Goal: Task Accomplishment & Management: Use online tool/utility

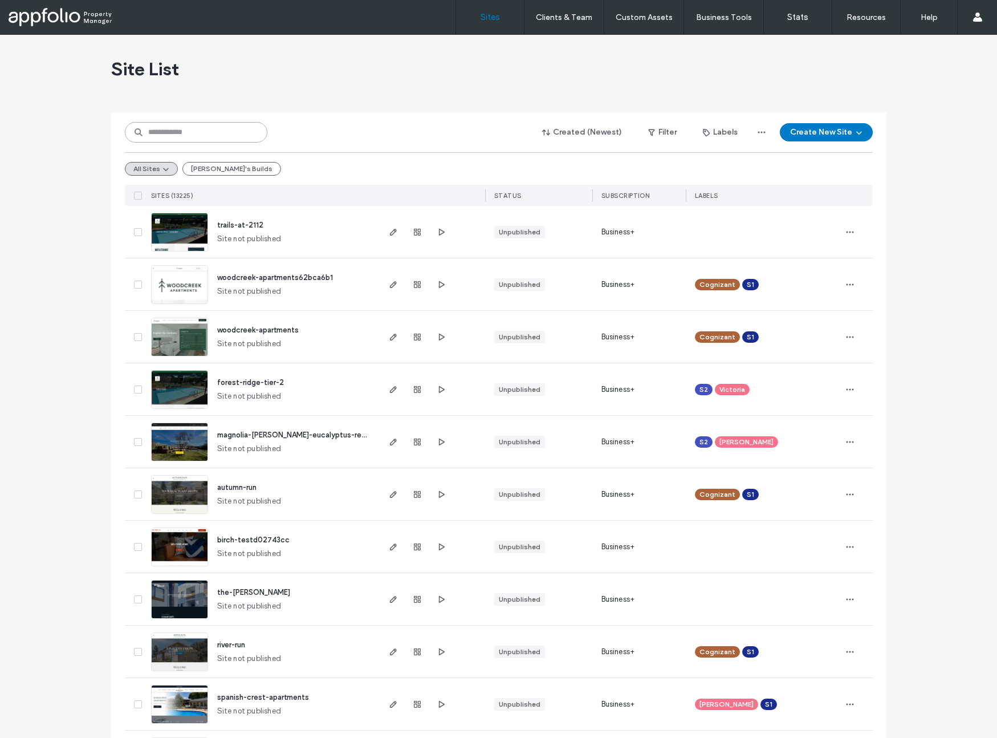
click at [160, 131] on input at bounding box center [196, 132] width 143 height 21
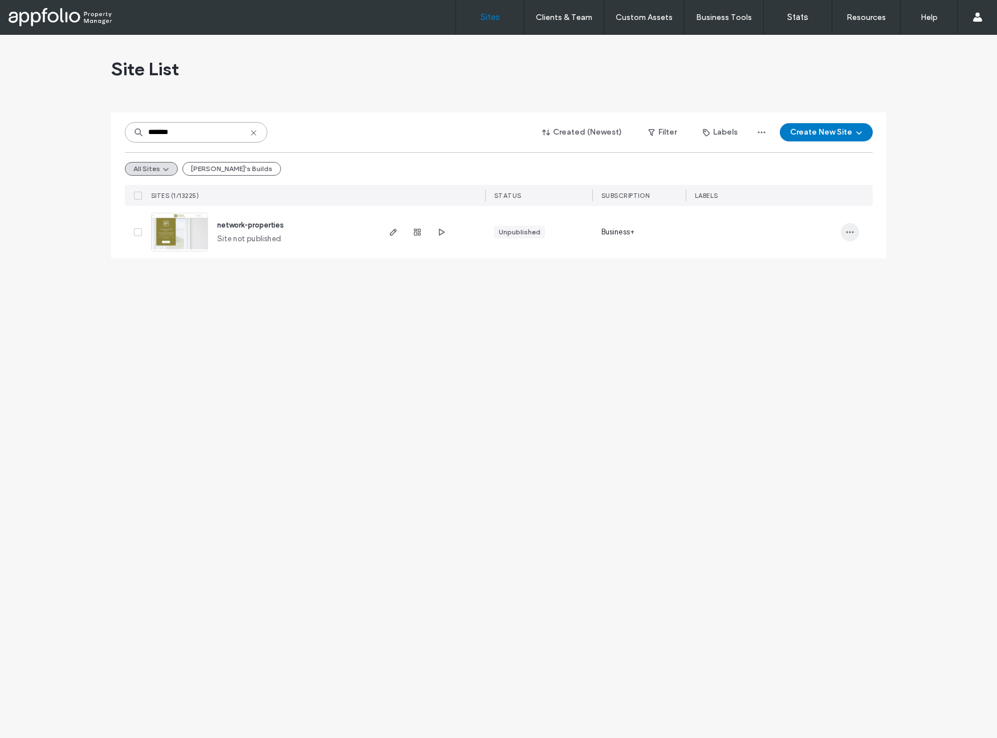
type input "*******"
click at [855, 235] on span "button" at bounding box center [850, 232] width 18 height 18
click at [823, 322] on div "Assign Label" at bounding box center [807, 327] width 101 height 22
click at [703, 235] on div at bounding box center [706, 232] width 8 height 8
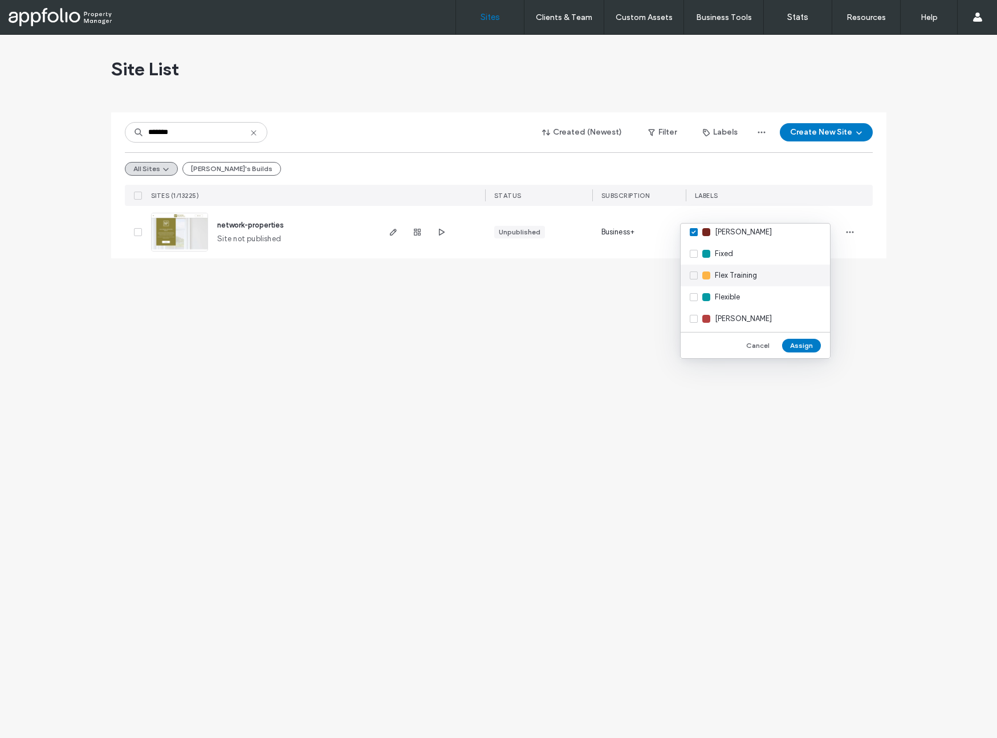
scroll to position [247, 0]
click at [726, 316] on span "Gracie" at bounding box center [743, 316] width 57 height 11
click at [807, 348] on button "Assign" at bounding box center [801, 346] width 39 height 14
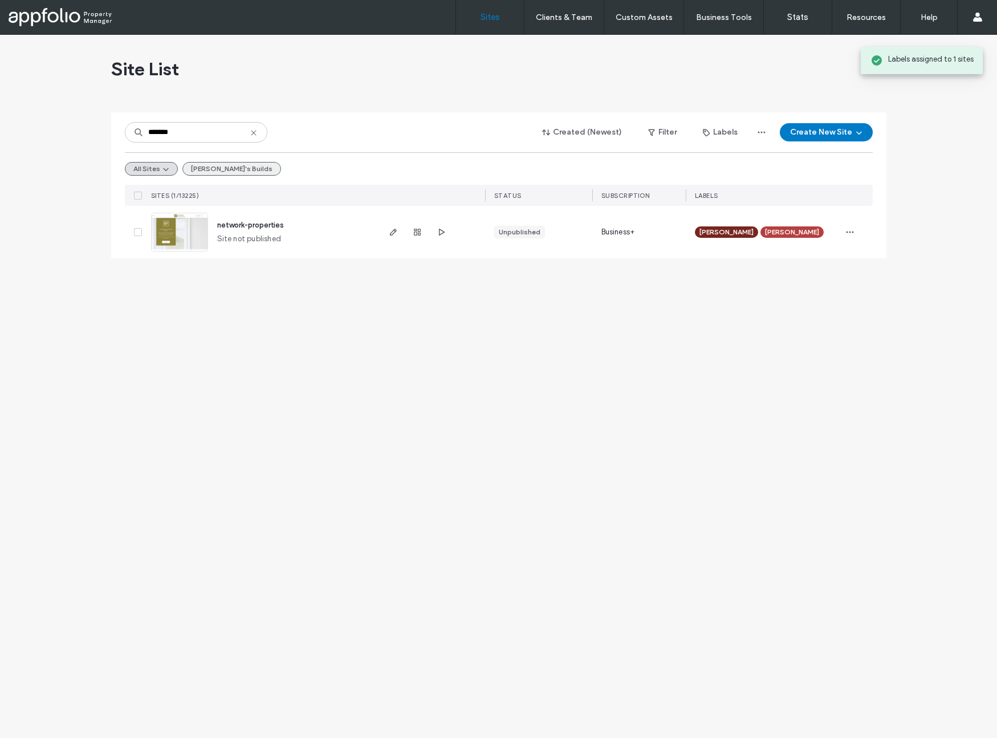
click at [230, 173] on button "Emily's Builds" at bounding box center [231, 169] width 99 height 14
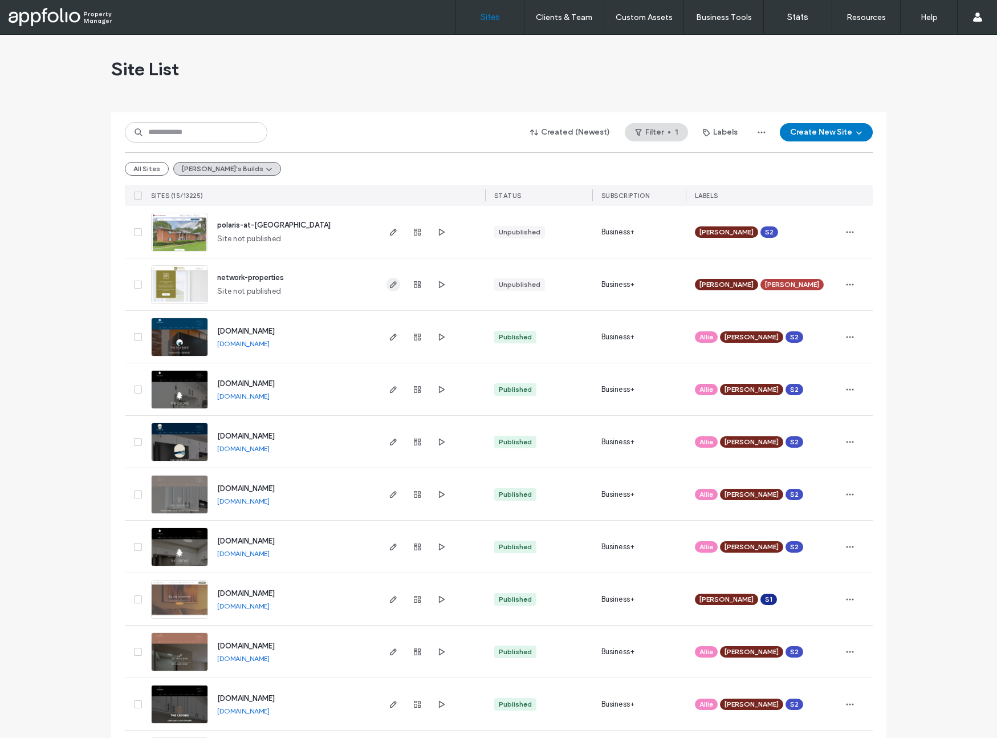
click at [390, 285] on icon "button" at bounding box center [393, 284] width 9 height 9
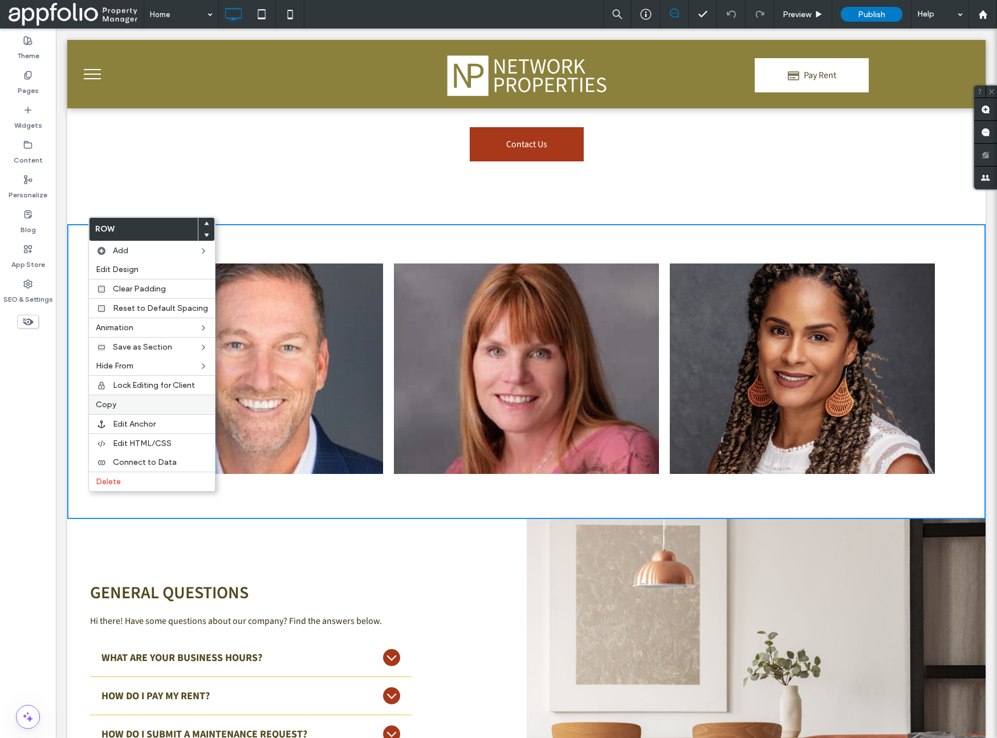
click at [143, 408] on label "Copy" at bounding box center [152, 405] width 112 height 10
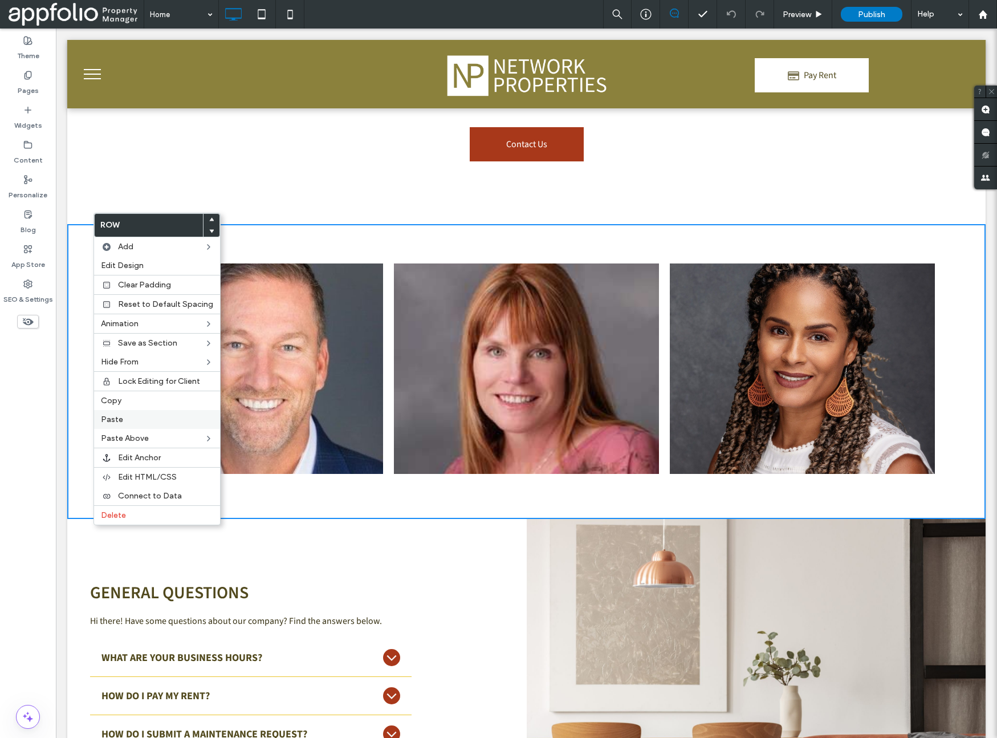
click at [139, 421] on label "Paste" at bounding box center [157, 419] width 112 height 10
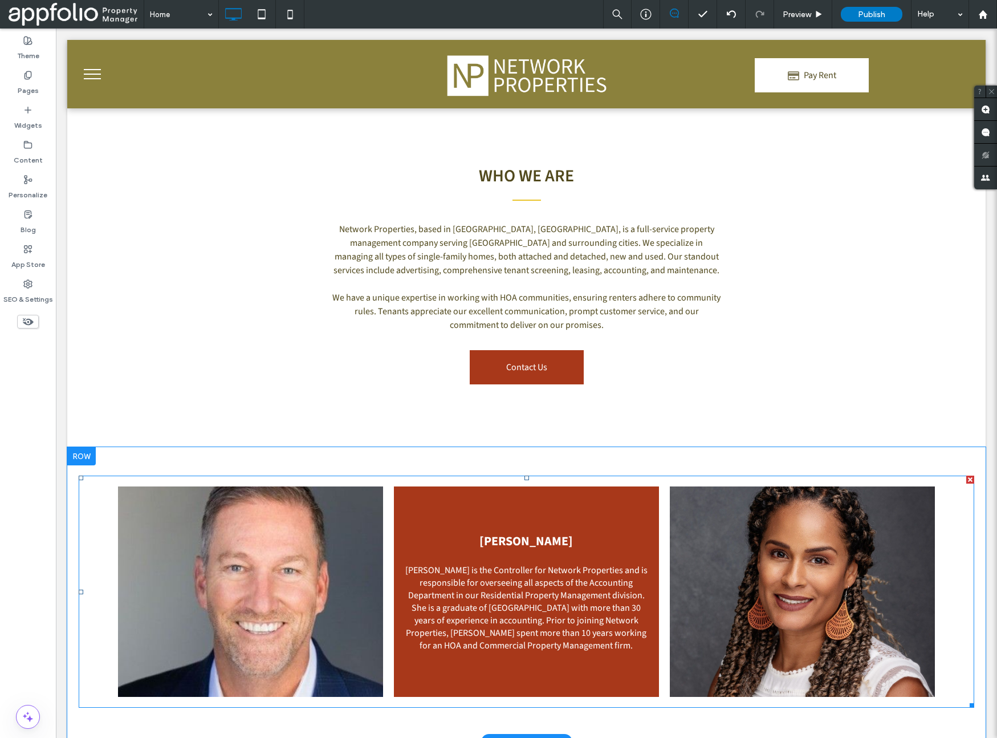
scroll to position [627, 0]
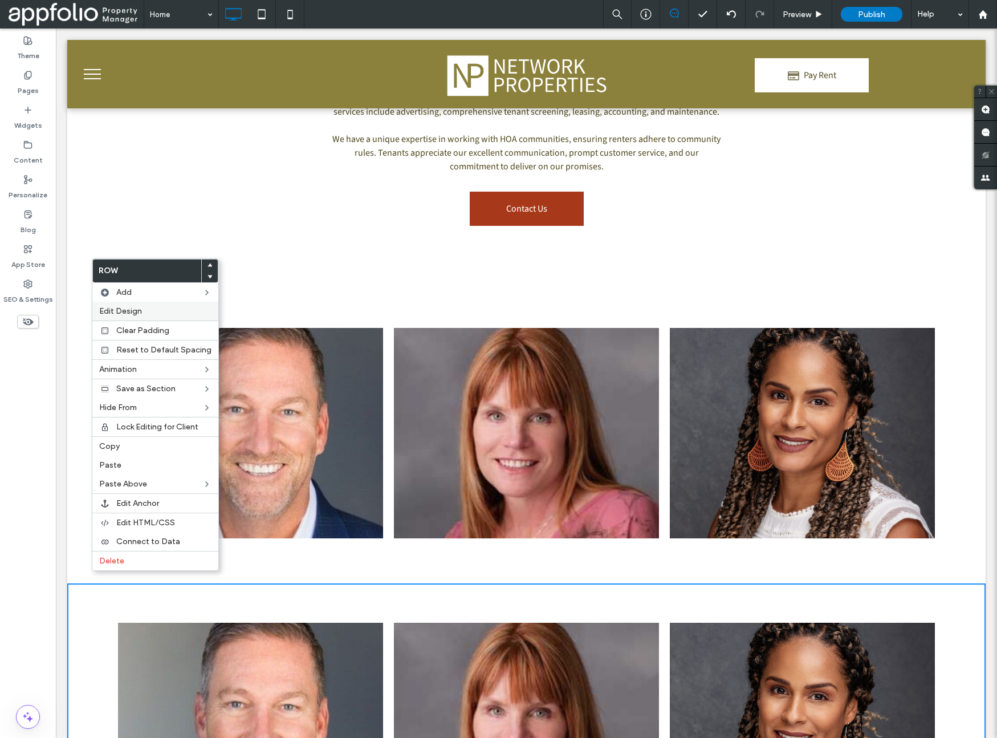
click at [126, 315] on span "Edit Design" at bounding box center [120, 311] width 43 height 10
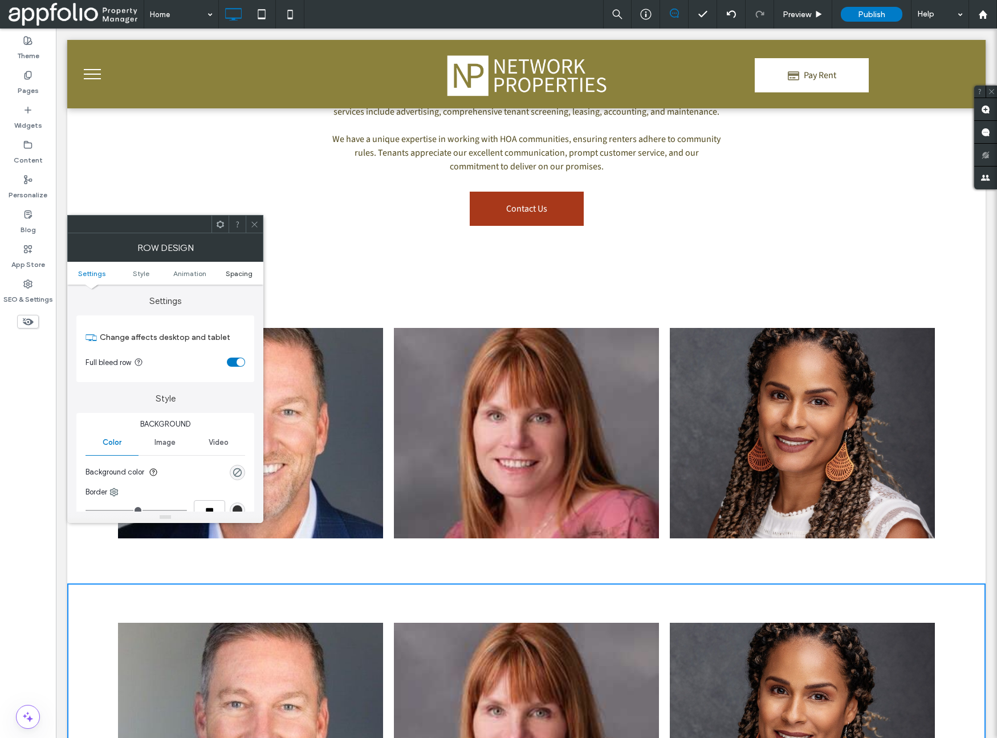
click at [249, 277] on span "Spacing" at bounding box center [239, 273] width 27 height 9
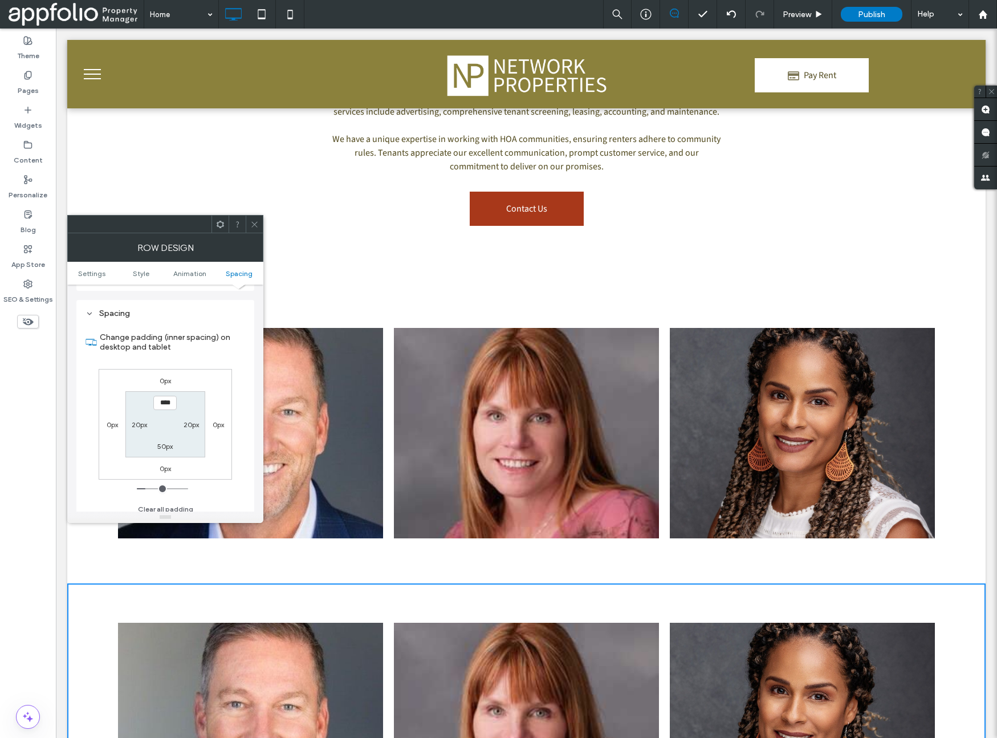
scroll to position [322, 0]
type input "***"
type input "*"
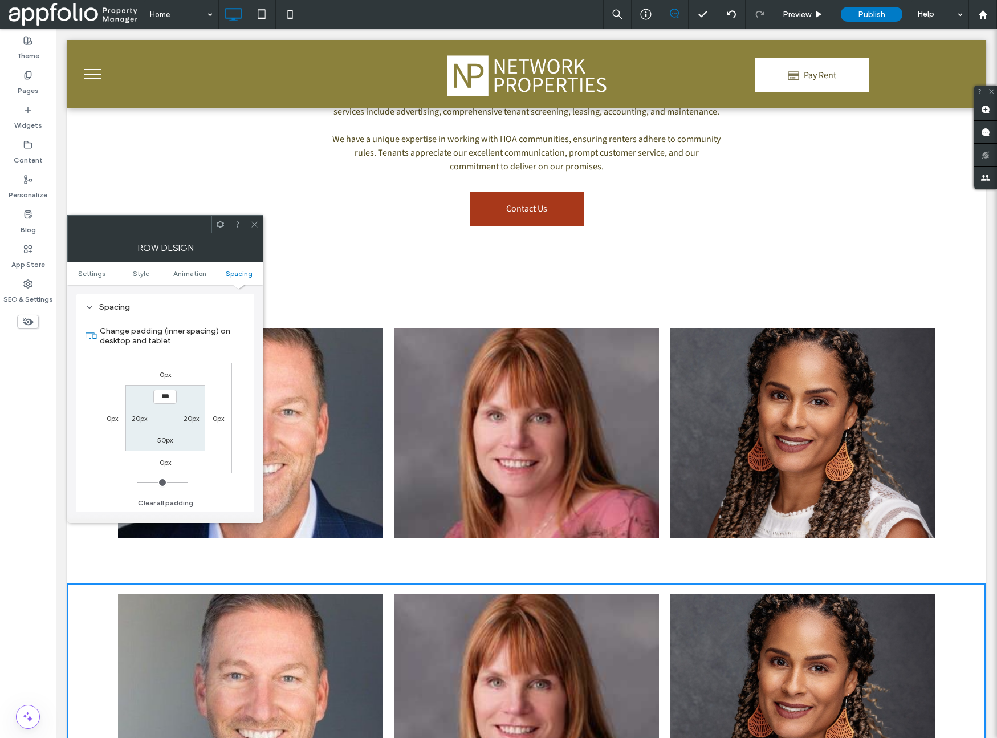
click at [257, 227] on icon at bounding box center [254, 224] width 9 height 9
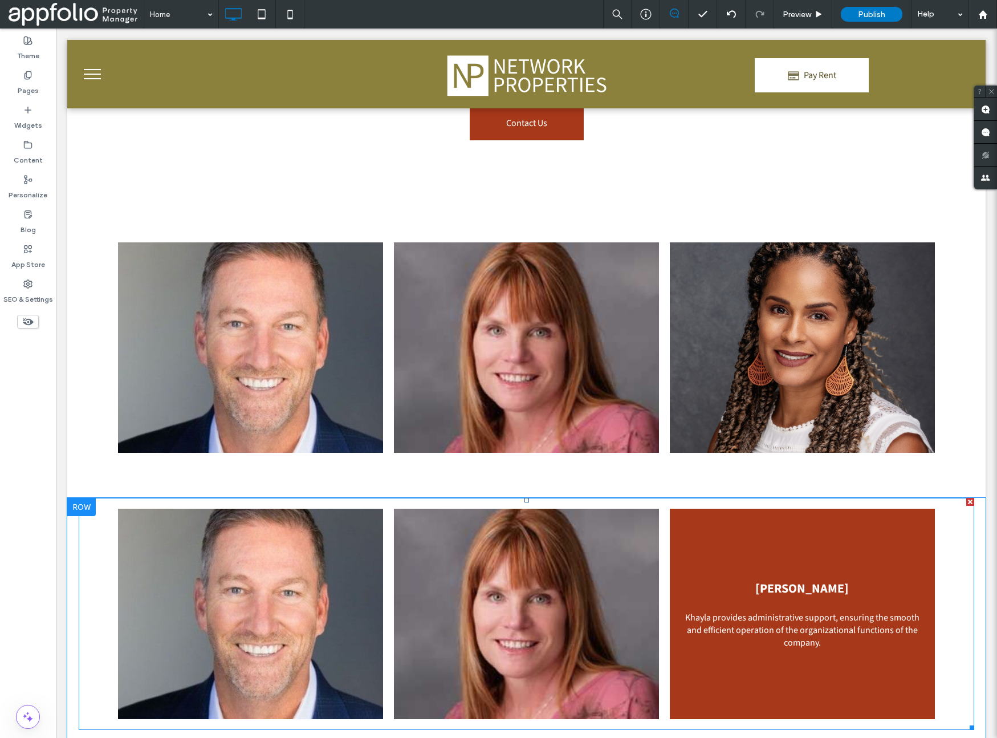
scroll to position [752, 0]
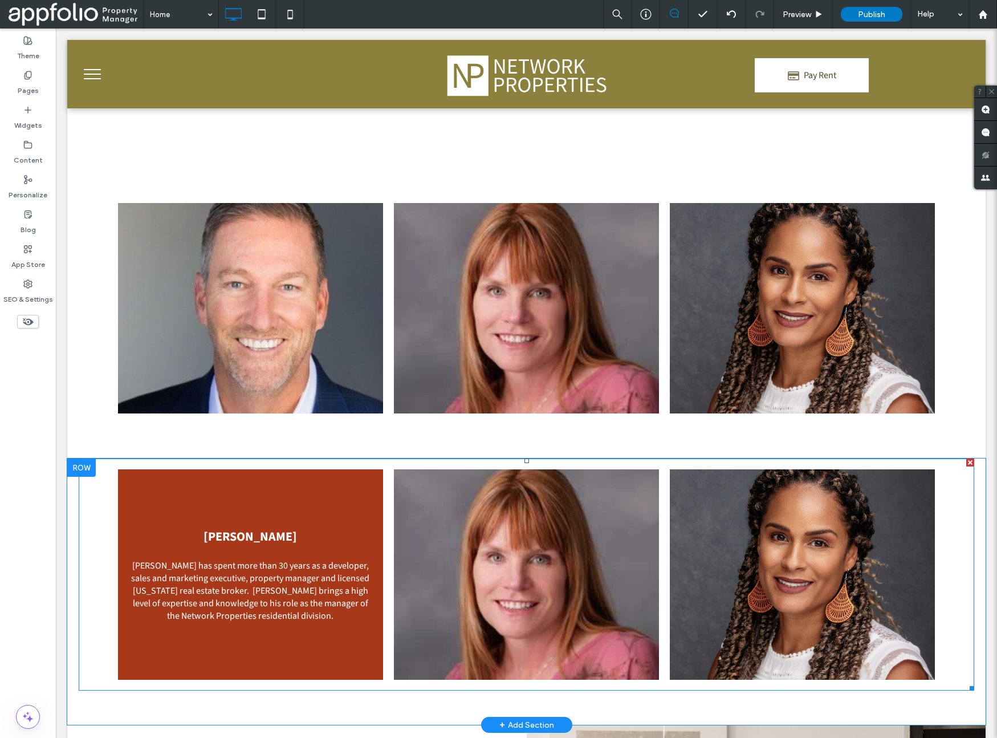
click at [271, 543] on link at bounding box center [250, 574] width 265 height 210
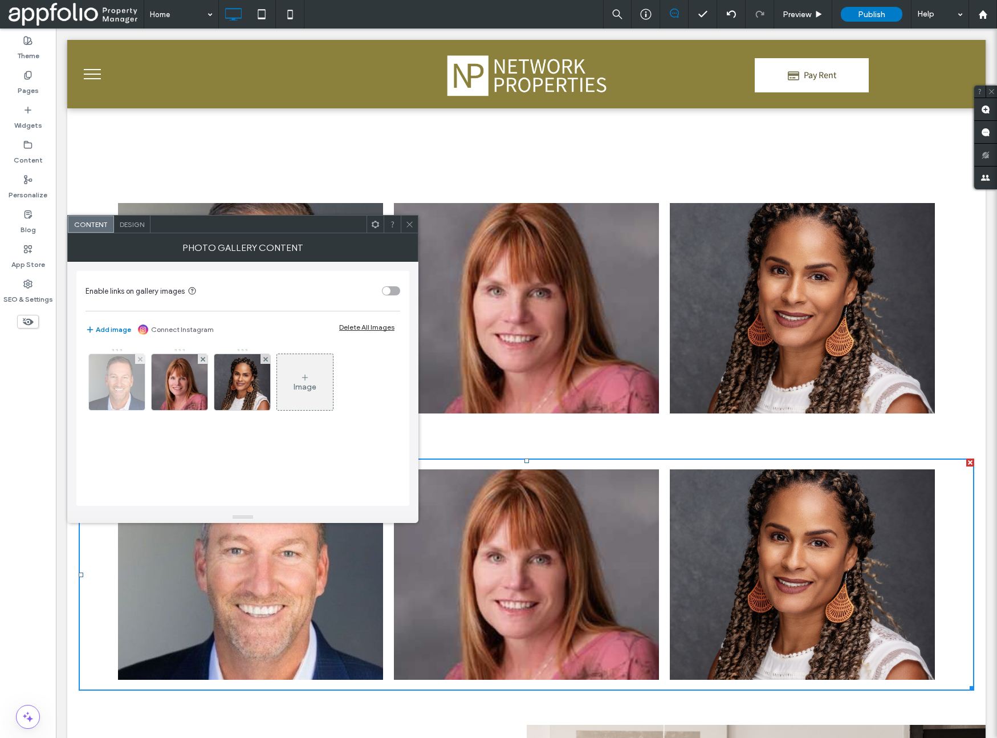
click at [133, 384] on img at bounding box center [117, 382] width 56 height 56
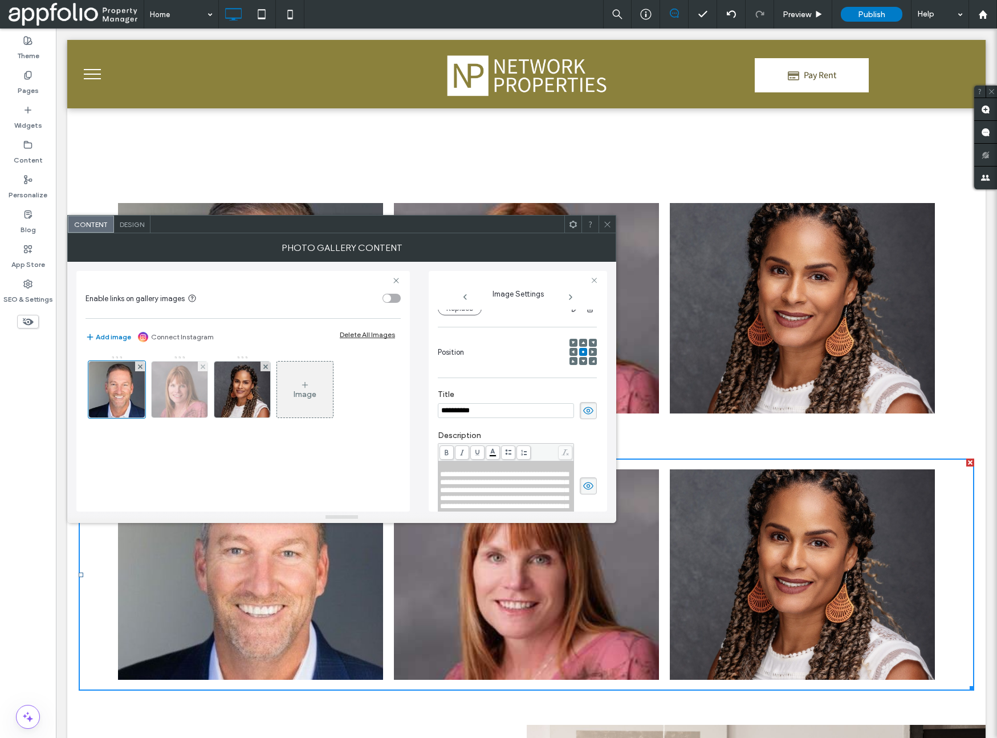
scroll to position [0, 0]
drag, startPoint x: 519, startPoint y: 407, endPoint x: 408, endPoint y: 407, distance: 111.7
click at [408, 407] on div "**********" at bounding box center [341, 387] width 531 height 250
click at [489, 410] on input "**********" at bounding box center [506, 410] width 136 height 15
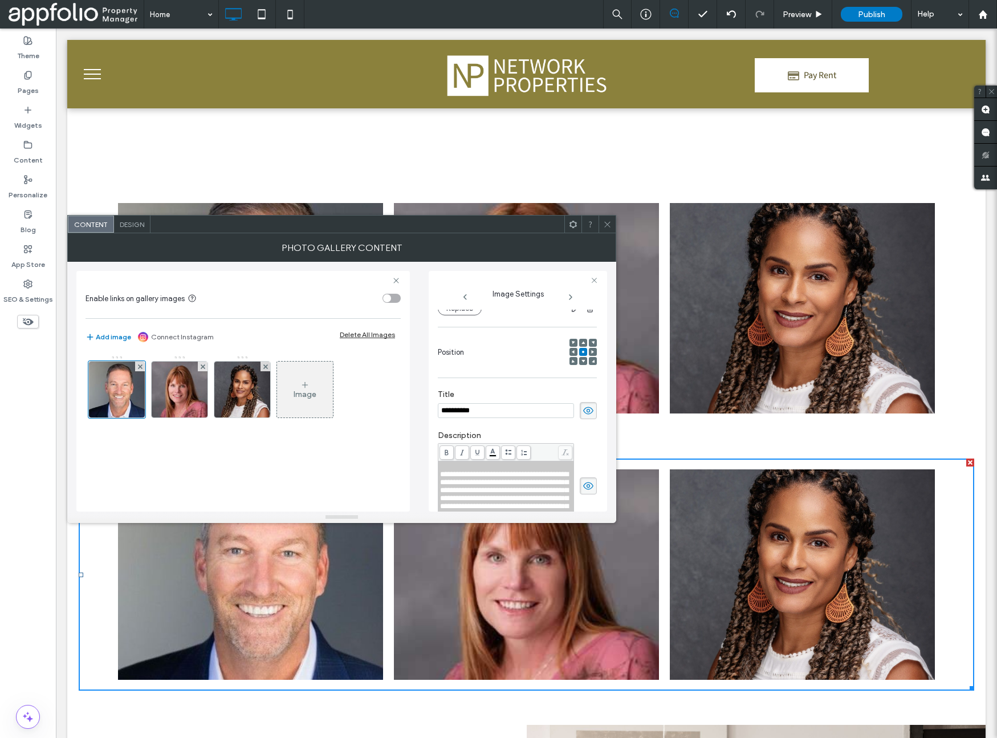
click at [489, 410] on input "**********" at bounding box center [506, 410] width 136 height 15
paste input "*****"
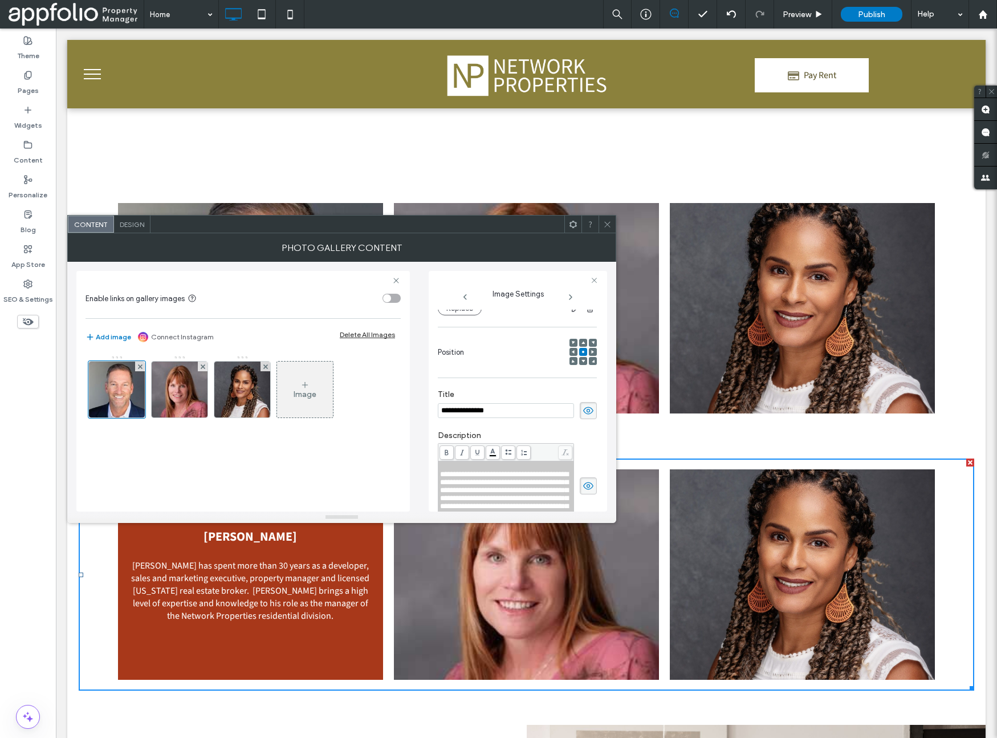
type input "**********"
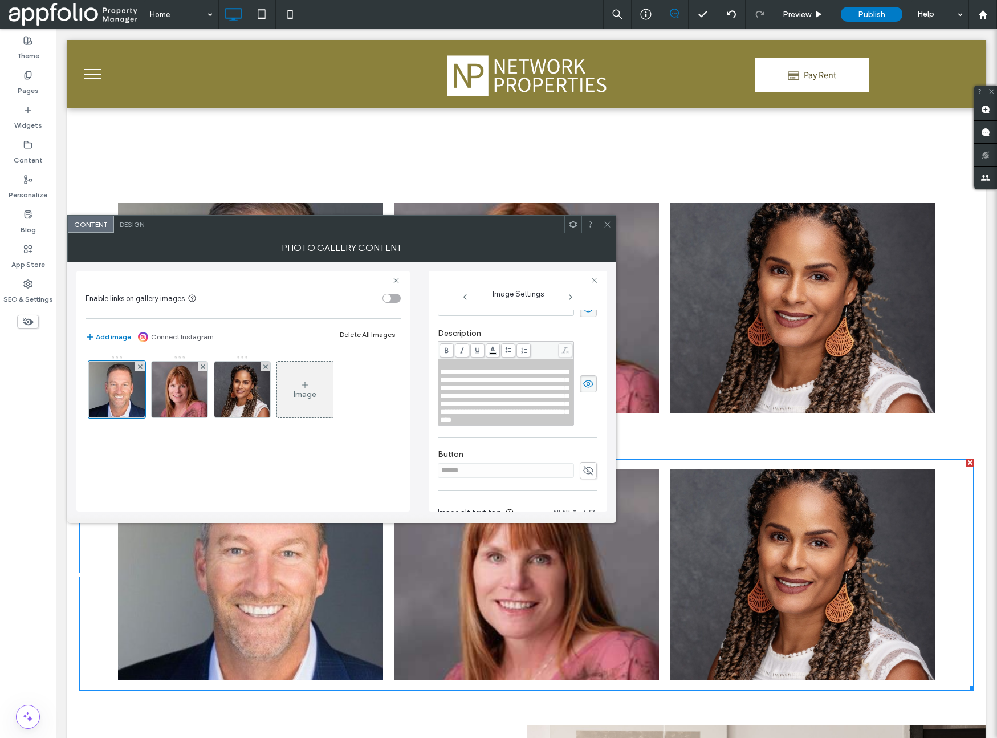
scroll to position [235, 0]
click at [479, 423] on span "**********" at bounding box center [504, 395] width 128 height 55
click at [447, 361] on div "Rich Text Editor" at bounding box center [506, 364] width 132 height 8
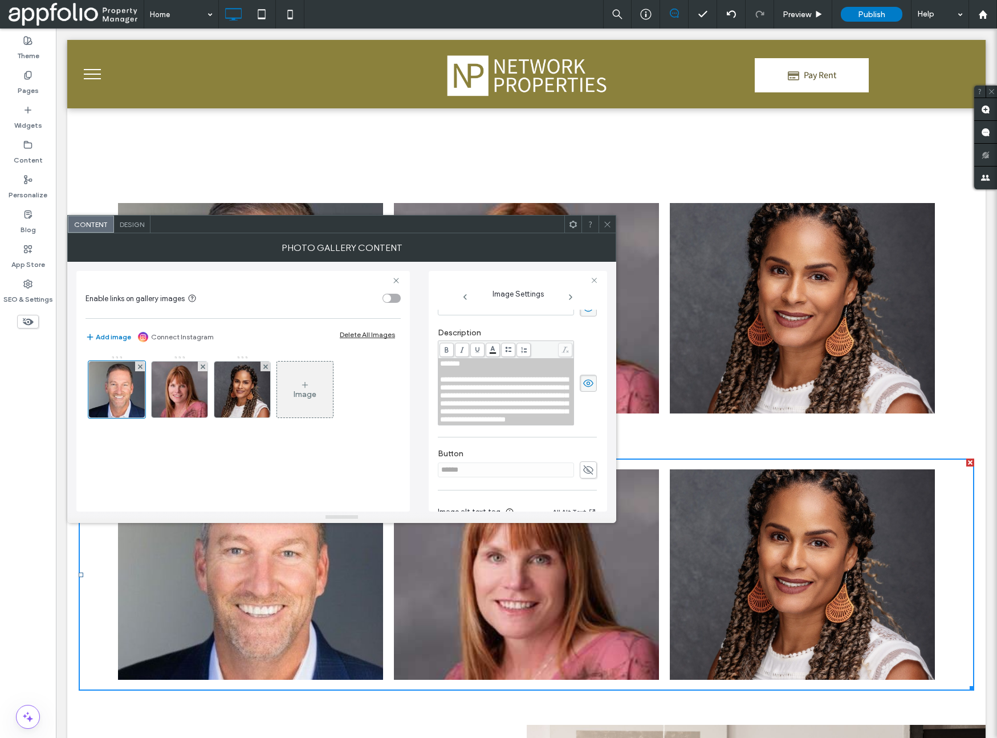
click at [608, 225] on use at bounding box center [607, 224] width 6 height 6
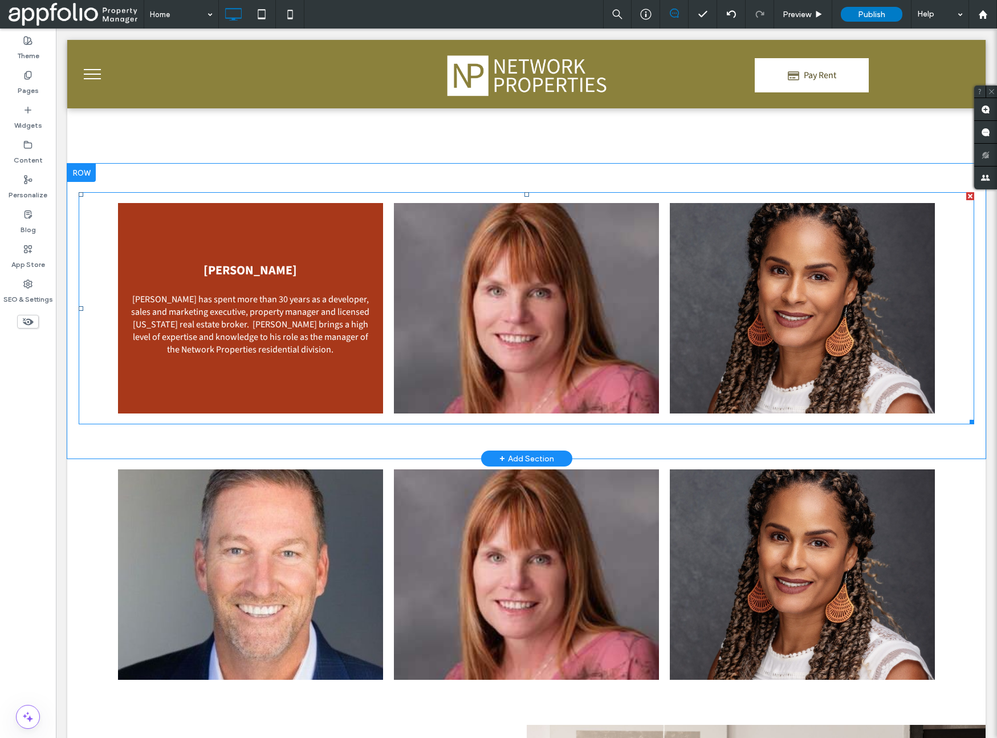
click at [218, 320] on link at bounding box center [250, 308] width 265 height 210
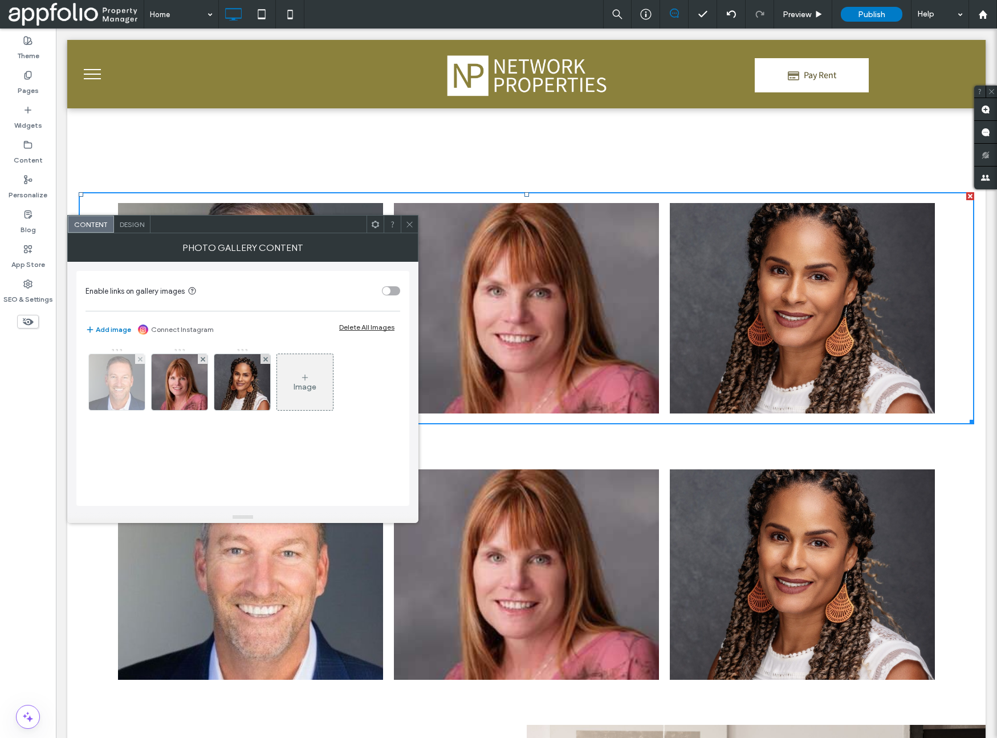
click at [119, 382] on img at bounding box center [117, 382] width 56 height 56
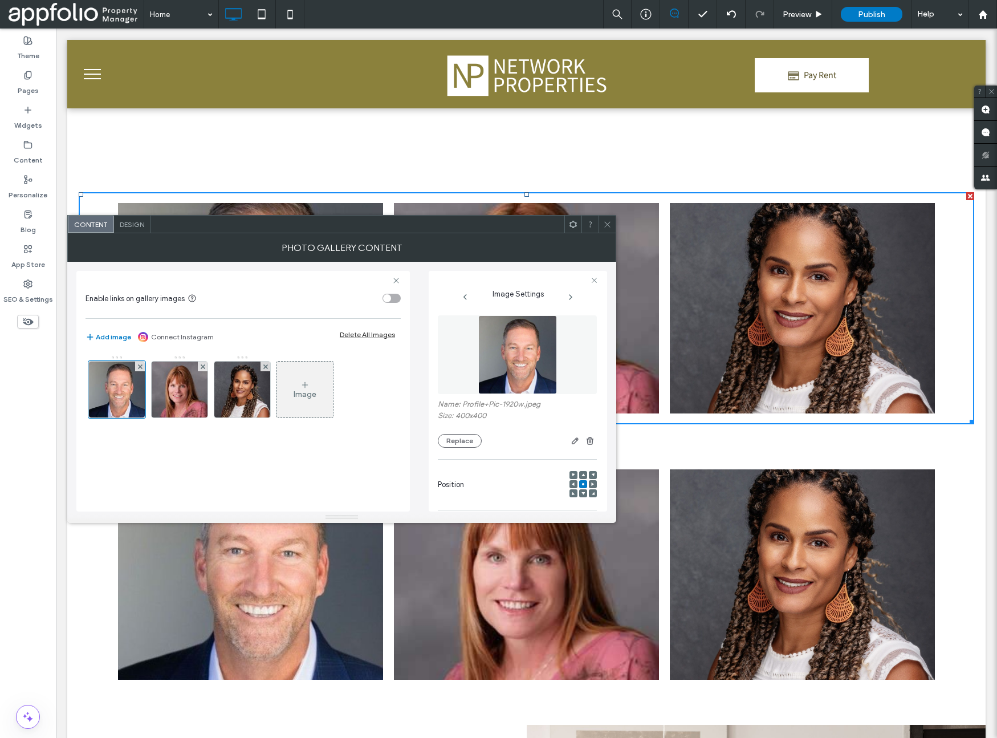
scroll to position [132, 0]
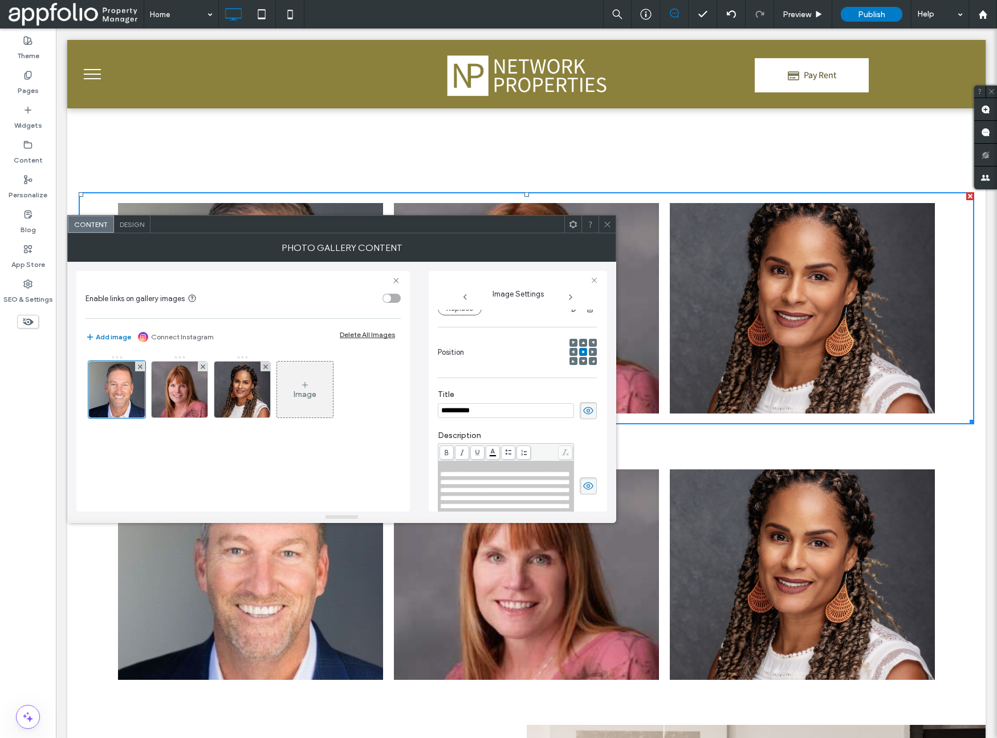
click at [458, 473] on span "**********" at bounding box center [504, 497] width 128 height 55
click at [447, 465] on div "Rich Text Editor" at bounding box center [506, 466] width 132 height 8
click at [460, 462] on span "*******" at bounding box center [450, 465] width 20 height 7
drag, startPoint x: 469, startPoint y: 465, endPoint x: 436, endPoint y: 466, distance: 33.1
click at [436, 466] on div "**********" at bounding box center [518, 391] width 178 height 241
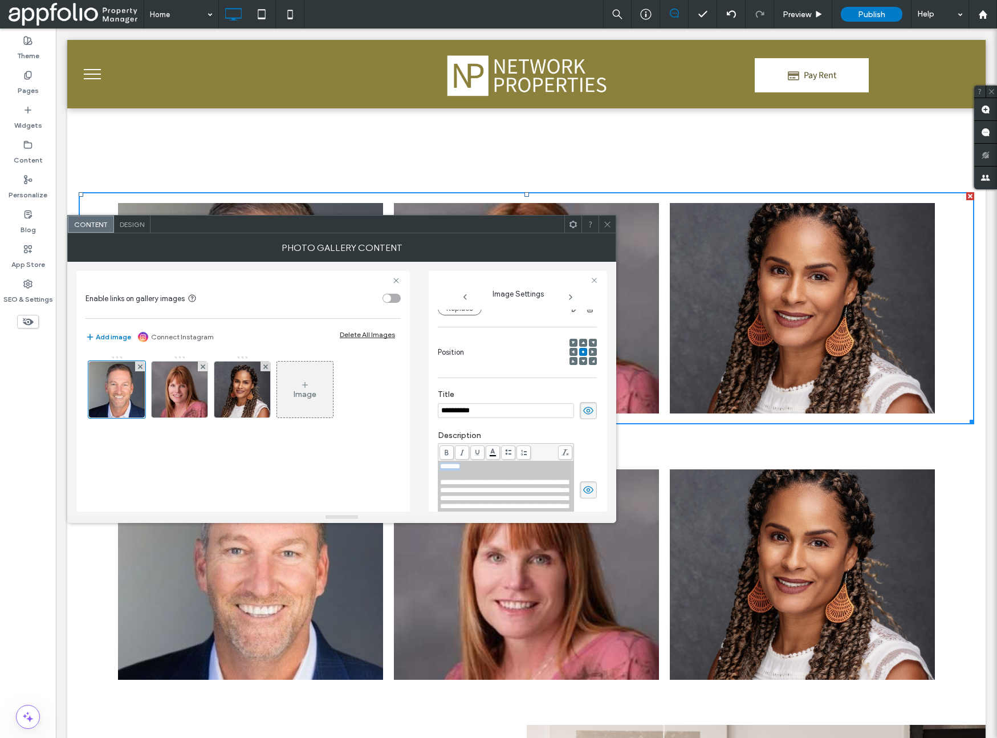
click at [447, 451] on use at bounding box center [446, 452] width 3 height 6
click at [608, 223] on icon at bounding box center [607, 224] width 9 height 9
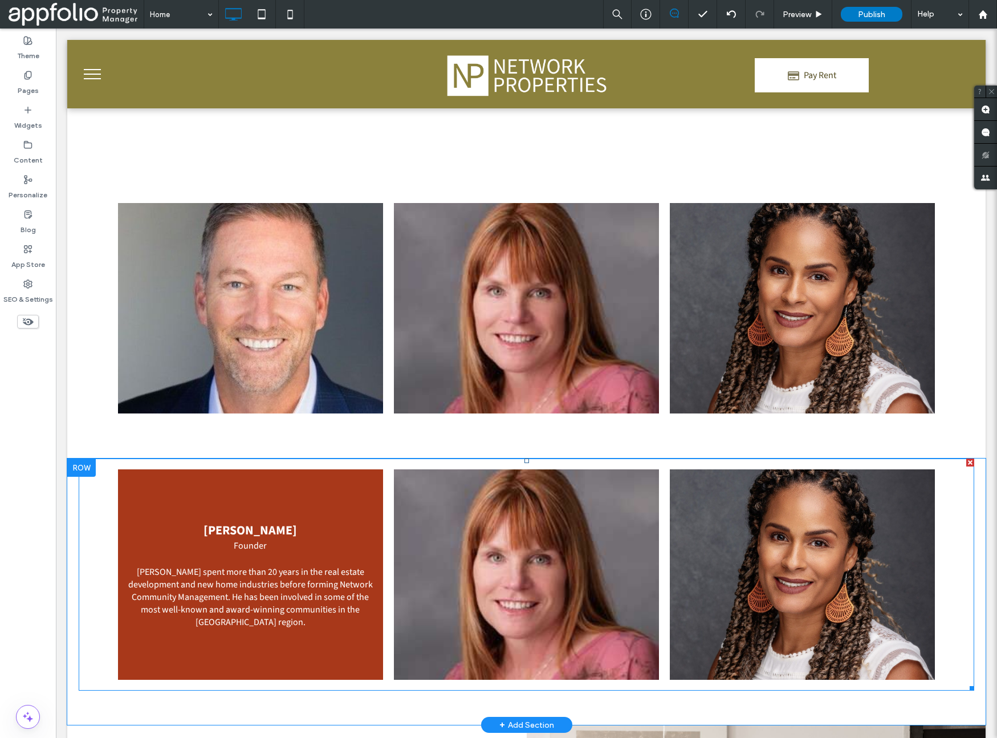
click at [287, 572] on link at bounding box center [250, 574] width 265 height 210
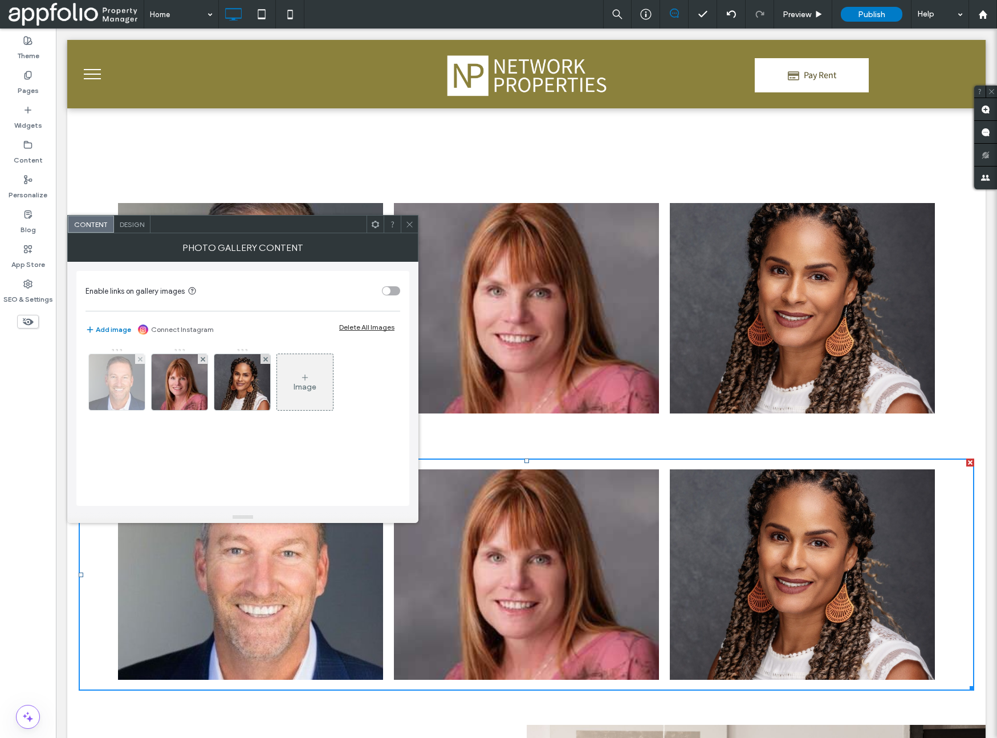
click at [130, 386] on img at bounding box center [117, 382] width 56 height 56
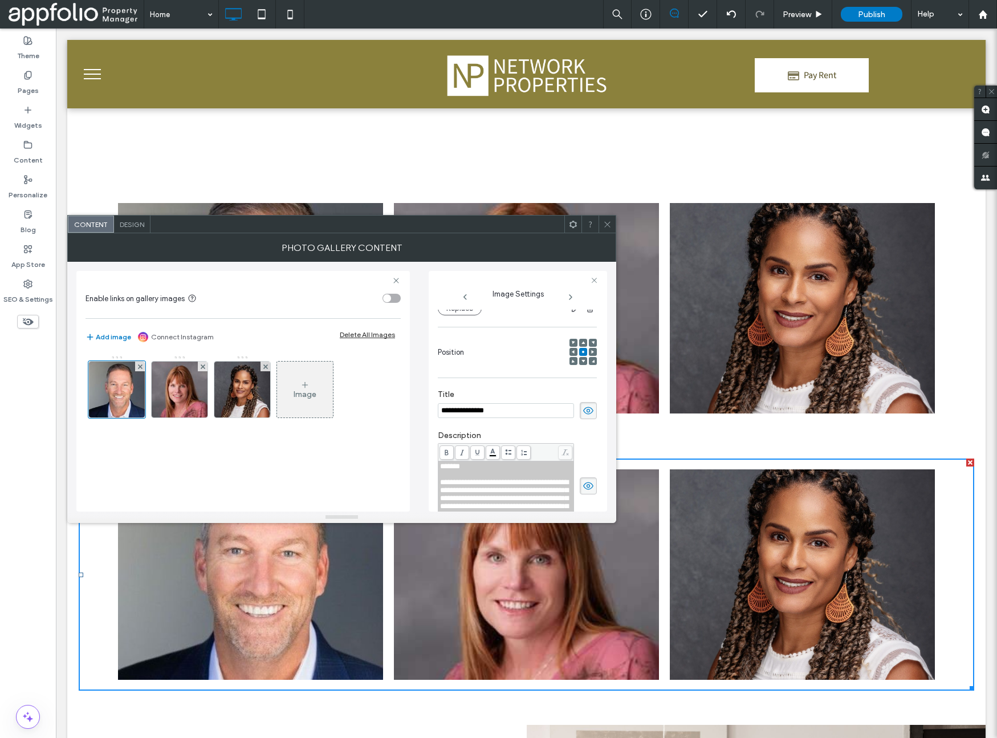
scroll to position [0, 0]
drag, startPoint x: 498, startPoint y: 466, endPoint x: 430, endPoint y: 468, distance: 67.9
click at [430, 468] on div "**********" at bounding box center [518, 391] width 178 height 241
click at [449, 452] on icon at bounding box center [447, 452] width 6 height 6
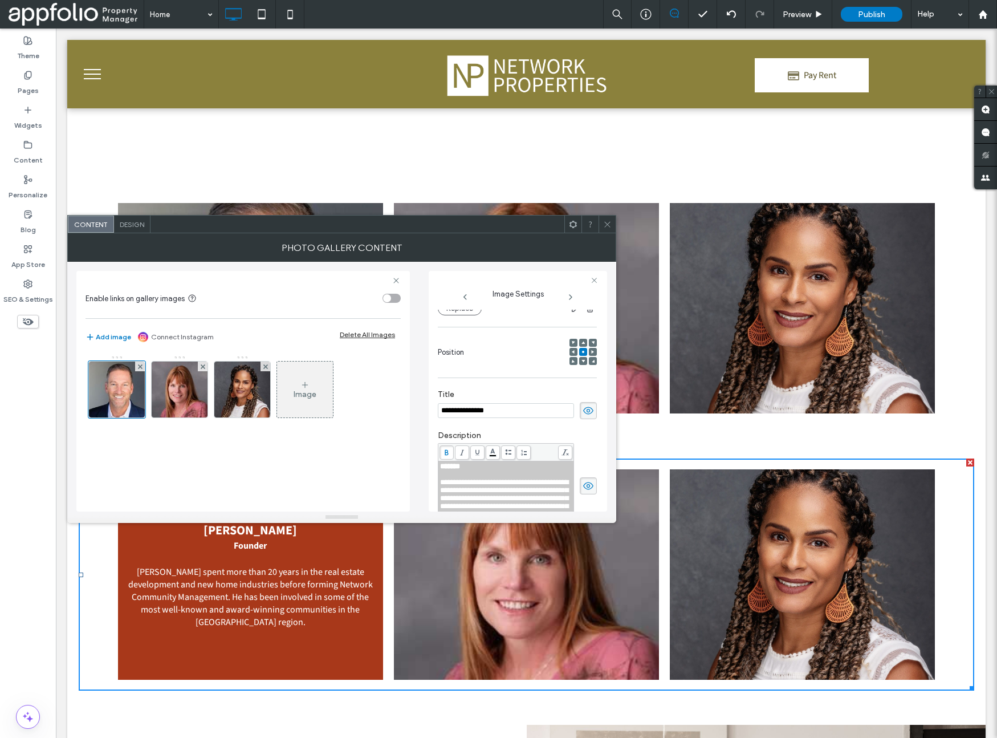
click at [605, 222] on use at bounding box center [607, 224] width 6 height 6
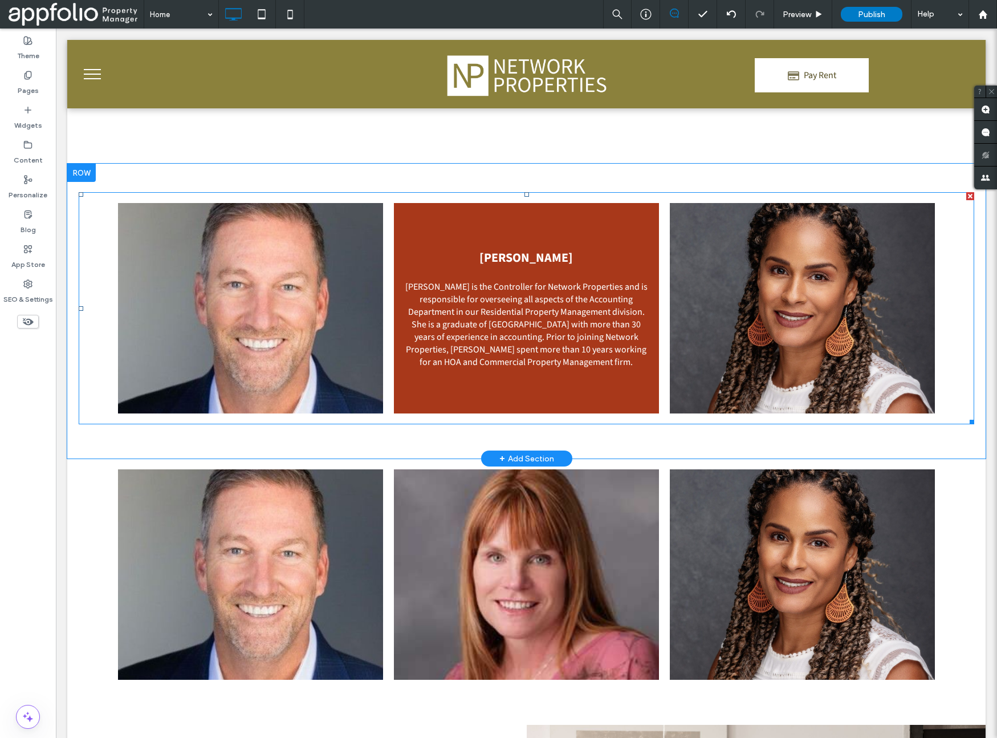
click at [572, 292] on link at bounding box center [526, 308] width 265 height 210
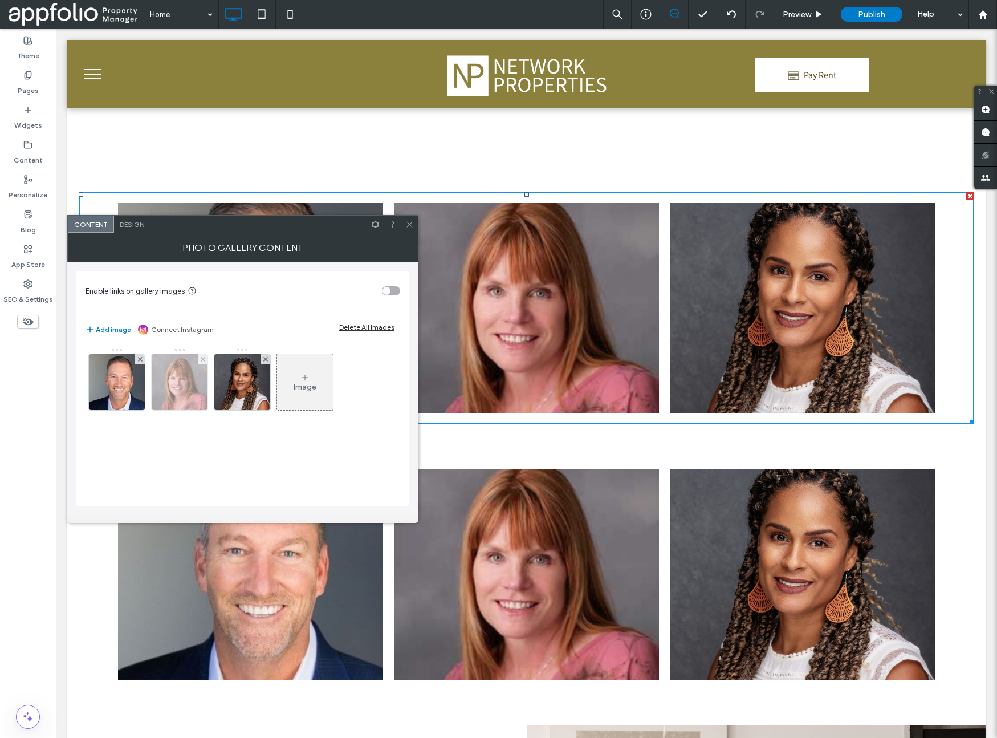
click at [185, 398] on img at bounding box center [180, 382] width 56 height 56
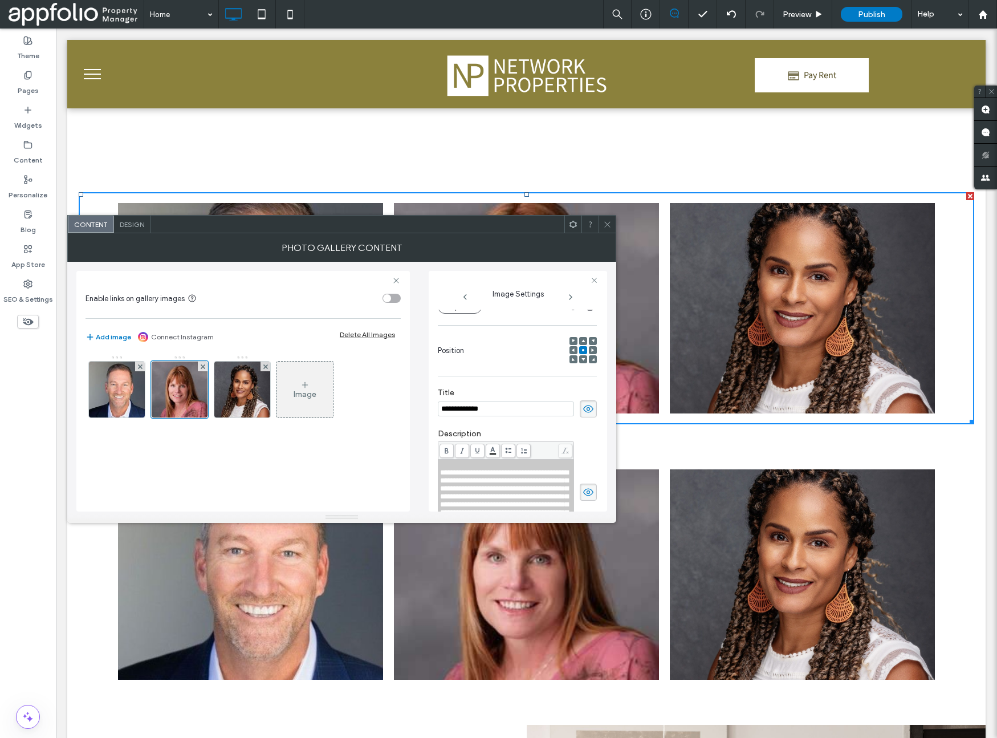
scroll to position [135, 0]
click at [486, 464] on div "Rich Text Editor" at bounding box center [506, 464] width 132 height 8
click at [477, 463] on div "*********" at bounding box center [506, 464] width 132 height 8
drag, startPoint x: 479, startPoint y: 467, endPoint x: 437, endPoint y: 467, distance: 41.6
click at [438, 467] on div "**********" at bounding box center [506, 495] width 136 height 109
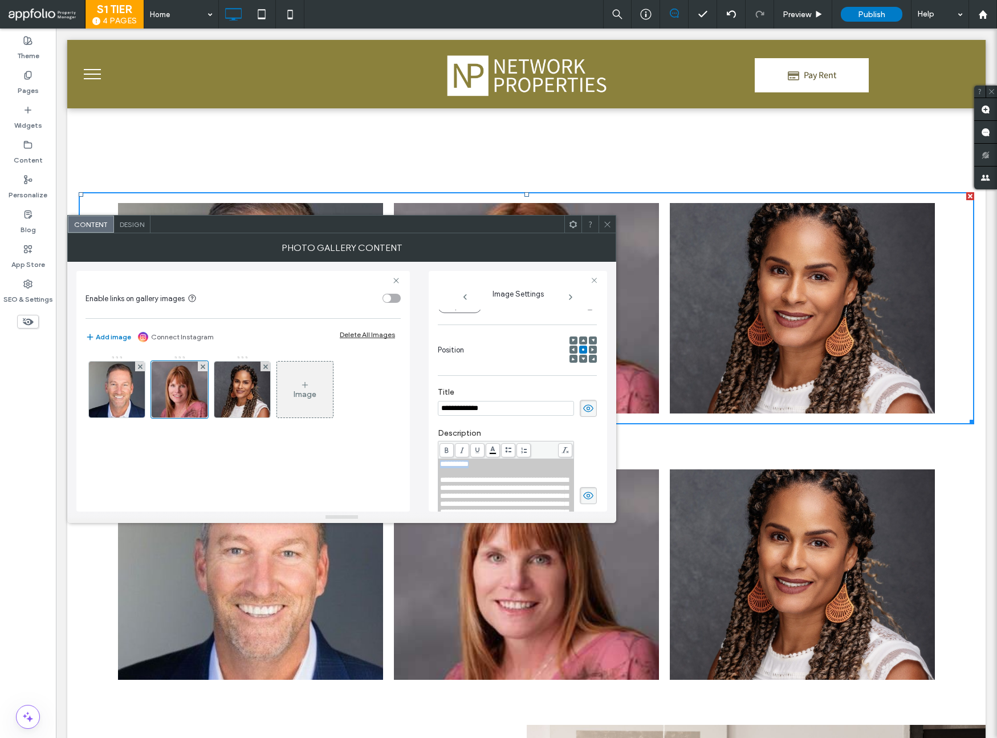
click at [446, 449] on use at bounding box center [446, 450] width 3 height 6
click at [609, 223] on icon at bounding box center [607, 224] width 9 height 9
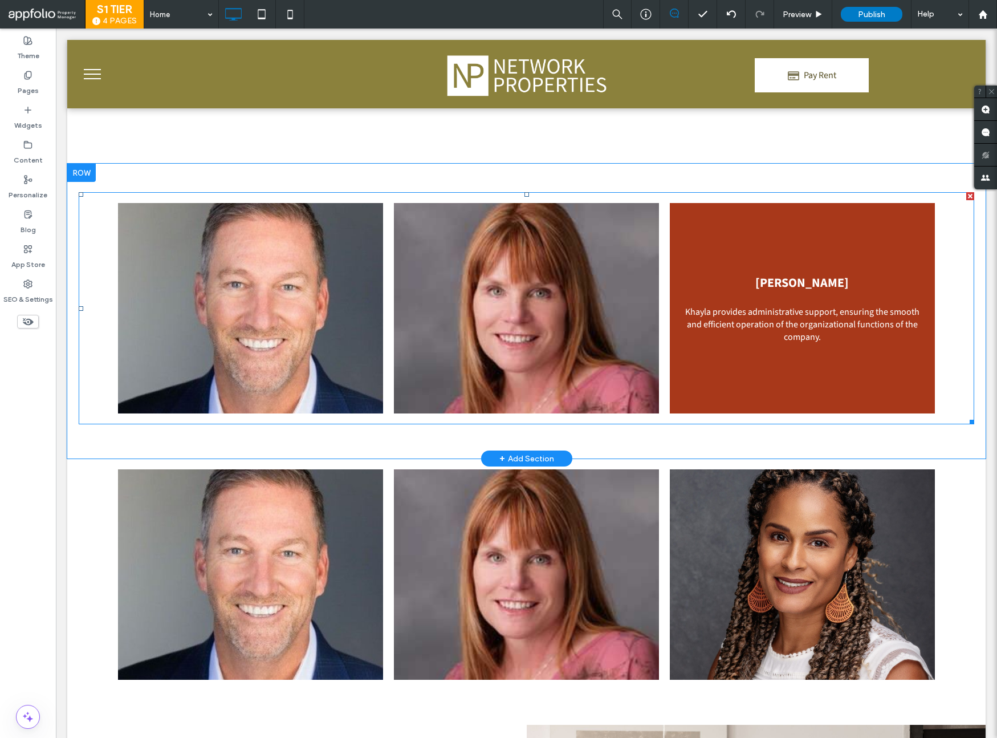
click at [788, 332] on link at bounding box center [802, 308] width 265 height 210
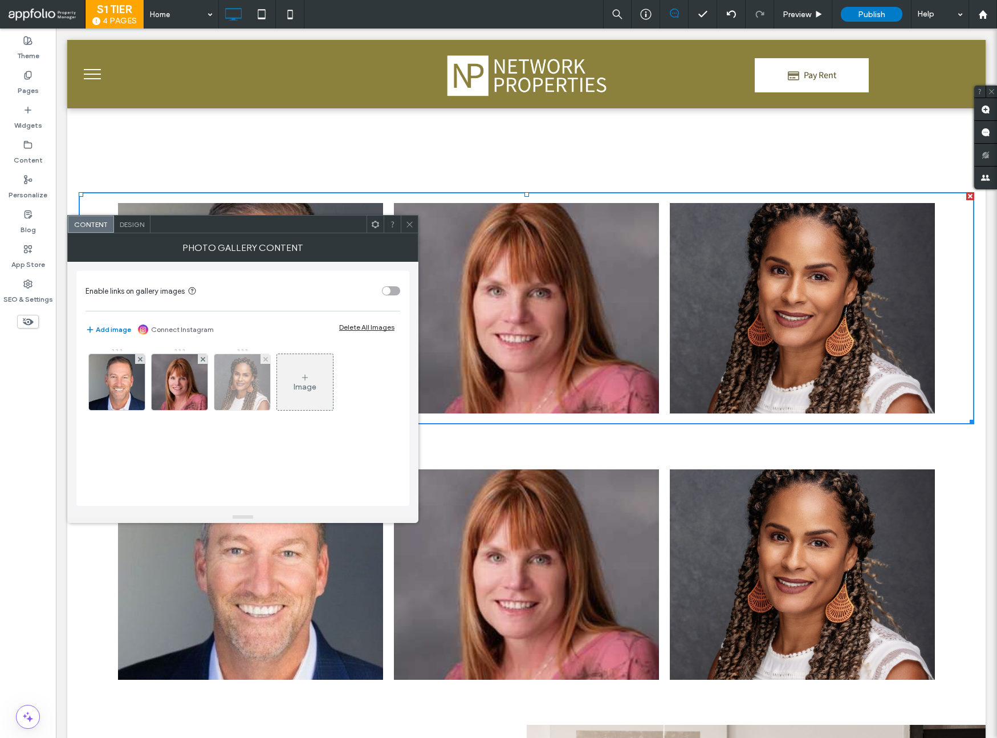
click at [233, 371] on img at bounding box center [241, 382] width 55 height 56
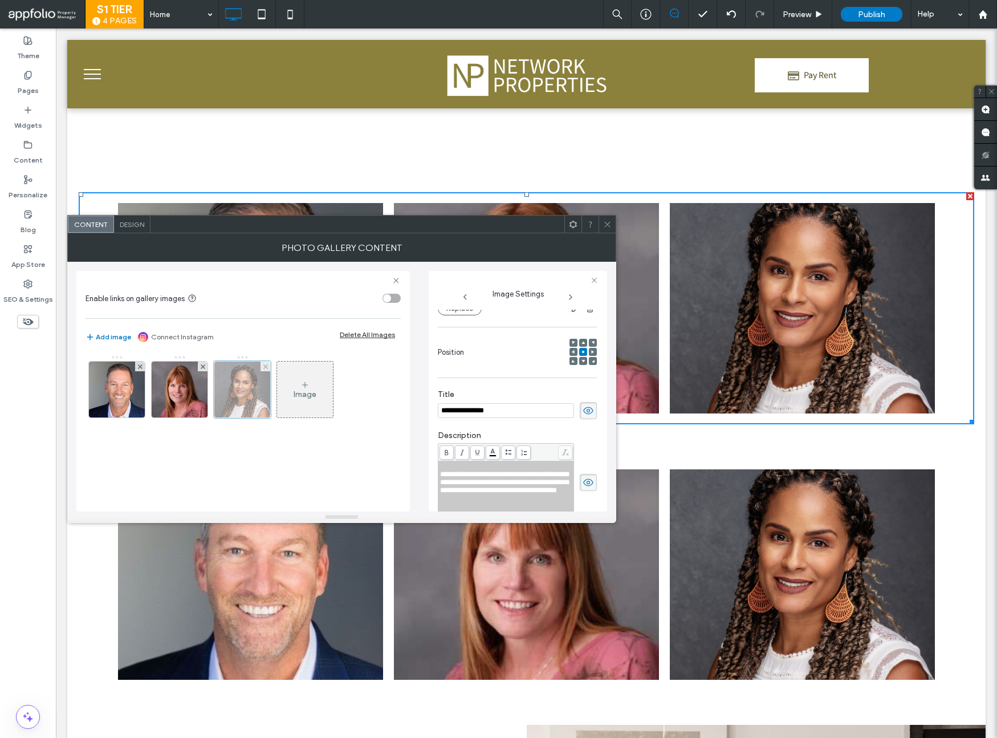
scroll to position [0, 0]
click at [451, 466] on div "Rich Text Editor" at bounding box center [506, 466] width 132 height 8
drag, startPoint x: 540, startPoint y: 467, endPoint x: 431, endPoint y: 472, distance: 109.0
click at [431, 472] on div "**********" at bounding box center [518, 391] width 178 height 241
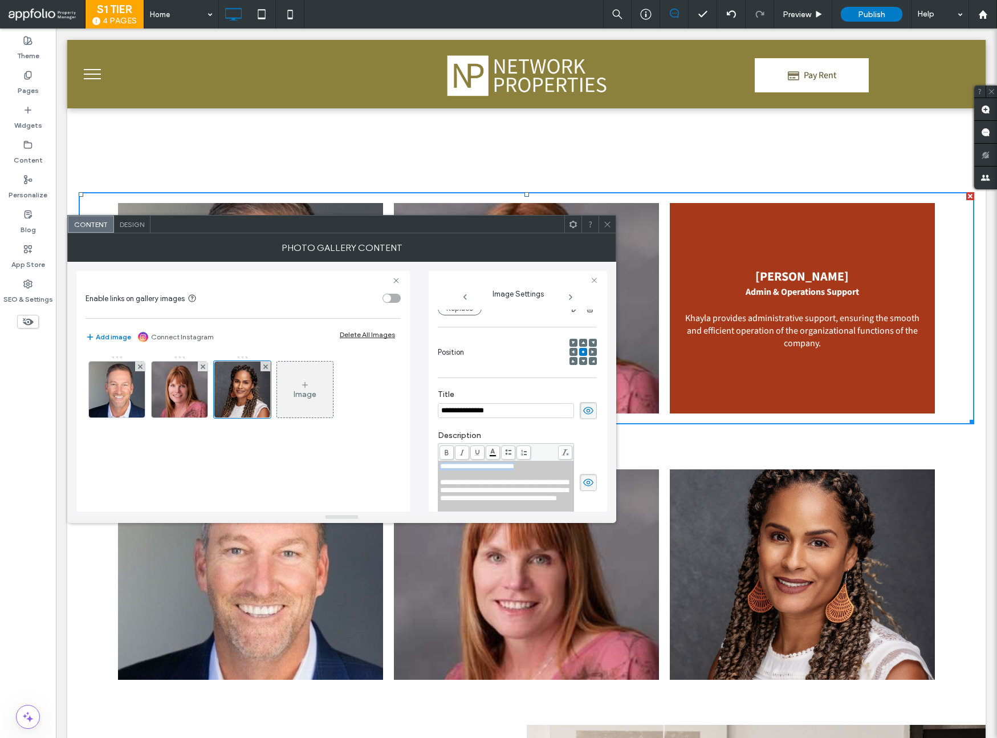
click at [444, 450] on icon at bounding box center [447, 452] width 6 height 6
click at [606, 223] on use at bounding box center [607, 224] width 6 height 6
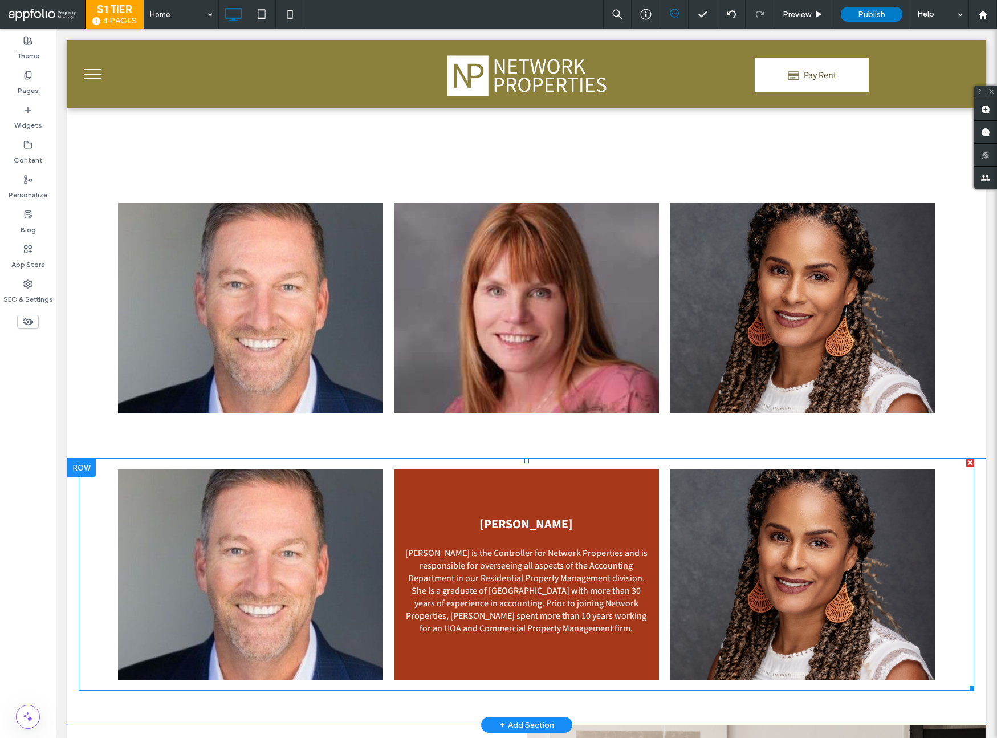
click at [540, 569] on link at bounding box center [526, 574] width 265 height 210
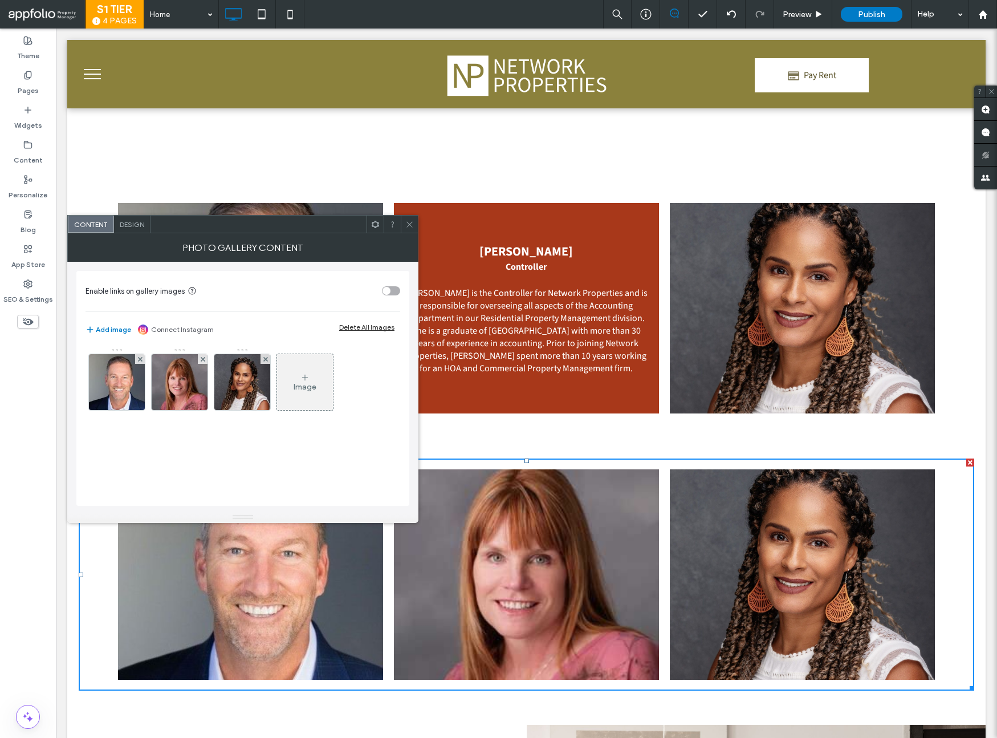
click at [559, 253] on link at bounding box center [526, 308] width 265 height 210
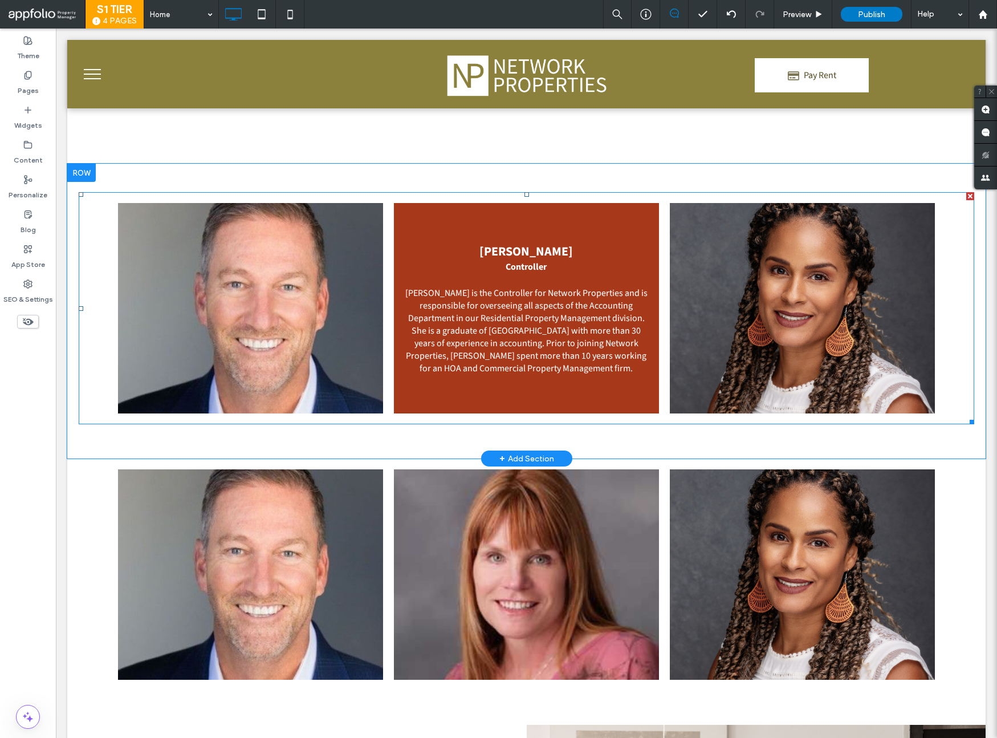
click at [440, 257] on link at bounding box center [526, 308] width 265 height 210
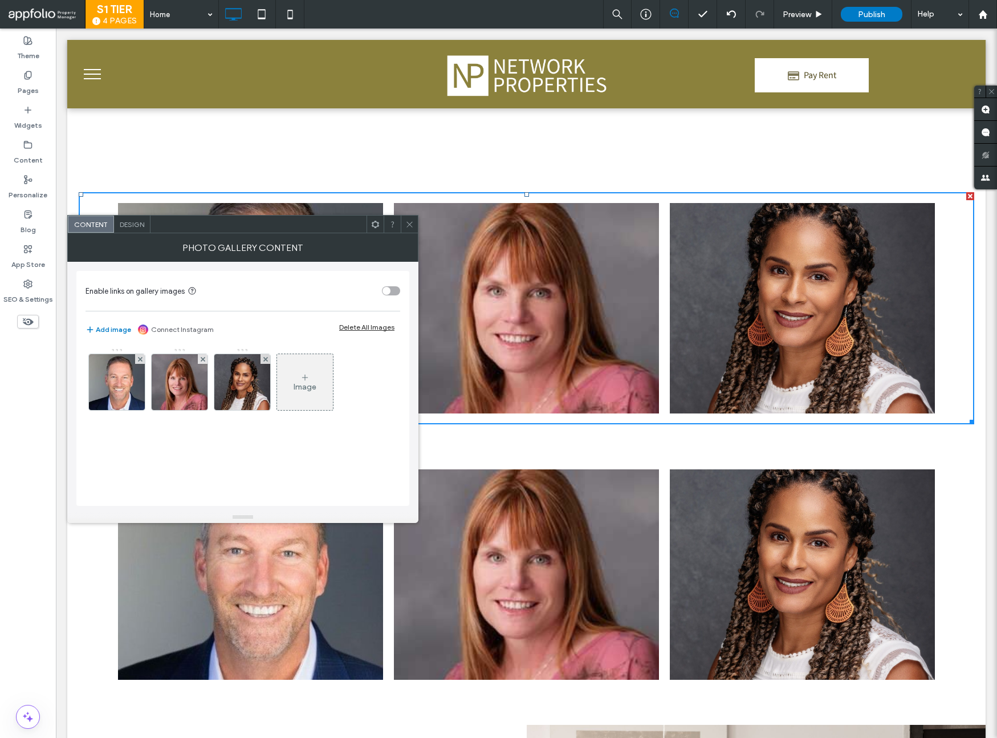
click at [292, 390] on div "Image" at bounding box center [305, 382] width 56 height 54
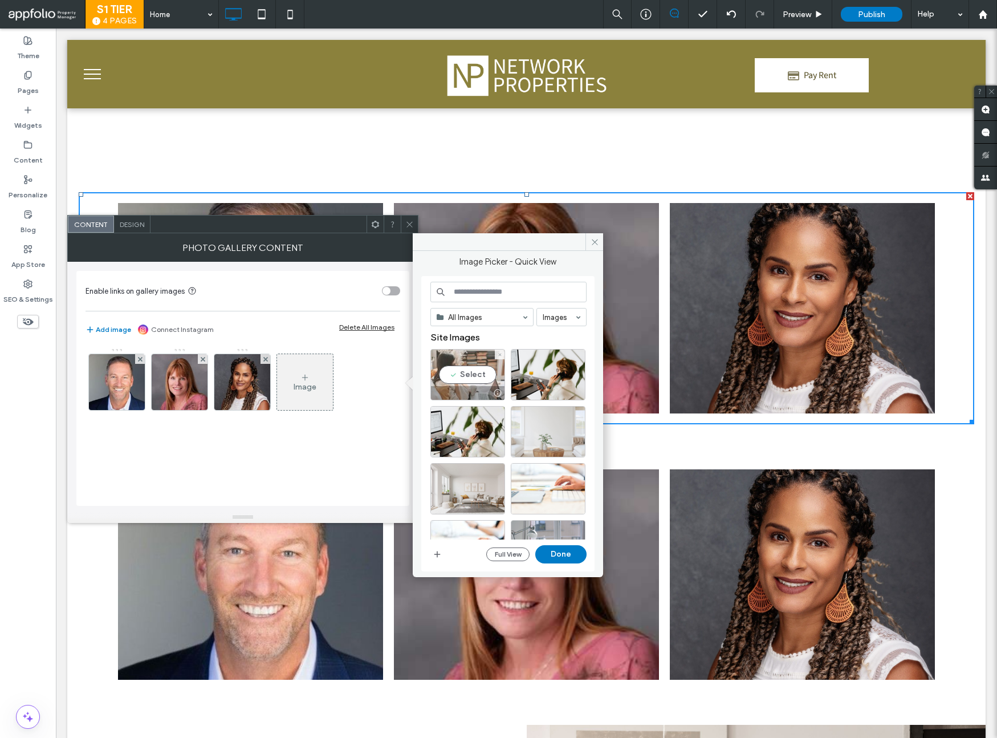
click at [475, 389] on div at bounding box center [468, 393] width 74 height 14
click at [563, 555] on button "Done" at bounding box center [560, 554] width 51 height 18
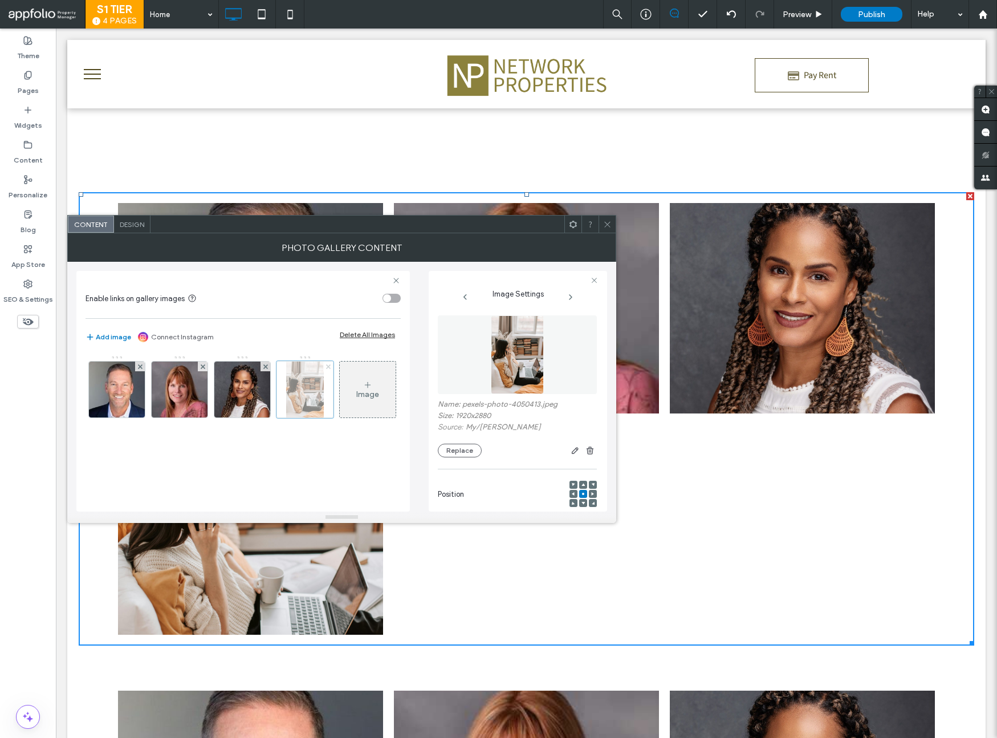
click at [328, 365] on use at bounding box center [327, 366] width 5 height 5
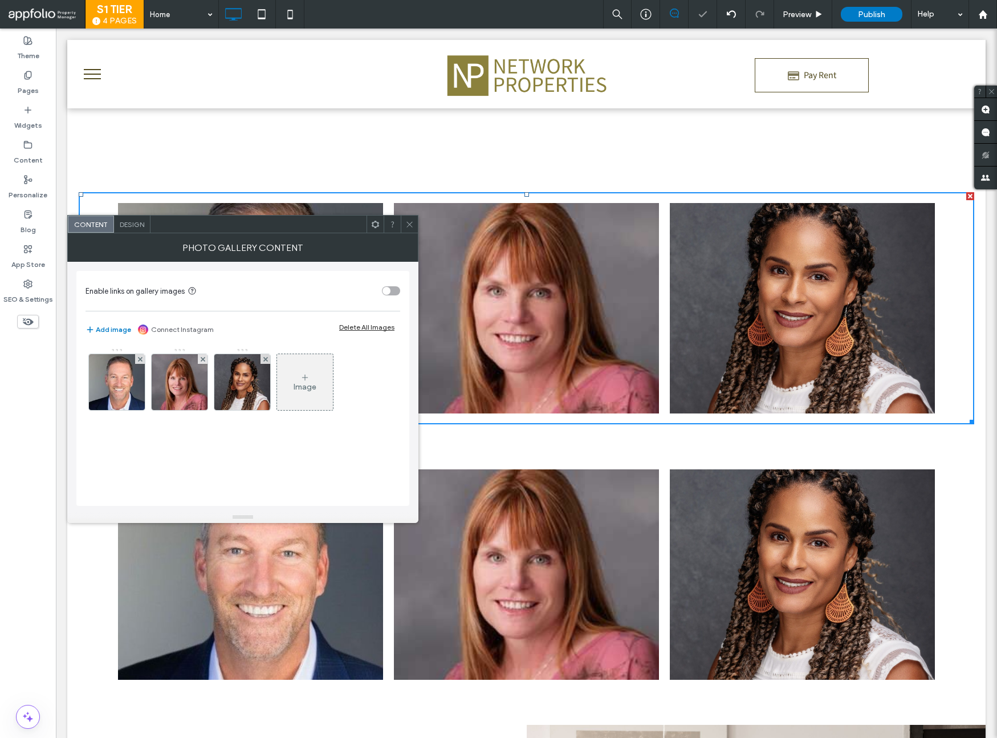
click at [408, 226] on icon at bounding box center [409, 224] width 9 height 9
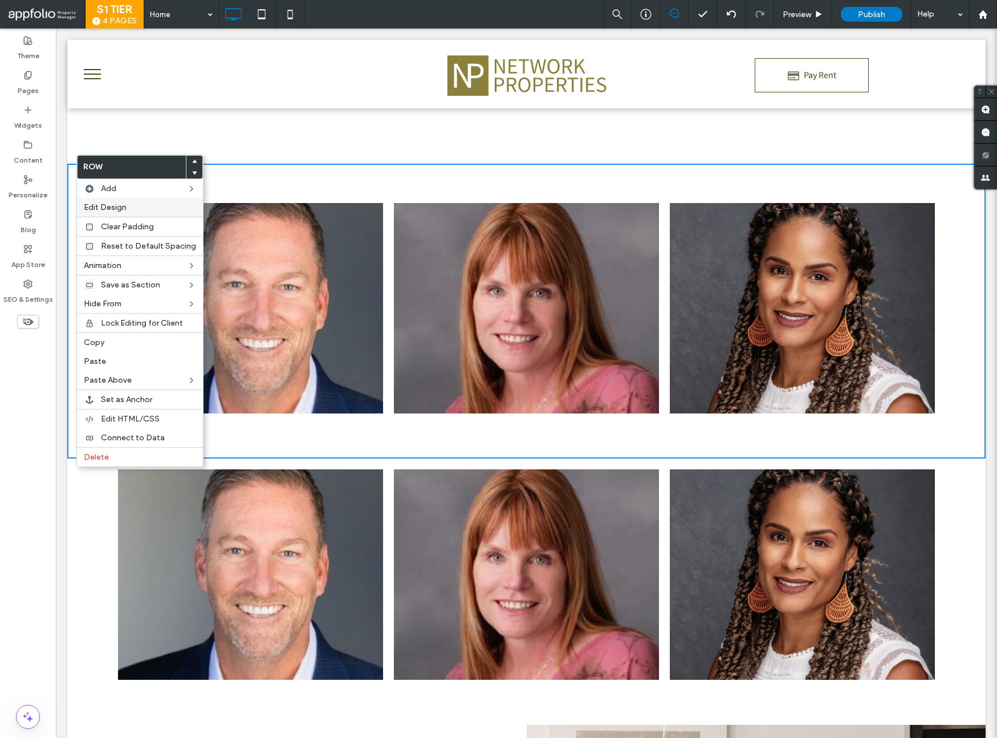
click at [96, 206] on span "Edit Design" at bounding box center [105, 207] width 43 height 10
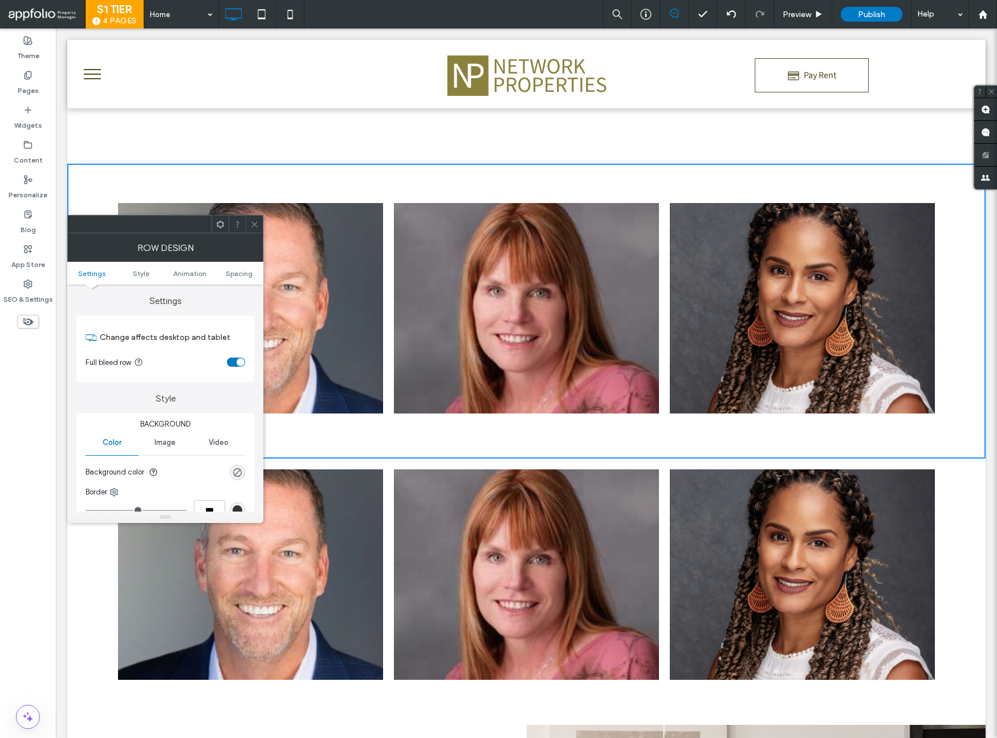
click at [232, 278] on ul "Settings Style Animation Spacing" at bounding box center [165, 273] width 196 height 23
click at [243, 274] on span "Spacing" at bounding box center [239, 273] width 27 height 9
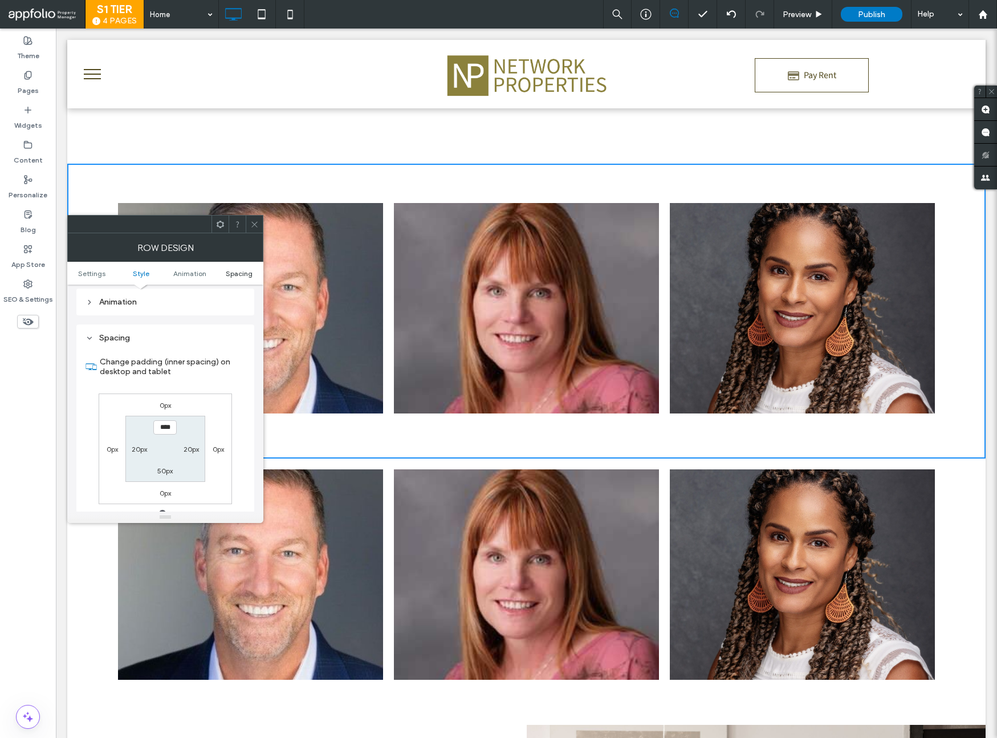
scroll to position [322, 0]
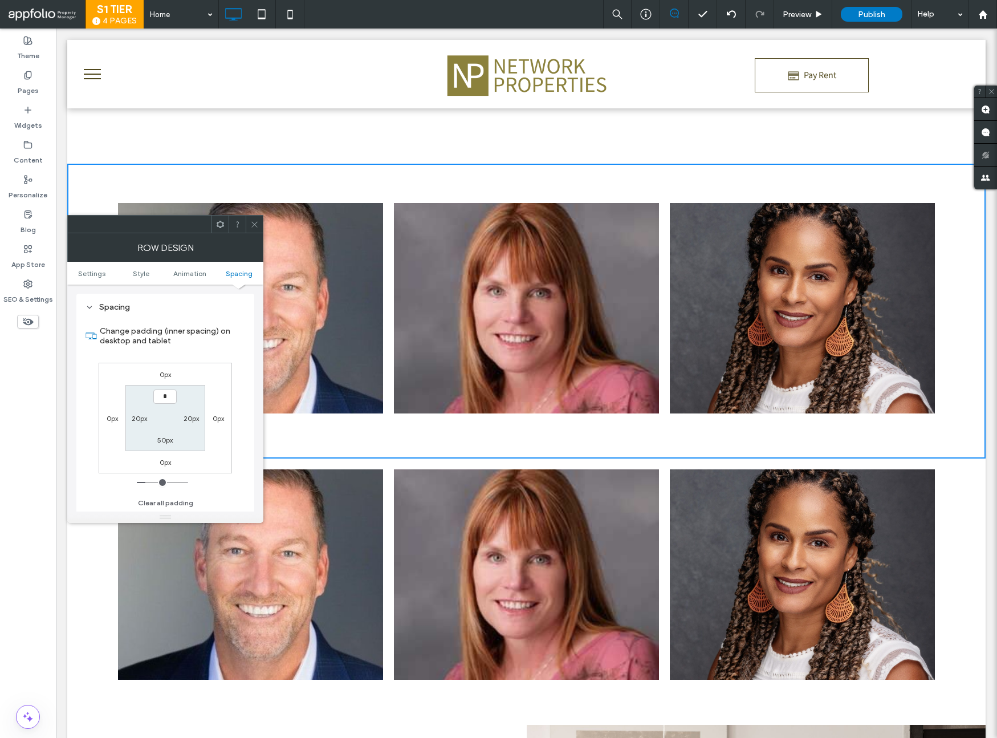
type input "***"
type input "*"
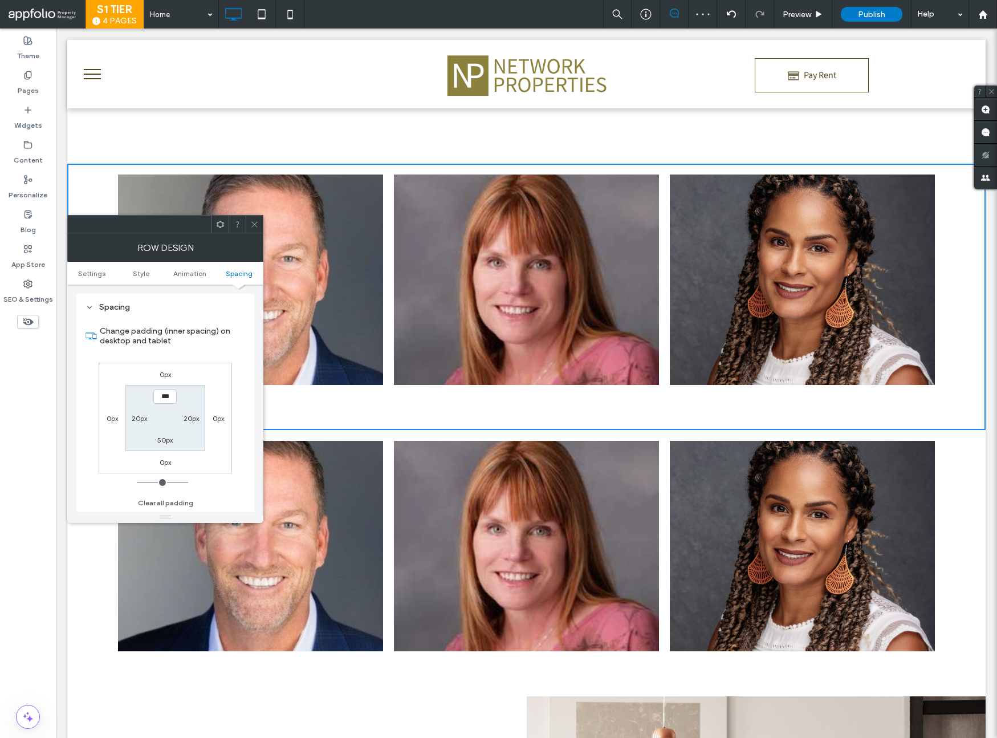
click at [165, 396] on input "***" at bounding box center [164, 396] width 23 height 14
type input "****"
type input "**"
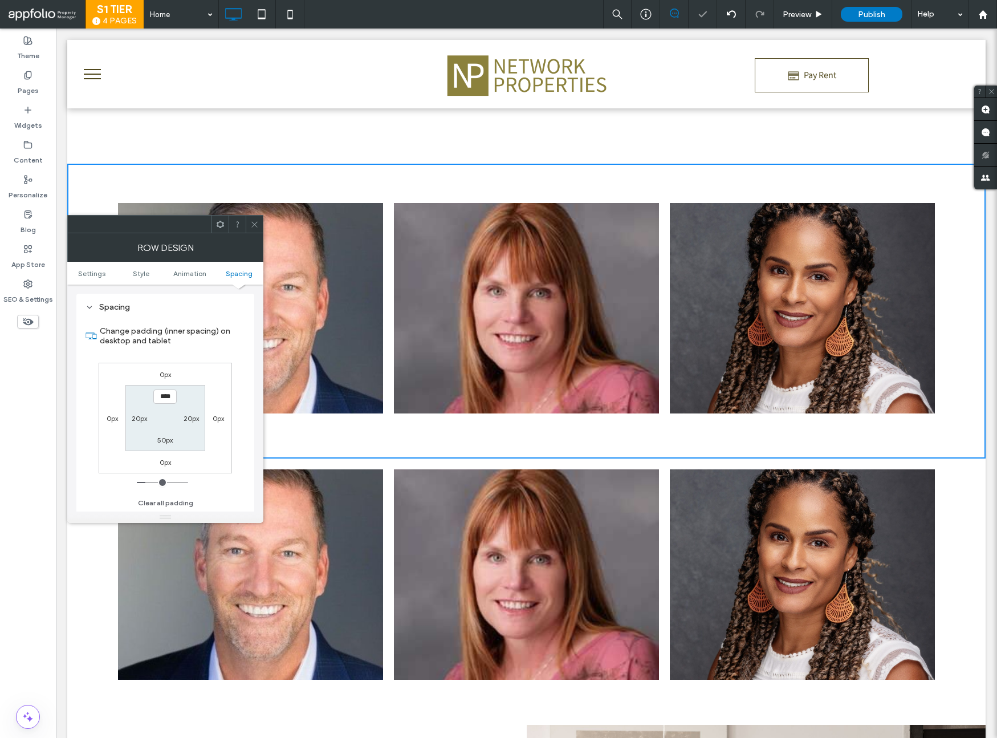
click at [167, 441] on label "50px" at bounding box center [164, 440] width 15 height 9
type input "*"
type input "***"
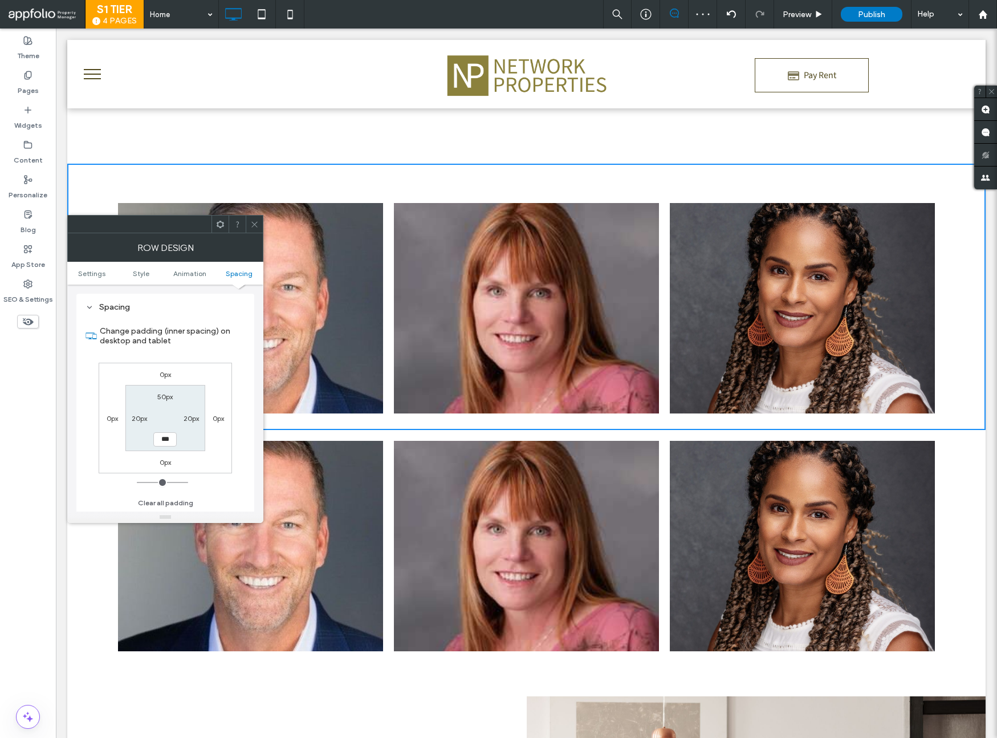
click at [256, 222] on use at bounding box center [254, 224] width 6 height 6
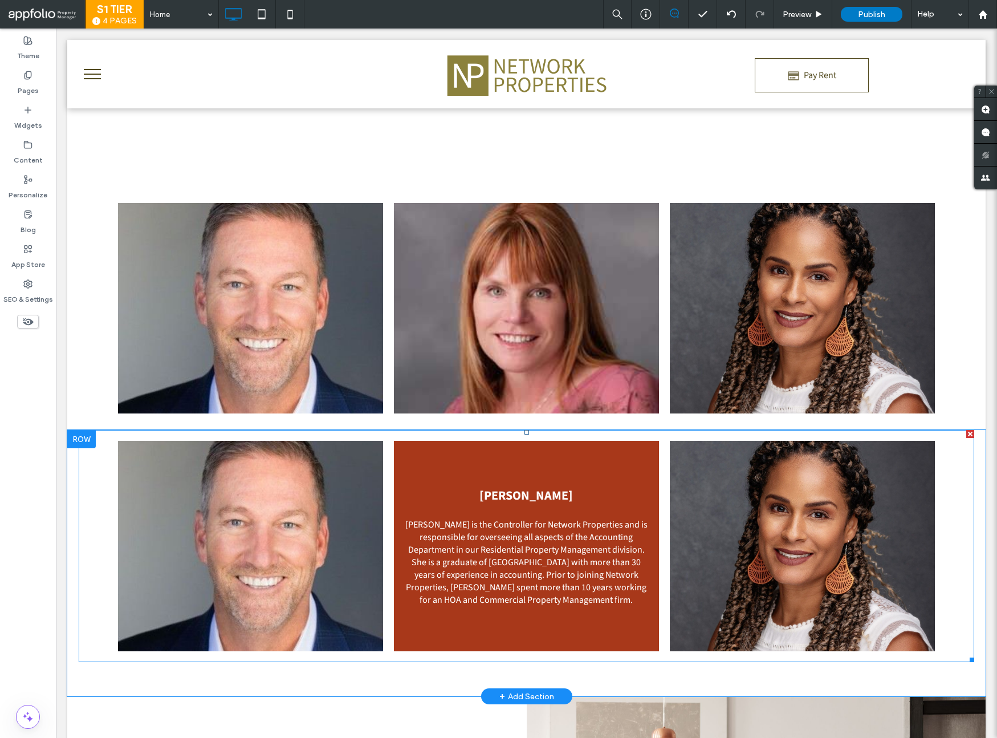
click at [542, 526] on link at bounding box center [526, 546] width 265 height 210
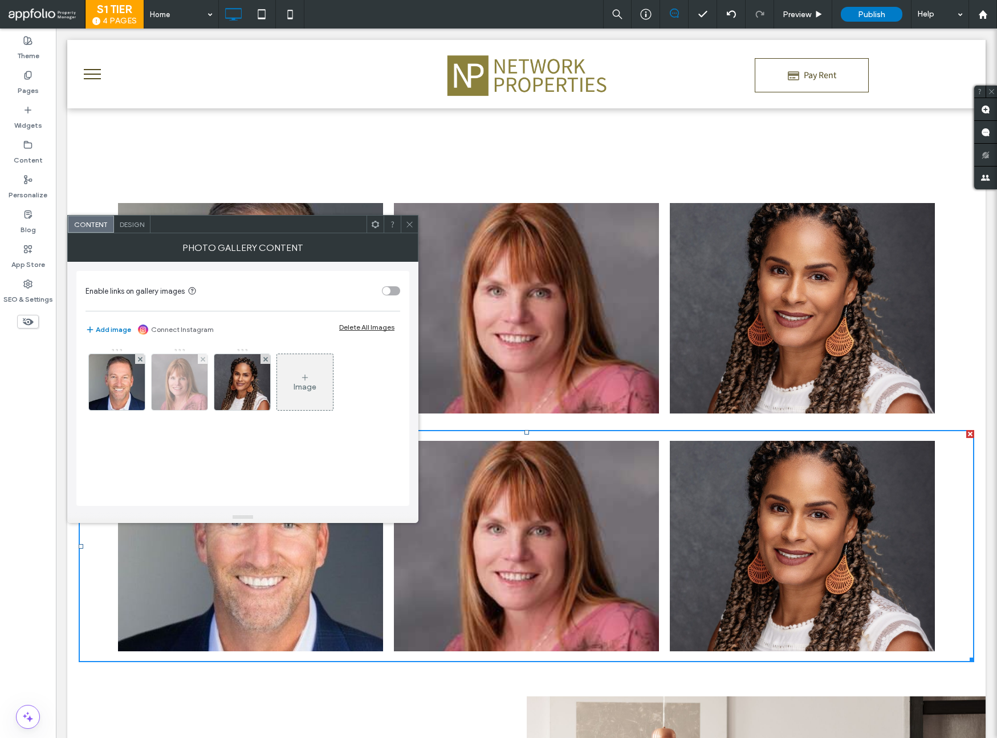
click at [173, 383] on img at bounding box center [180, 382] width 56 height 56
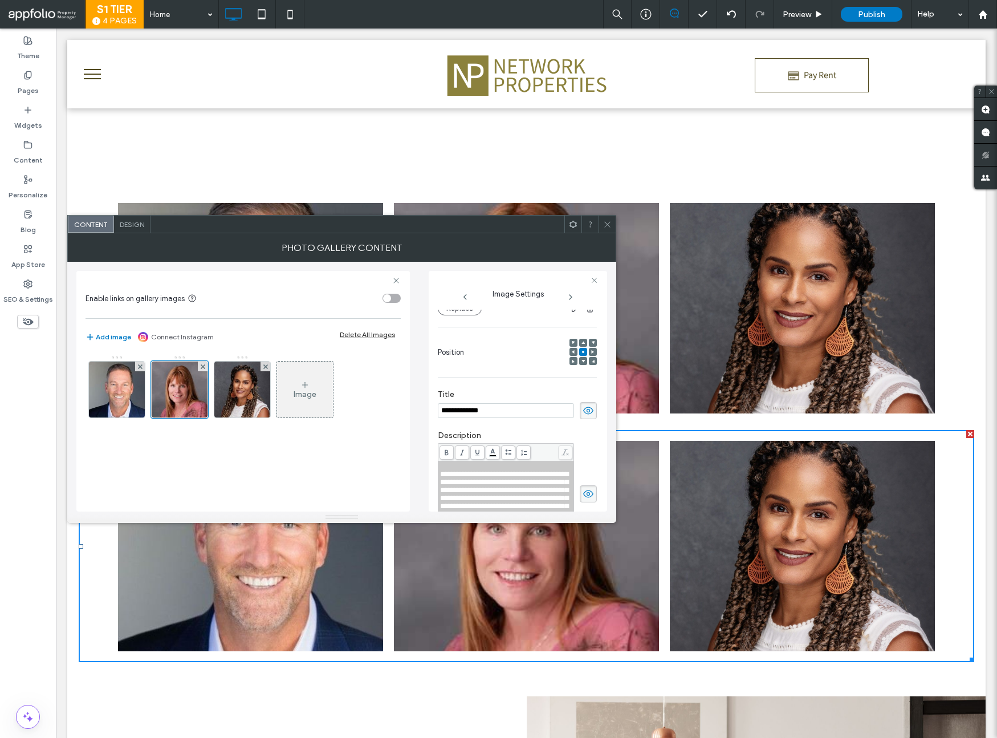
scroll to position [0, 0]
click at [484, 409] on input "**********" at bounding box center [506, 410] width 136 height 15
paste input "*"
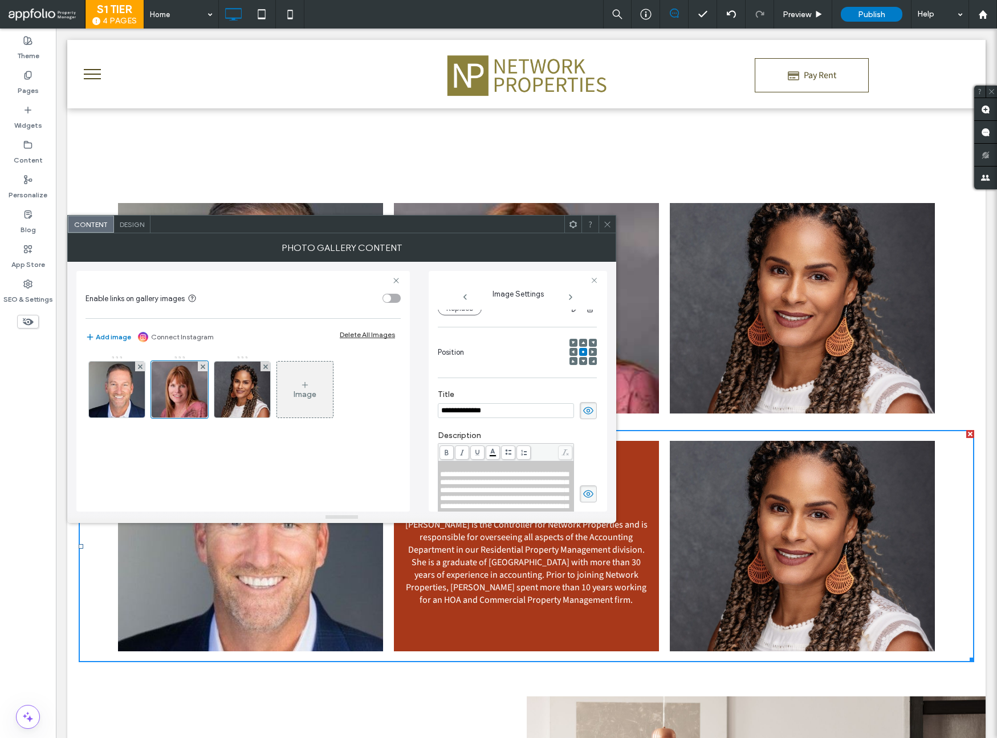
type input "**********"
click at [527, 494] on span "**********" at bounding box center [504, 505] width 128 height 71
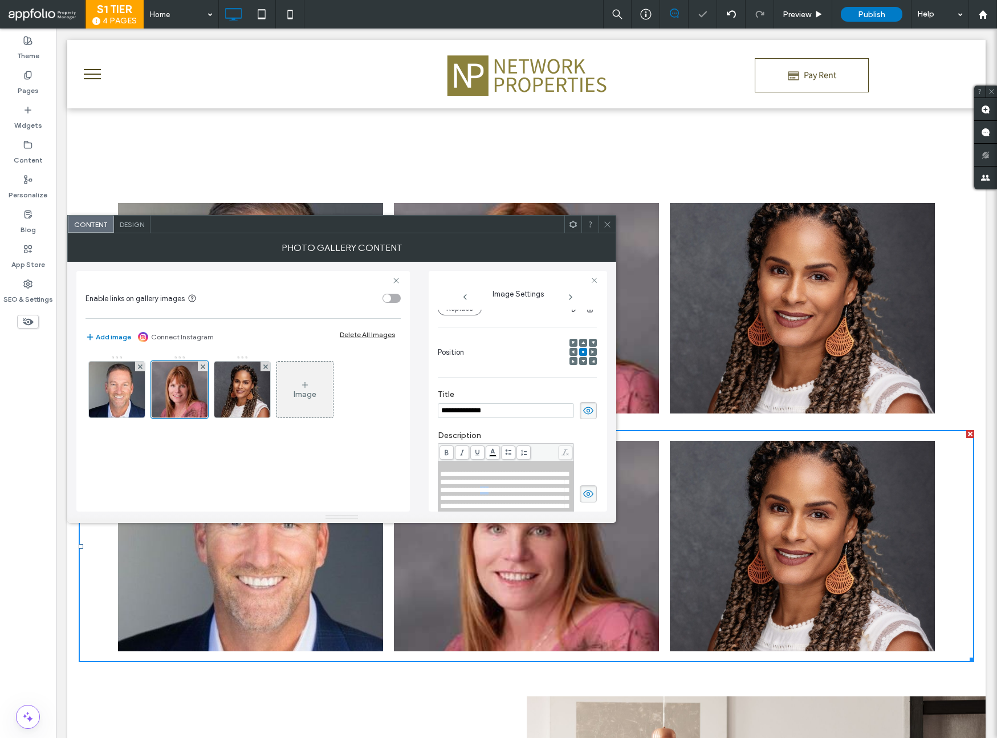
click at [527, 494] on span "**********" at bounding box center [504, 505] width 128 height 71
drag, startPoint x: 512, startPoint y: 466, endPoint x: 437, endPoint y: 468, distance: 74.7
click at [438, 468] on div "**********" at bounding box center [506, 482] width 136 height 78
click at [444, 452] on icon at bounding box center [447, 452] width 6 height 6
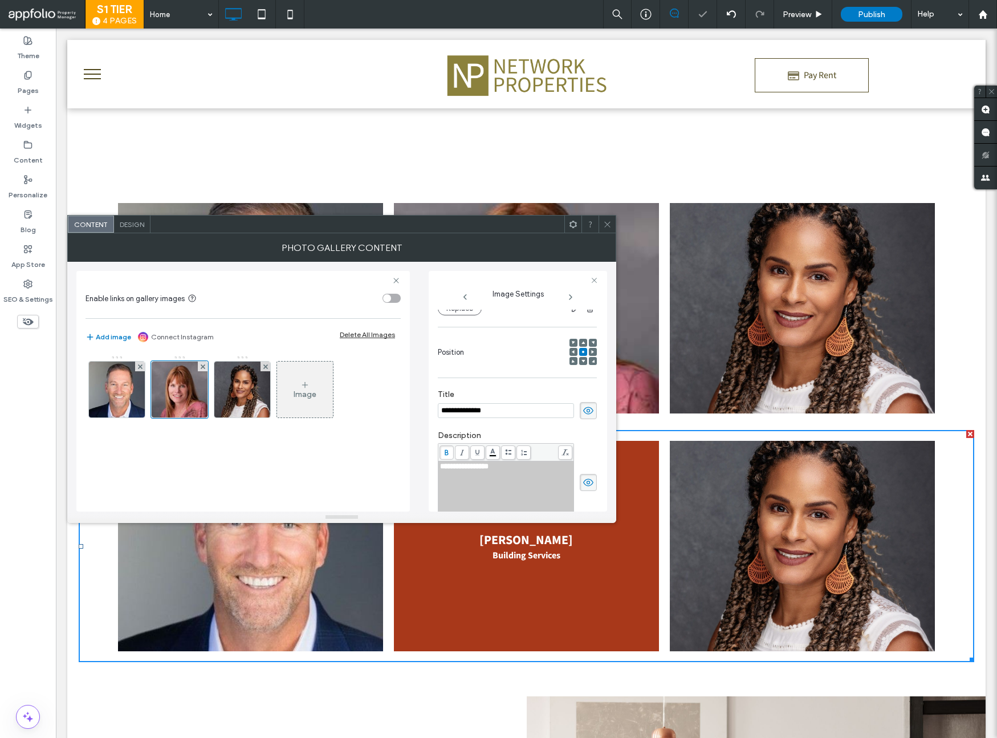
click at [611, 221] on icon at bounding box center [607, 224] width 9 height 9
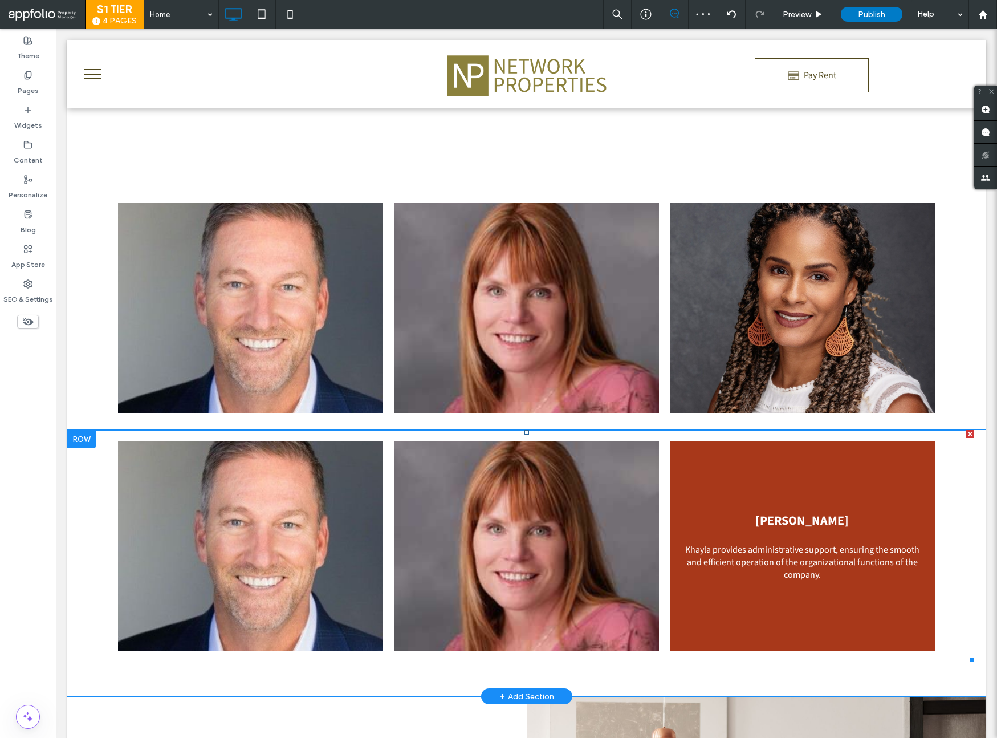
click at [808, 552] on link at bounding box center [802, 546] width 265 height 210
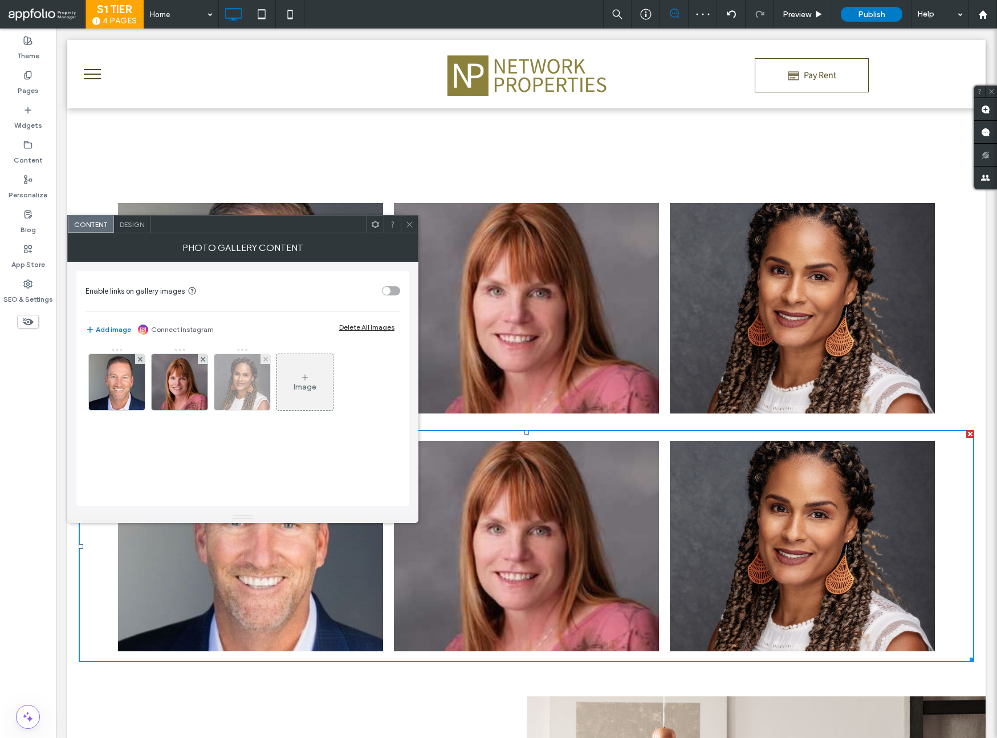
click at [234, 363] on img at bounding box center [241, 382] width 55 height 56
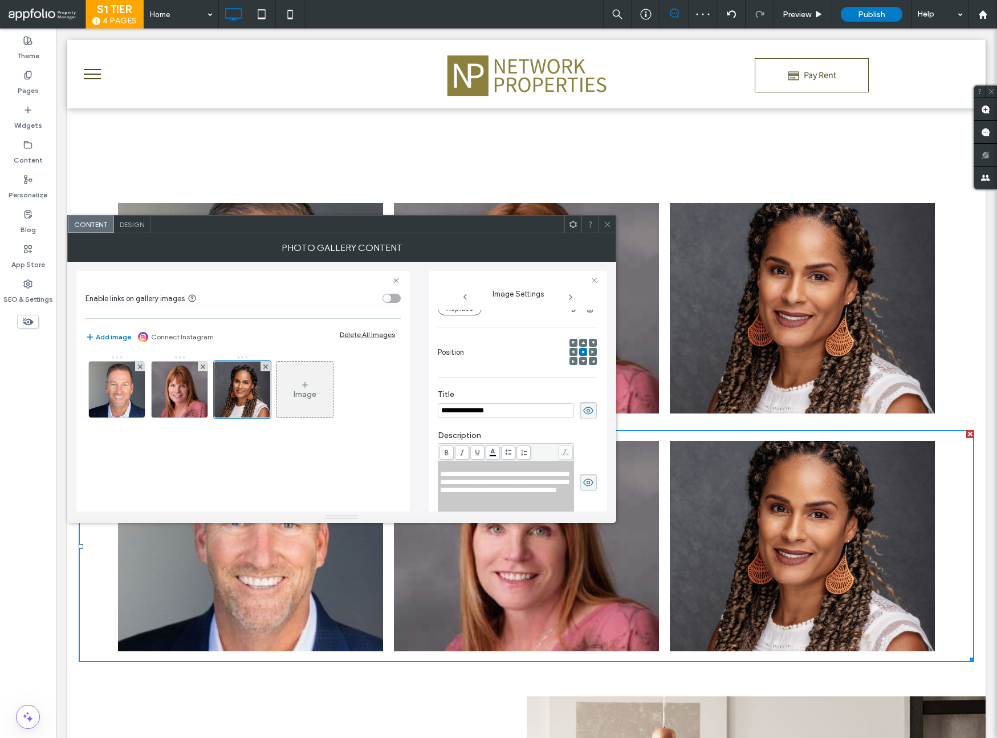
click at [495, 408] on input "**********" at bounding box center [506, 410] width 136 height 15
paste input
type input "**********"
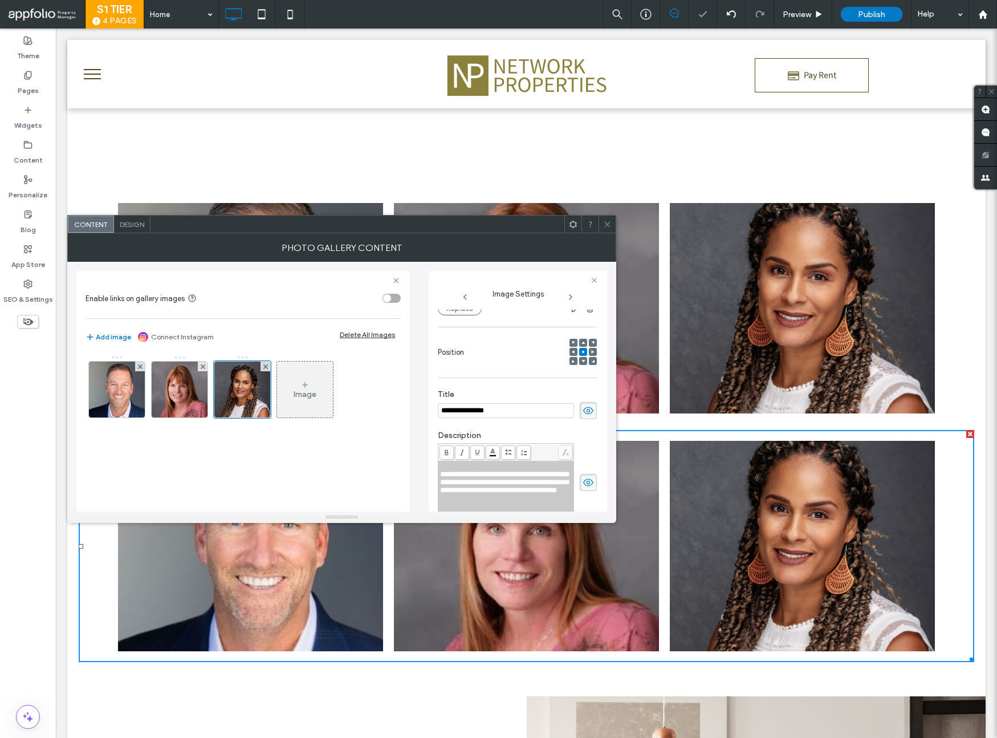
click at [491, 481] on span "**********" at bounding box center [504, 481] width 128 height 23
drag, startPoint x: 502, startPoint y: 464, endPoint x: 452, endPoint y: 471, distance: 50.7
click at [452, 470] on div "**********" at bounding box center [506, 466] width 132 height 8
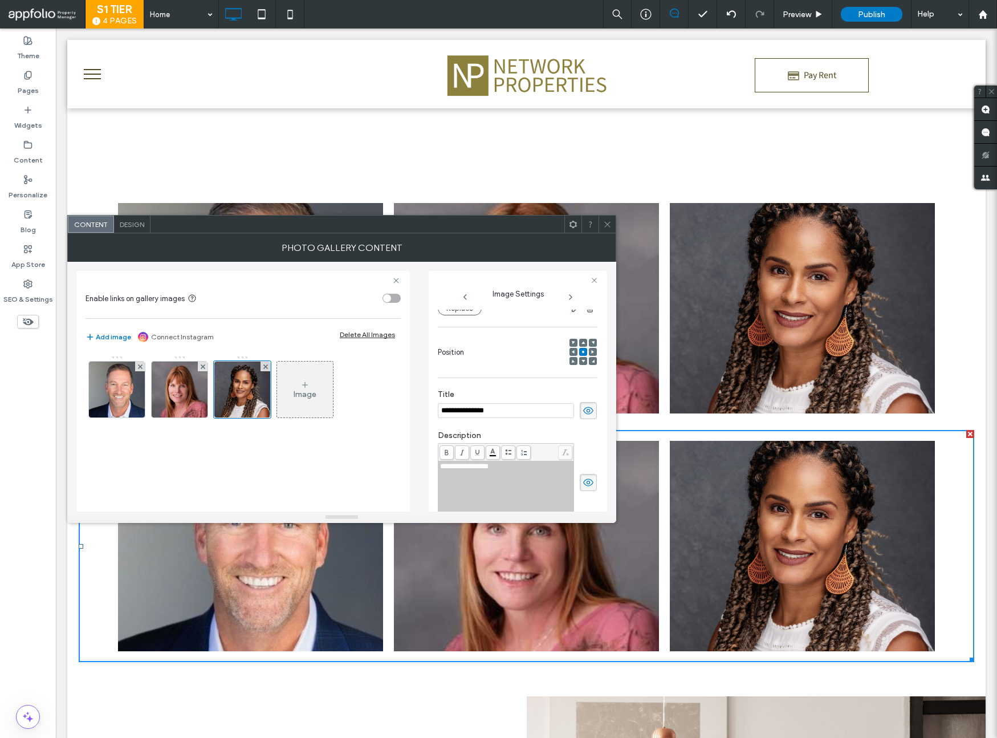
click at [609, 222] on use at bounding box center [607, 224] width 6 height 6
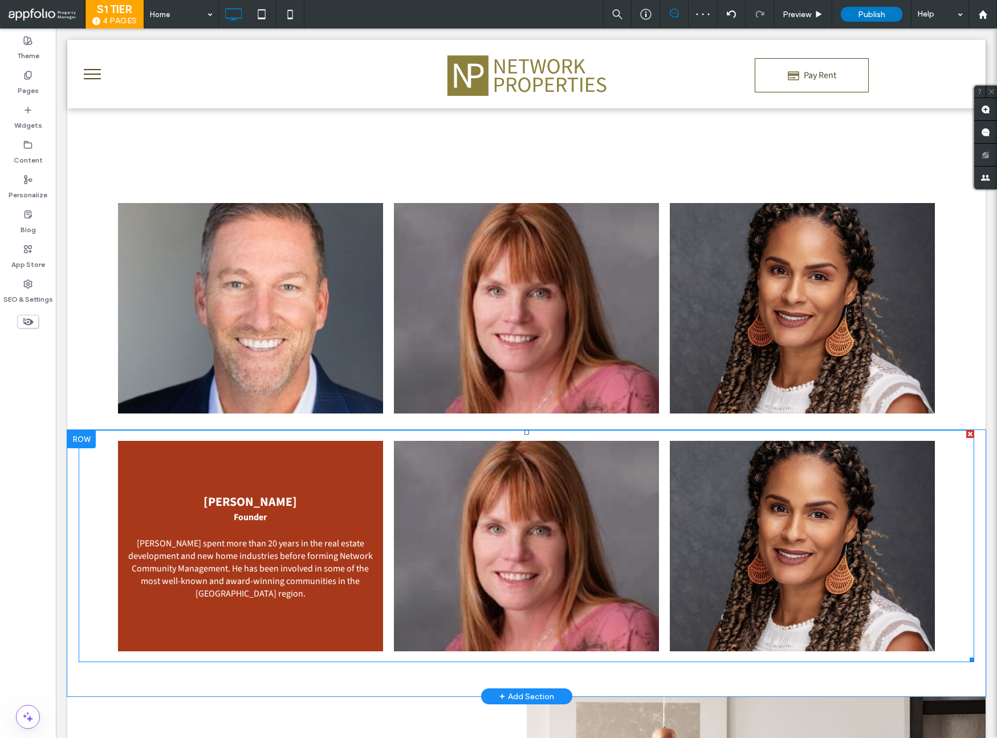
click at [209, 462] on link at bounding box center [250, 546] width 265 height 210
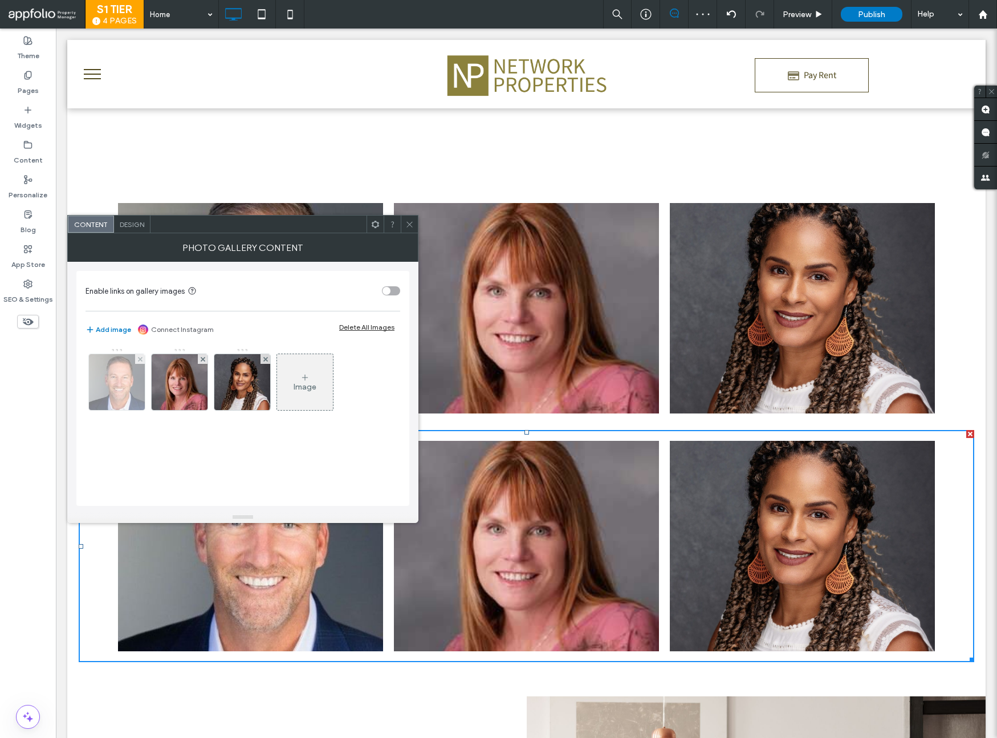
click at [133, 397] on img at bounding box center [117, 382] width 56 height 56
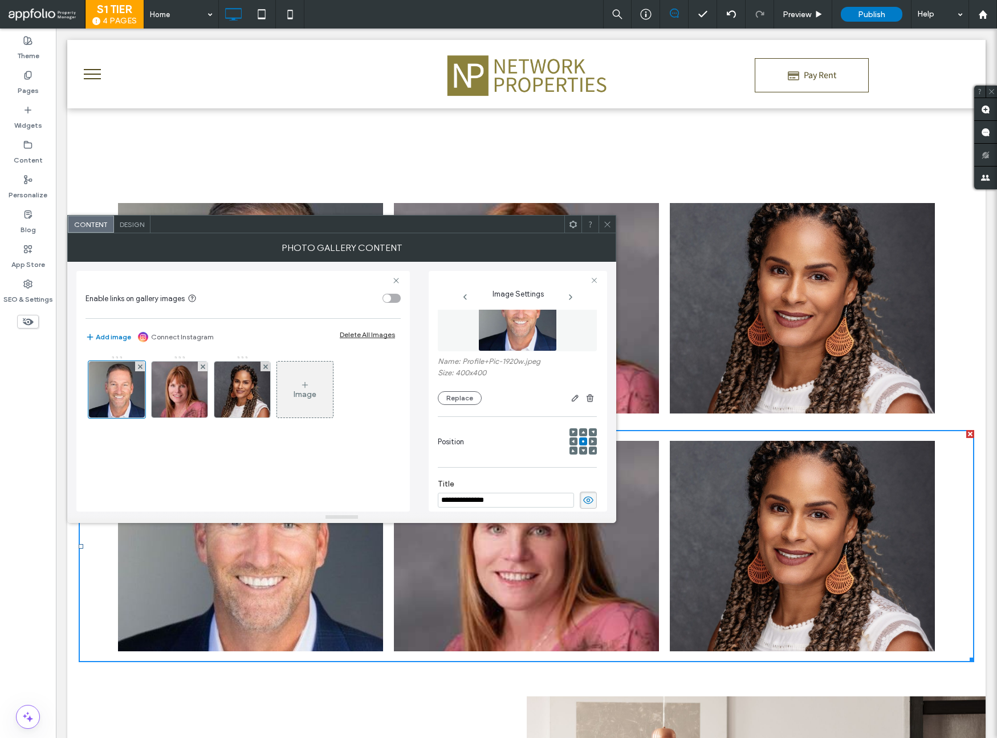
scroll to position [25, 0]
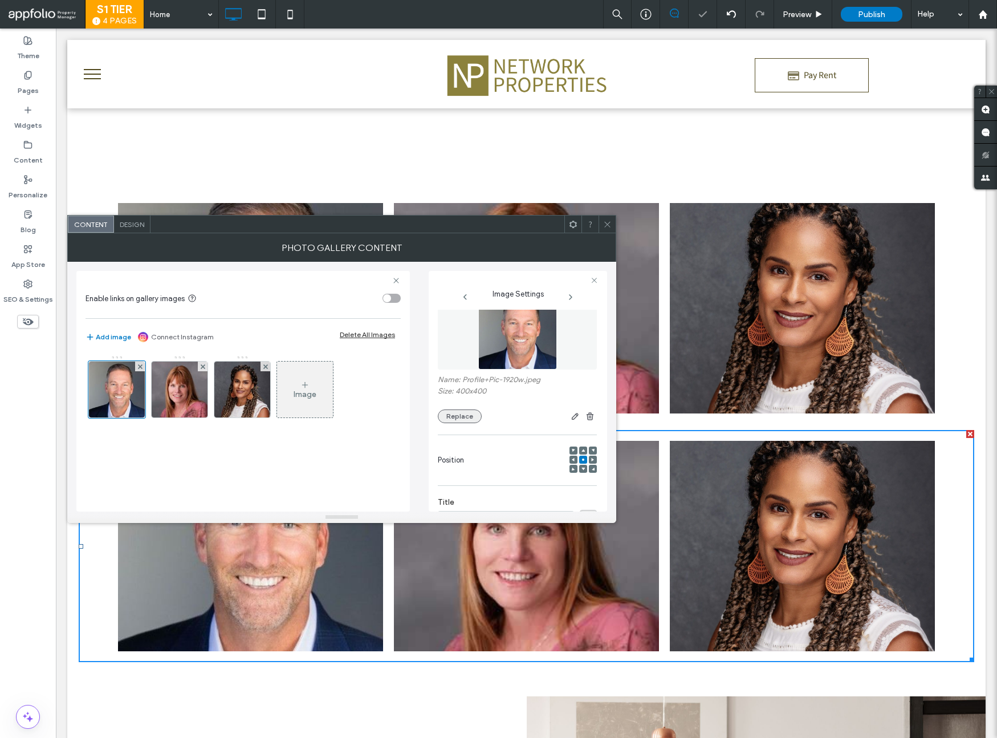
click at [455, 420] on button "Replace" at bounding box center [460, 416] width 44 height 14
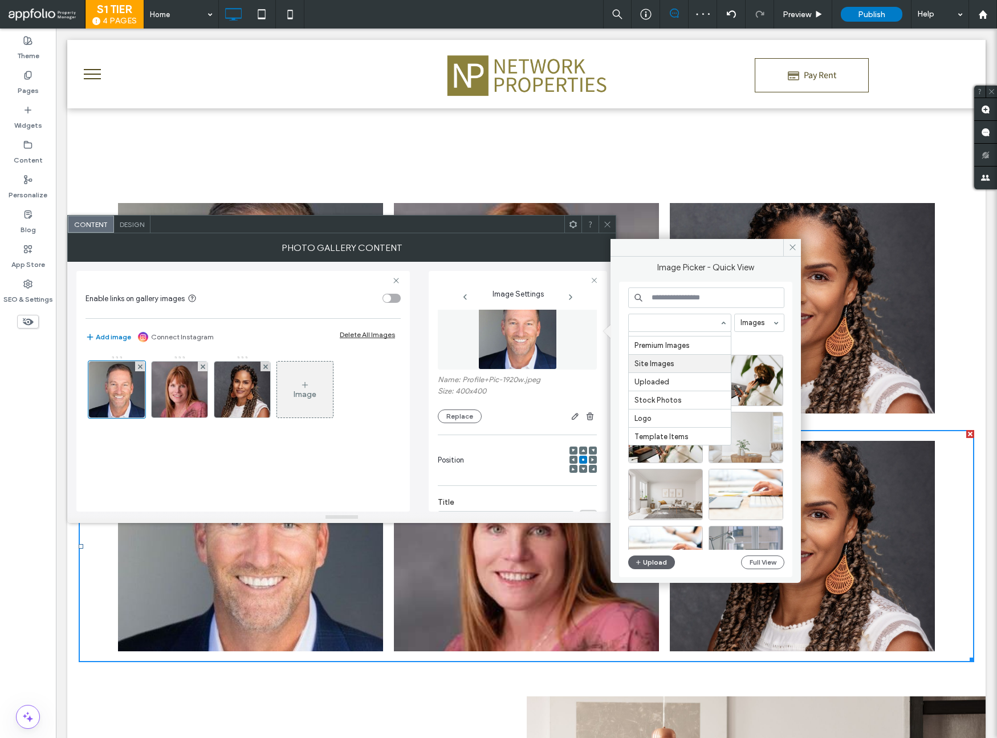
scroll to position [32, 0]
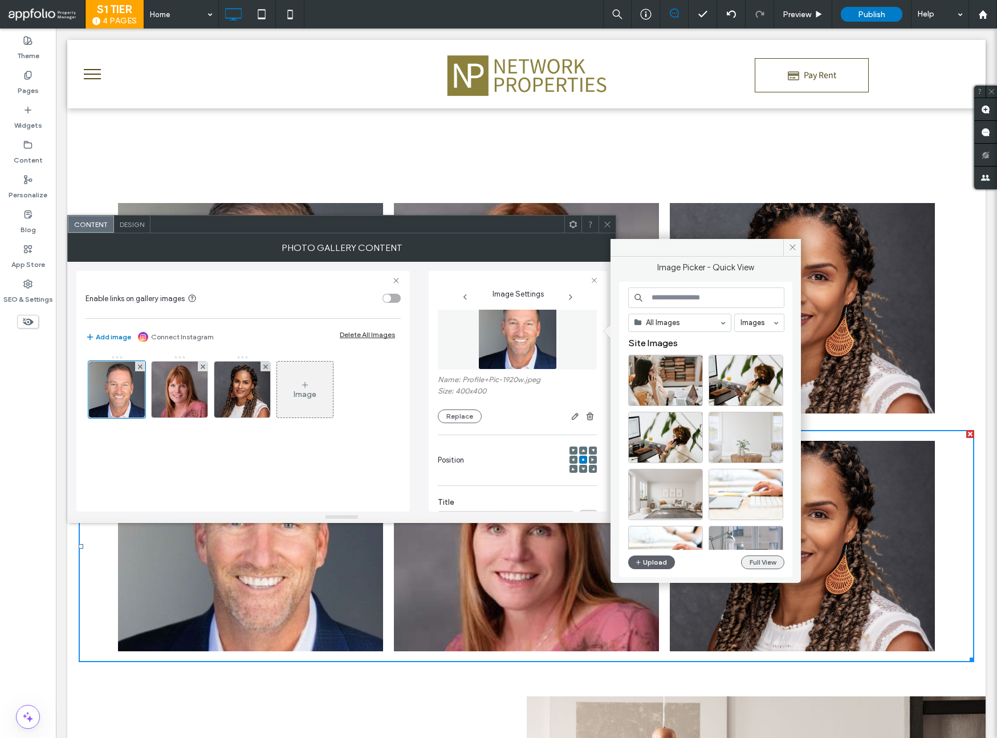
click at [760, 560] on button "Full View" at bounding box center [762, 562] width 43 height 14
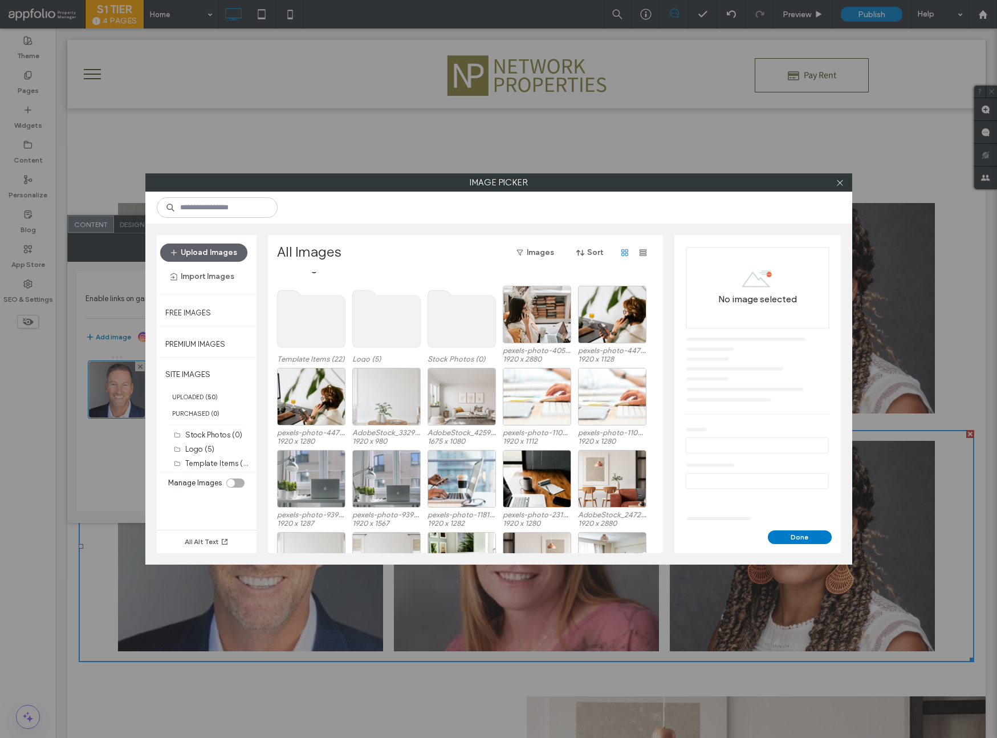
scroll to position [0, 0]
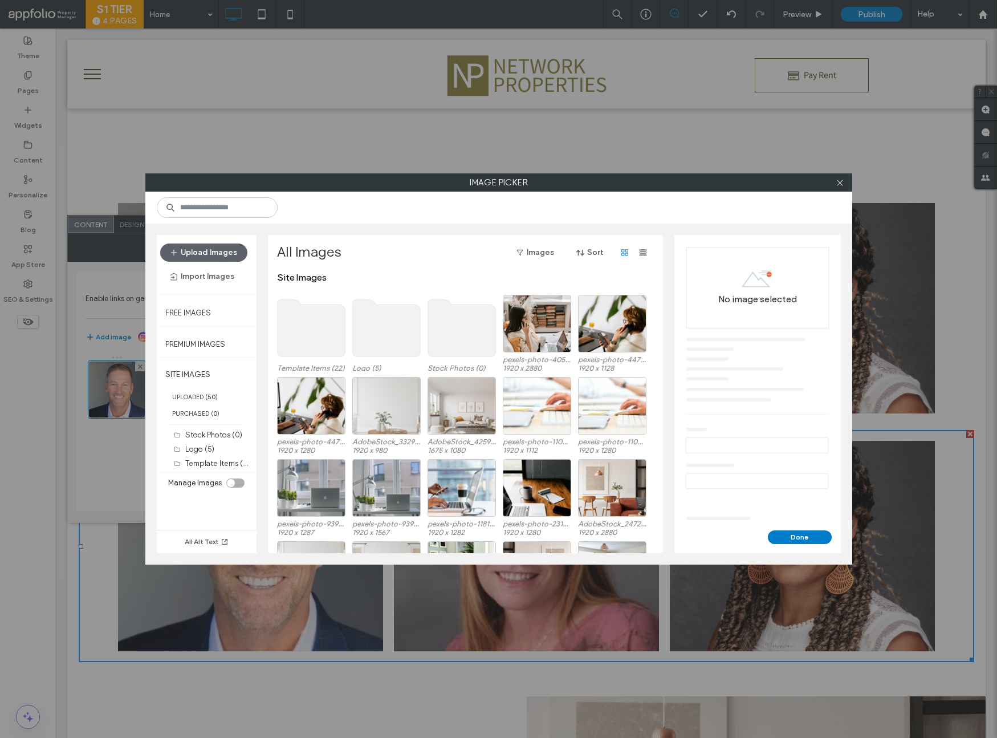
click at [315, 336] on use at bounding box center [311, 327] width 68 height 57
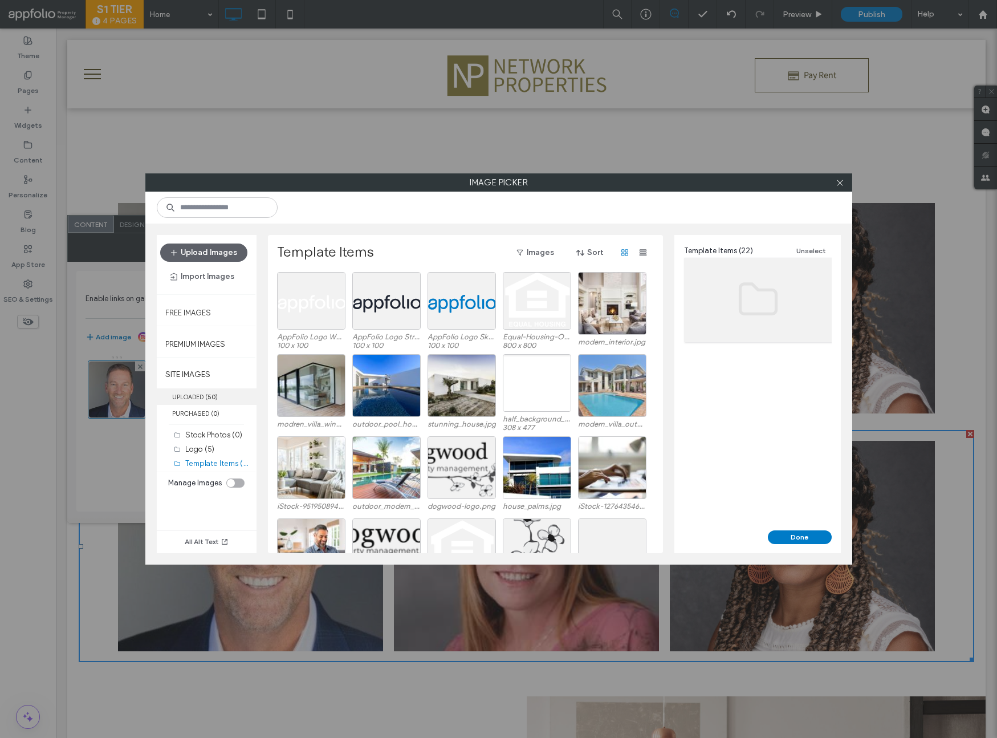
click at [213, 398] on b "50" at bounding box center [211, 397] width 8 height 8
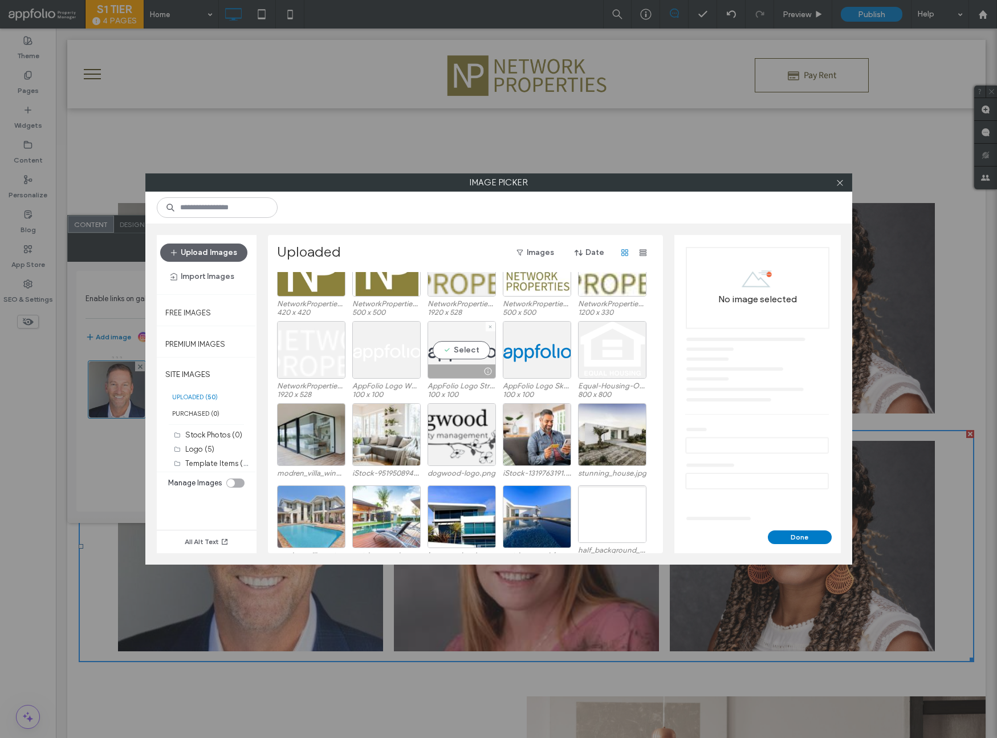
scroll to position [458, 0]
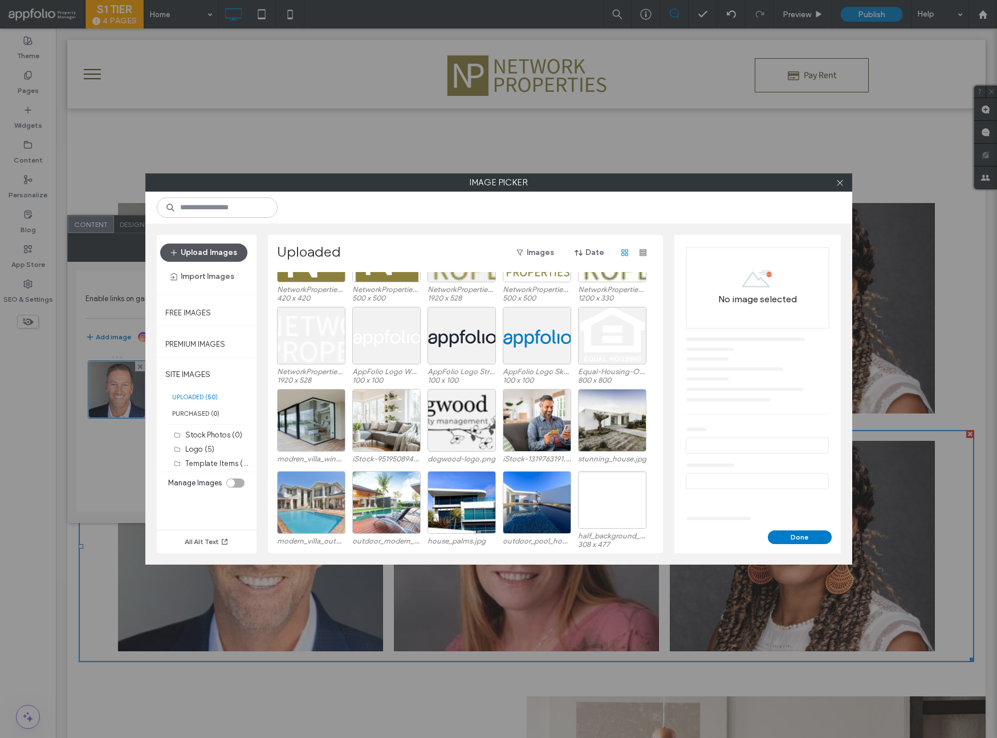
click at [233, 258] on button "Upload Images" at bounding box center [203, 252] width 87 height 18
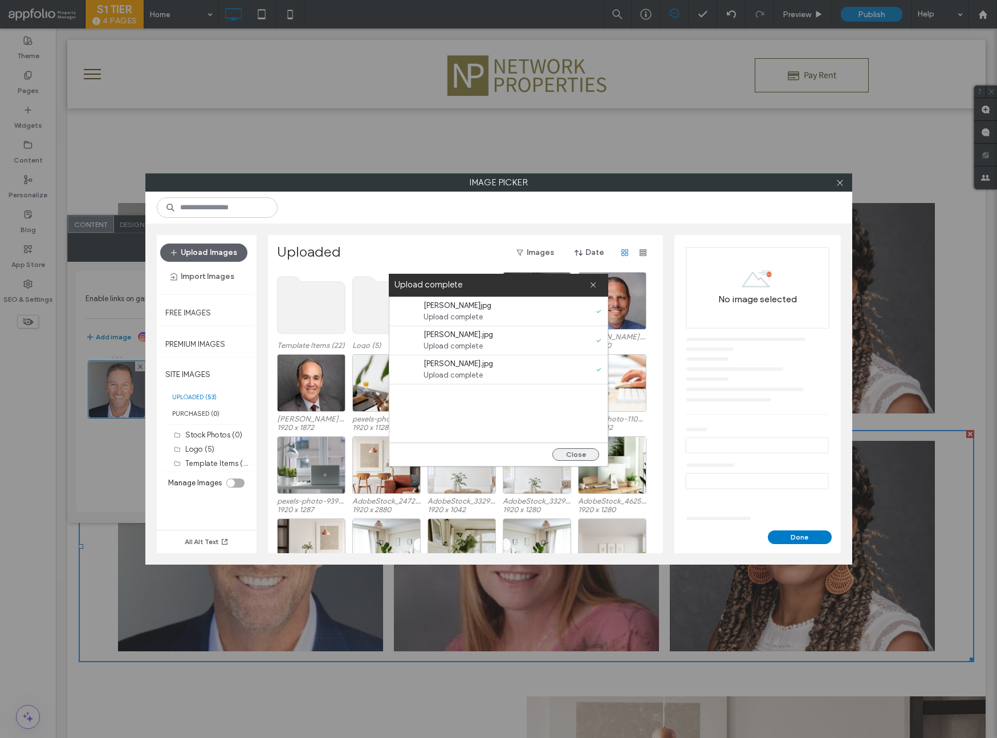
click at [565, 457] on button "Close" at bounding box center [575, 454] width 47 height 13
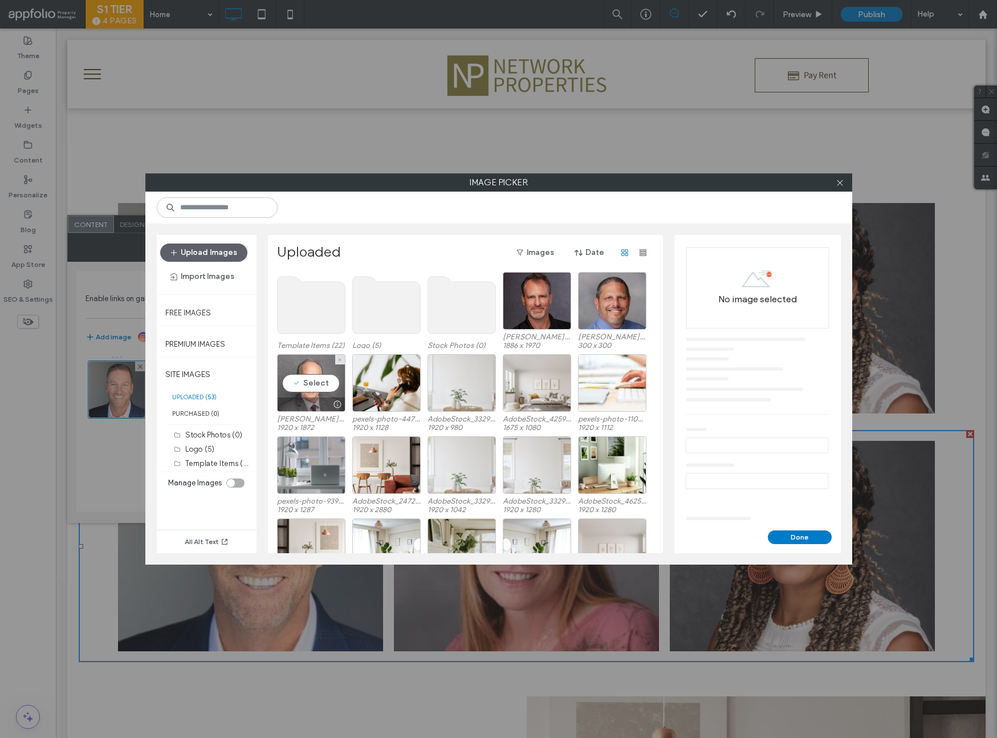
click at [298, 383] on div "Select" at bounding box center [311, 383] width 68 height 58
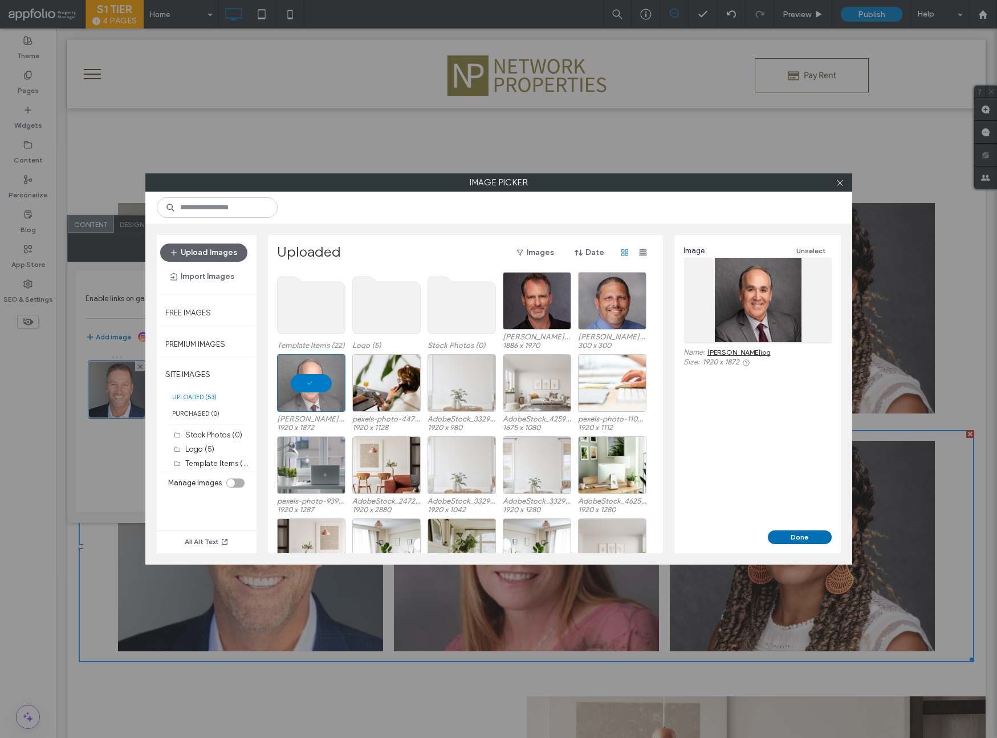
click at [780, 533] on button "Done" at bounding box center [800, 537] width 64 height 14
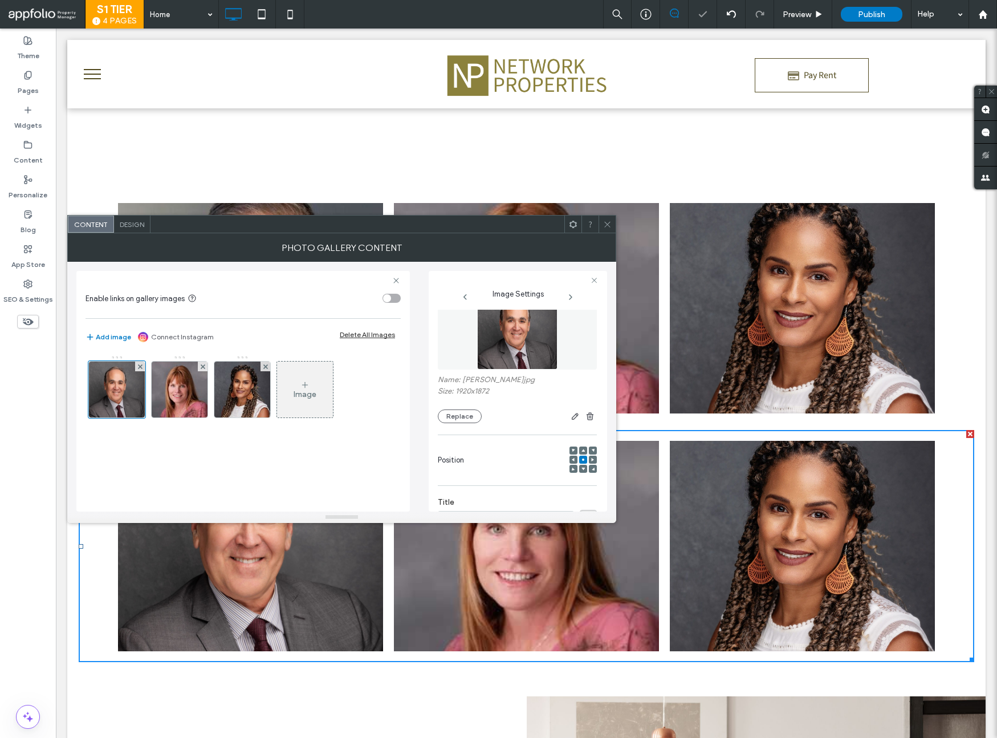
click at [608, 221] on icon at bounding box center [607, 224] width 9 height 9
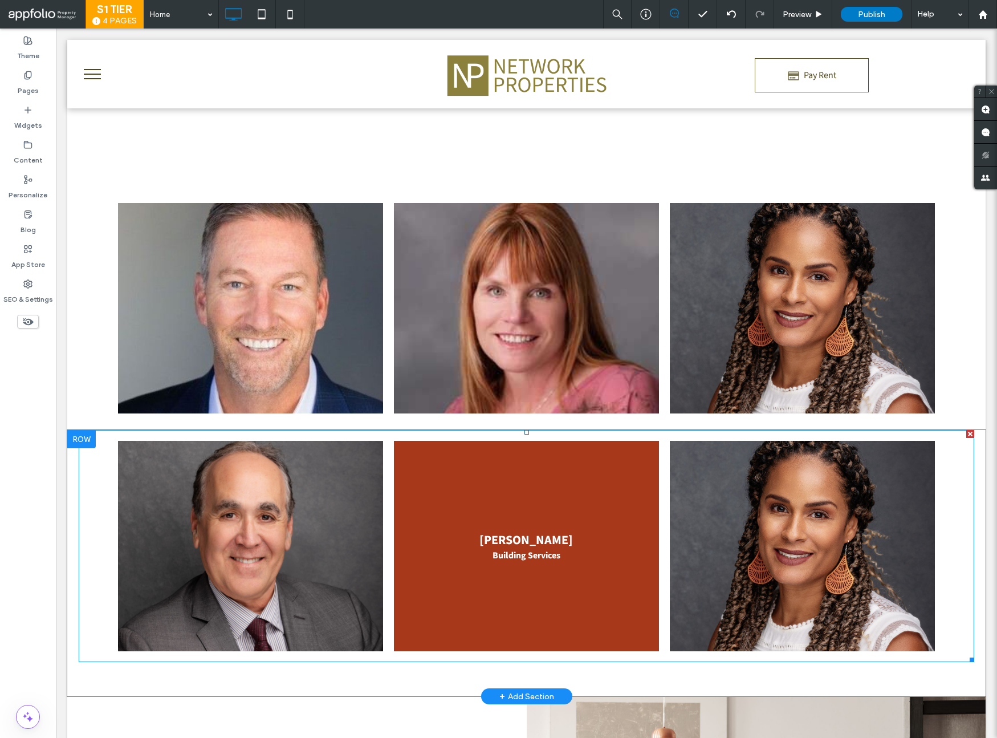
click at [502, 468] on link at bounding box center [526, 546] width 265 height 210
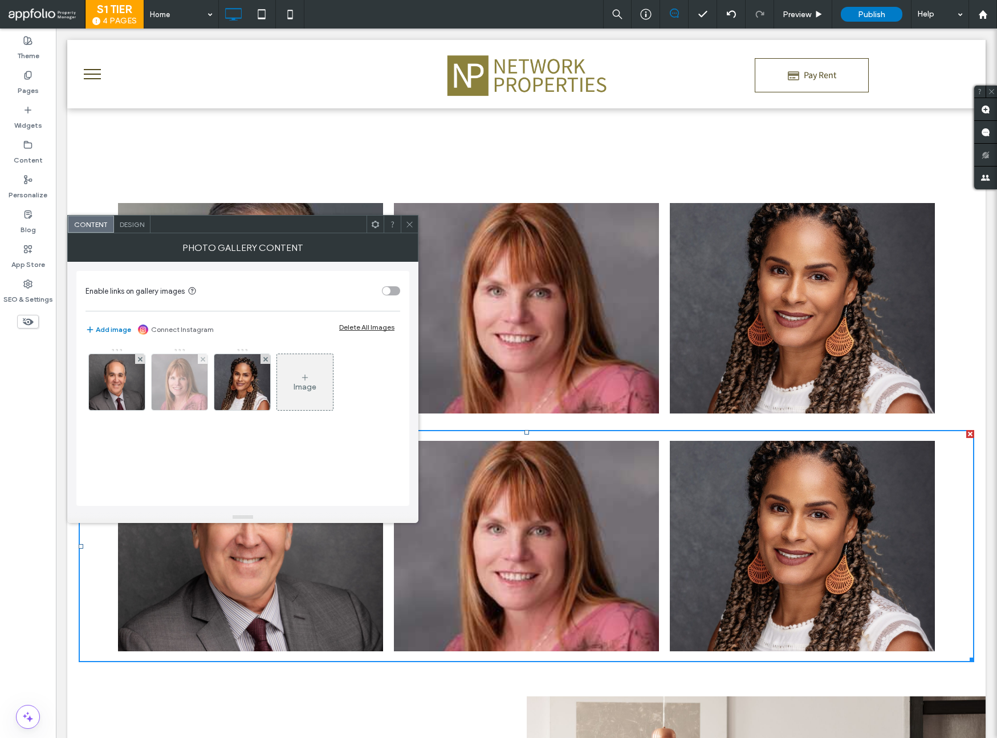
click at [176, 390] on img at bounding box center [180, 382] width 56 height 56
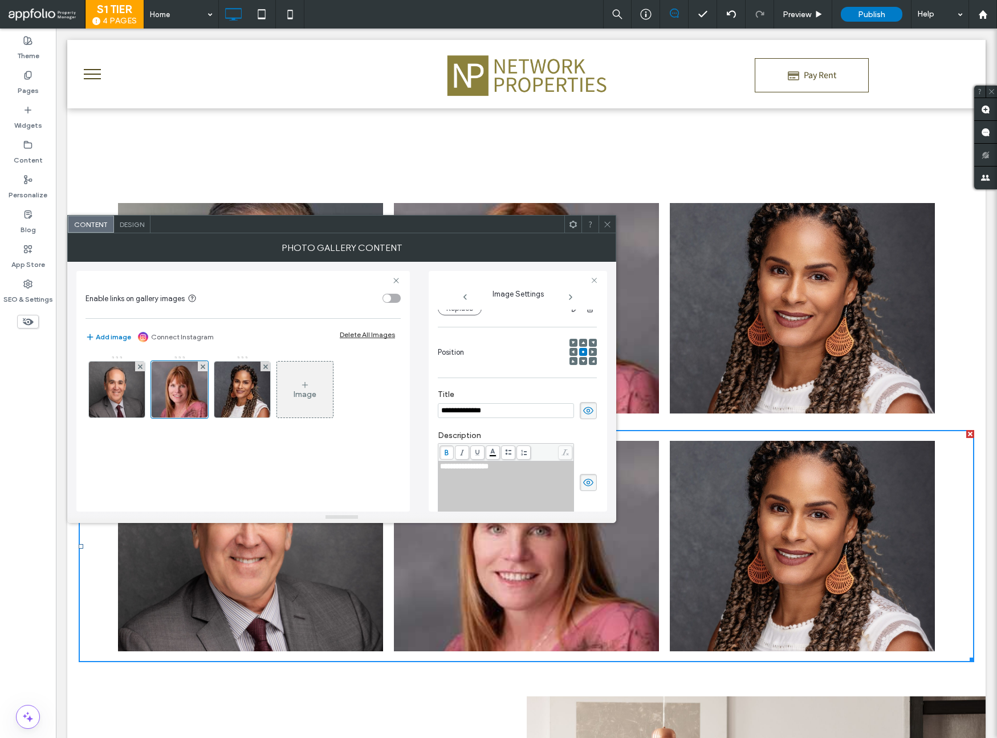
scroll to position [0, 0]
click at [189, 395] on div at bounding box center [179, 389] width 57 height 57
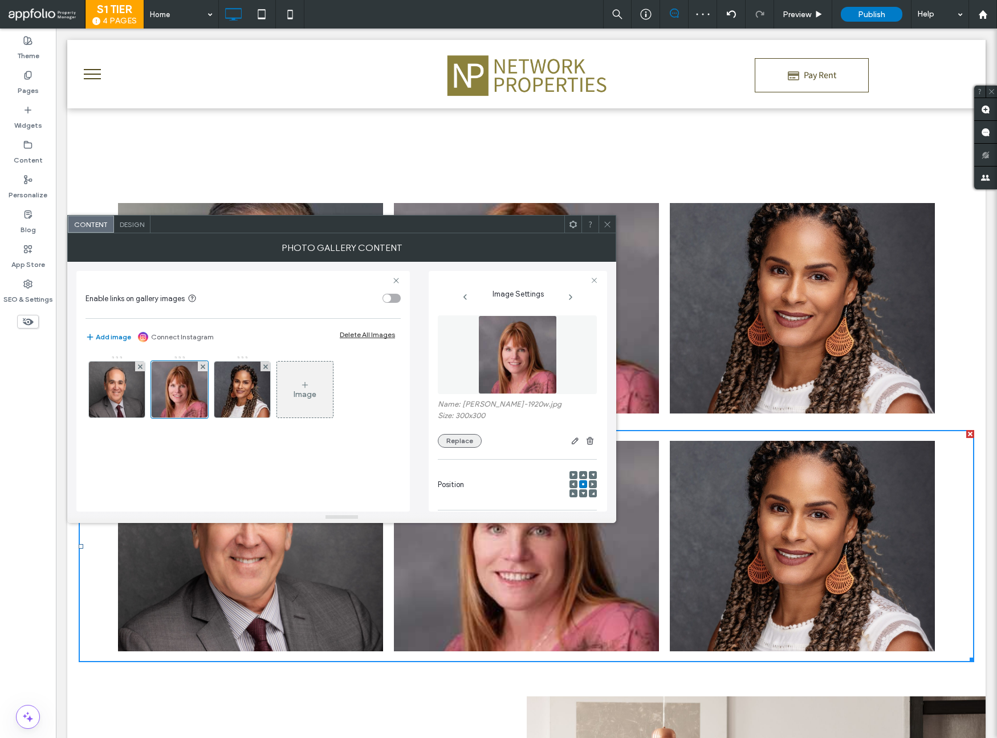
click at [458, 436] on button "Replace" at bounding box center [460, 441] width 44 height 14
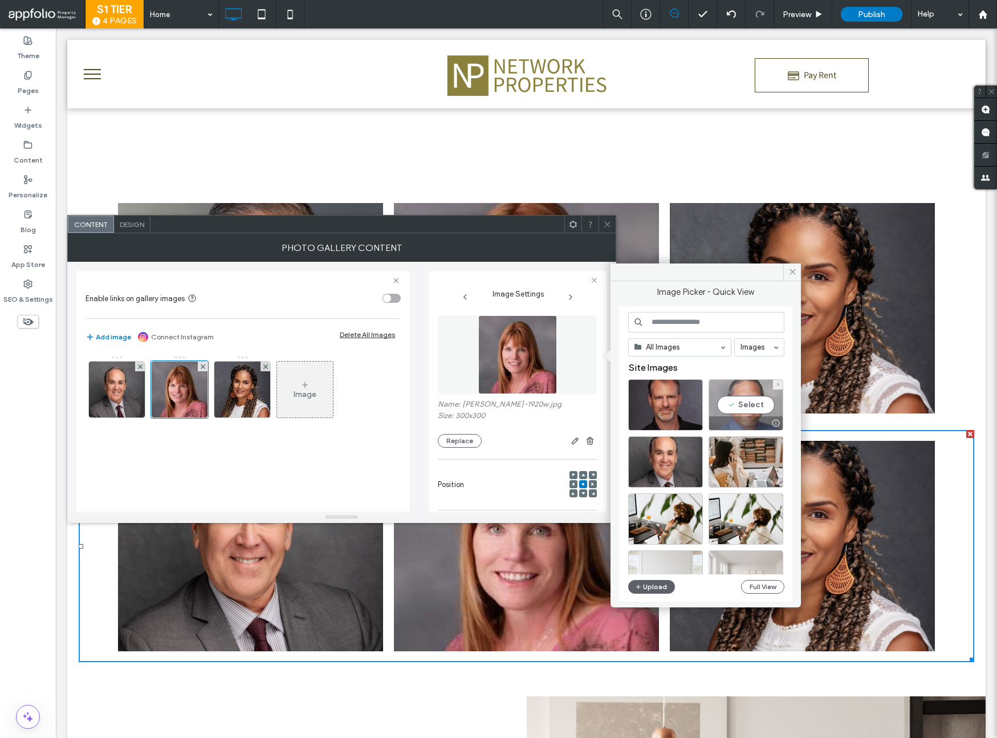
click at [751, 410] on div "Select" at bounding box center [746, 404] width 75 height 51
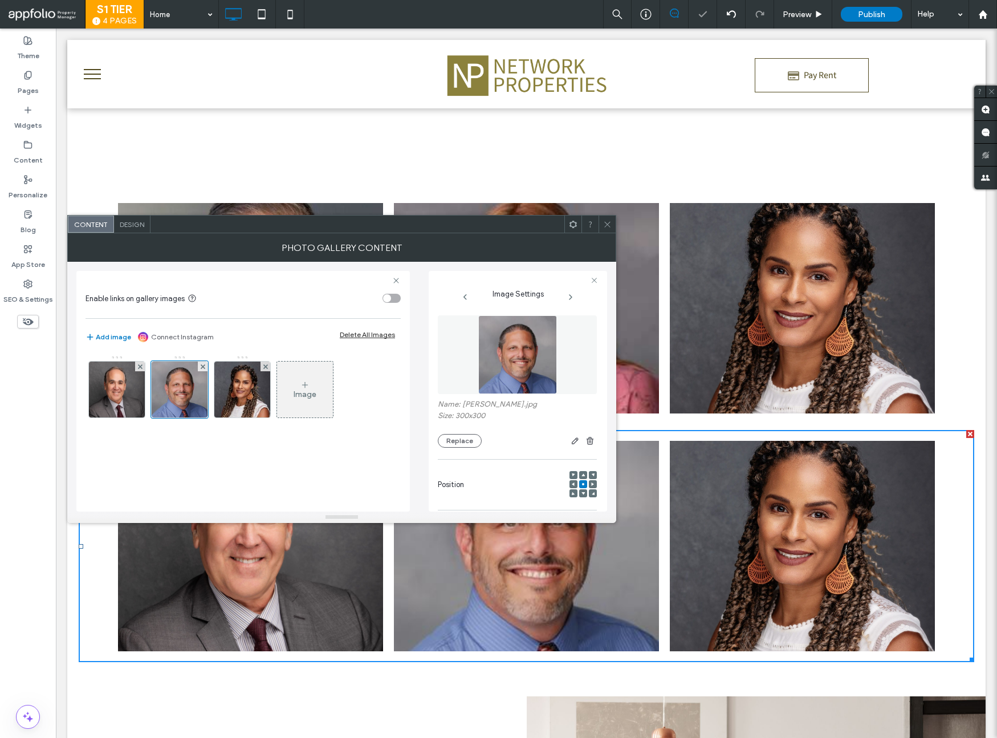
click at [606, 220] on icon at bounding box center [607, 224] width 9 height 9
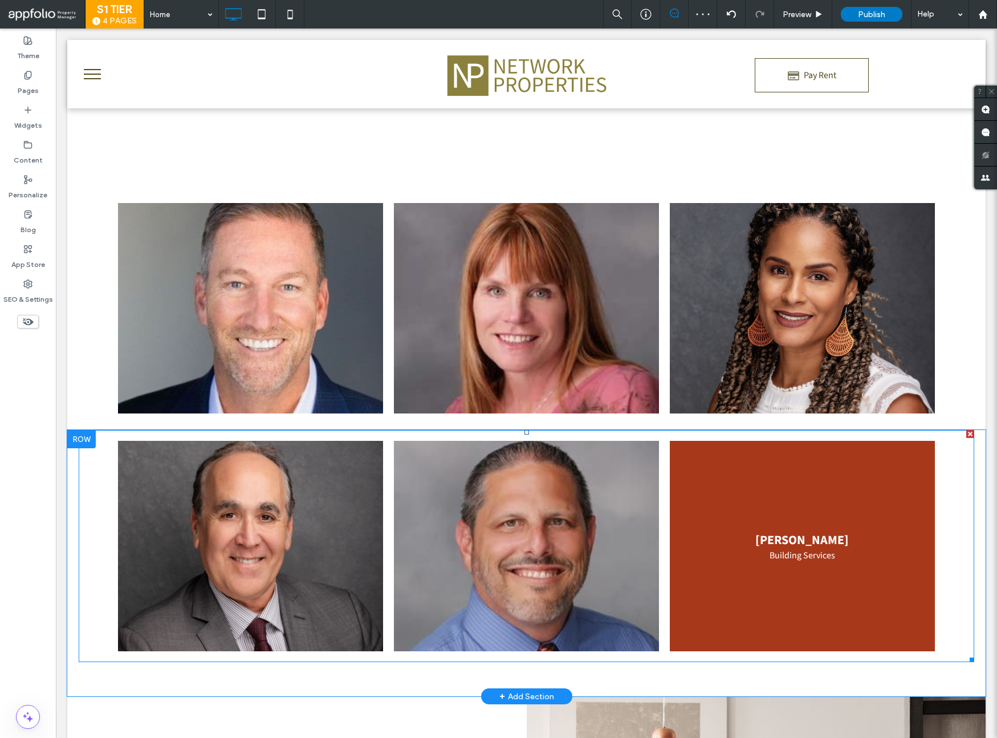
click at [774, 487] on link at bounding box center [802, 546] width 265 height 210
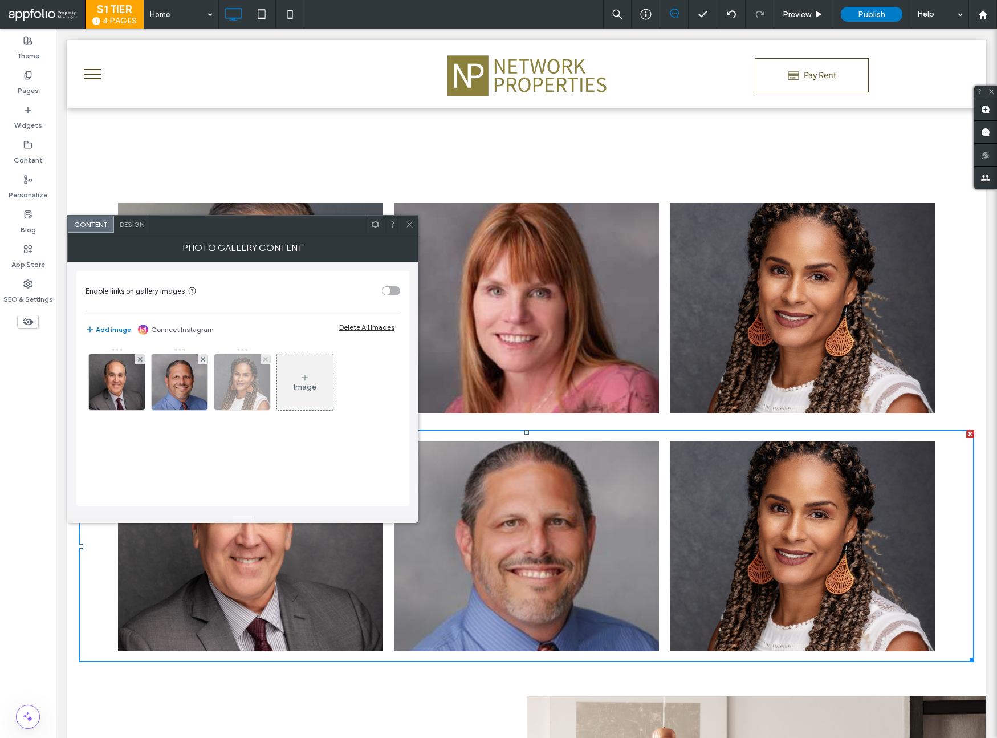
click at [248, 381] on img at bounding box center [241, 382] width 55 height 56
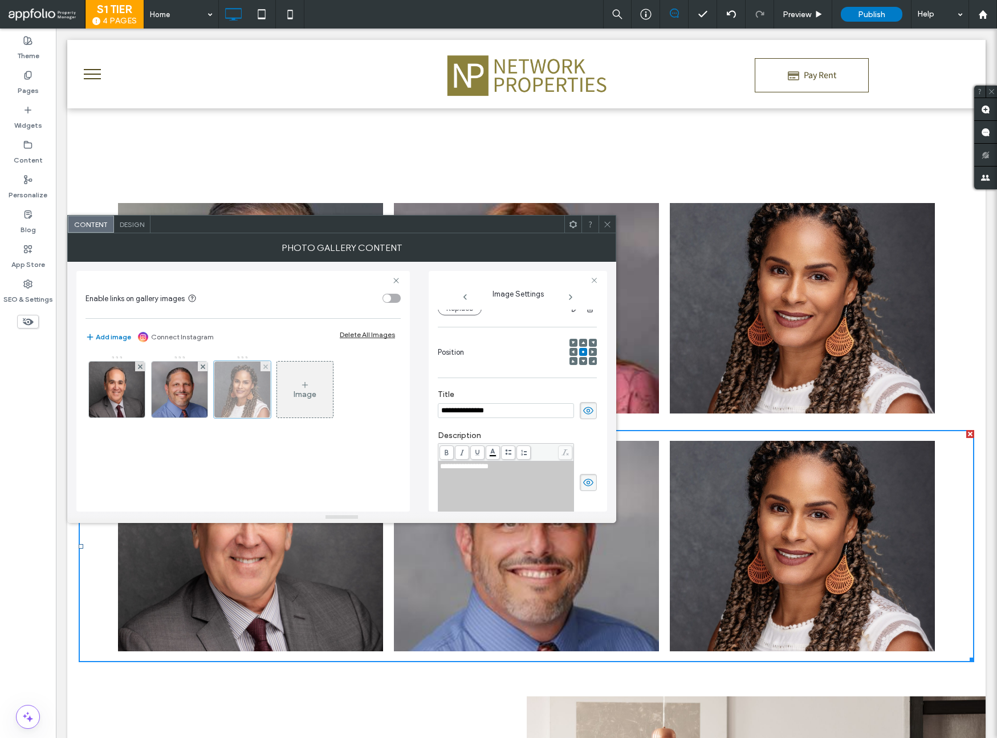
click at [231, 394] on div at bounding box center [242, 389] width 57 height 57
click at [458, 308] on div "**********" at bounding box center [518, 407] width 160 height 207
click at [458, 312] on button "Replace" at bounding box center [460, 309] width 44 height 14
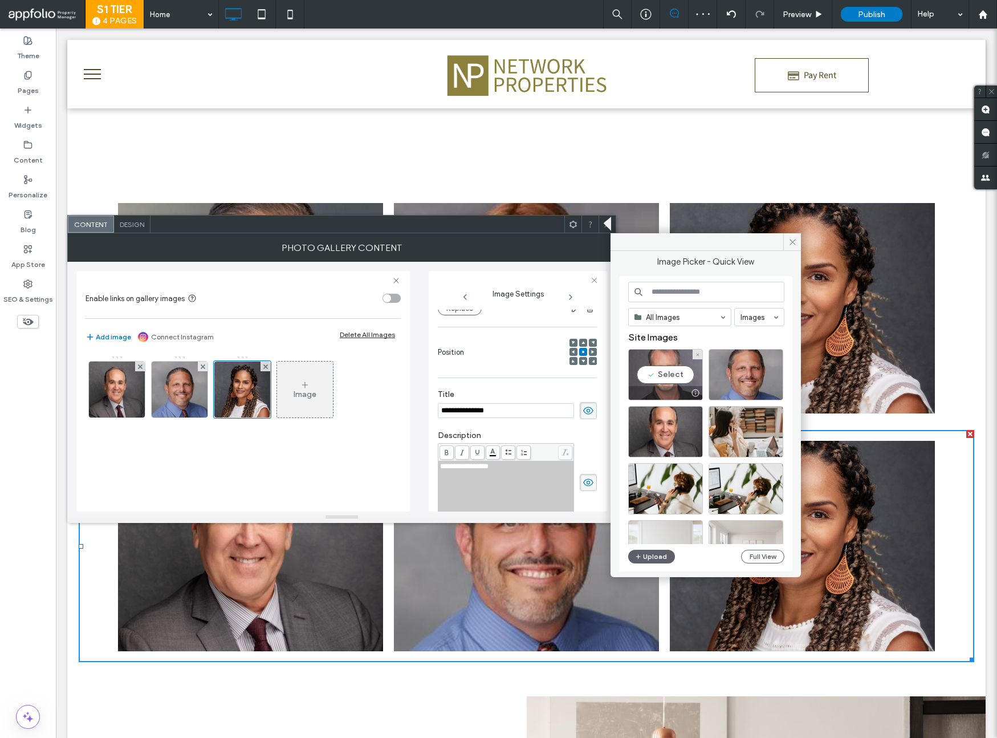
click at [663, 377] on div "Select" at bounding box center [665, 374] width 75 height 51
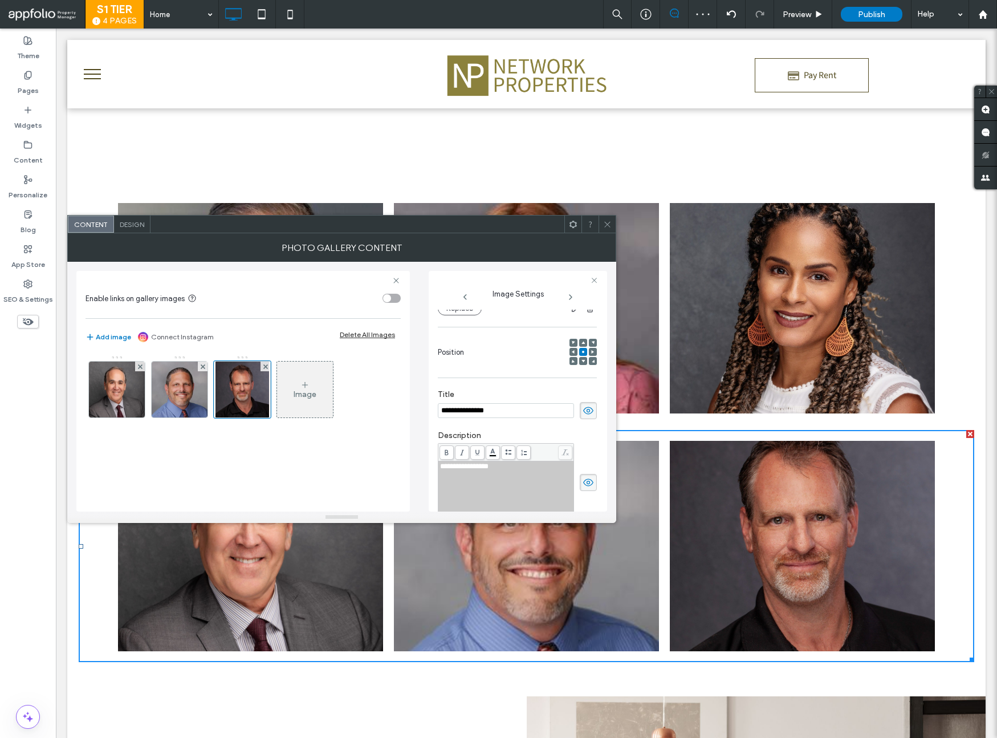
click at [611, 222] on icon at bounding box center [607, 224] width 9 height 9
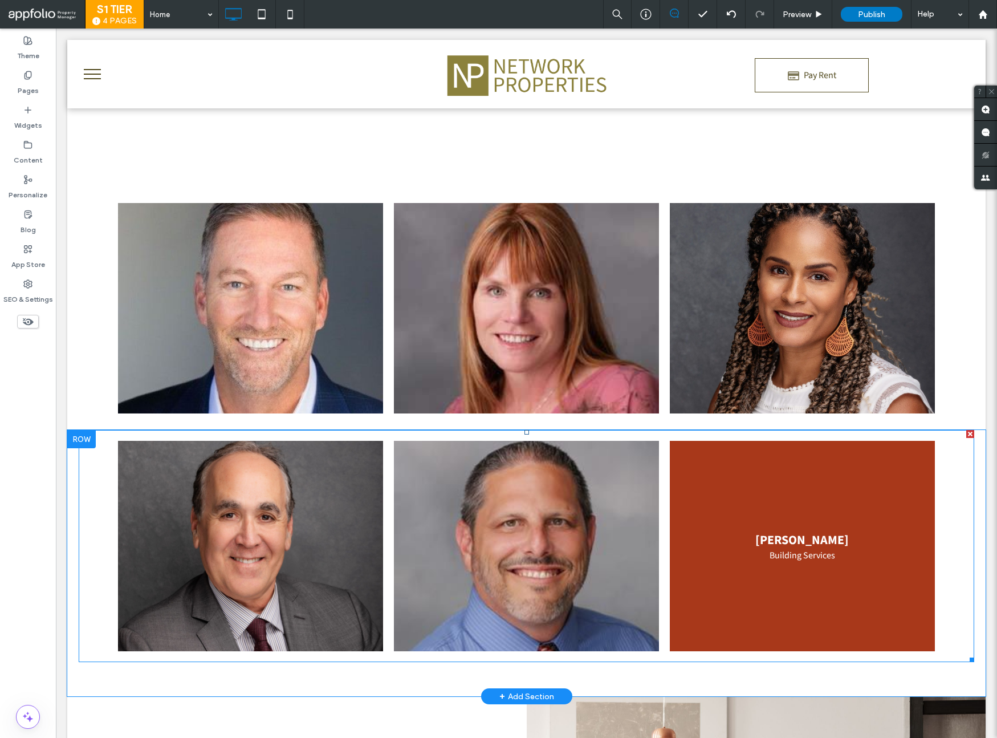
click at [853, 535] on link at bounding box center [802, 546] width 265 height 210
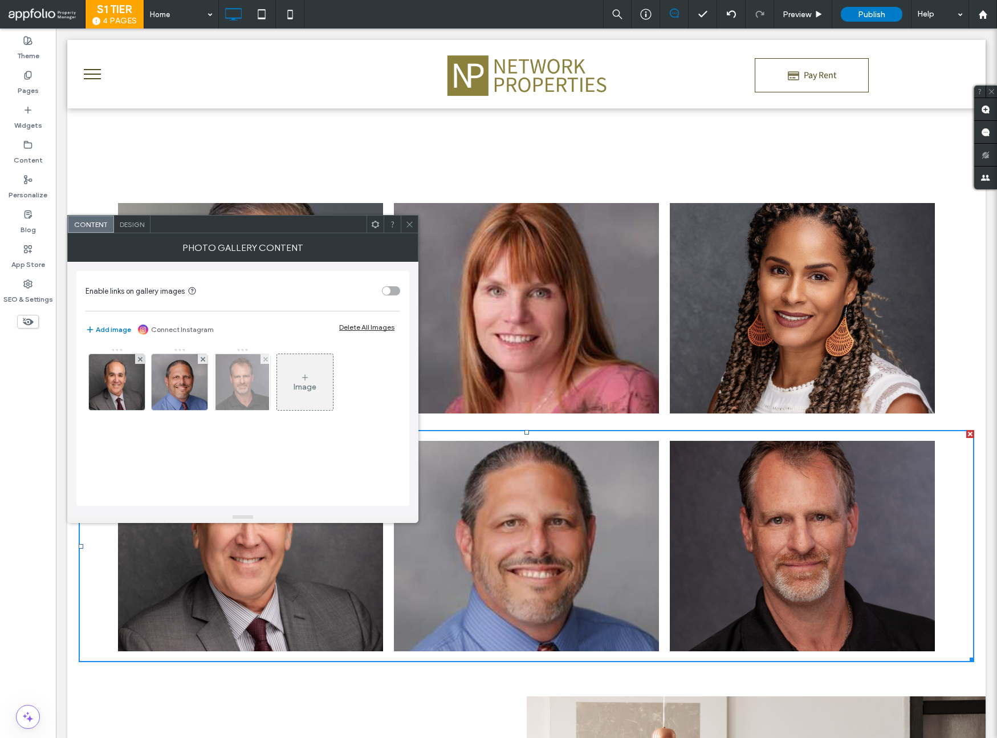
click at [246, 372] on img at bounding box center [242, 382] width 54 height 56
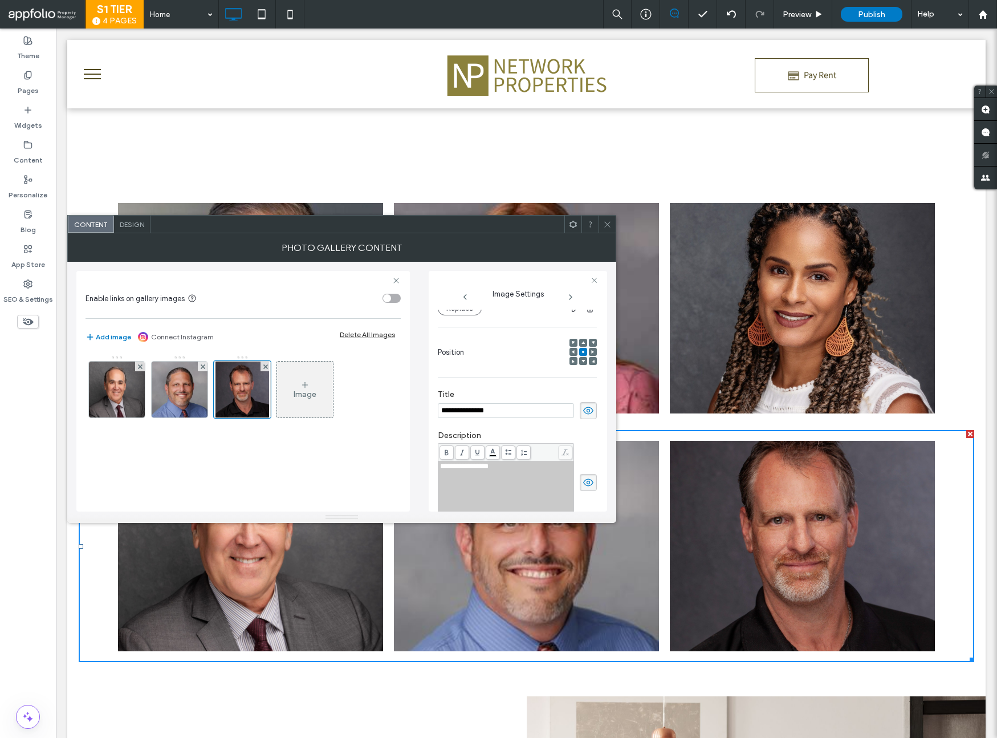
scroll to position [135, 0]
drag, startPoint x: 498, startPoint y: 464, endPoint x: 435, endPoint y: 466, distance: 63.3
click at [435, 467] on div "**********" at bounding box center [518, 391] width 178 height 241
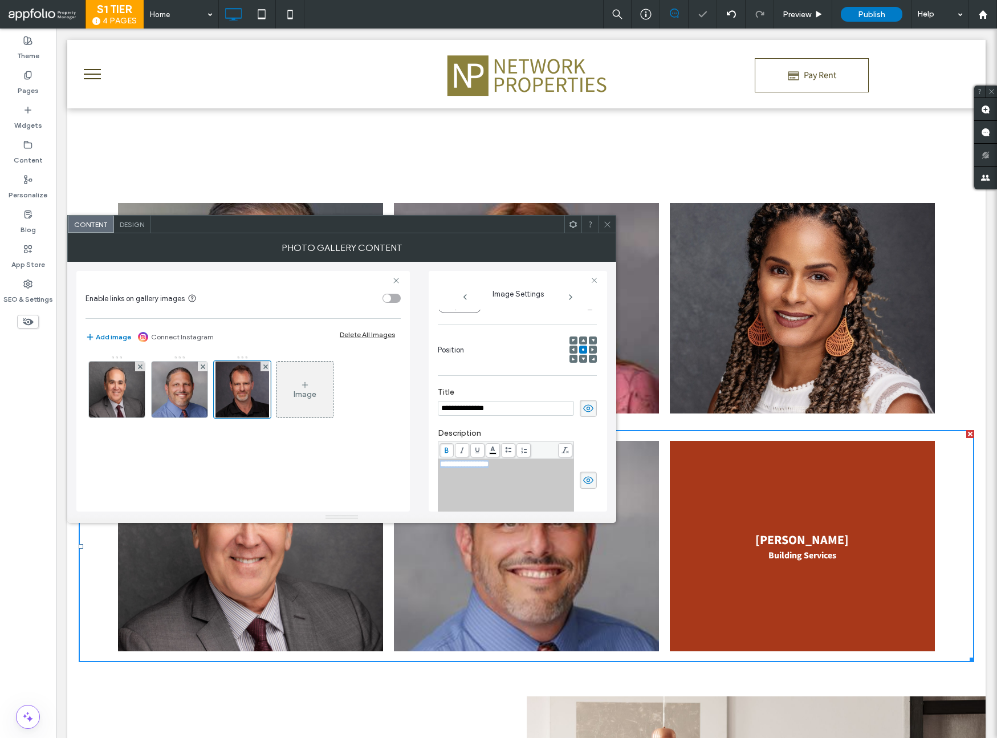
click at [445, 451] on icon at bounding box center [447, 450] width 6 height 6
click at [610, 227] on icon at bounding box center [607, 224] width 9 height 9
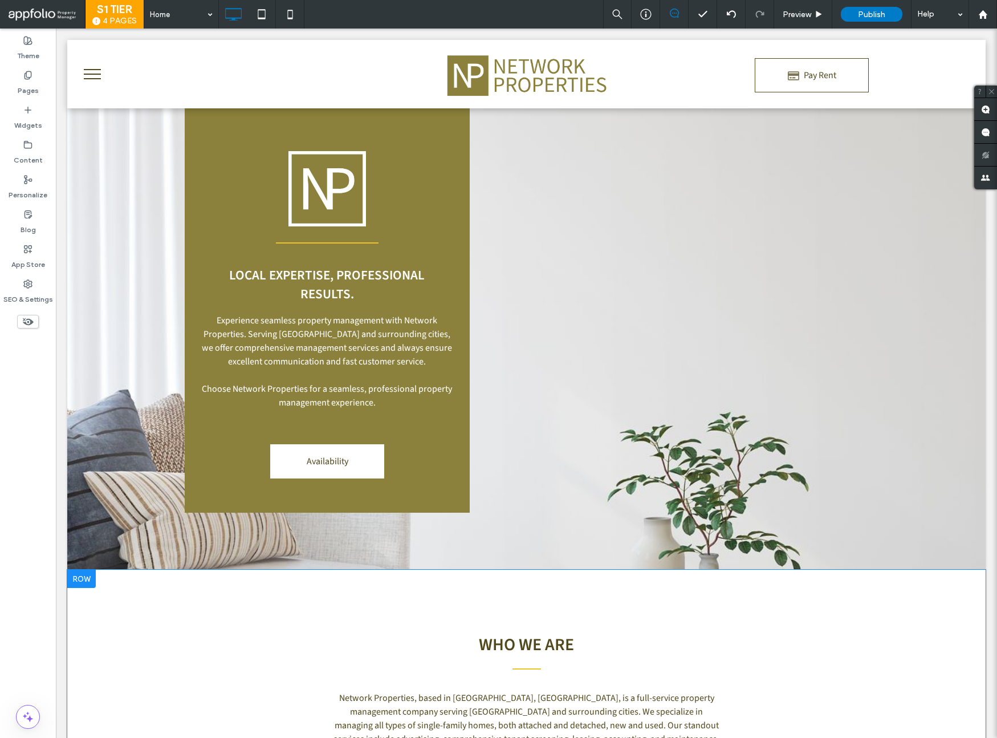
scroll to position [563, 0]
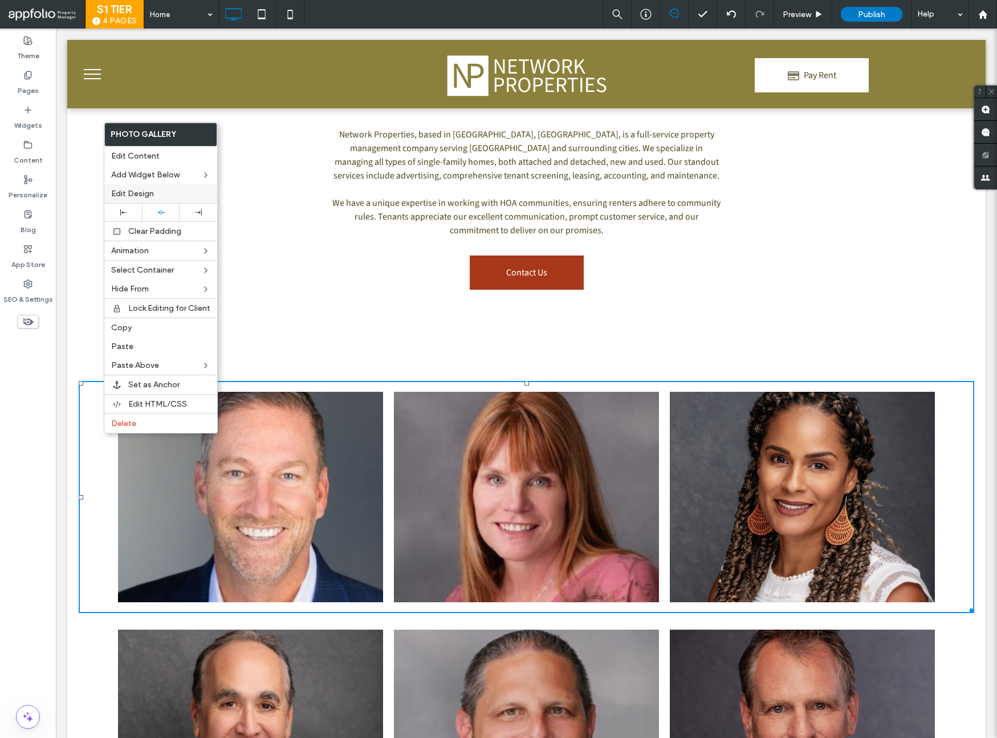
click at [131, 189] on span "Edit Design" at bounding box center [132, 194] width 43 height 10
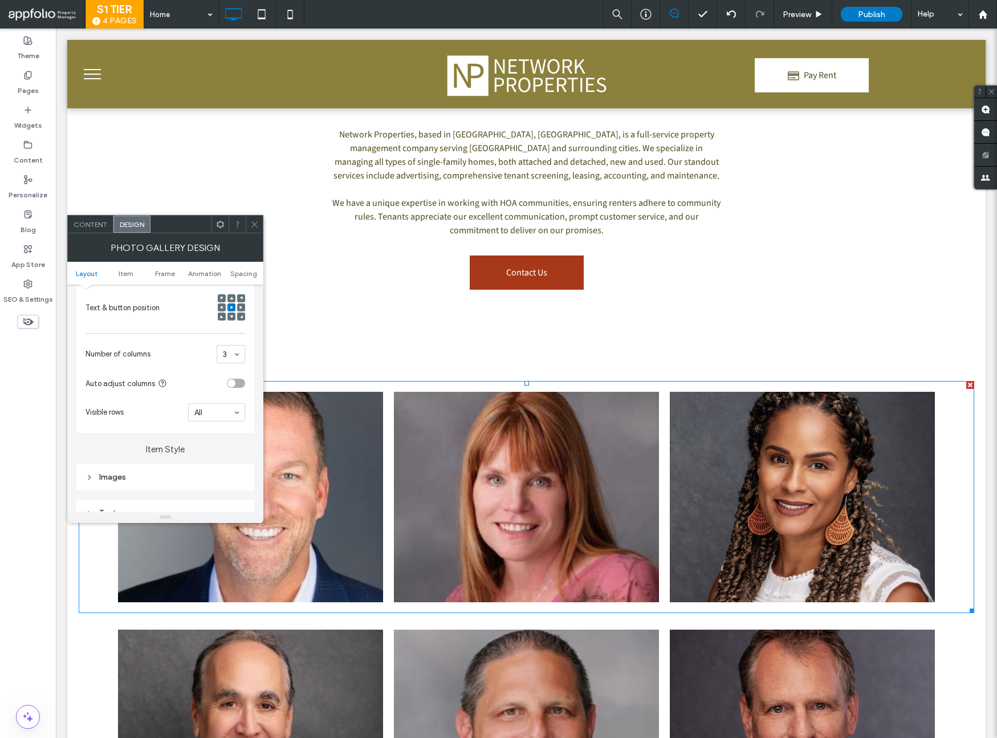
scroll to position [255, 0]
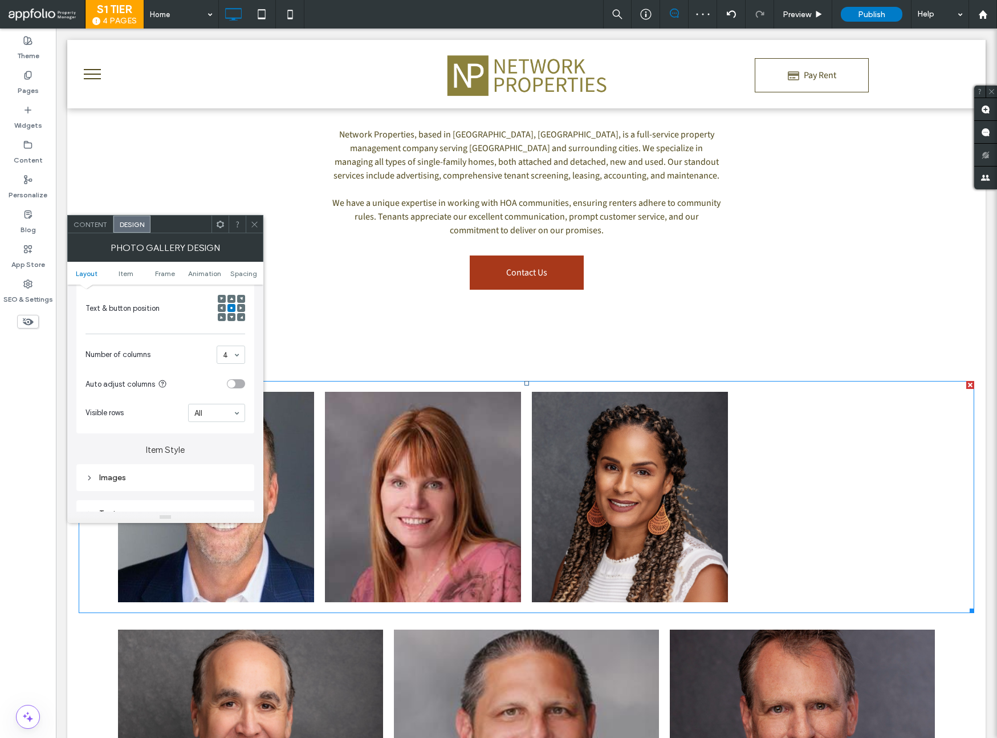
click at [259, 223] on div at bounding box center [254, 223] width 17 height 17
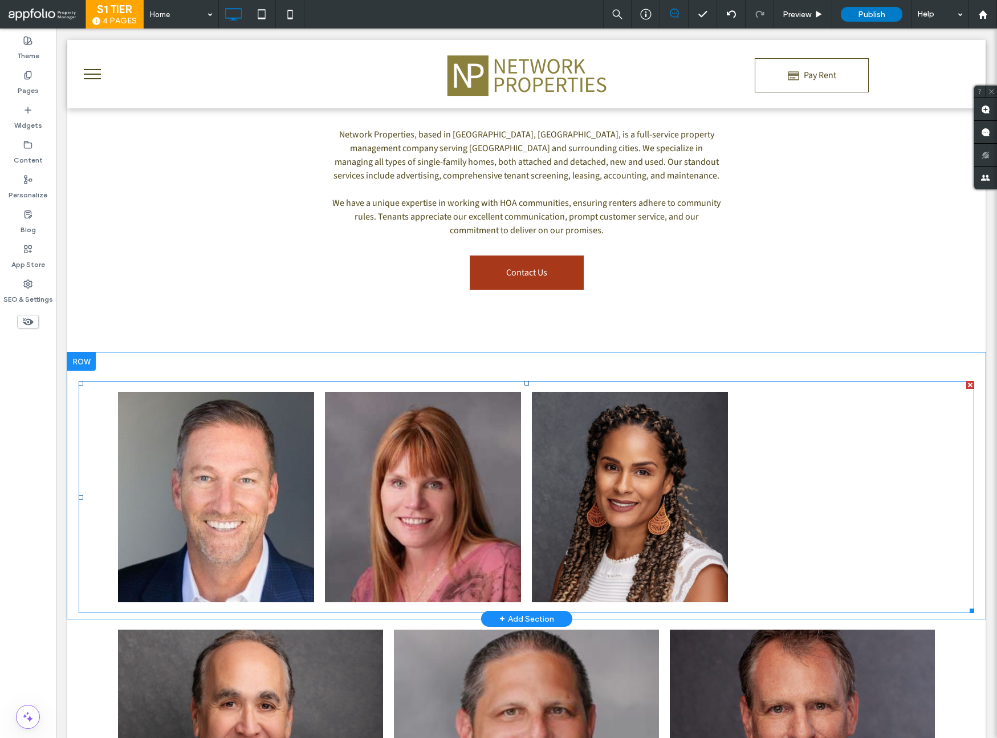
click at [815, 410] on div at bounding box center [837, 496] width 207 height 221
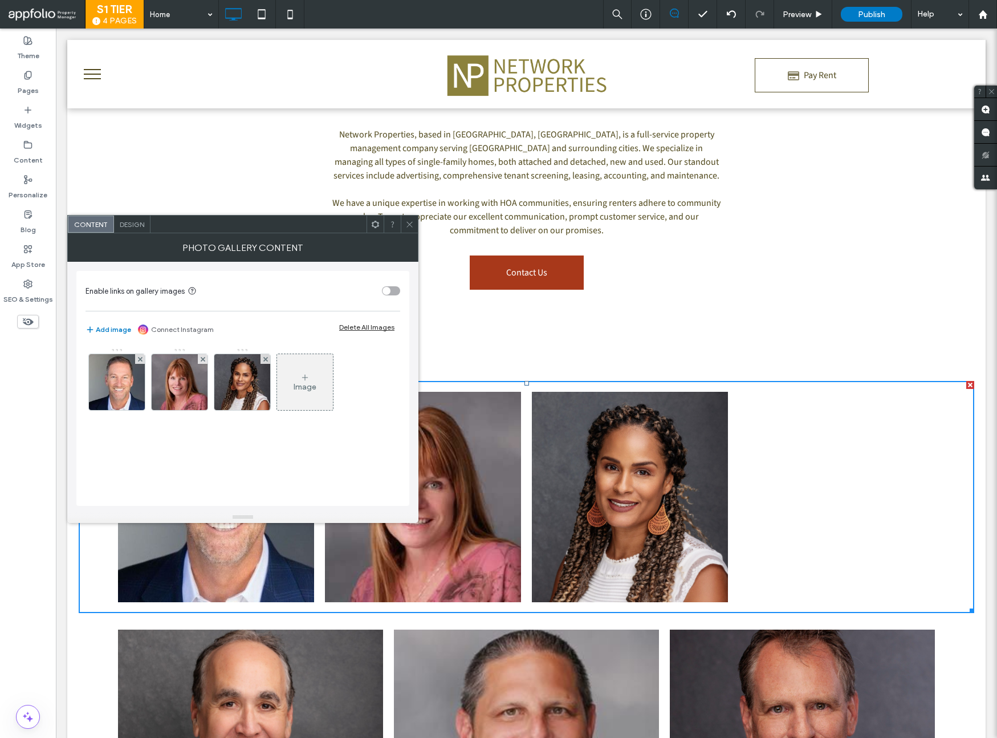
click at [314, 394] on div "Image" at bounding box center [305, 382] width 56 height 54
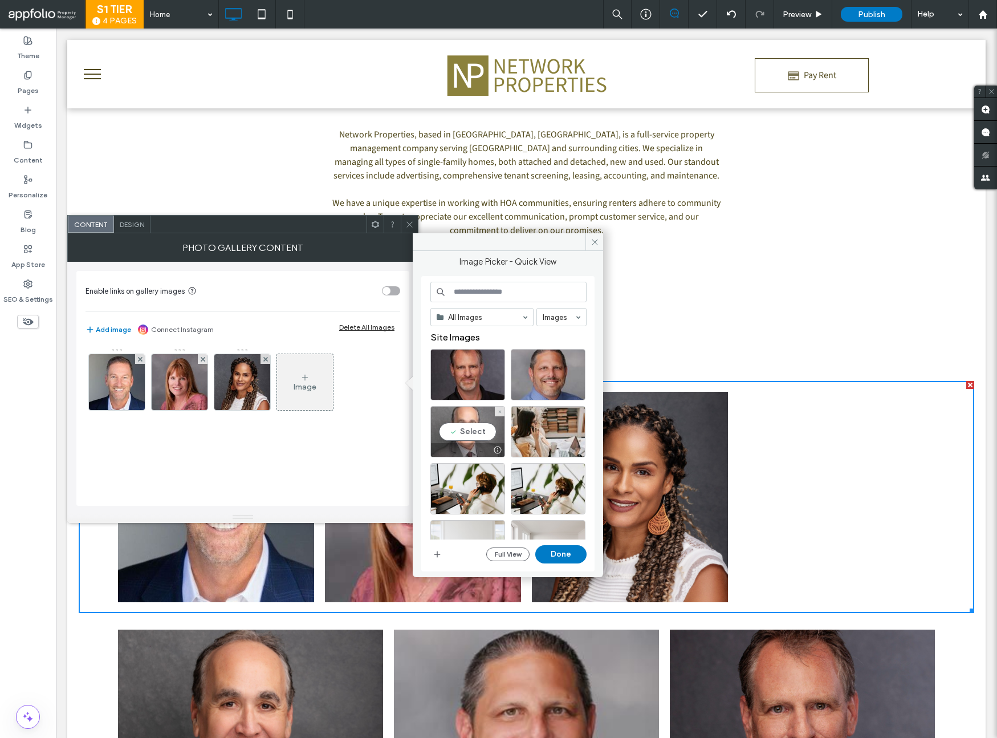
click at [485, 426] on div "Select" at bounding box center [467, 431] width 75 height 51
click at [554, 560] on button "Done" at bounding box center [560, 554] width 51 height 18
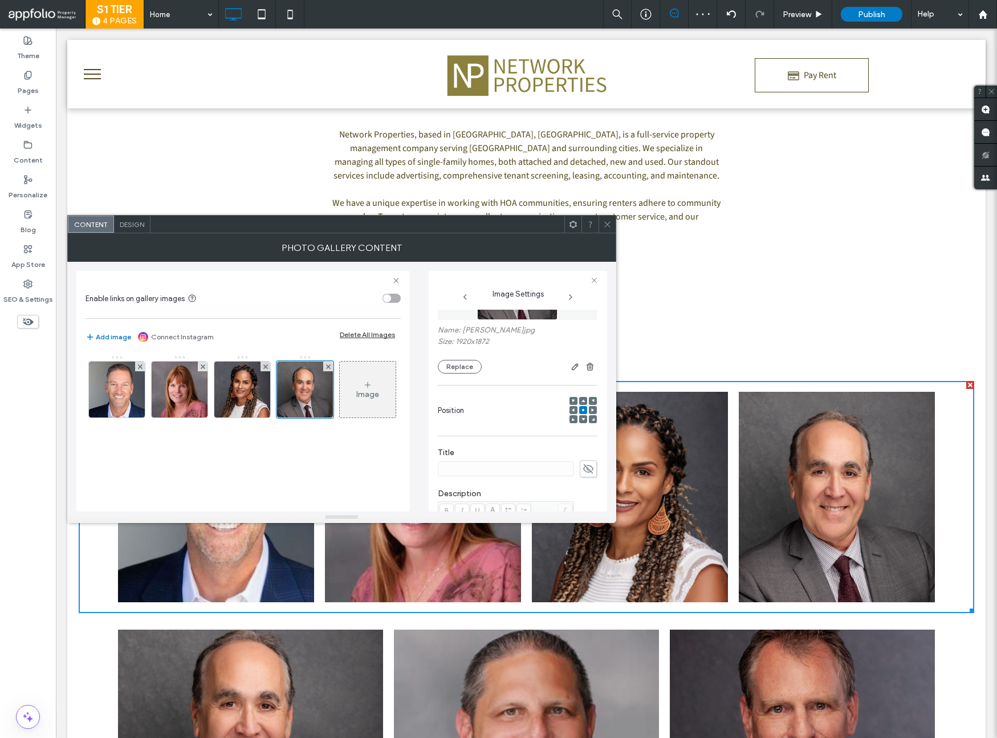
scroll to position [75, 0]
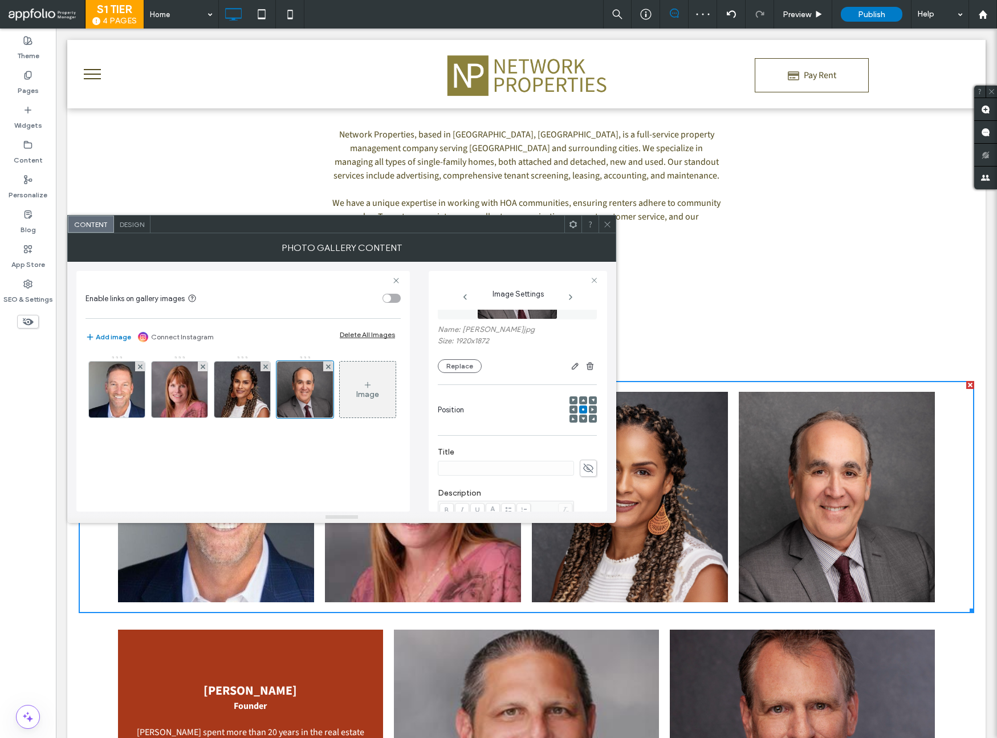
click at [291, 662] on link at bounding box center [250, 734] width 265 height 210
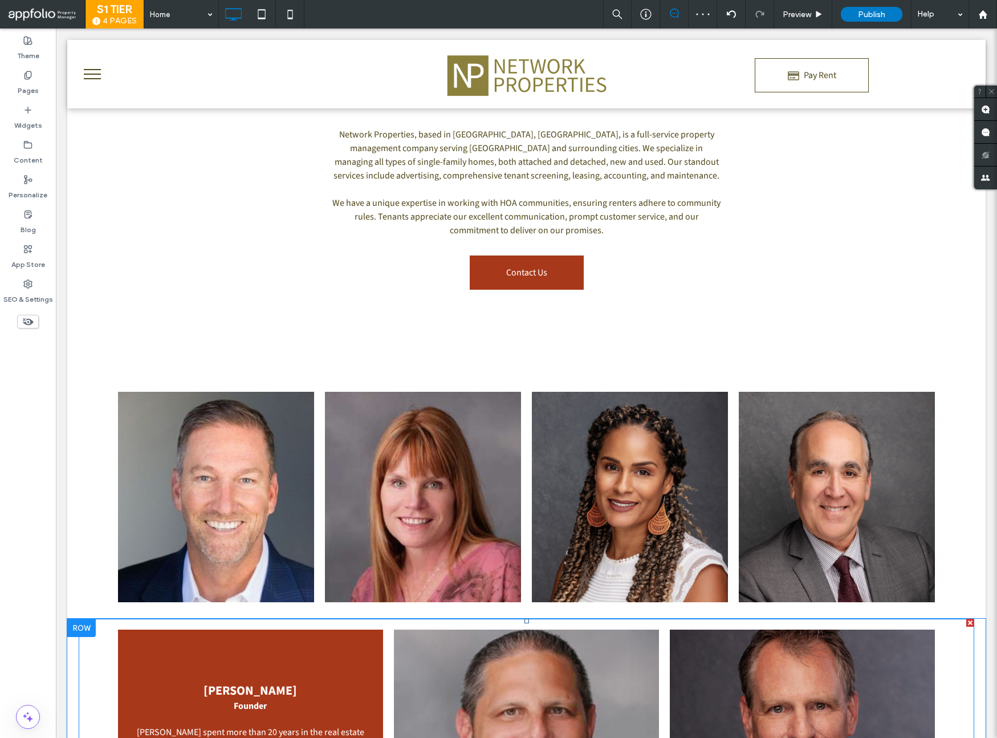
click at [291, 670] on link at bounding box center [250, 734] width 265 height 210
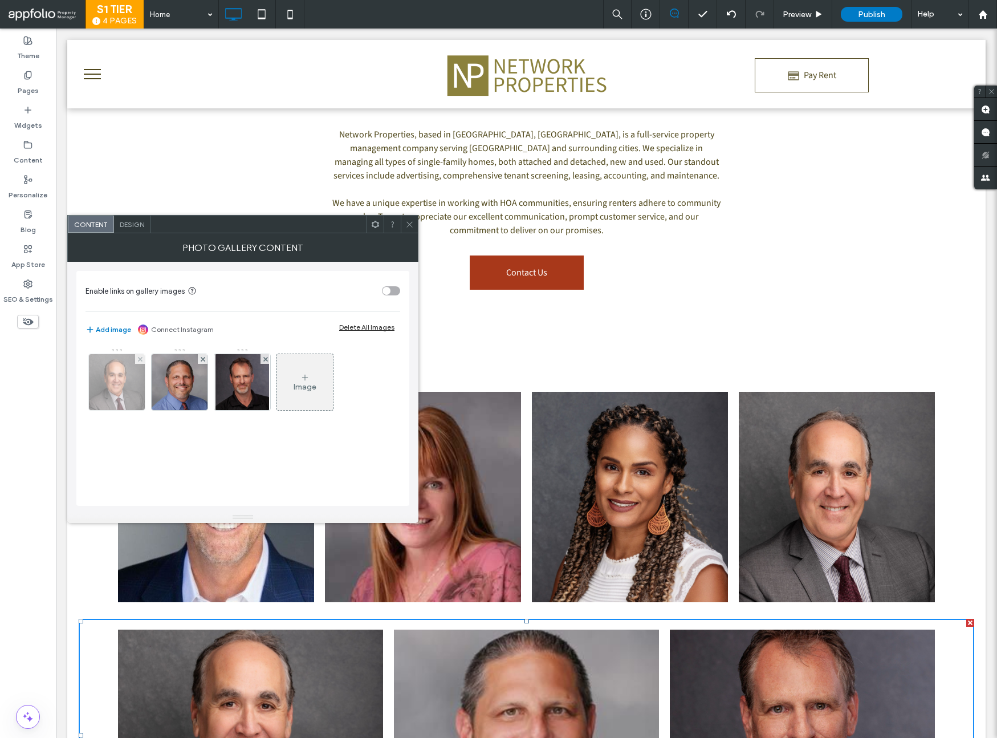
click at [111, 385] on img at bounding box center [117, 382] width 58 height 56
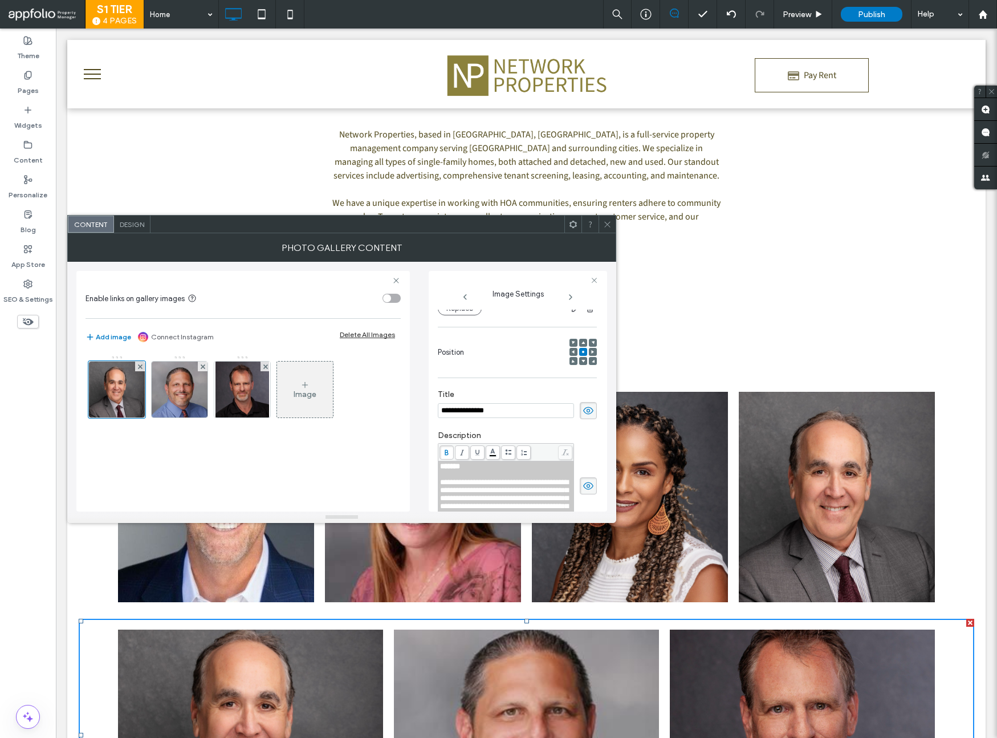
scroll to position [0, 0]
drag, startPoint x: 509, startPoint y: 413, endPoint x: 432, endPoint y: 412, distance: 77.5
click at [432, 412] on div "**********" at bounding box center [518, 391] width 178 height 241
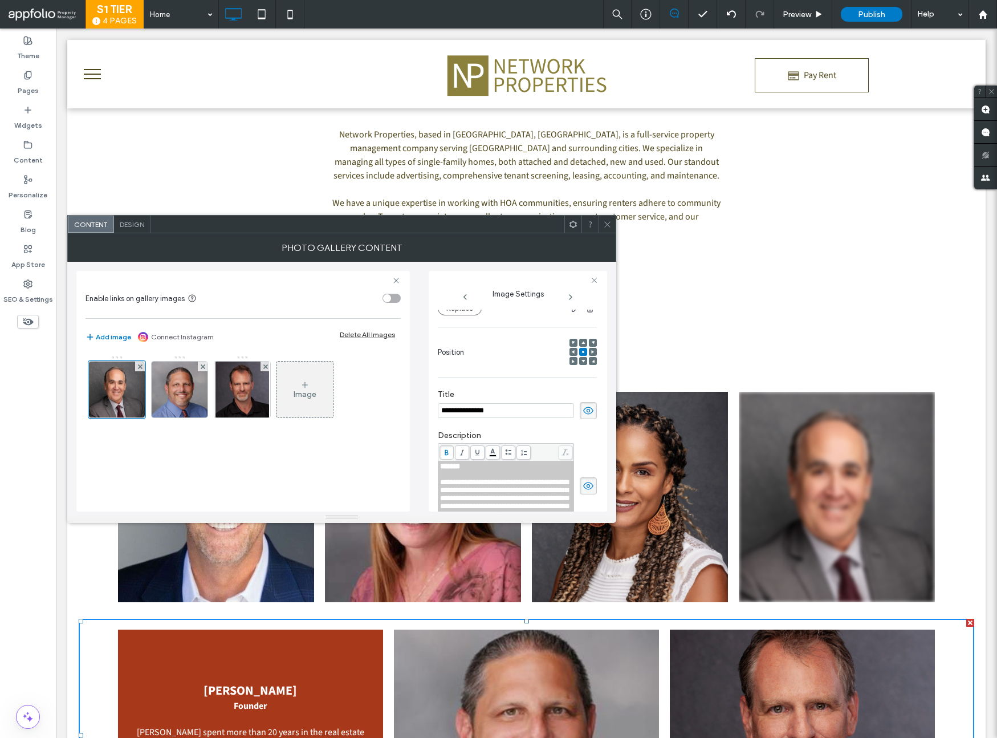
click at [824, 487] on link at bounding box center [837, 497] width 196 height 210
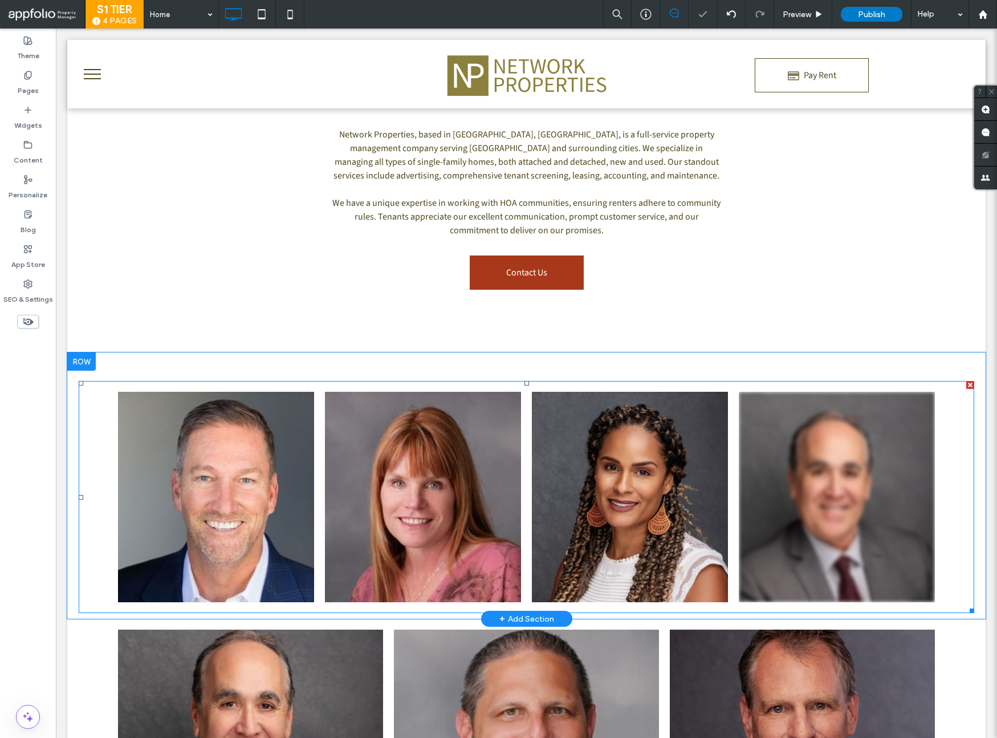
click at [813, 478] on link at bounding box center [837, 497] width 196 height 210
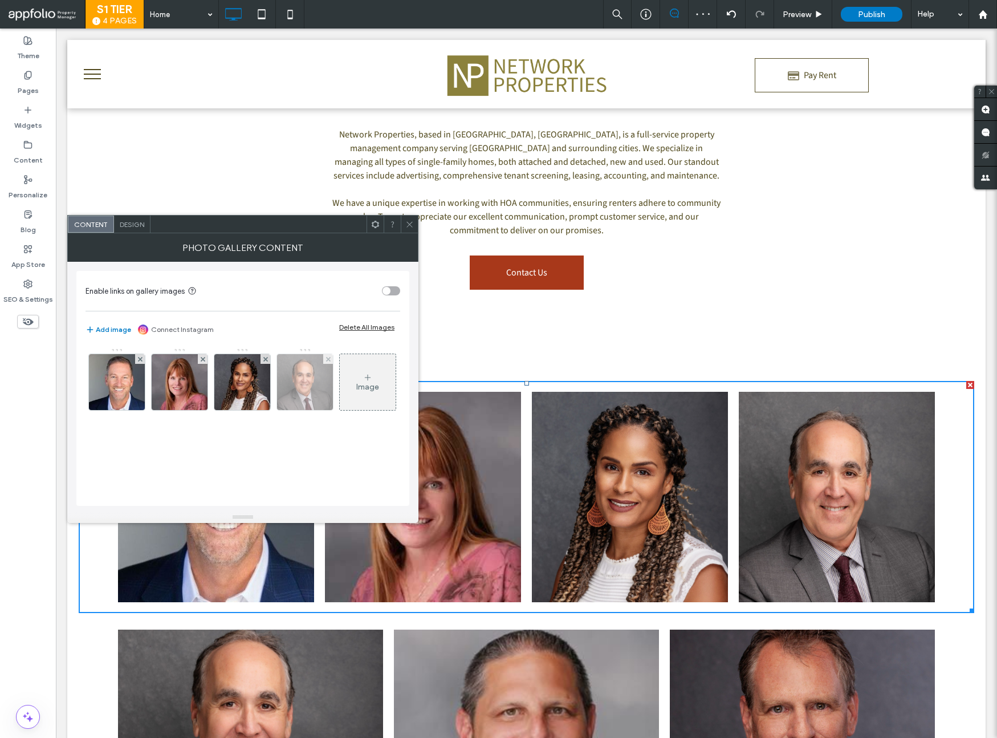
click at [306, 393] on img at bounding box center [305, 382] width 58 height 56
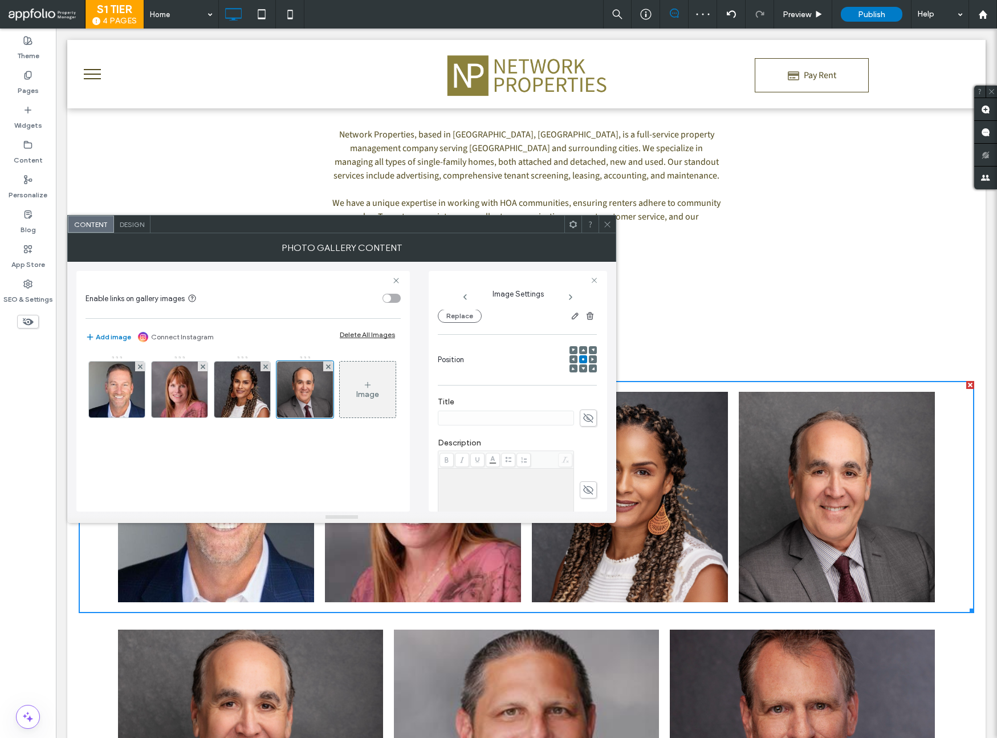
scroll to position [154, 0]
click at [583, 390] on icon at bounding box center [588, 388] width 11 height 13
click at [543, 391] on input at bounding box center [506, 388] width 136 height 15
paste input "**********"
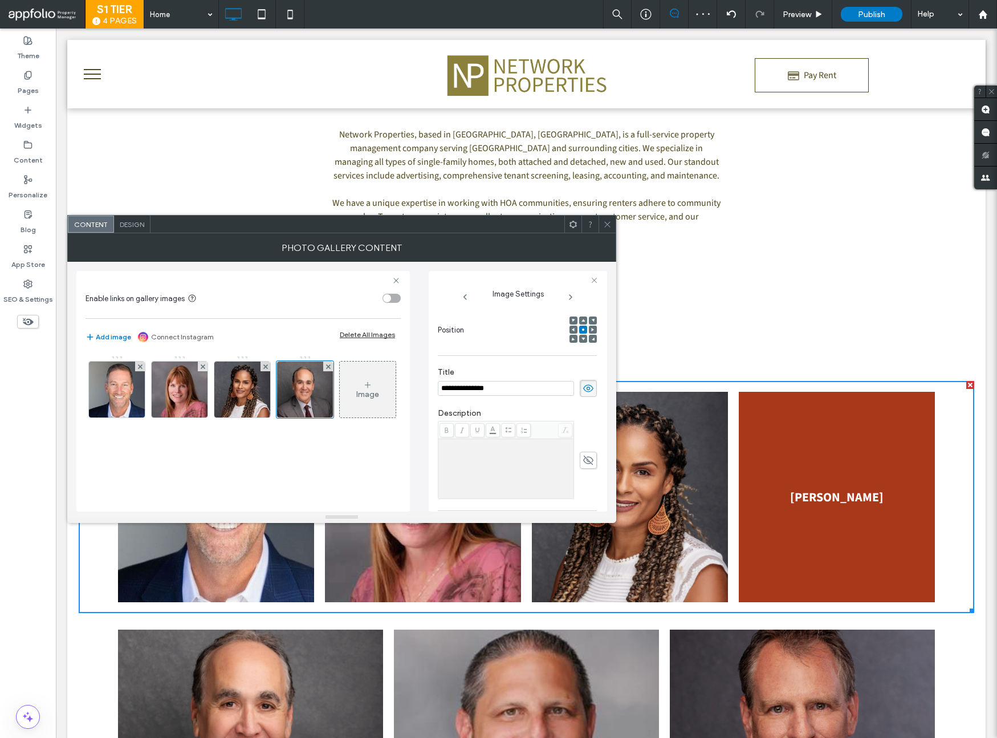
type input "**********"
click at [583, 463] on icon at bounding box center [588, 460] width 11 height 13
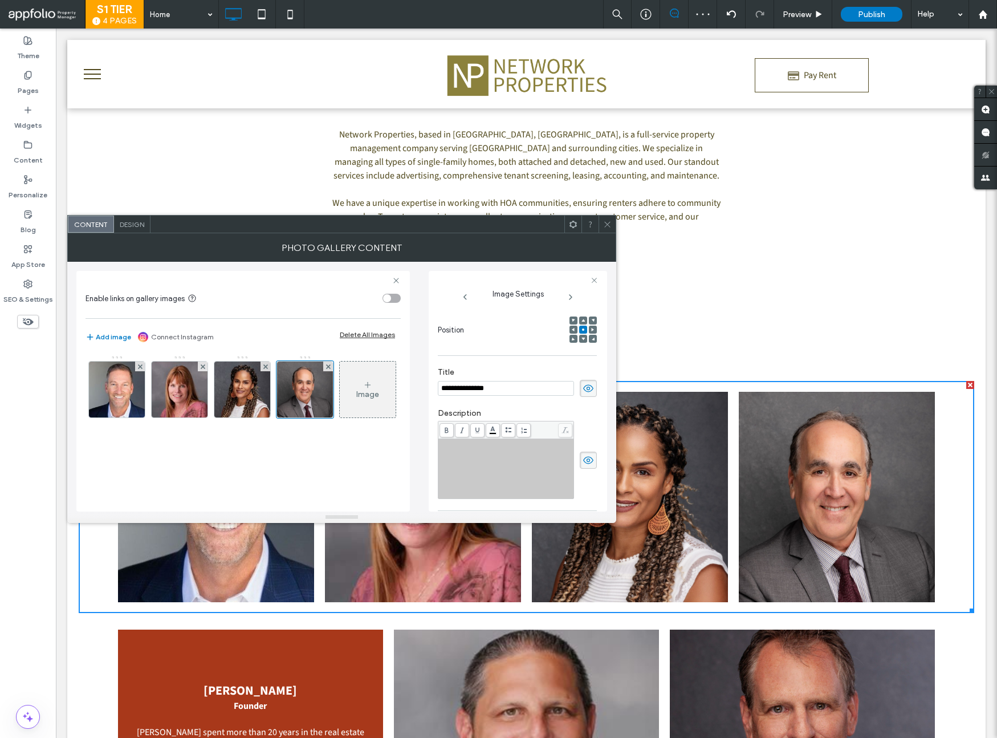
click at [315, 672] on link at bounding box center [250, 734] width 265 height 210
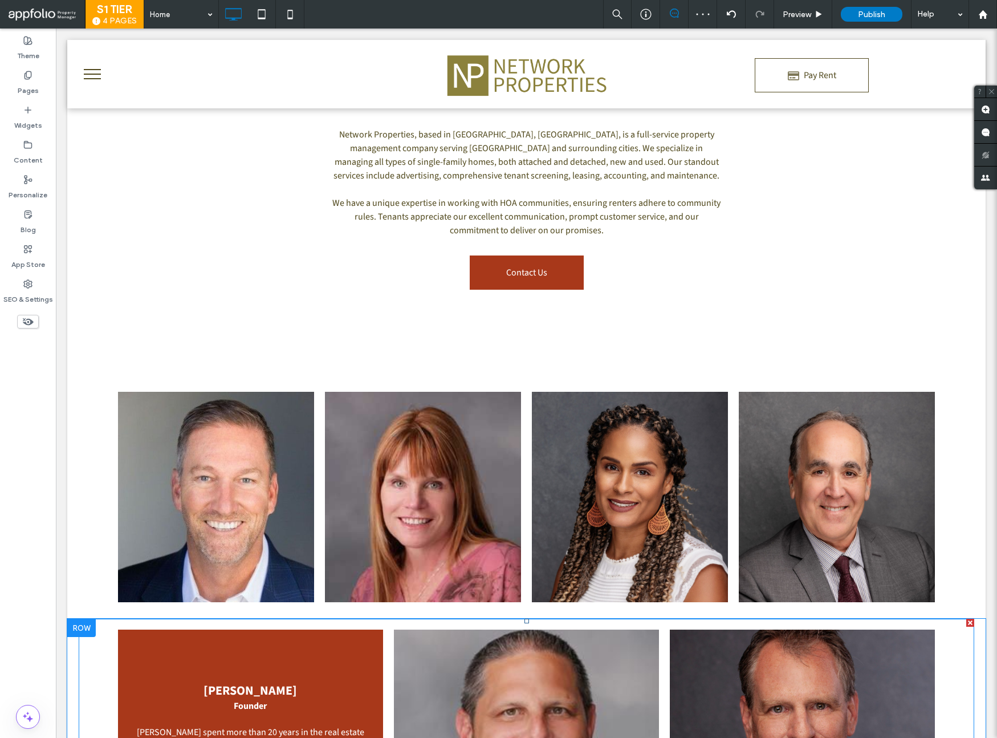
click at [318, 672] on link at bounding box center [250, 734] width 265 height 210
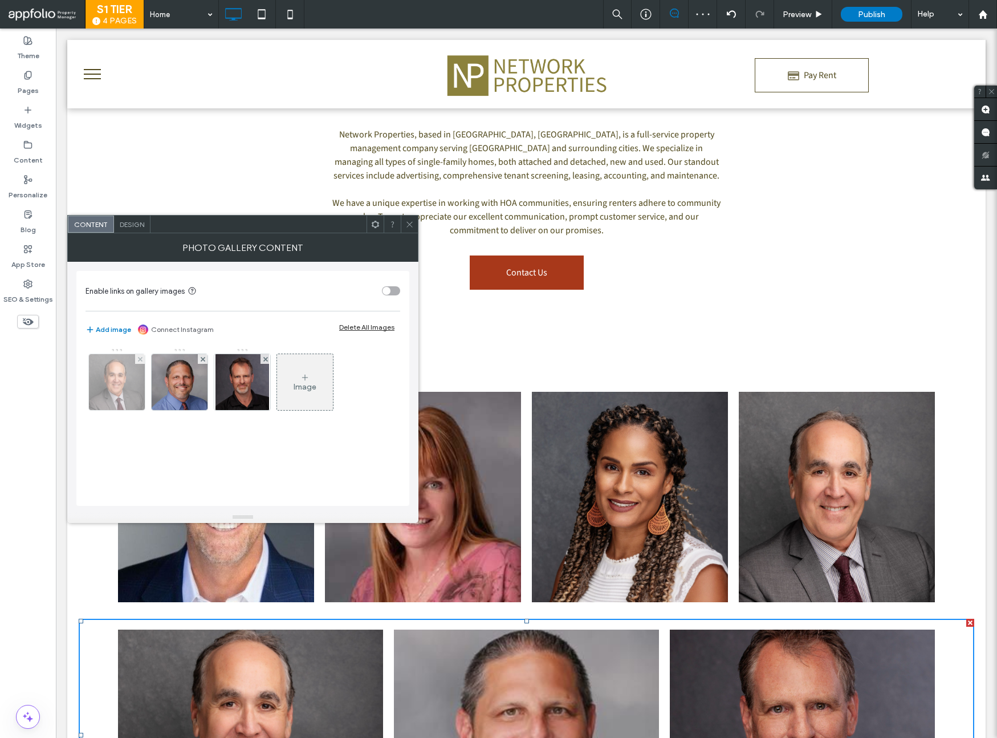
click at [133, 385] on img at bounding box center [117, 382] width 58 height 56
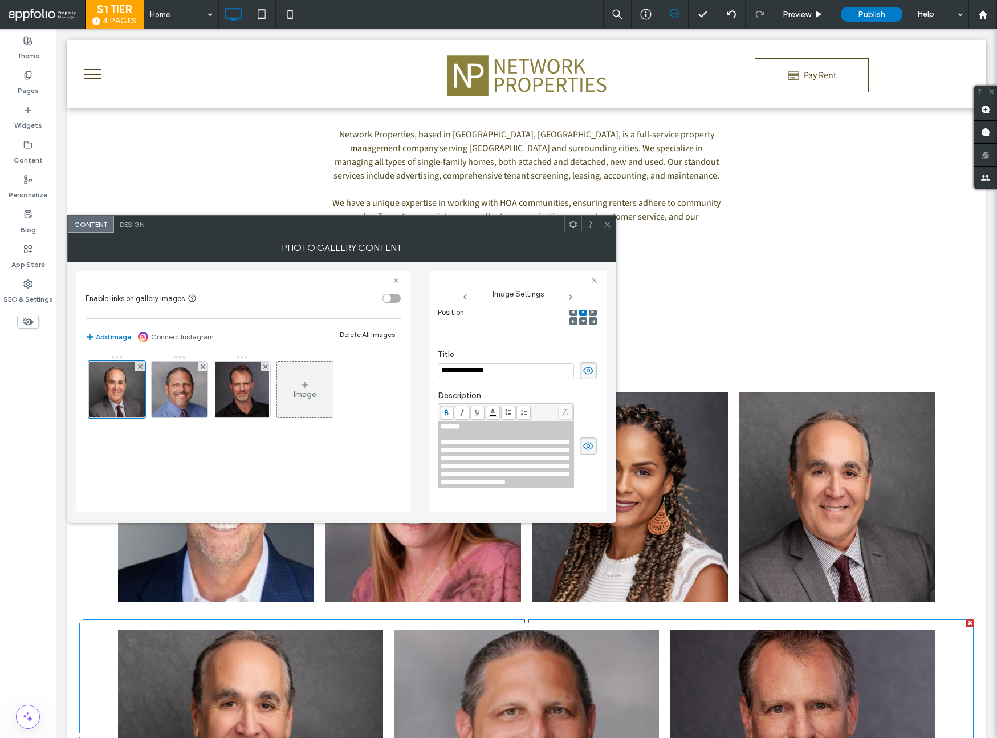
scroll to position [212, 0]
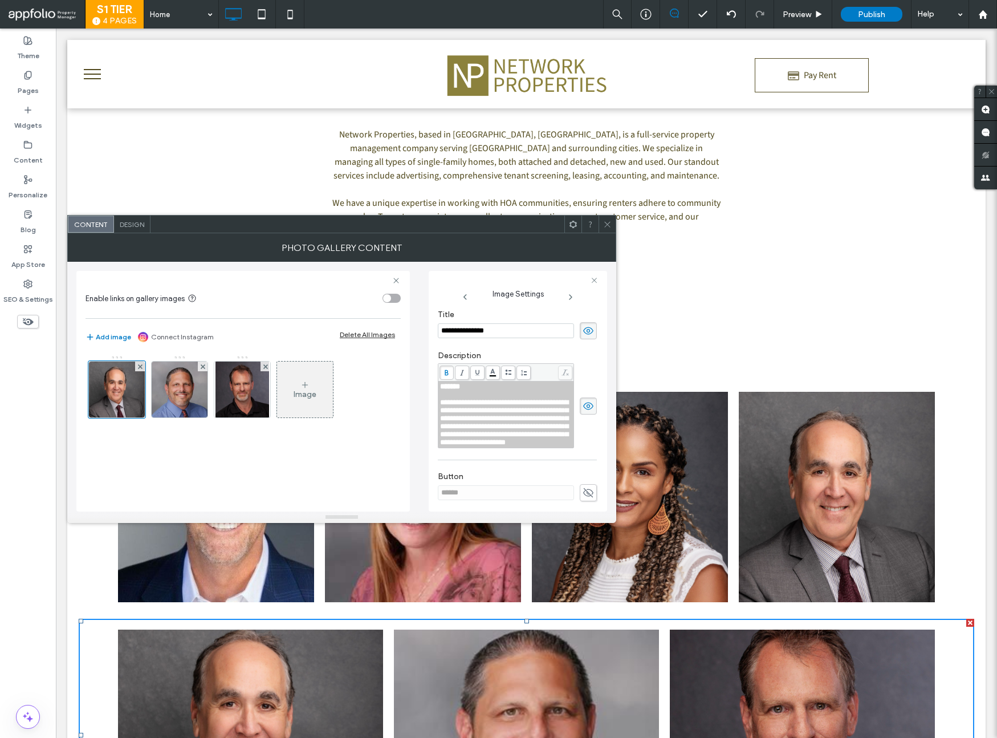
click at [544, 446] on span "**********" at bounding box center [504, 421] width 128 height 47
drag, startPoint x: 565, startPoint y: 471, endPoint x: 437, endPoint y: 389, distance: 152.3
click at [437, 389] on div "**********" at bounding box center [518, 391] width 178 height 241
copy div "**********"
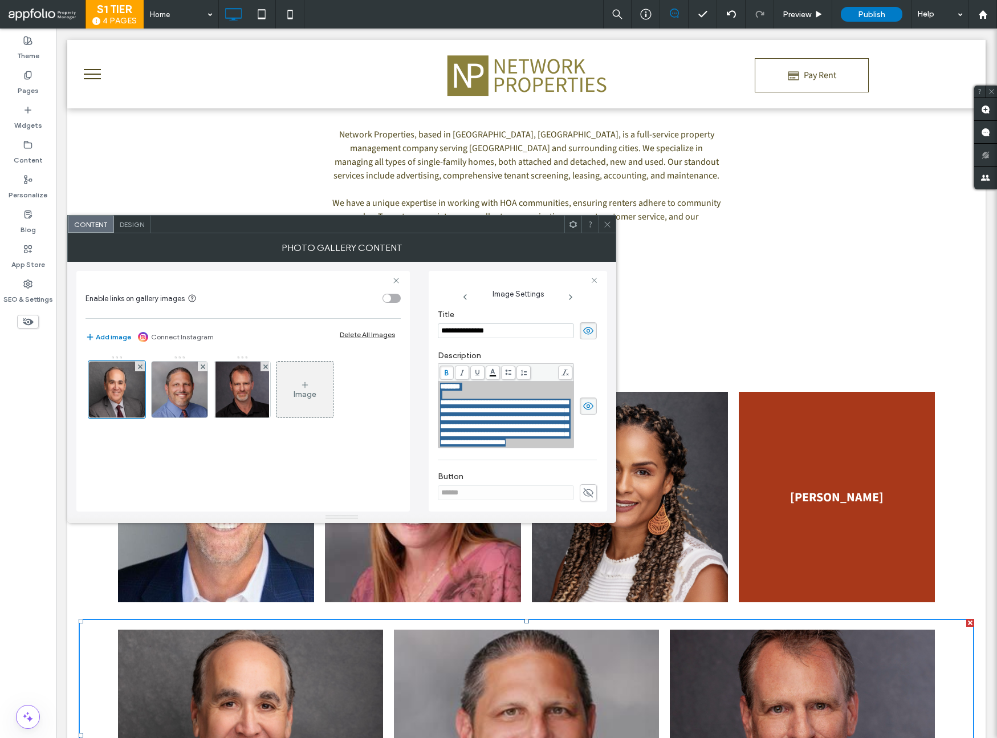
click at [831, 468] on link at bounding box center [837, 497] width 196 height 210
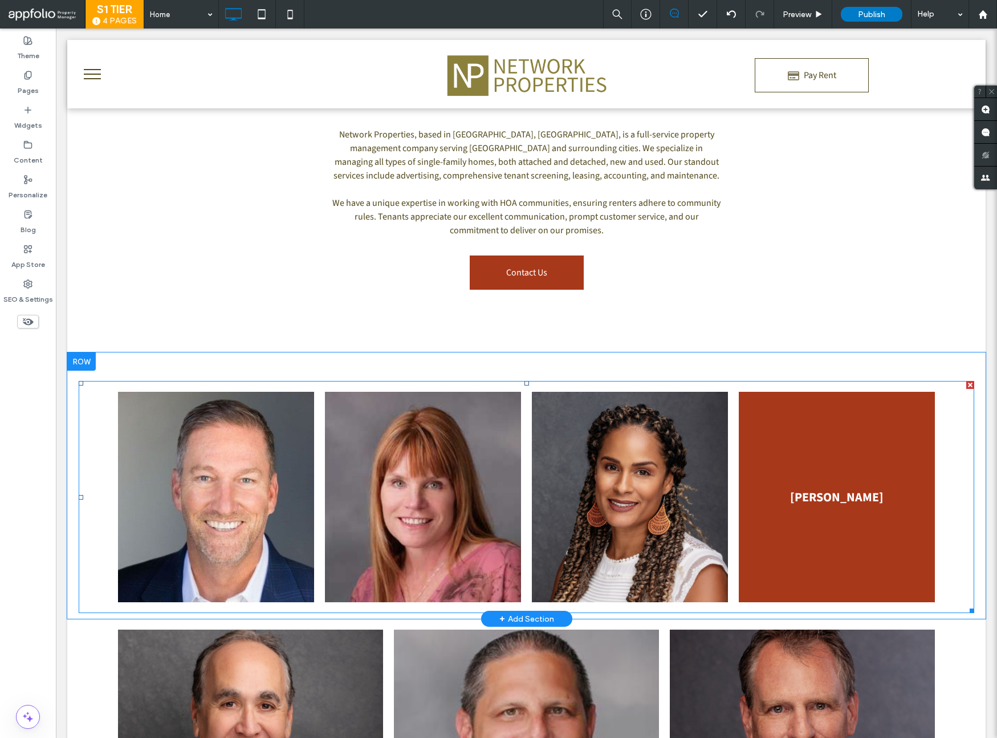
click at [829, 466] on link at bounding box center [837, 497] width 196 height 210
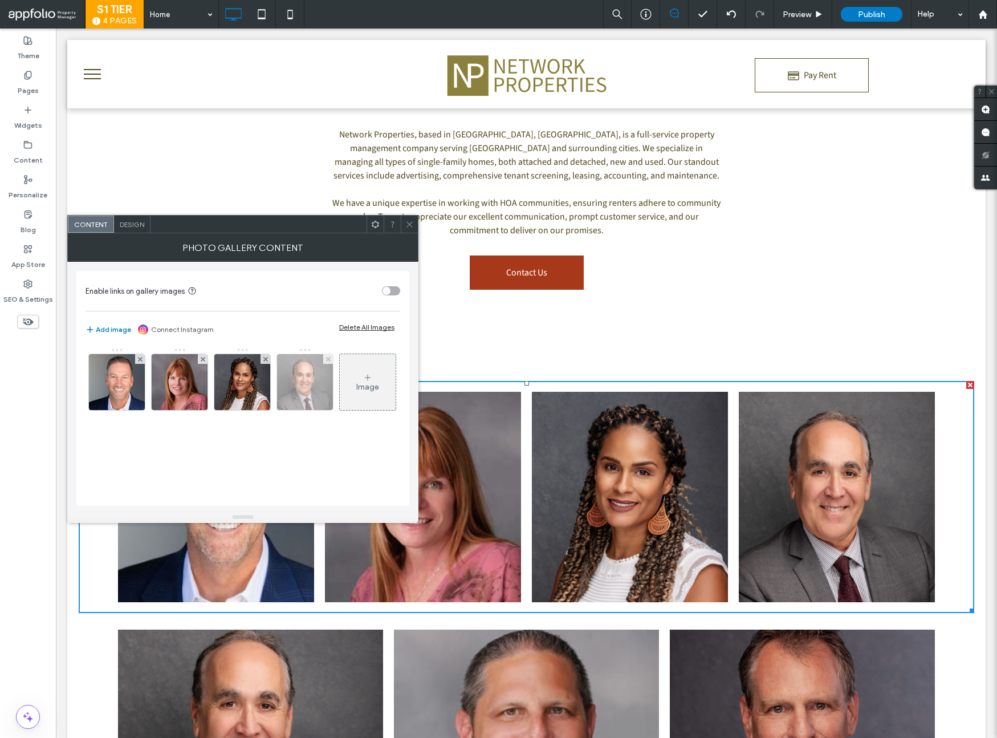
click at [314, 392] on img at bounding box center [305, 382] width 58 height 56
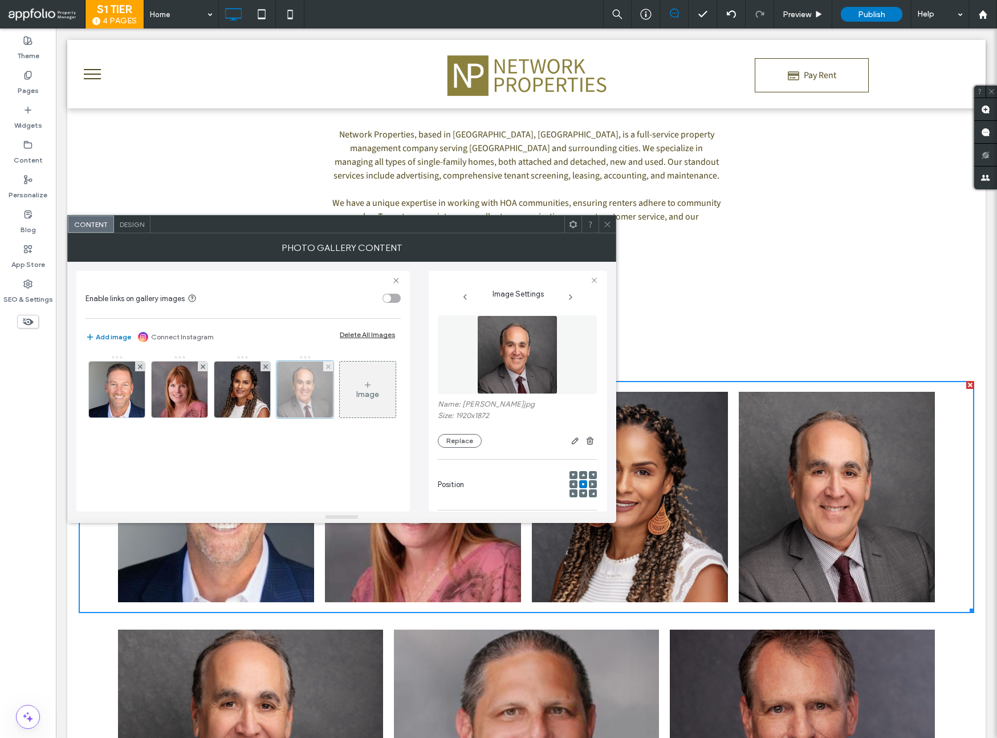
scroll to position [132, 0]
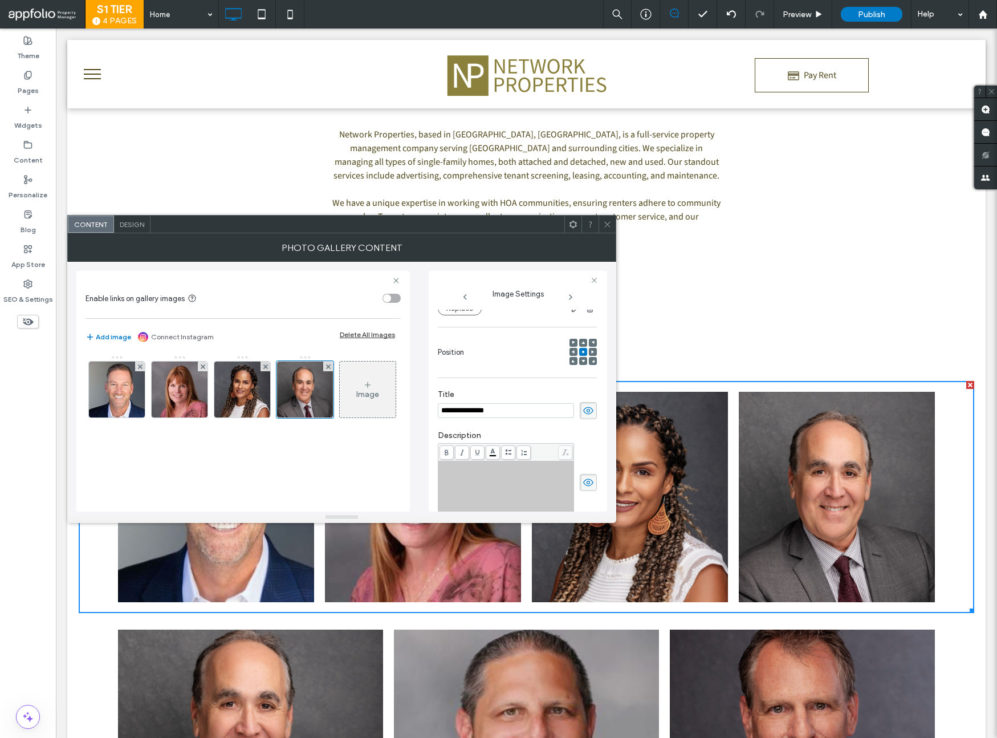
click at [451, 470] on div "Rich Text Editor" at bounding box center [506, 466] width 132 height 8
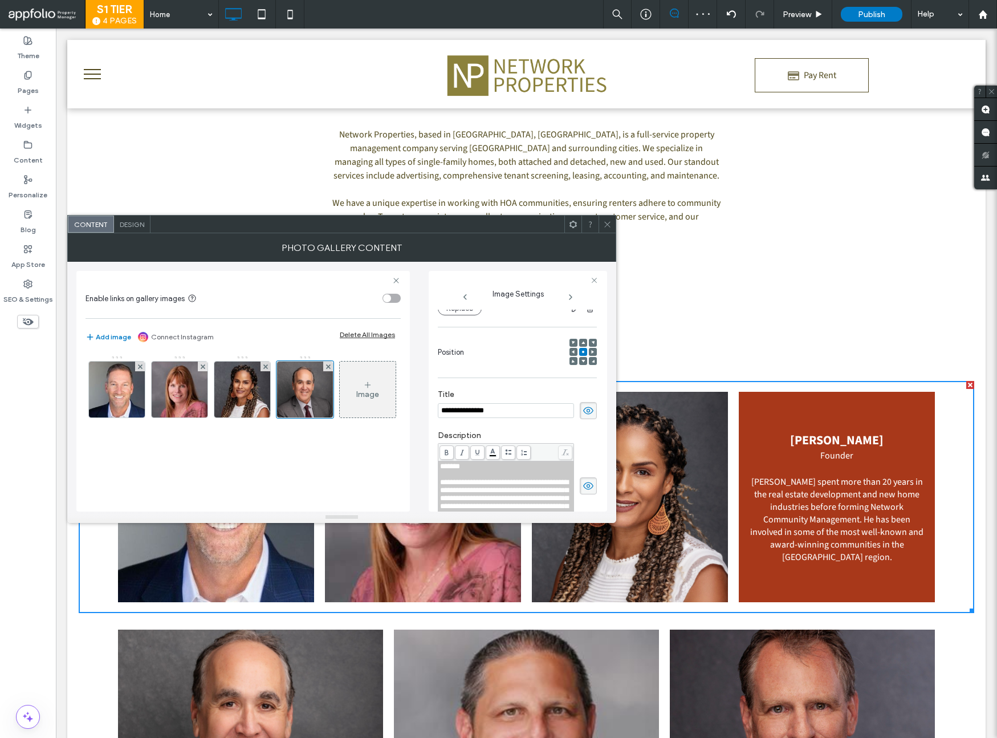
click at [612, 222] on div at bounding box center [607, 223] width 17 height 17
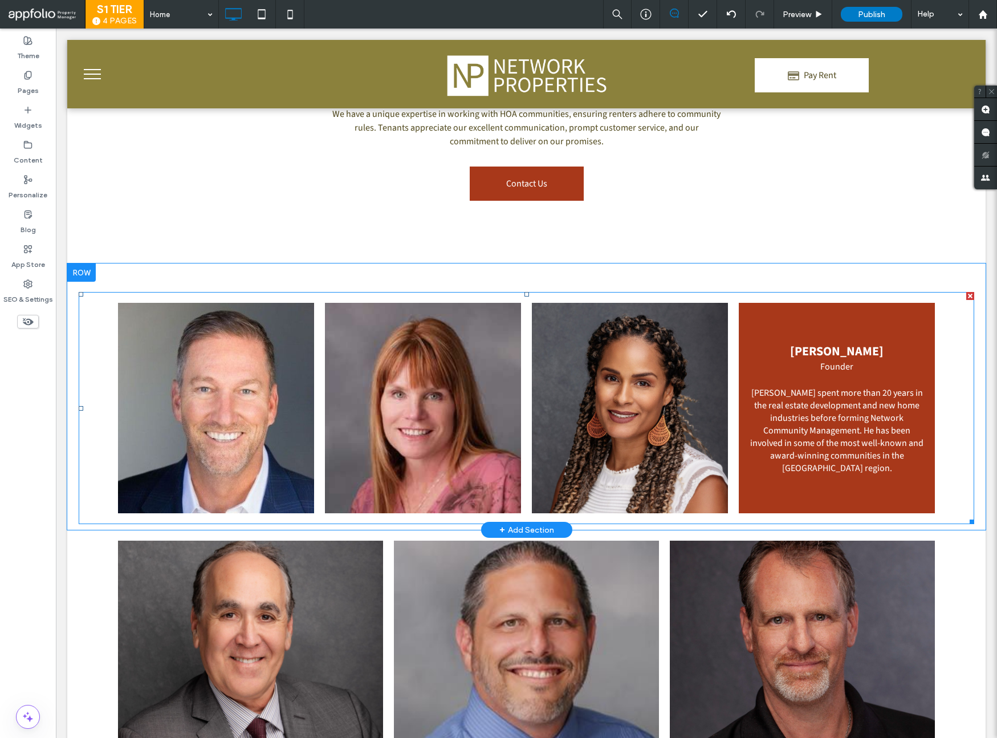
scroll to position [798, 0]
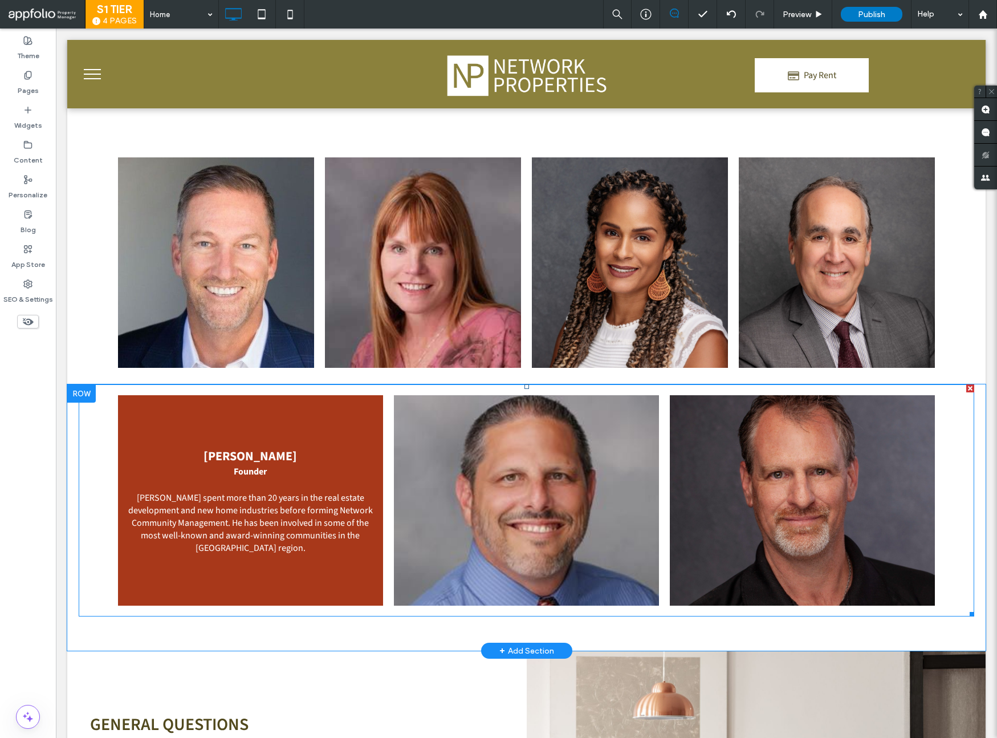
click at [331, 458] on link at bounding box center [250, 500] width 265 height 210
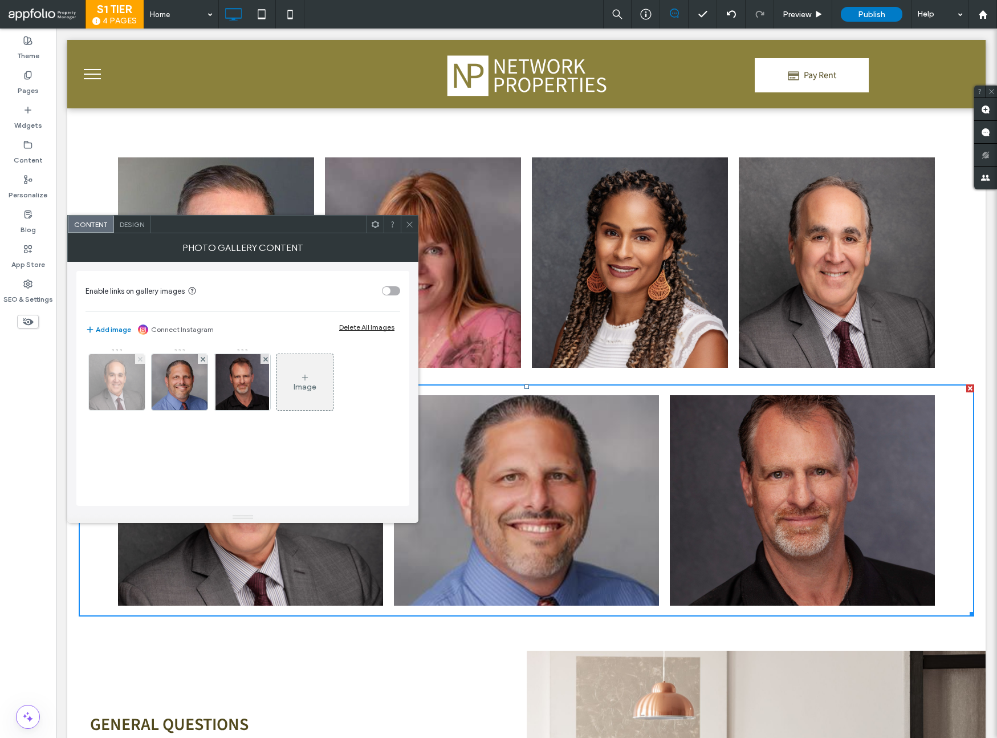
click at [138, 360] on icon at bounding box center [140, 359] width 5 height 5
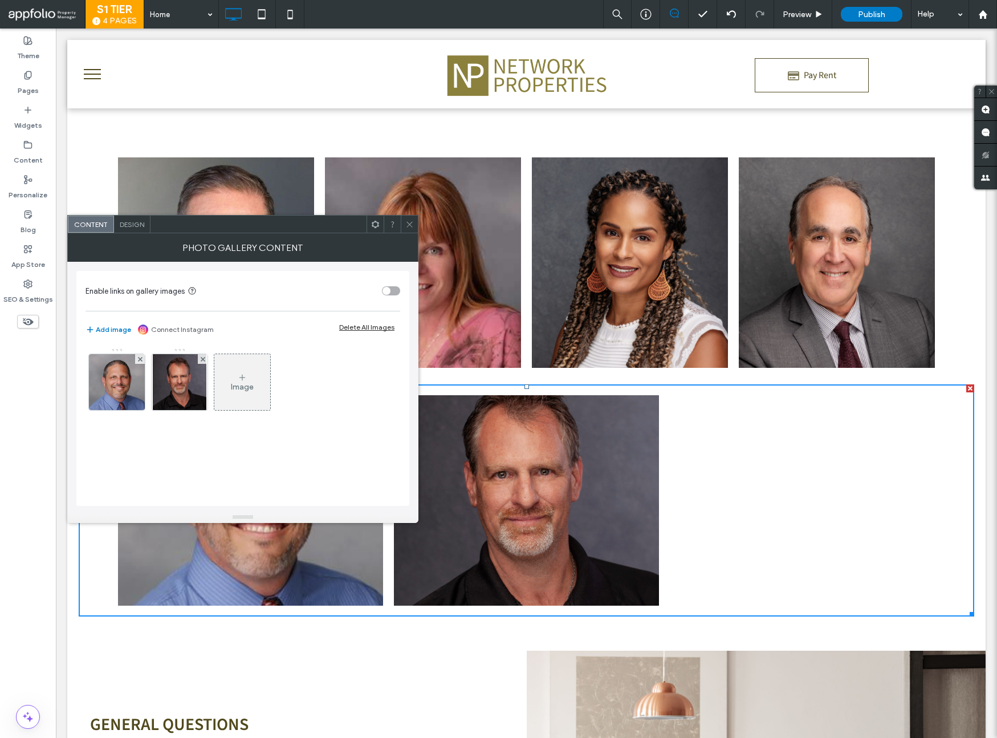
click at [410, 222] on use at bounding box center [409, 224] width 6 height 6
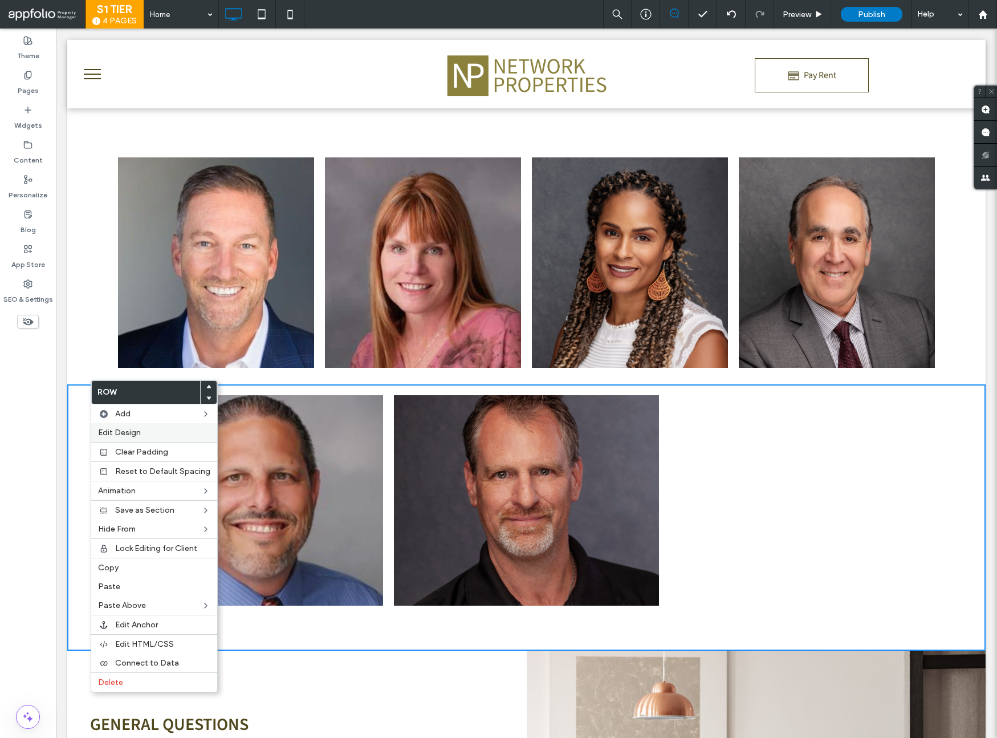
click at [107, 429] on span "Edit Design" at bounding box center [119, 433] width 43 height 10
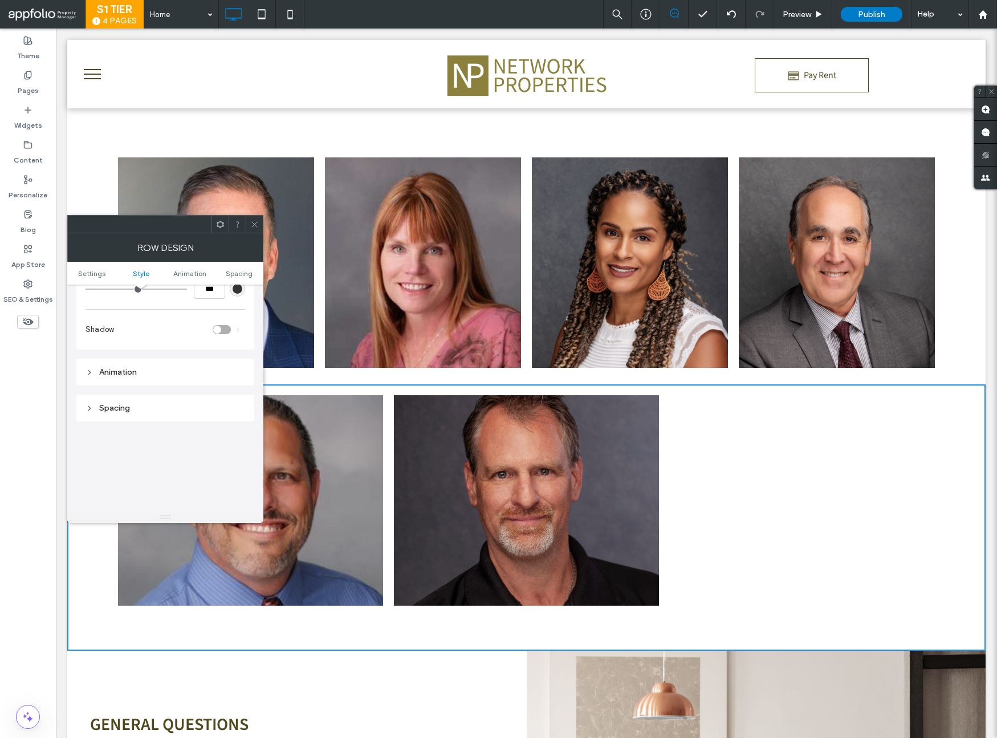
scroll to position [0, 0]
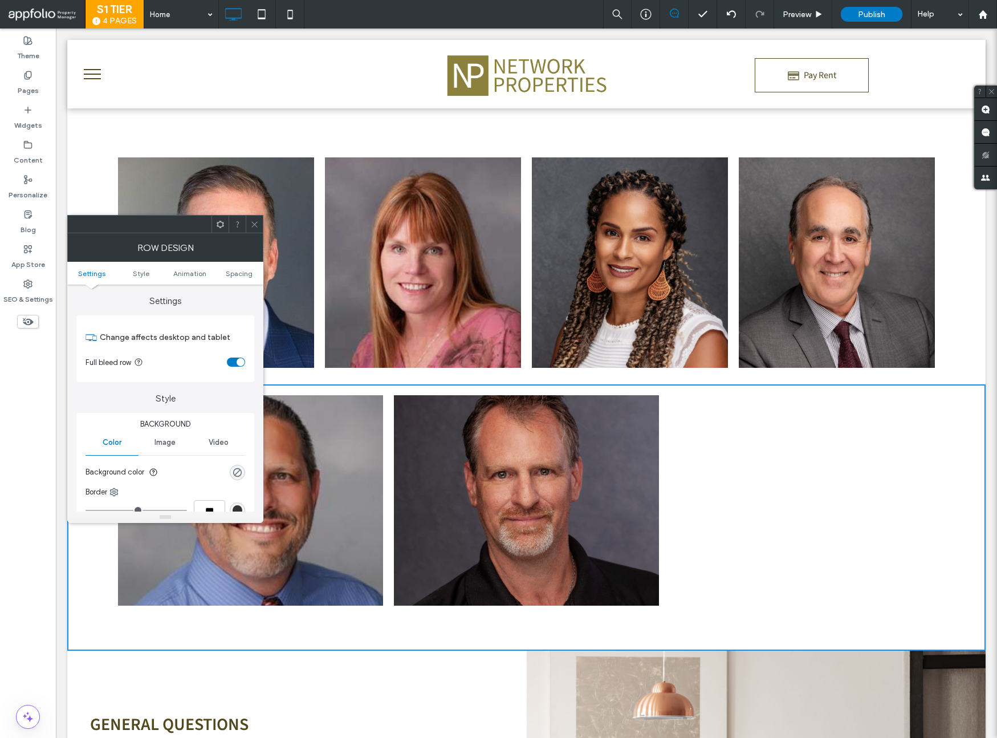
click at [255, 225] on icon at bounding box center [254, 224] width 9 height 9
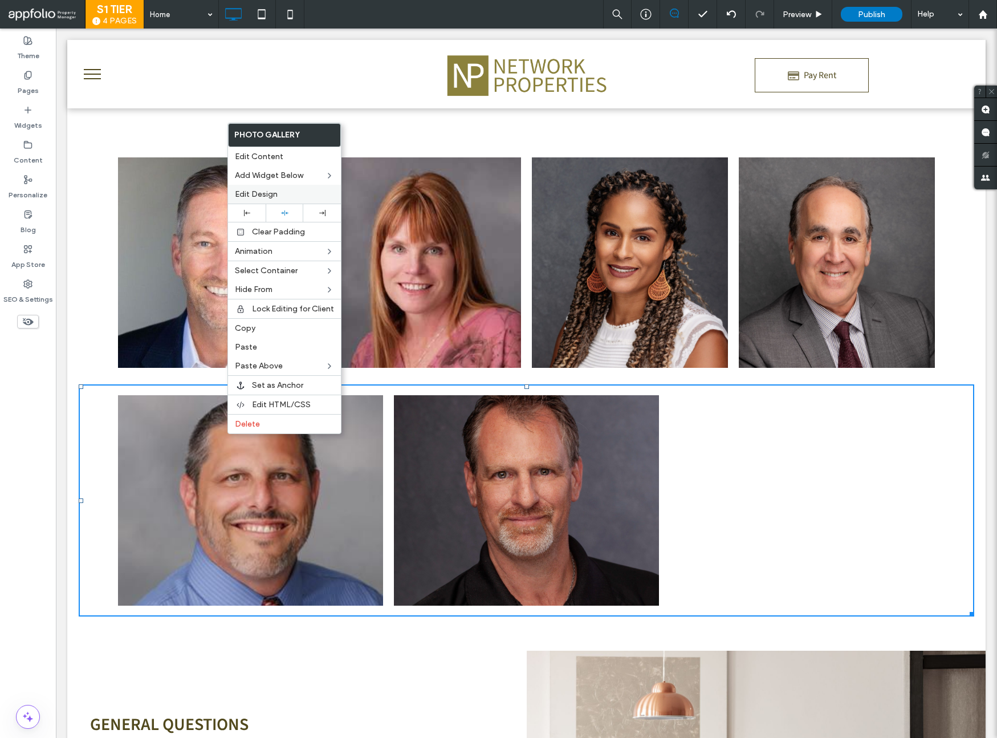
click at [257, 190] on span "Edit Design" at bounding box center [256, 194] width 43 height 10
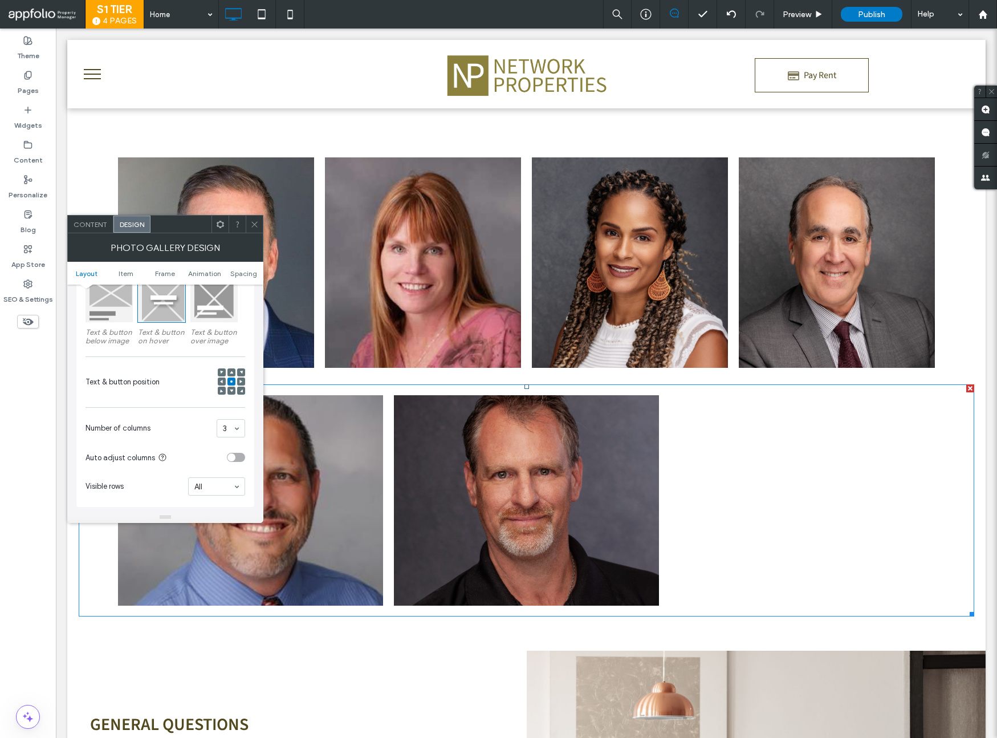
scroll to position [182, 0]
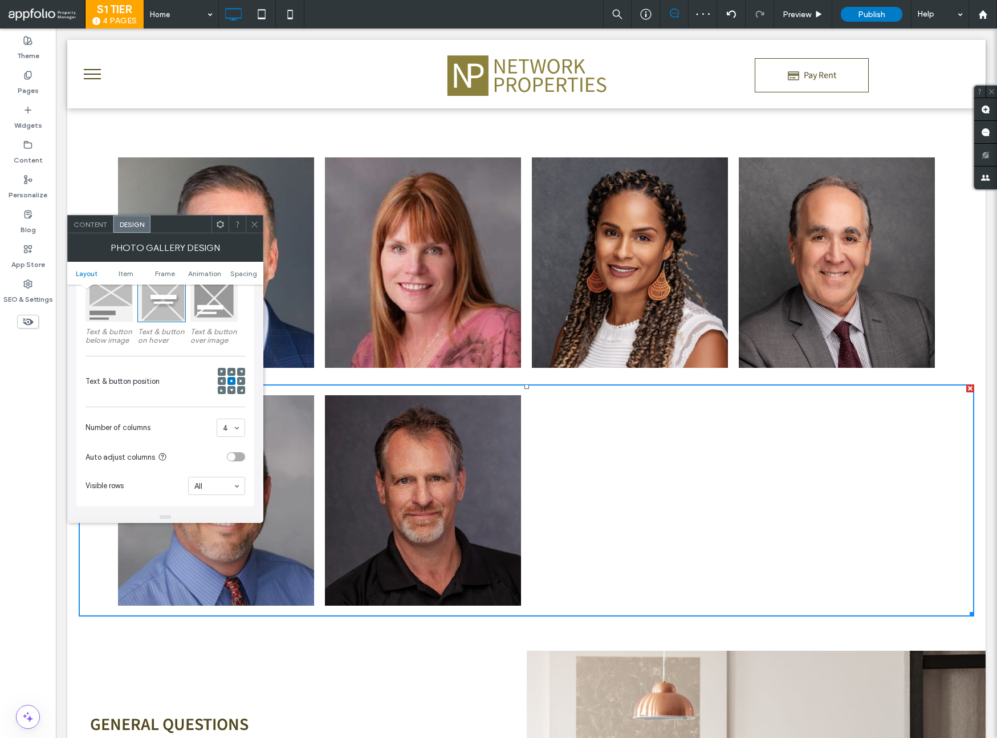
click at [255, 221] on icon at bounding box center [254, 224] width 9 height 9
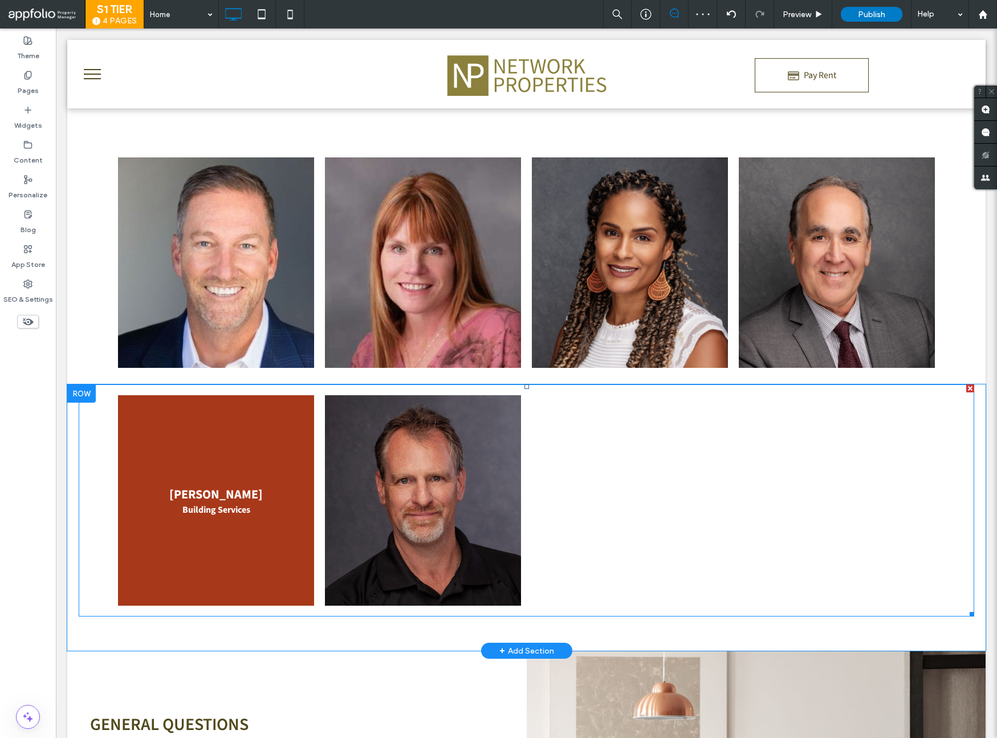
click at [195, 446] on link at bounding box center [216, 500] width 196 height 210
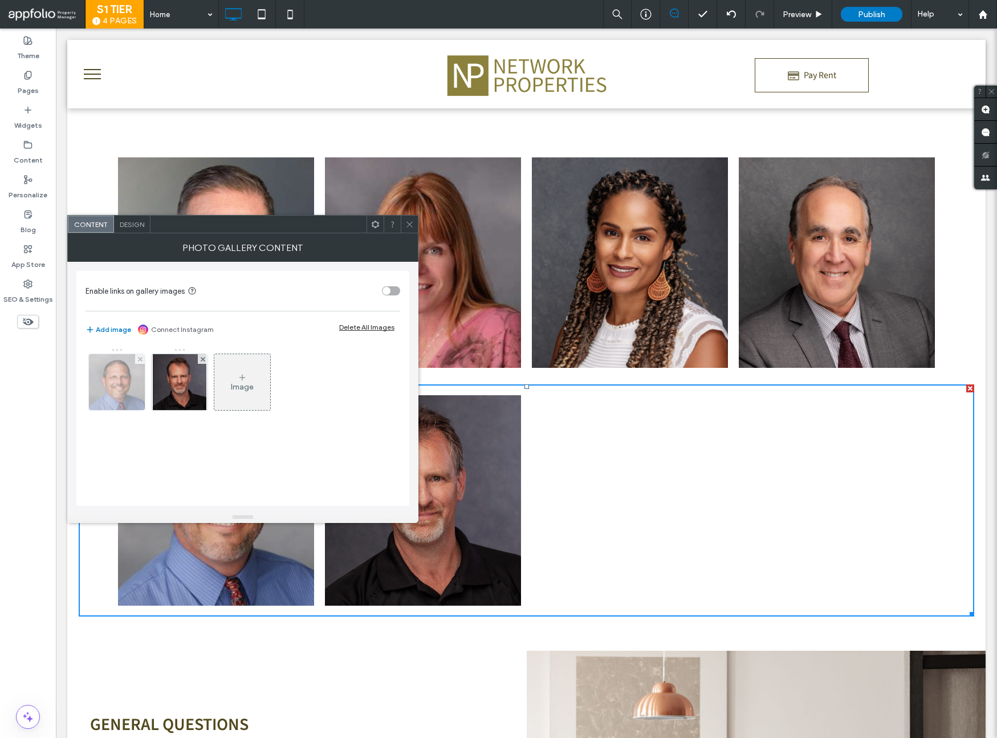
drag, startPoint x: 231, startPoint y: 396, endPoint x: 93, endPoint y: 404, distance: 138.7
click at [93, 404] on div "Image" at bounding box center [243, 385] width 314 height 74
click at [410, 225] on icon at bounding box center [409, 224] width 9 height 9
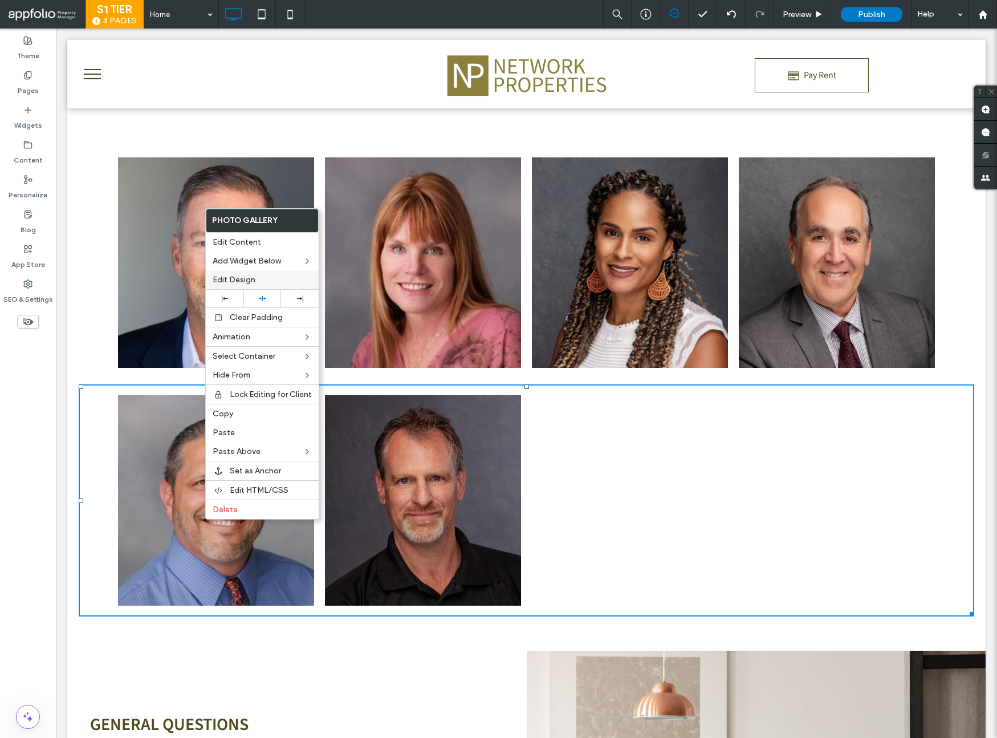
click at [253, 279] on span "Edit Design" at bounding box center [234, 280] width 43 height 10
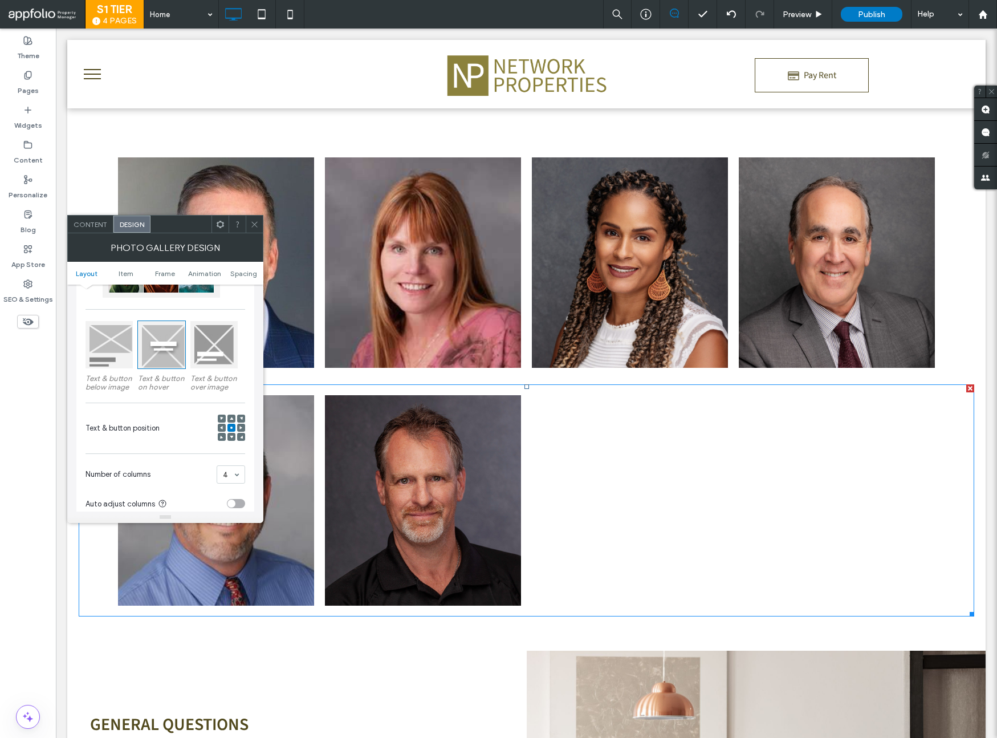
scroll to position [163, 0]
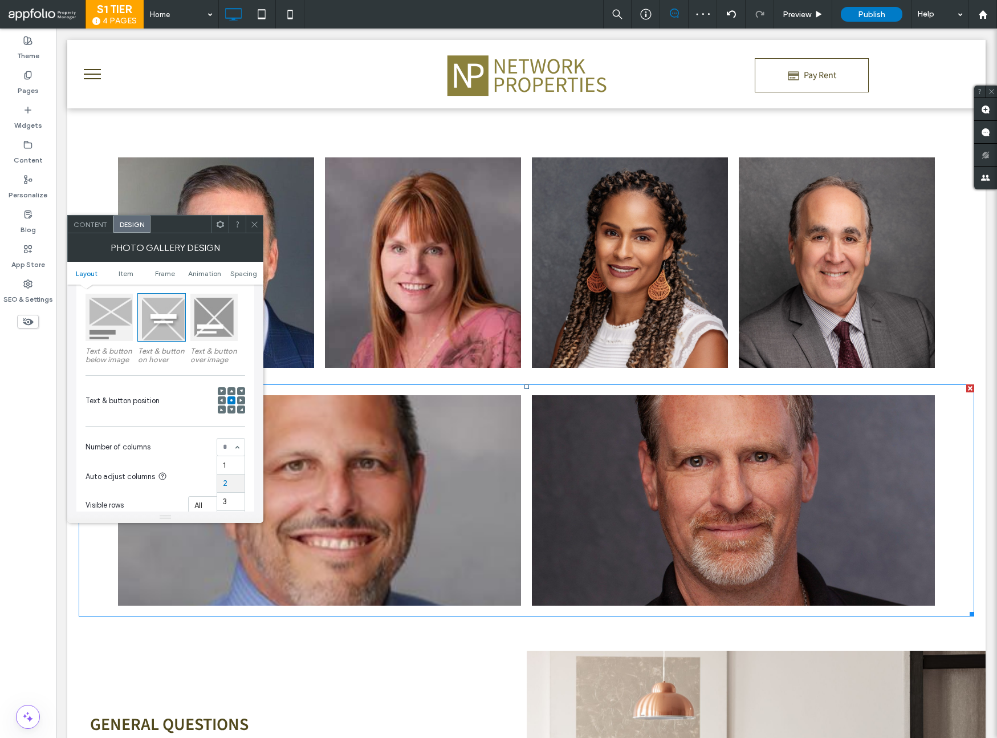
click at [234, 450] on div "1 2 3 4 5 6" at bounding box center [231, 447] width 29 height 18
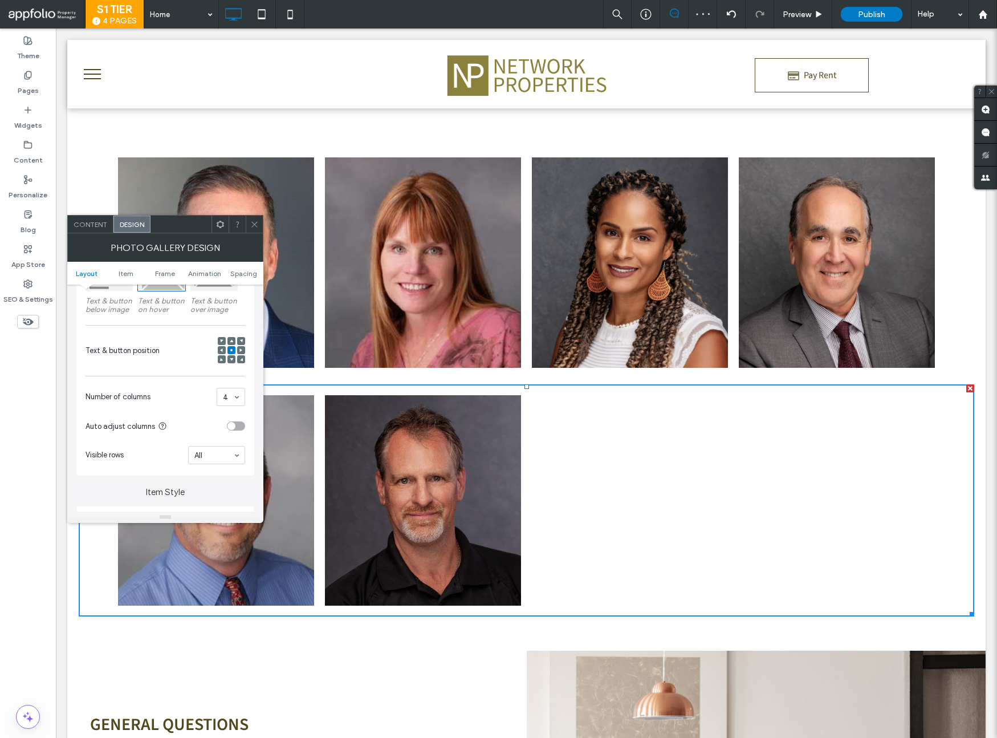
scroll to position [215, 0]
click at [233, 427] on div "toggle" at bounding box center [231, 424] width 8 height 8
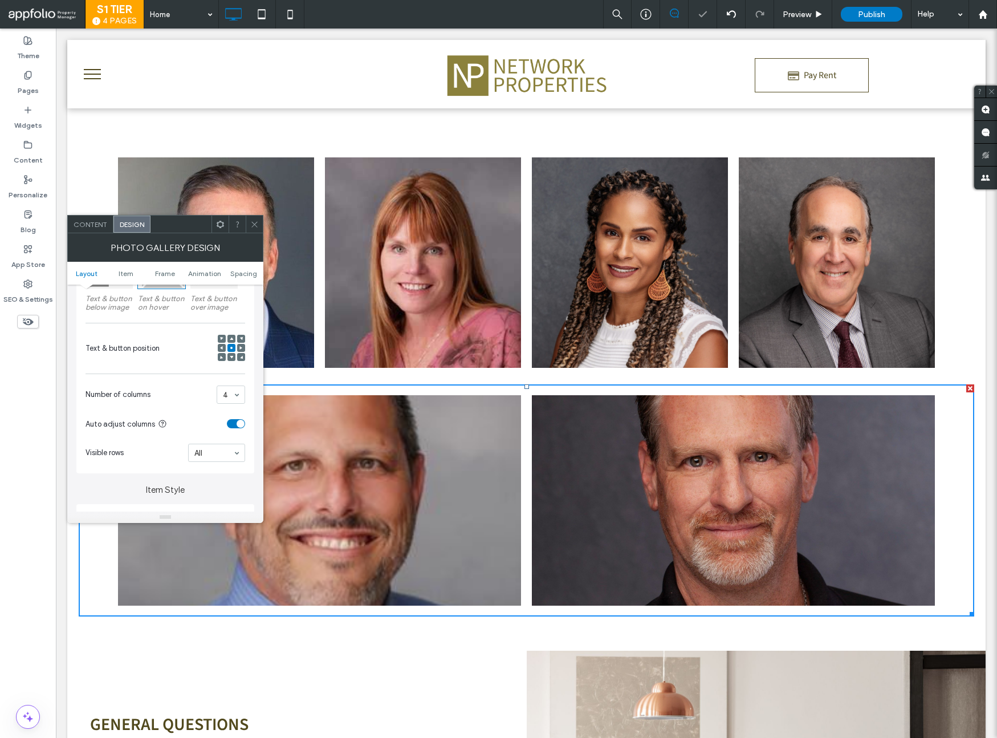
click at [237, 424] on div "toggle" at bounding box center [241, 424] width 8 height 8
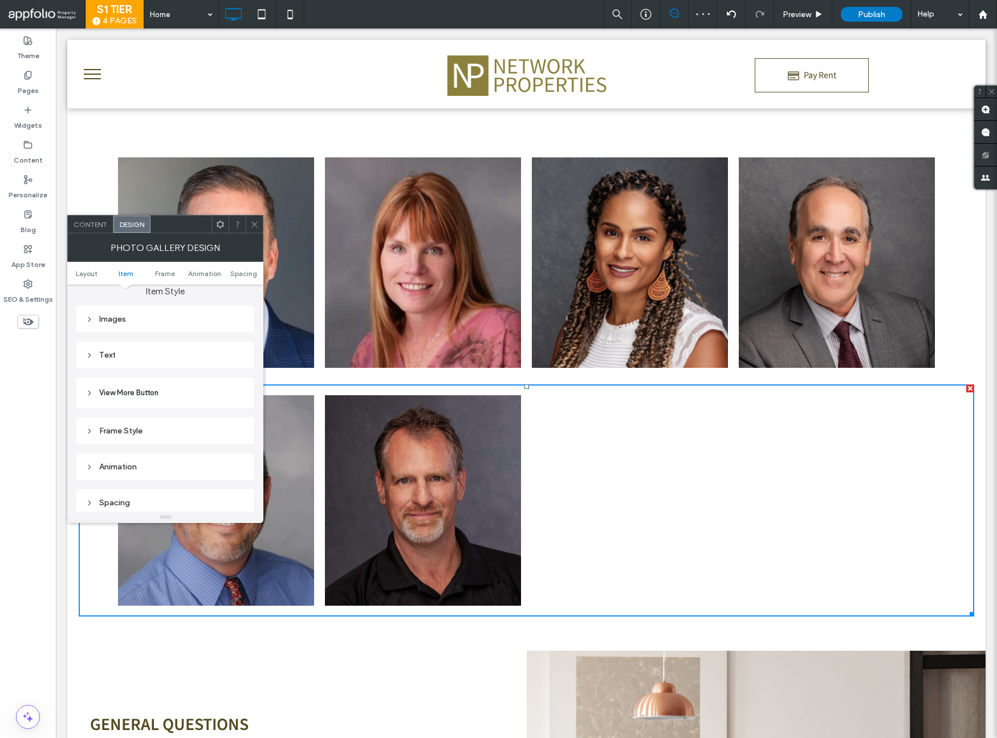
scroll to position [426, 0]
click at [121, 487] on div "Spacing" at bounding box center [166, 490] width 160 height 10
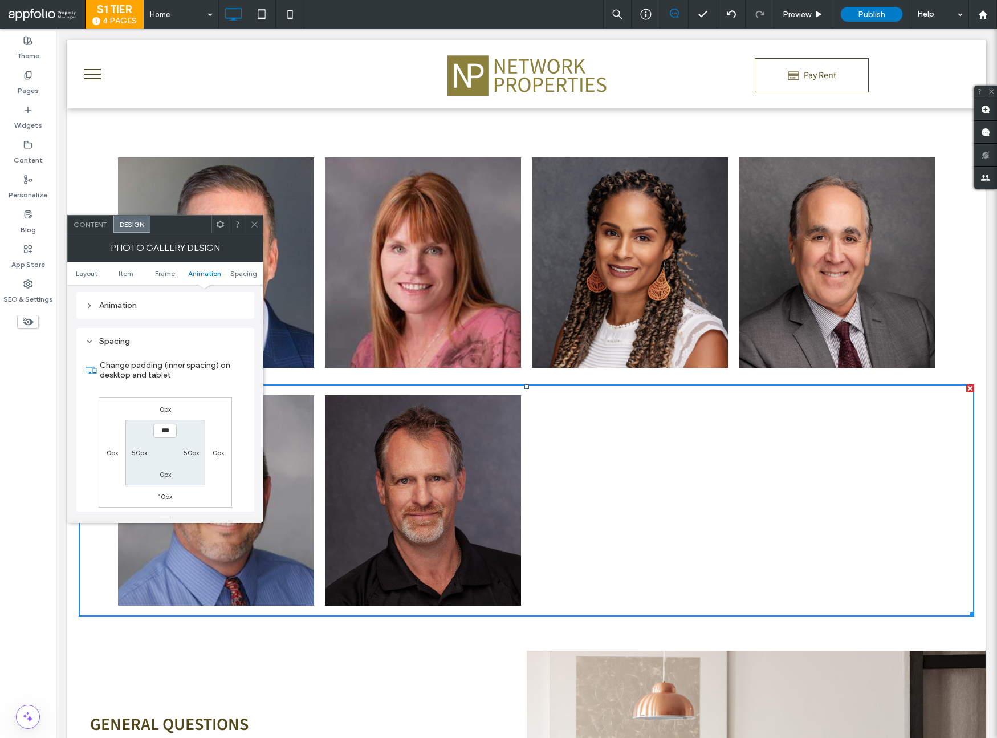
scroll to position [576, 0]
click at [111, 454] on label "0px" at bounding box center [112, 451] width 11 height 9
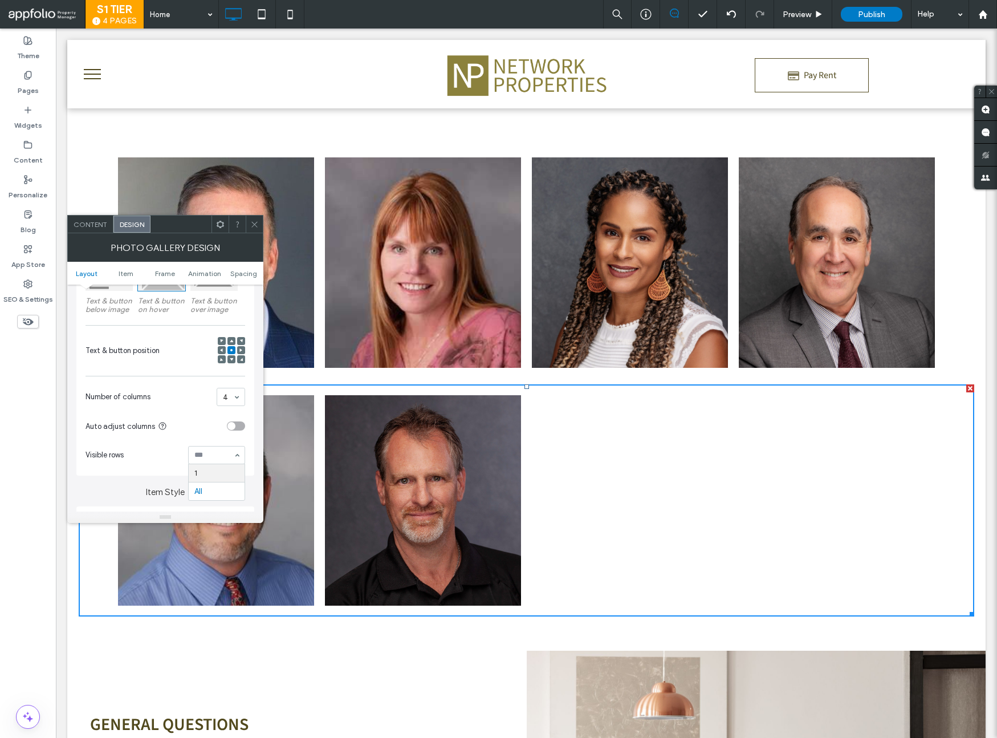
scroll to position [214, 0]
click at [230, 455] on div "All" at bounding box center [216, 454] width 57 height 18
click at [257, 222] on icon at bounding box center [254, 224] width 9 height 9
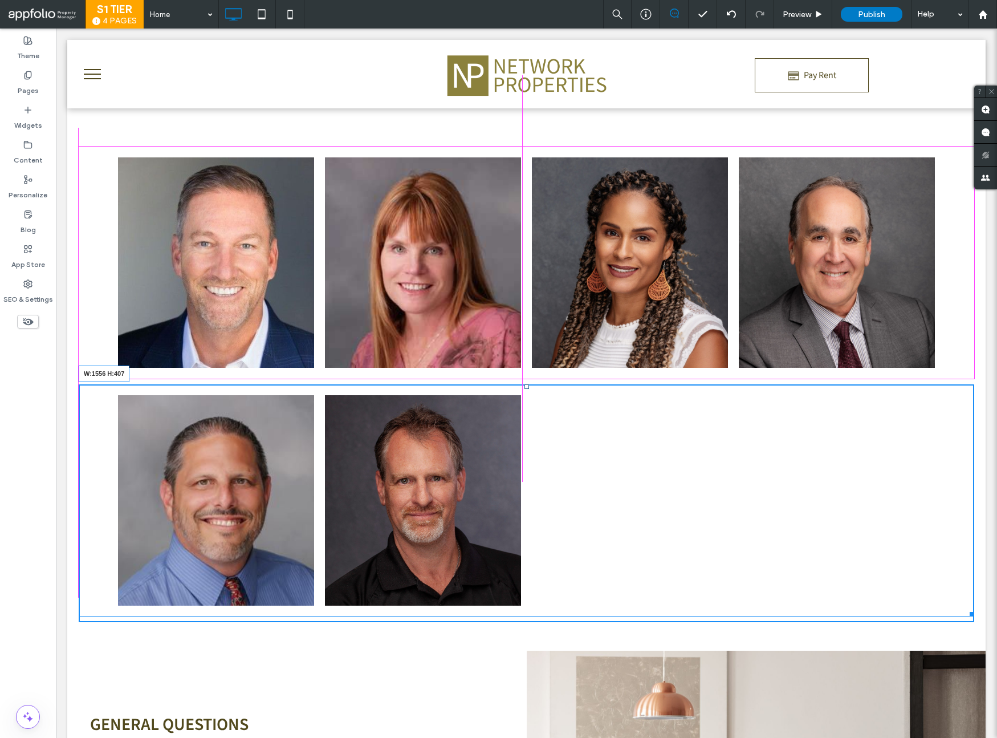
drag, startPoint x: 962, startPoint y: 595, endPoint x: 1003, endPoint y: 617, distance: 47.2
click at [966, 608] on div at bounding box center [970, 612] width 9 height 9
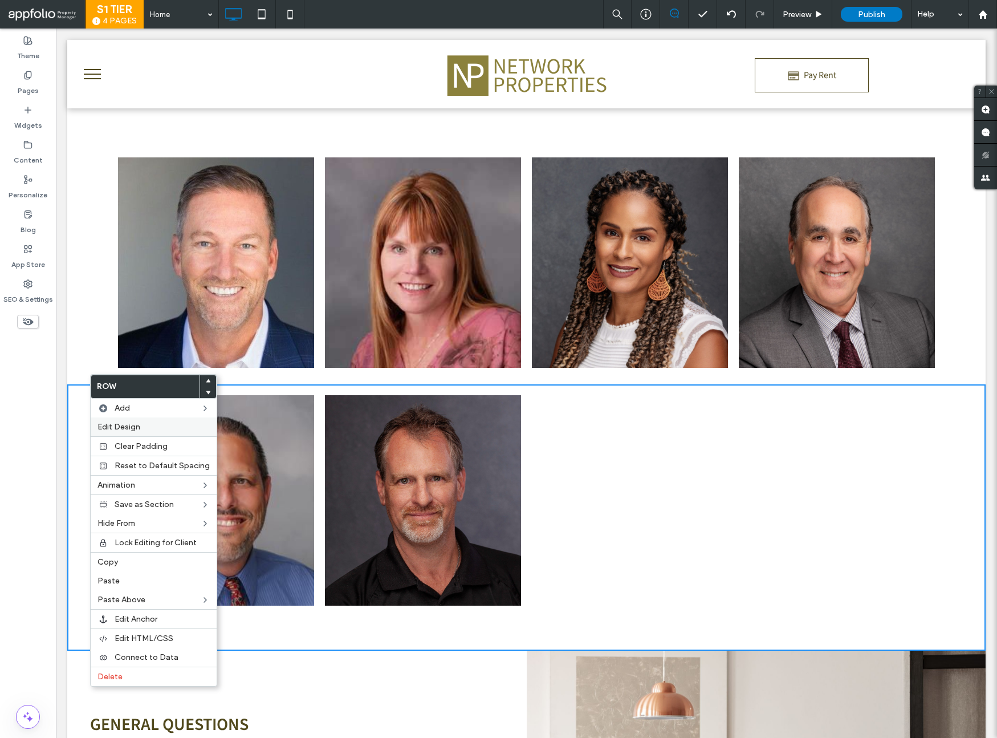
click at [124, 432] on div "Edit Design" at bounding box center [154, 426] width 126 height 19
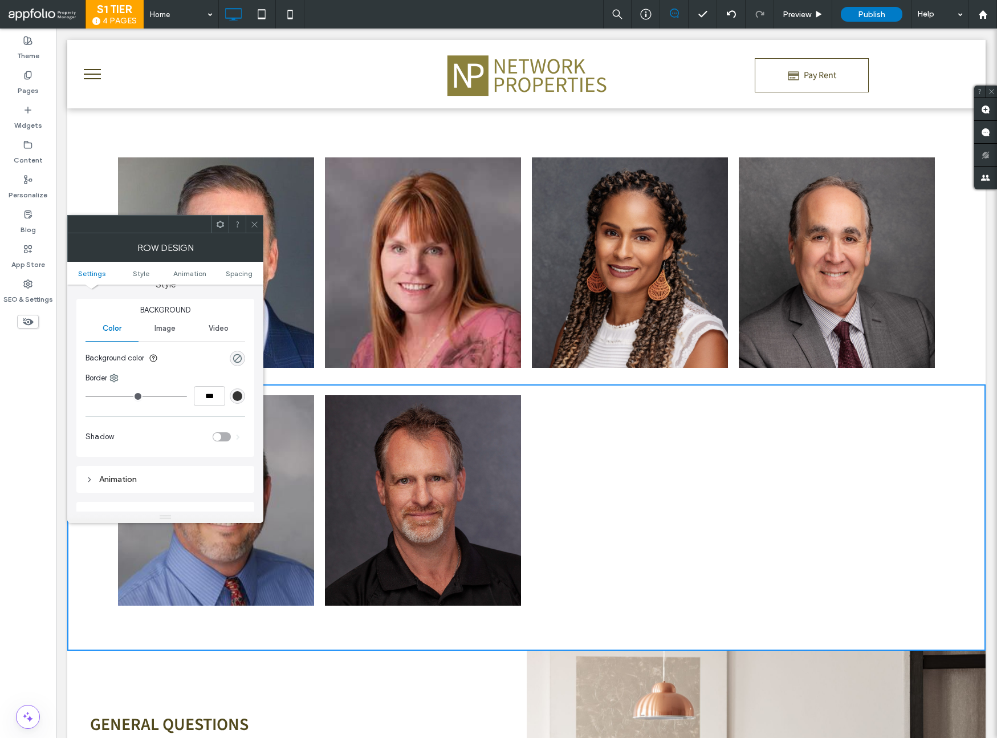
scroll to position [14, 0]
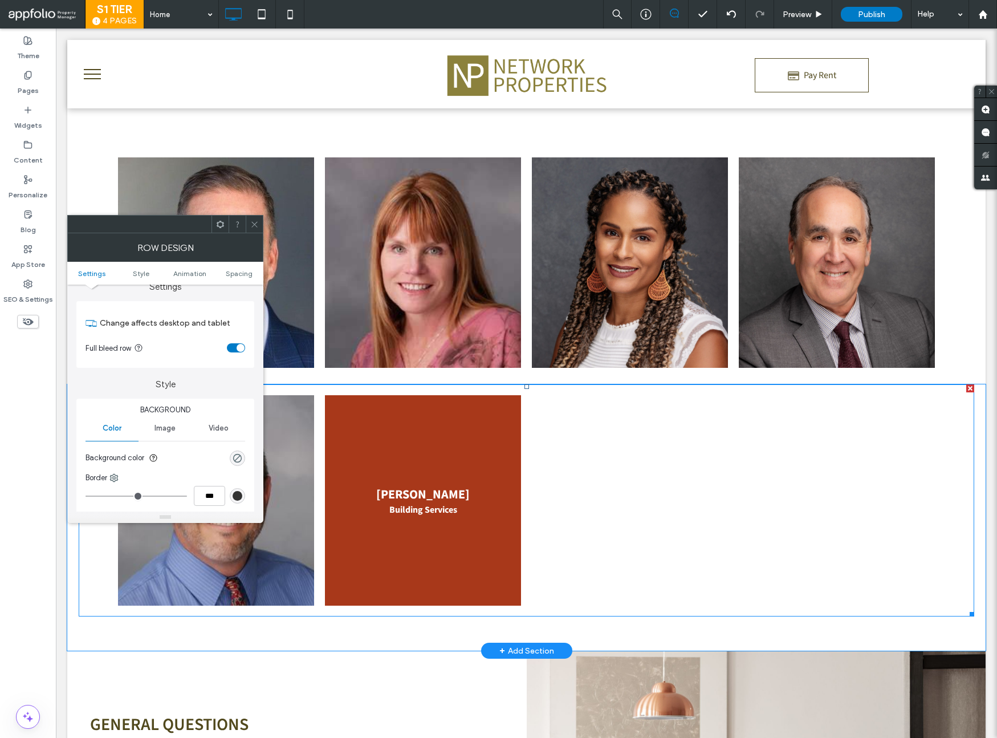
click at [320, 424] on li "[PERSON_NAME] Building Services Button" at bounding box center [423, 500] width 207 height 221
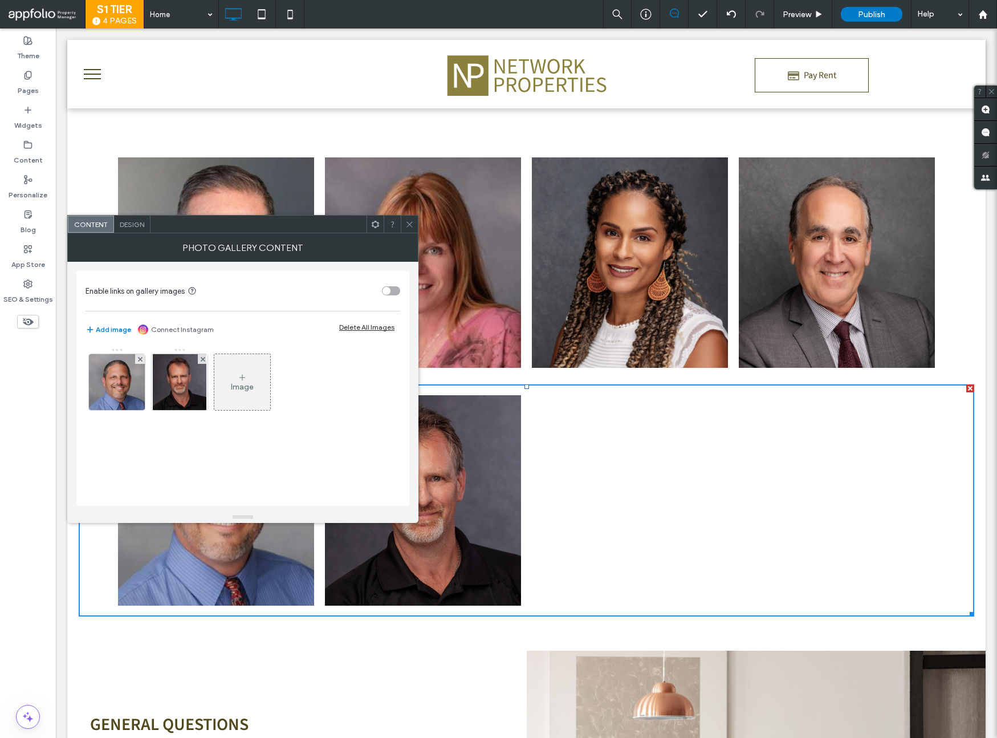
click at [411, 224] on icon at bounding box center [409, 224] width 9 height 9
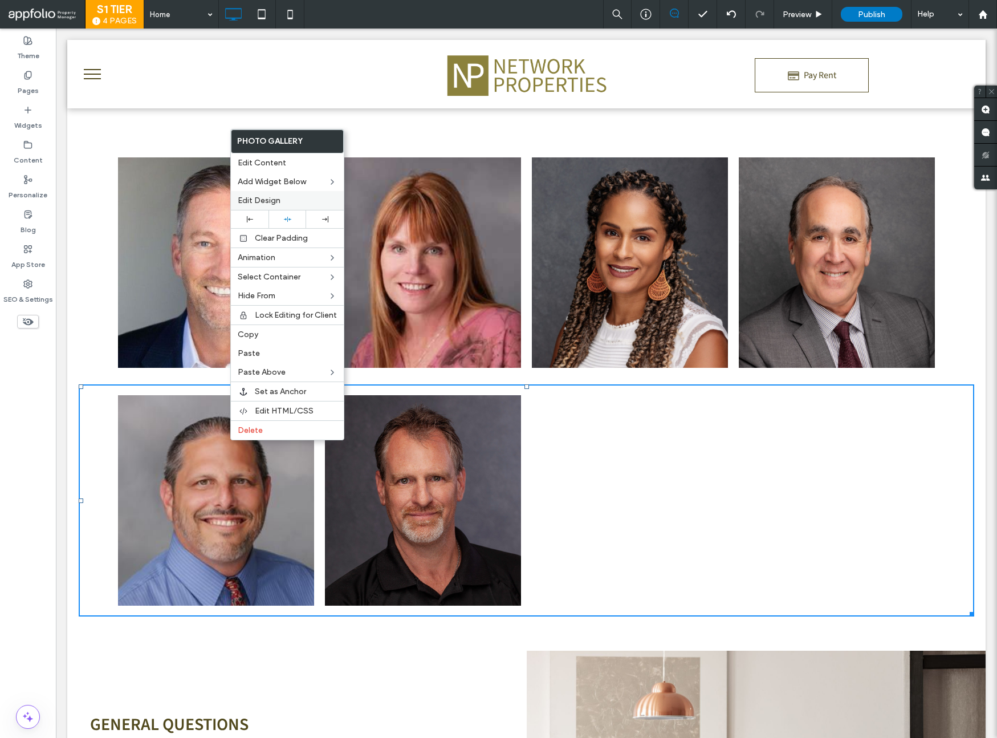
click at [276, 205] on div "Edit Design" at bounding box center [287, 200] width 113 height 19
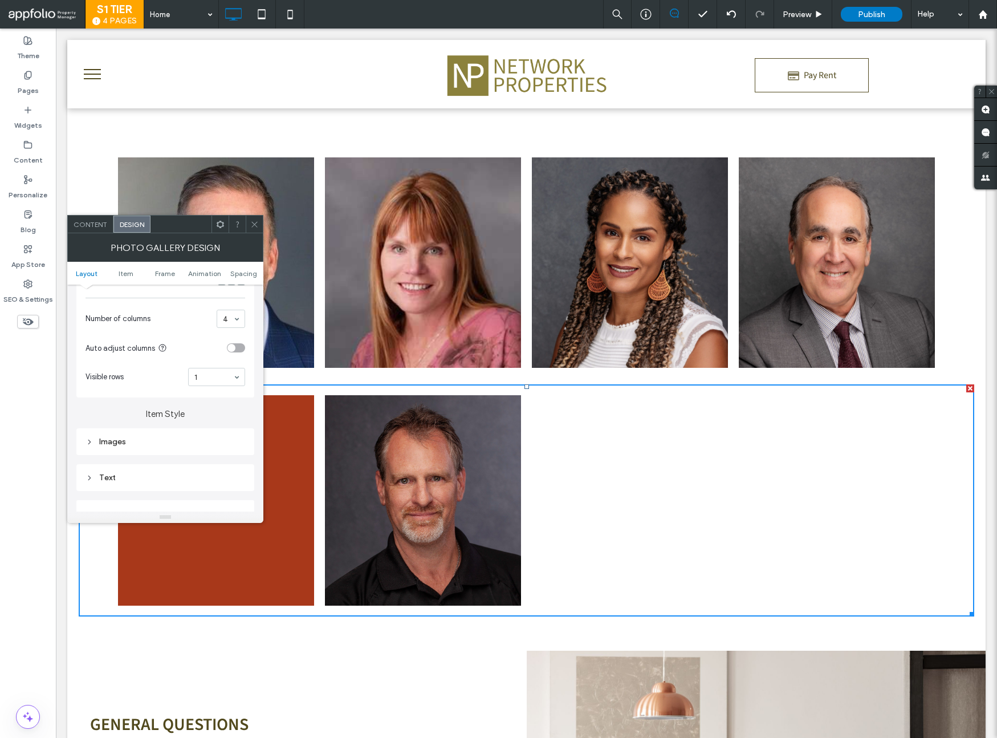
scroll to position [292, 0]
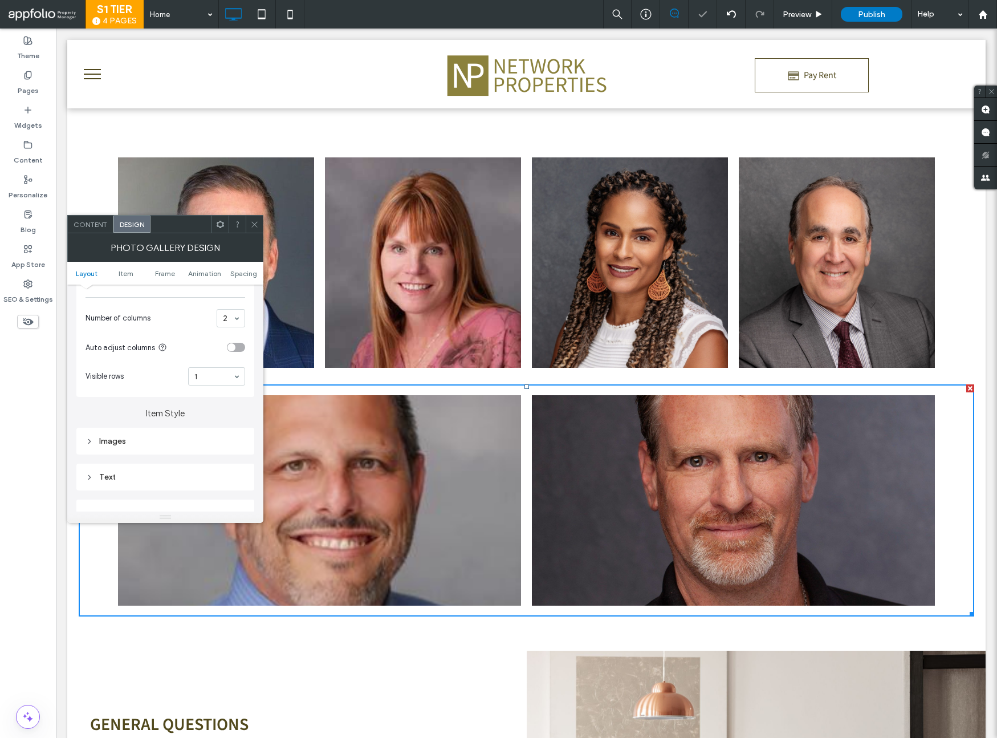
click at [254, 226] on icon at bounding box center [254, 224] width 9 height 9
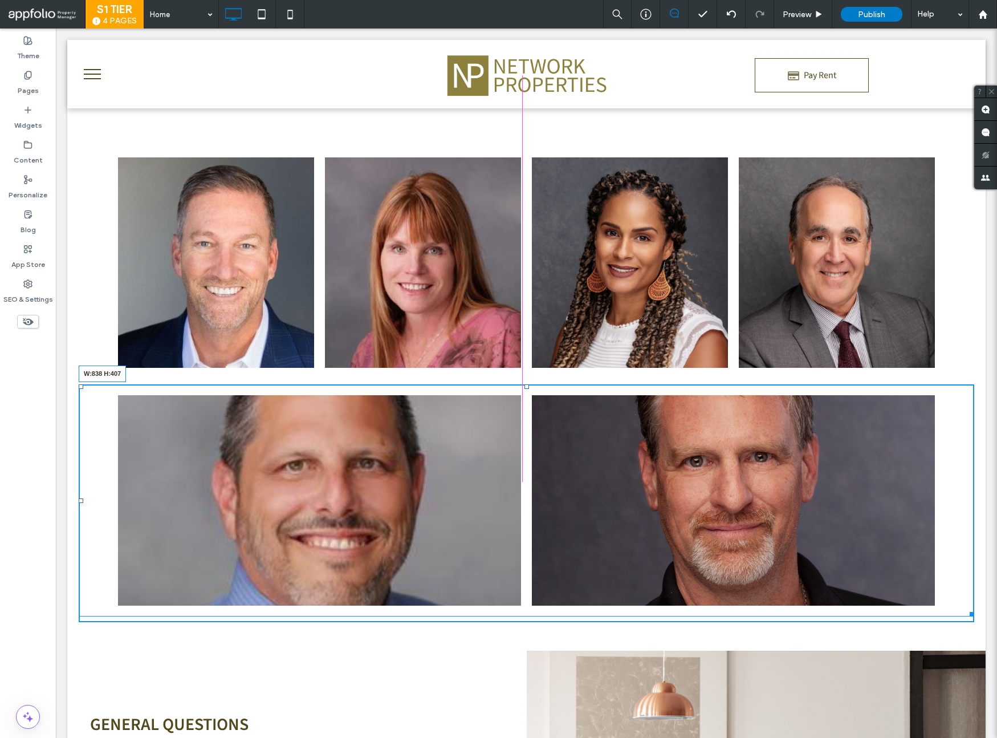
drag, startPoint x: 963, startPoint y: 595, endPoint x: 759, endPoint y: 628, distance: 207.2
click at [759, 628] on div "[PERSON_NAME] Building Services Button [PERSON_NAME][GEOGRAPHIC_DATA] Services …" at bounding box center [526, 517] width 918 height 266
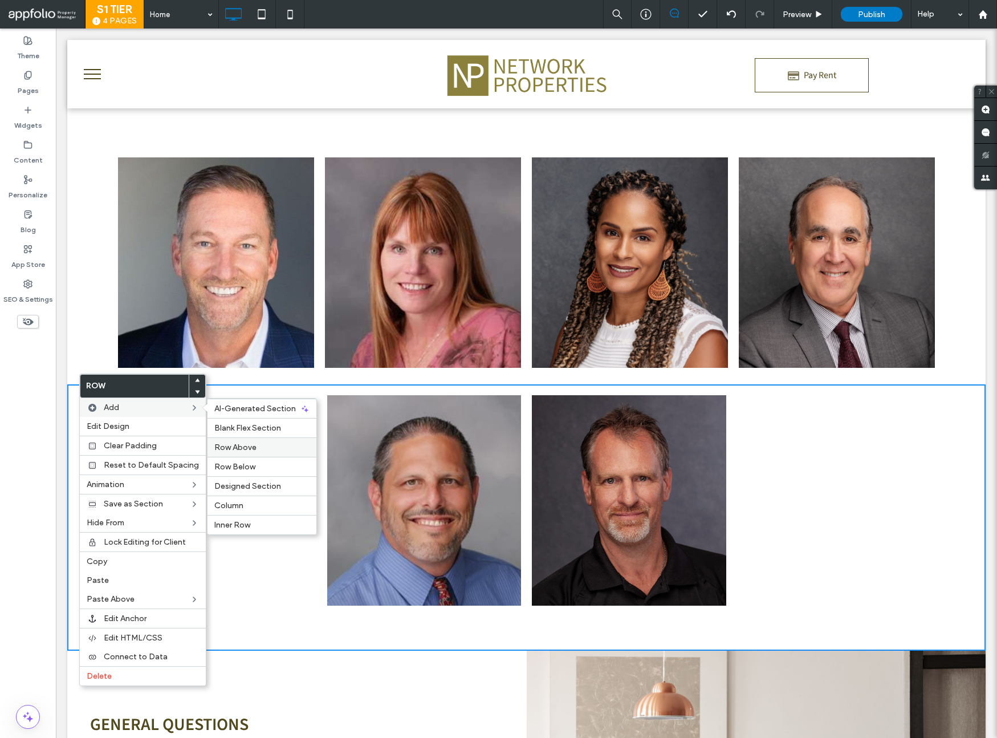
click at [222, 444] on span "Row Above" at bounding box center [235, 447] width 42 height 10
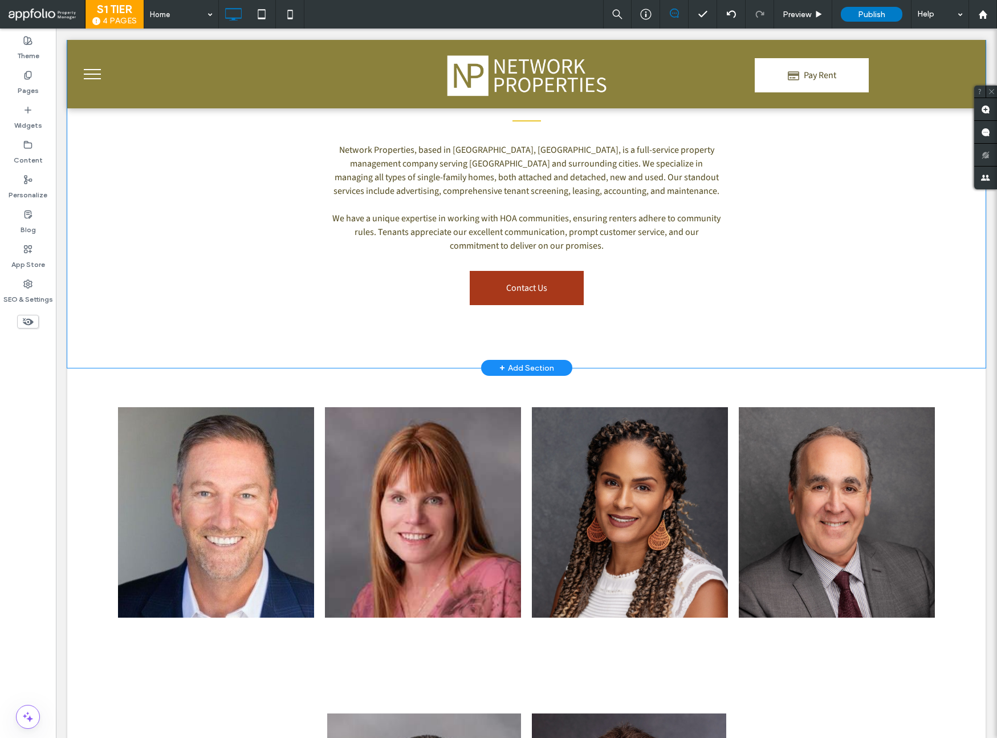
scroll to position [359, 0]
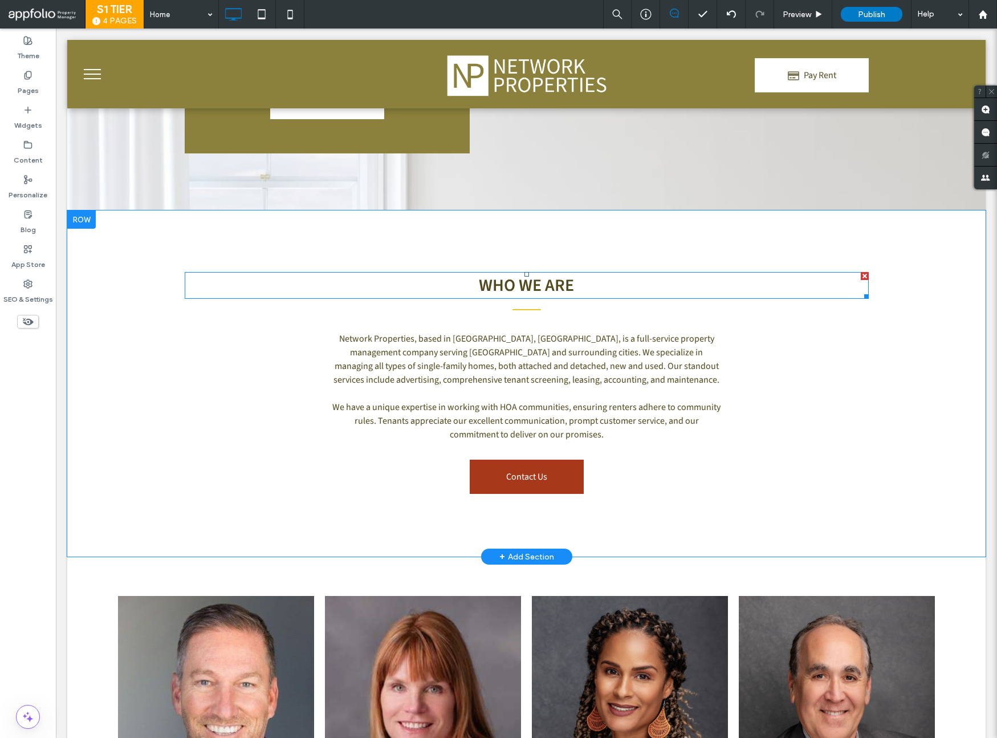
click at [546, 273] on span "who we are" at bounding box center [526, 285] width 95 height 25
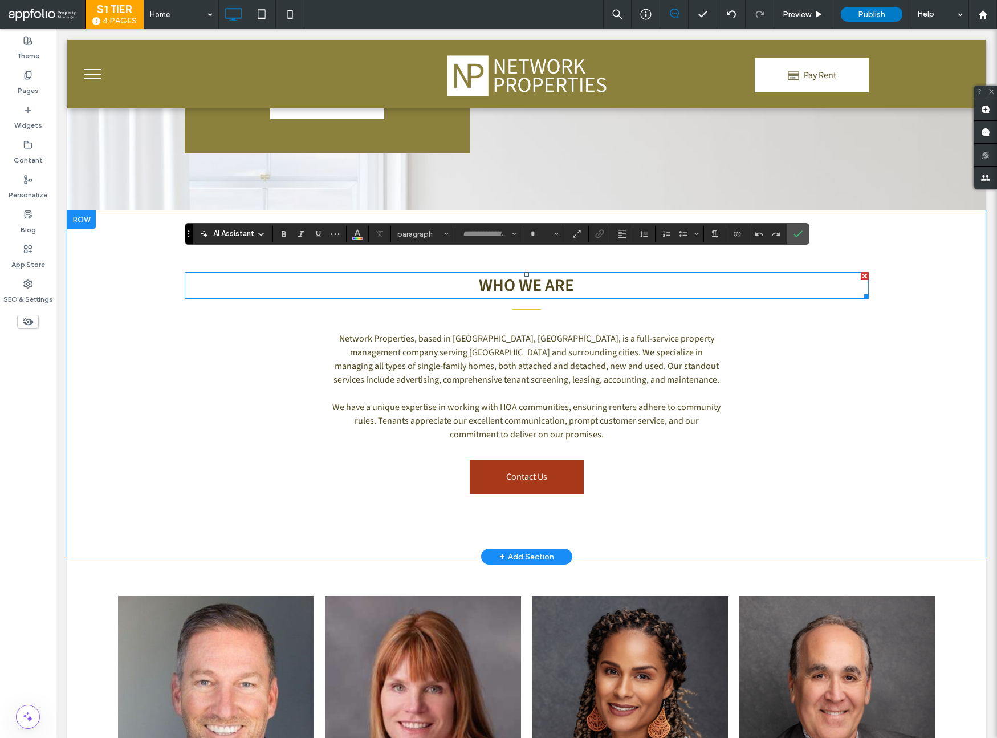
type input "**********"
type input "**"
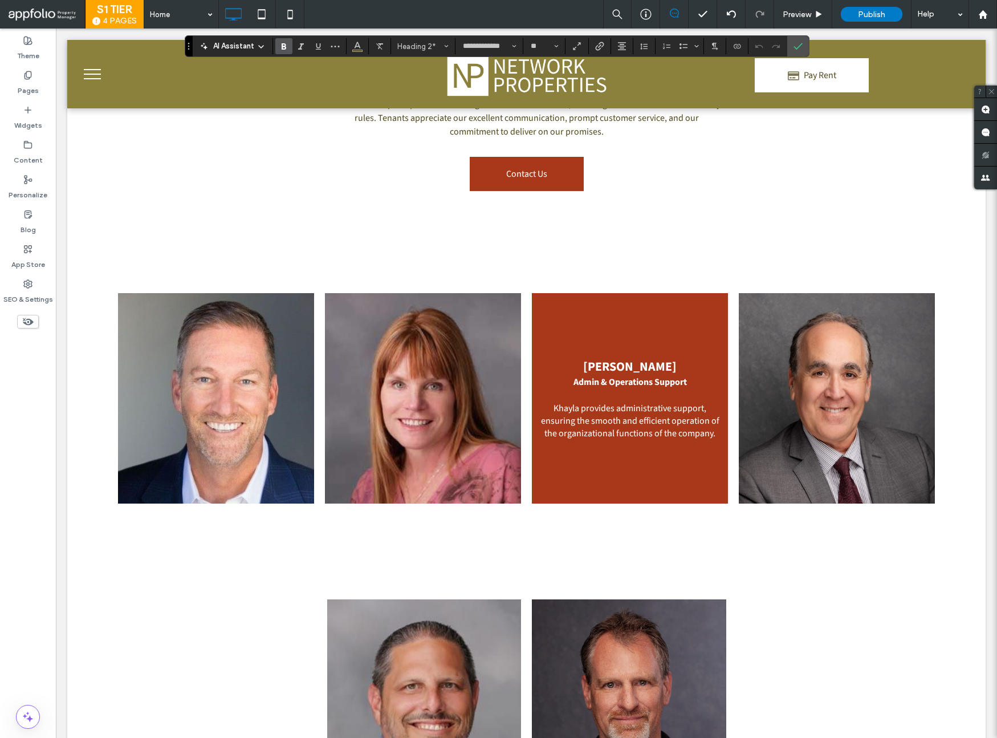
scroll to position [691, 0]
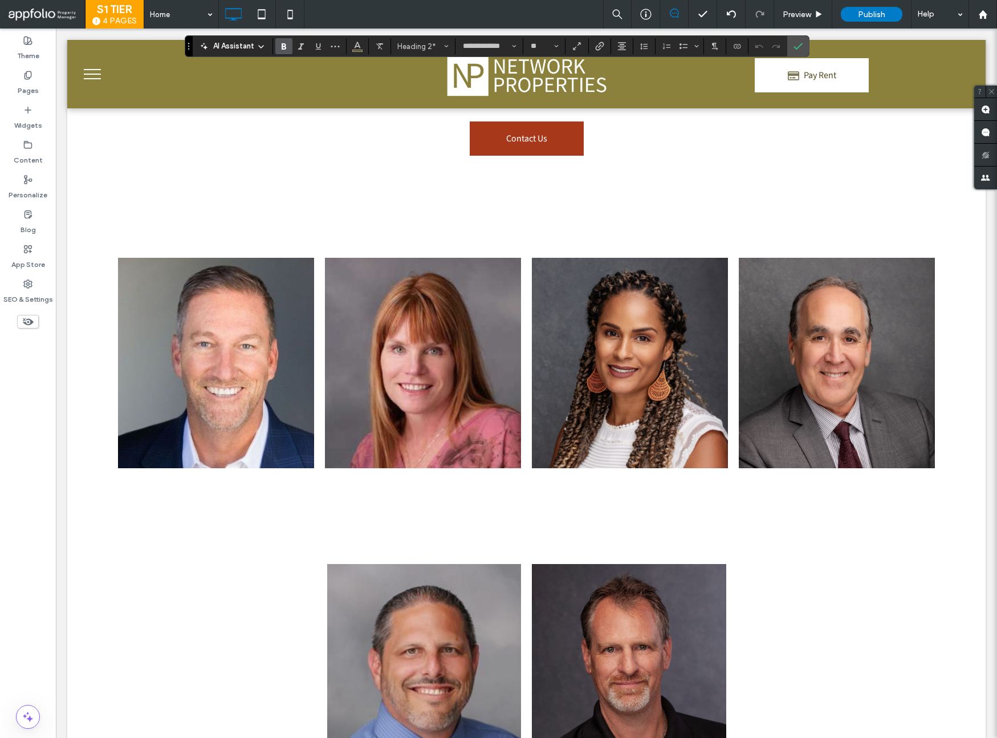
click at [505, 511] on div "Click To Paste Click To Paste" at bounding box center [527, 518] width 684 height 57
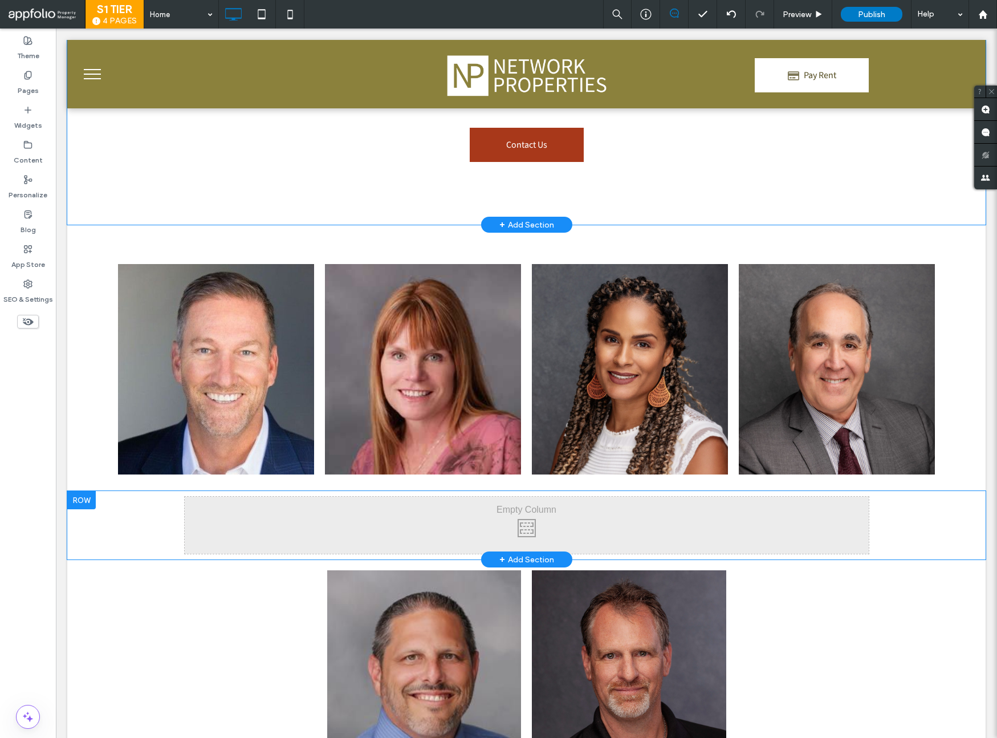
click at [502, 502] on div "Click To Paste Click To Paste" at bounding box center [527, 525] width 684 height 57
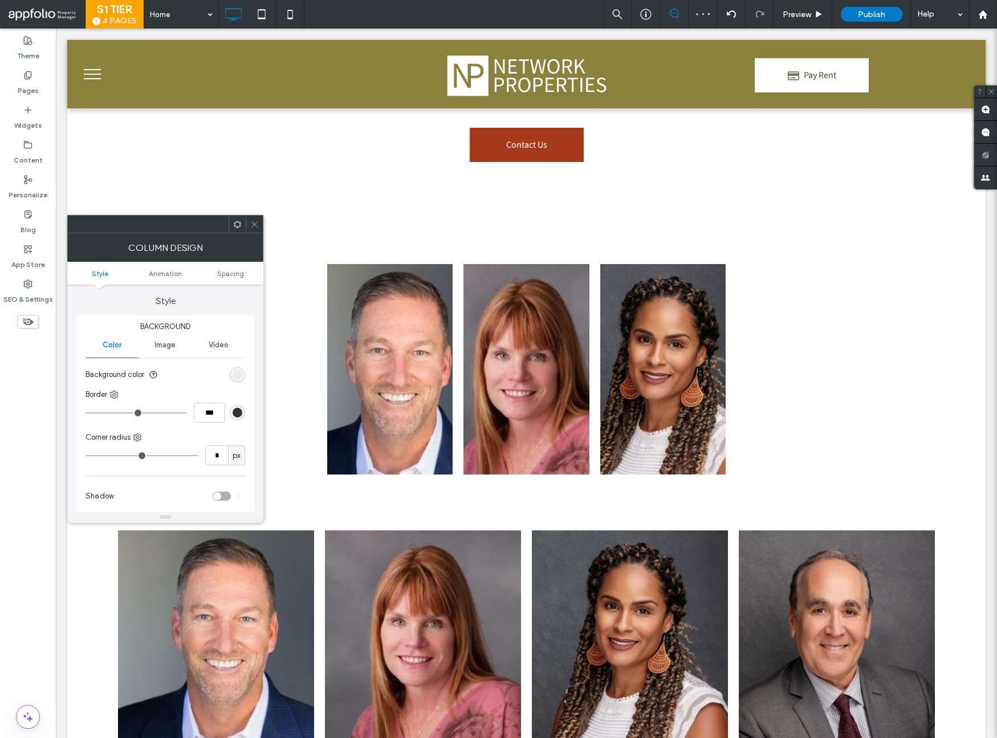
click at [254, 226] on icon at bounding box center [254, 224] width 9 height 9
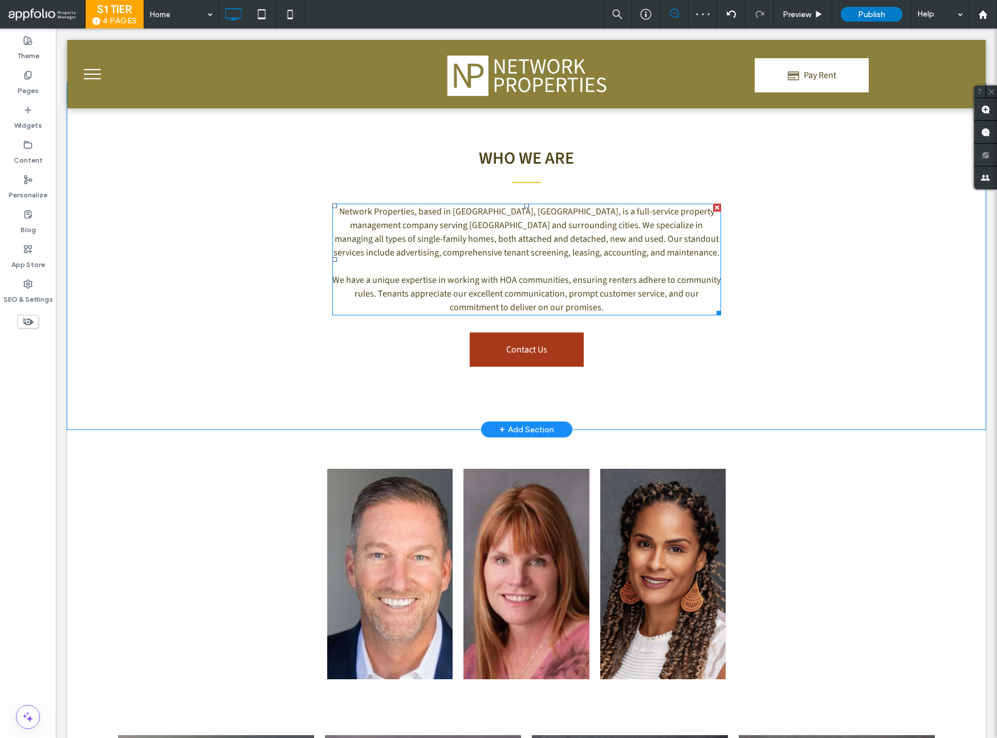
scroll to position [491, 0]
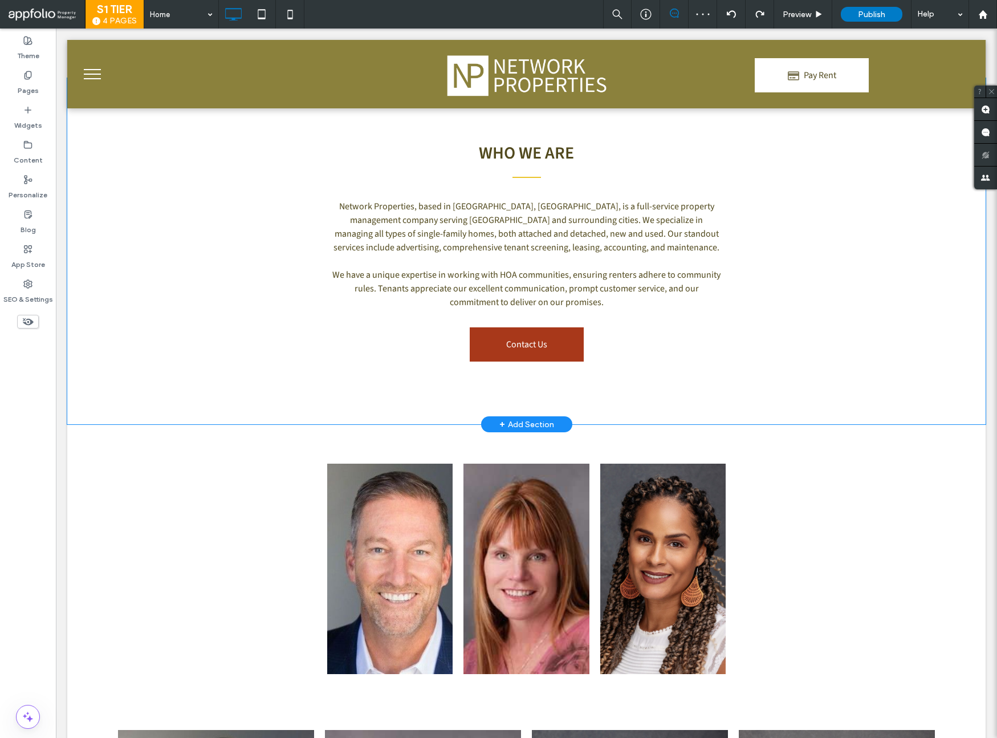
type input "**********"
type input "**"
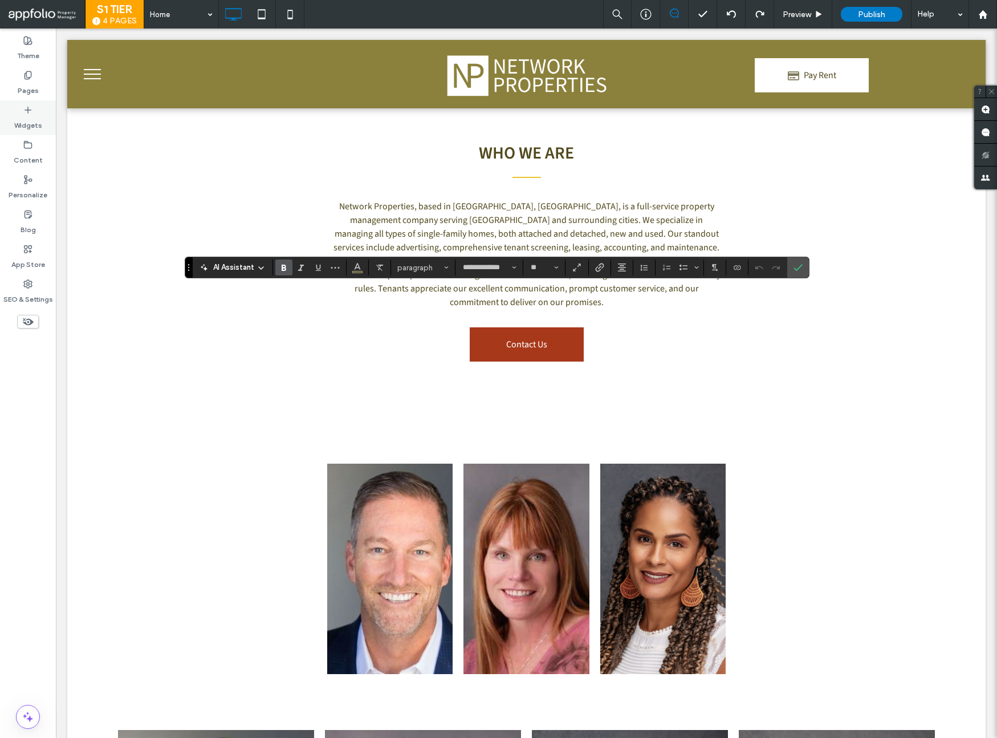
click at [32, 117] on label "Widgets" at bounding box center [28, 123] width 28 height 16
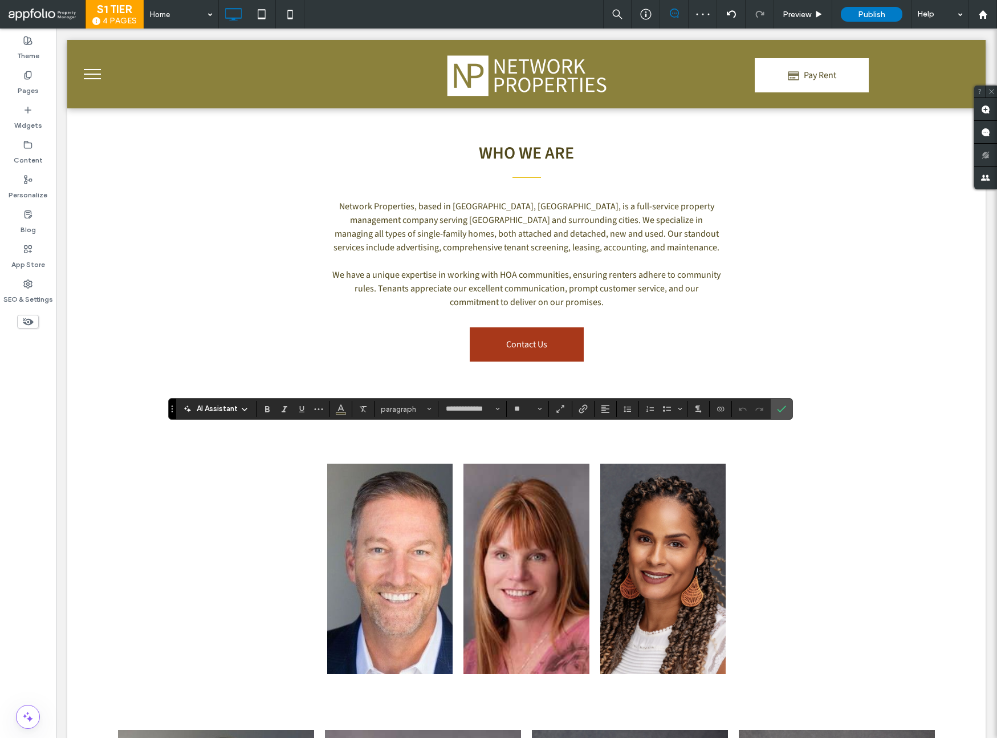
type input "*"
type input "**********"
type input "**"
click at [788, 408] on label "Confirm" at bounding box center [781, 408] width 17 height 21
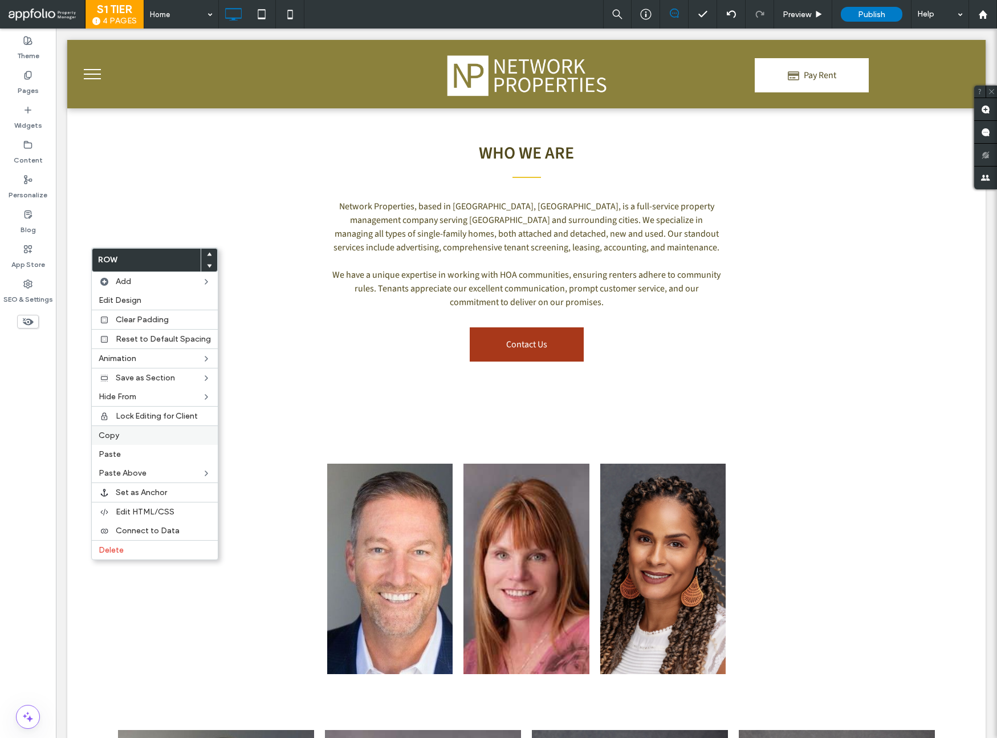
click at [133, 442] on div "Copy" at bounding box center [155, 434] width 126 height 19
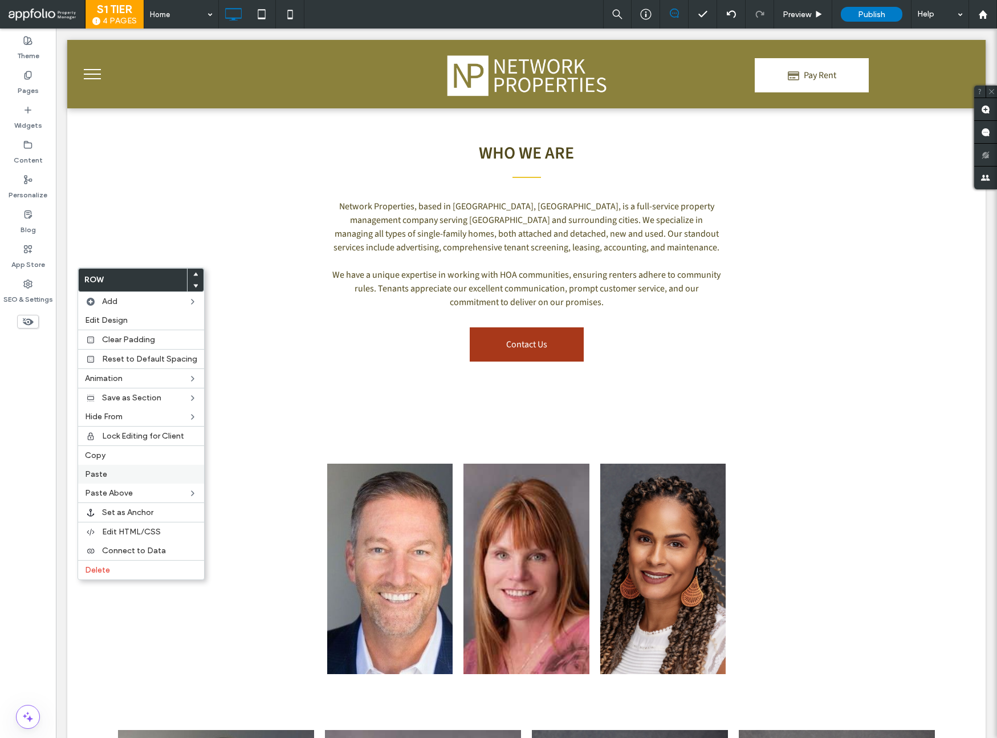
click at [128, 477] on label "Paste" at bounding box center [141, 474] width 112 height 10
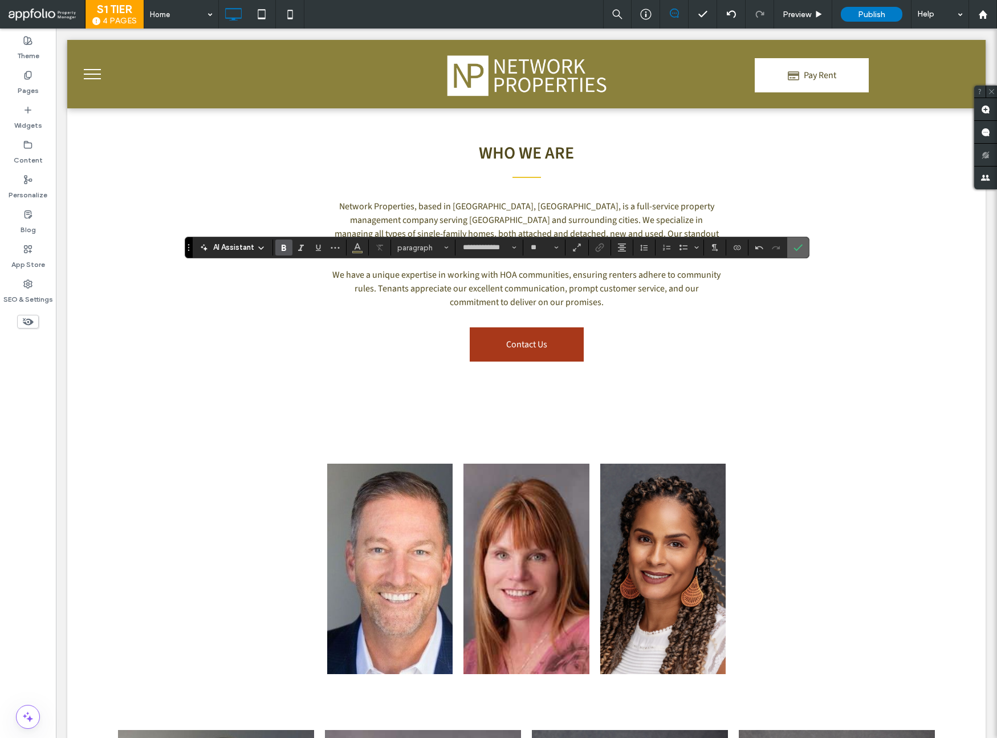
click at [795, 243] on icon "Confirm" at bounding box center [798, 247] width 9 height 9
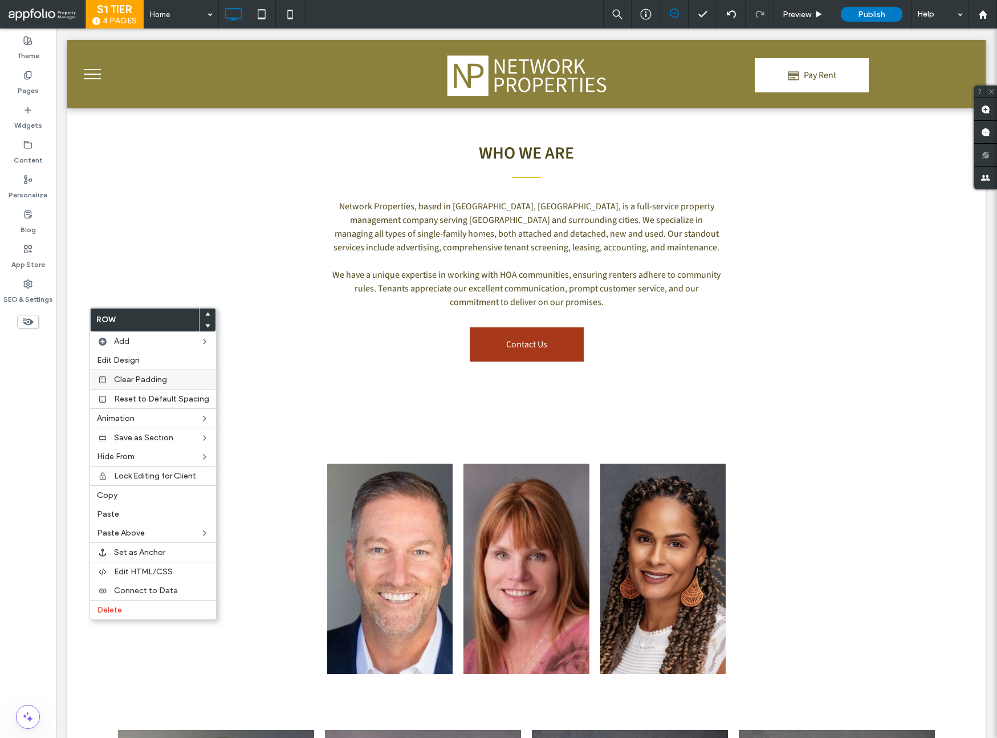
click at [117, 373] on div "Clear Padding" at bounding box center [153, 378] width 126 height 19
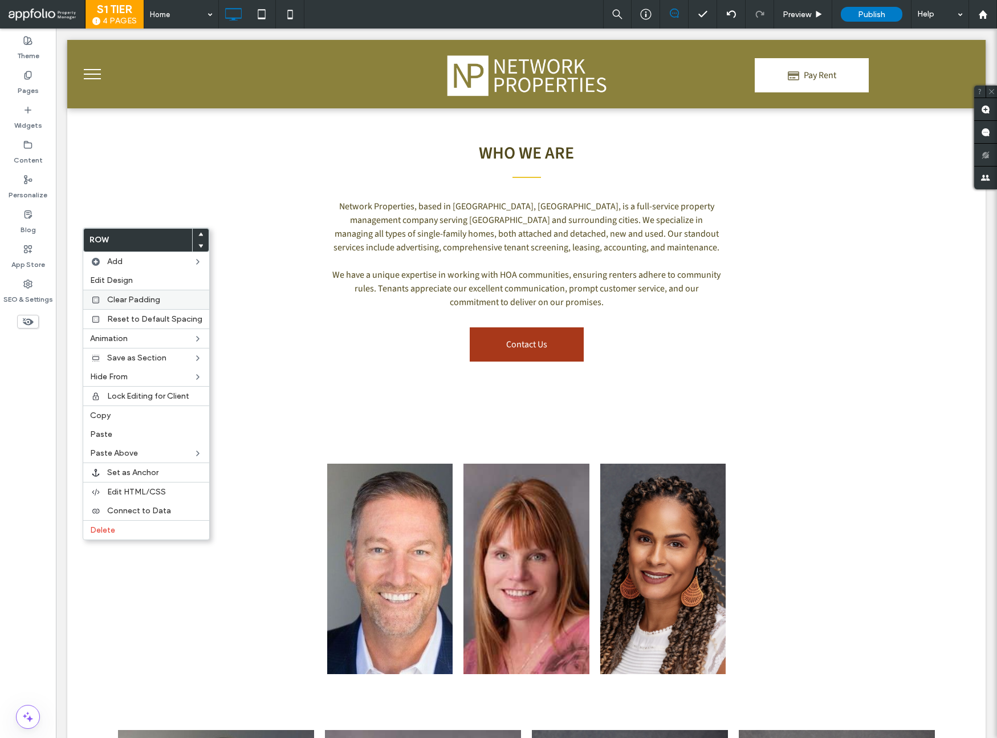
click at [167, 303] on label "Clear Padding" at bounding box center [154, 300] width 95 height 10
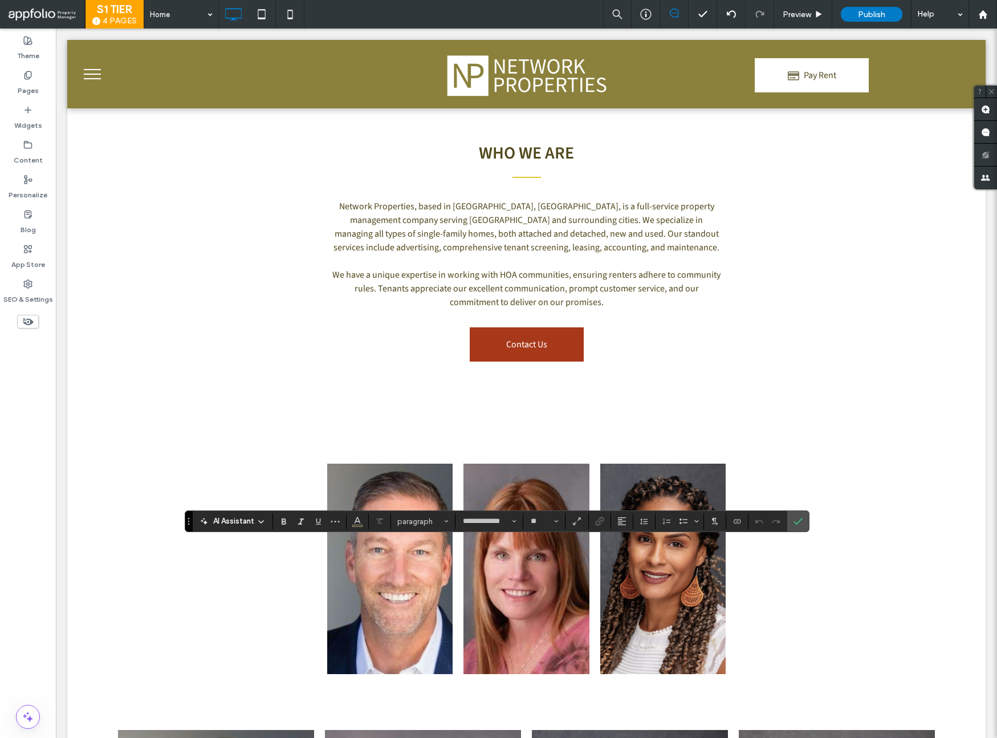
type input "**"
click at [798, 518] on icon "Confirm" at bounding box center [798, 520] width 9 height 9
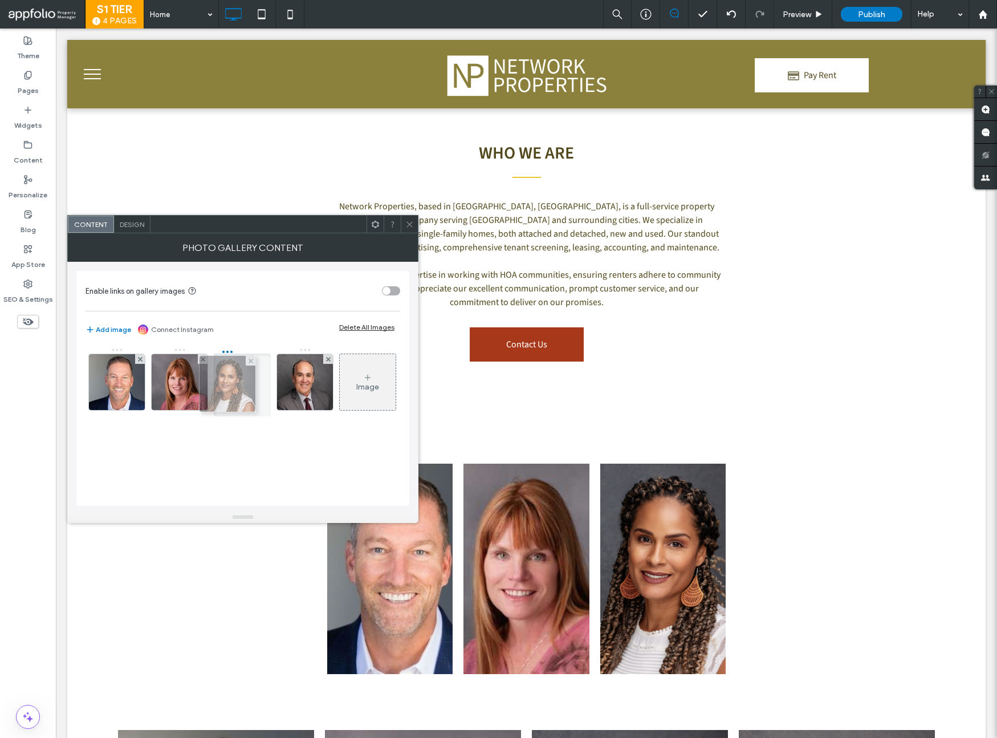
drag, startPoint x: 302, startPoint y: 390, endPoint x: 222, endPoint y: 392, distance: 80.4
click at [413, 221] on icon at bounding box center [409, 224] width 9 height 9
click at [302, 383] on img at bounding box center [305, 382] width 58 height 56
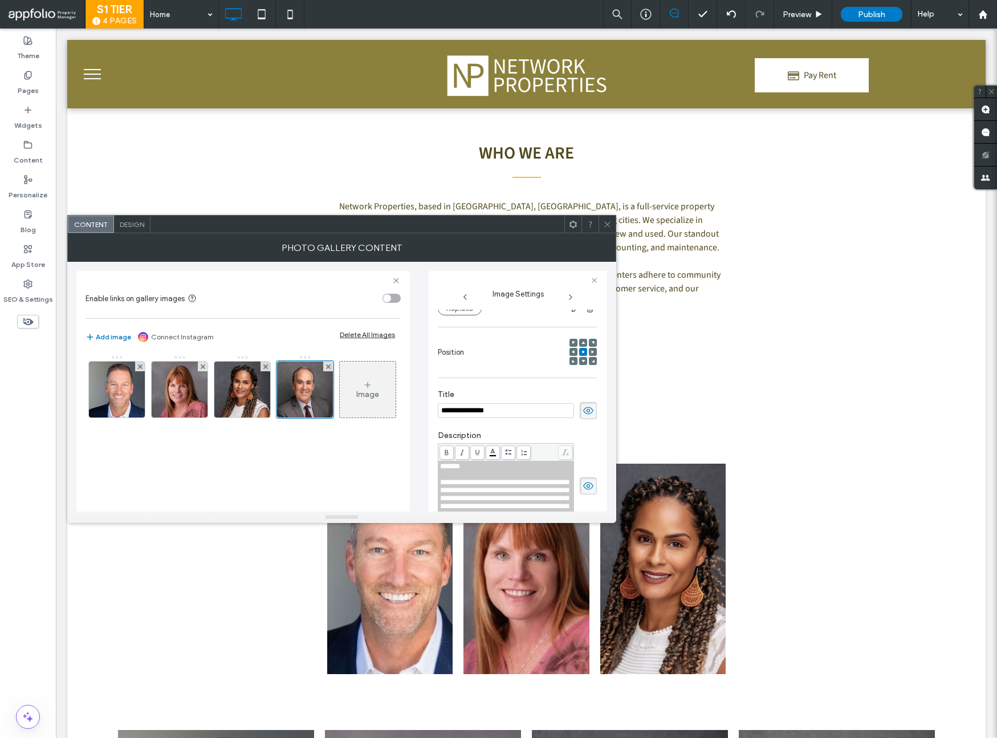
scroll to position [0, 0]
drag, startPoint x: 484, startPoint y: 467, endPoint x: 432, endPoint y: 467, distance: 52.4
click at [432, 467] on div "**********" at bounding box center [518, 391] width 178 height 241
click at [445, 454] on use at bounding box center [446, 452] width 3 height 6
click at [603, 226] on icon at bounding box center [607, 224] width 9 height 9
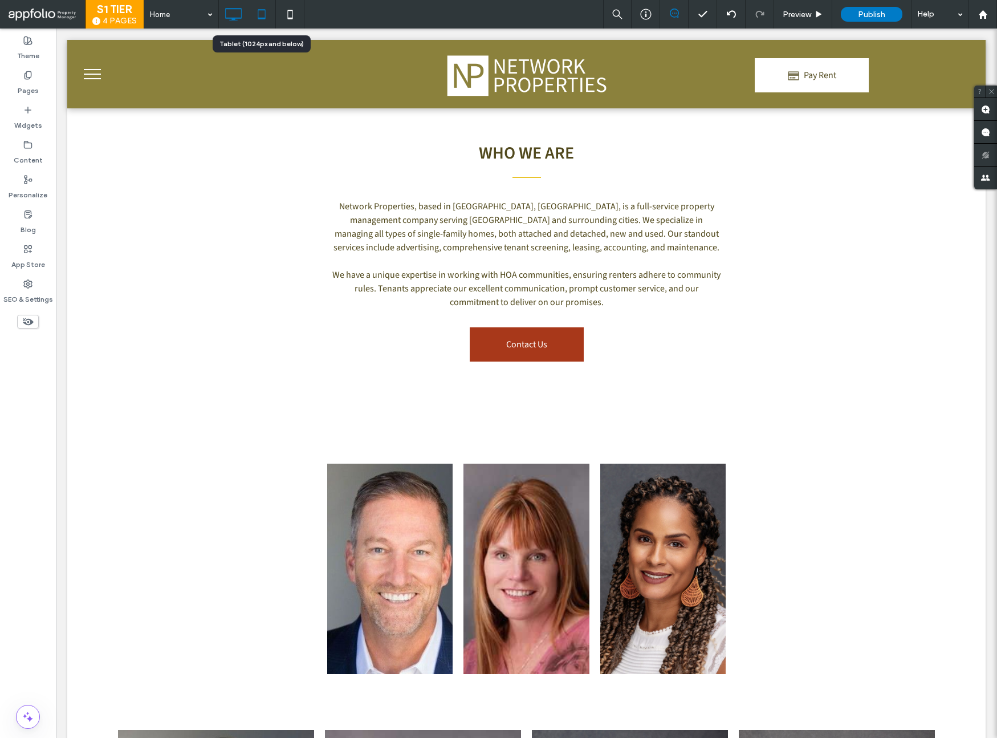
click at [263, 17] on icon at bounding box center [261, 14] width 23 height 23
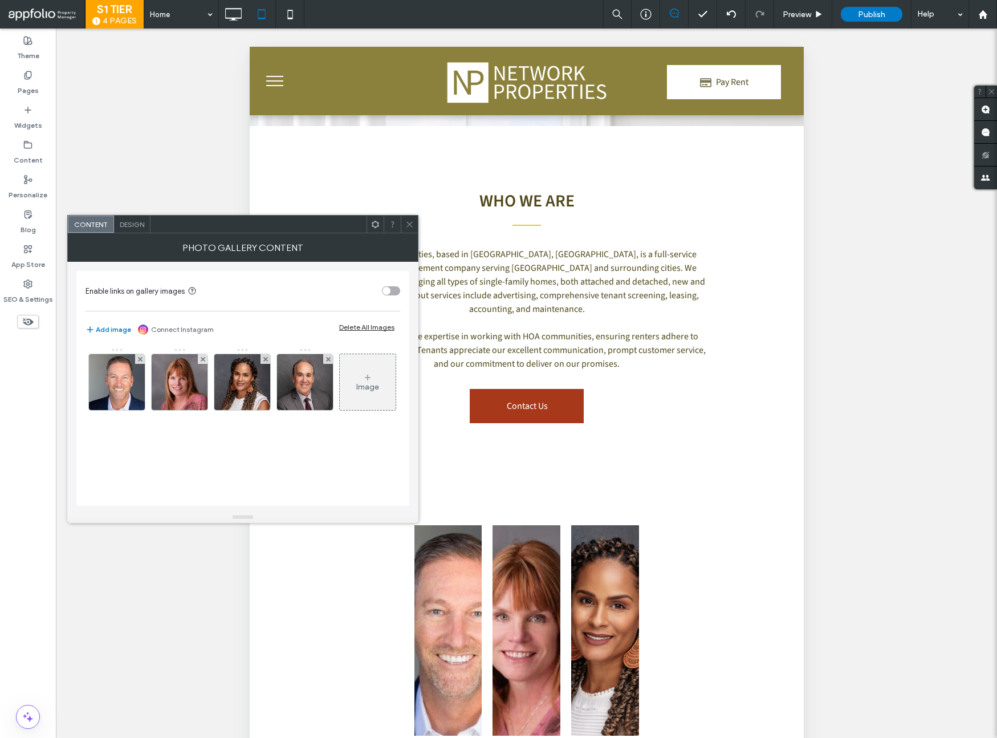
click at [412, 223] on icon at bounding box center [409, 224] width 9 height 9
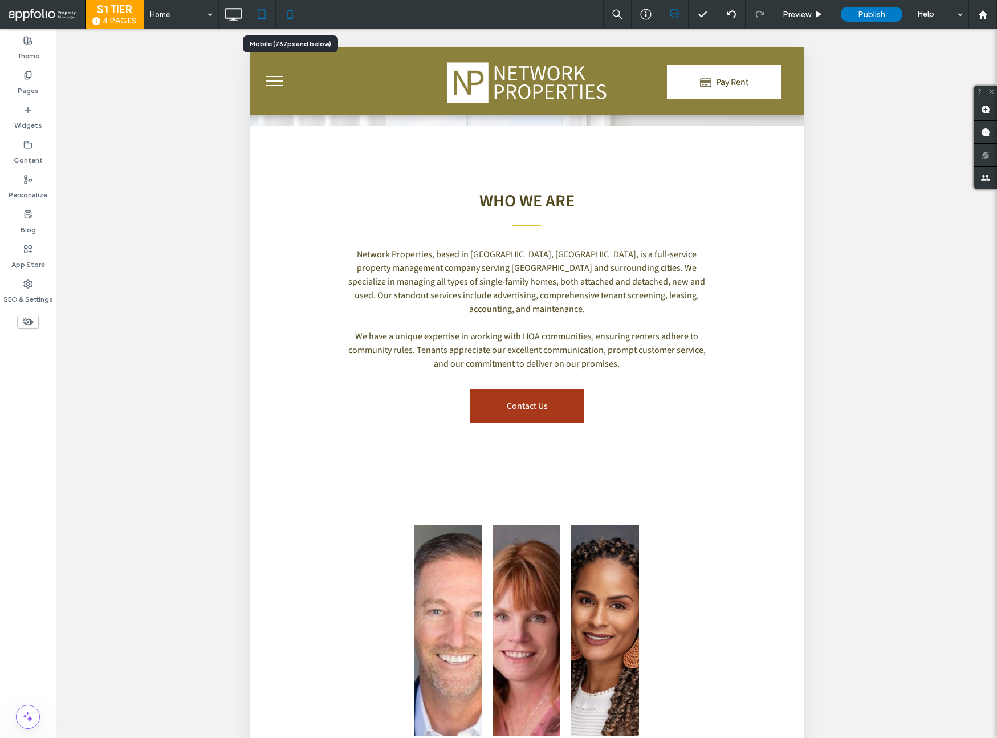
click at [290, 14] on icon at bounding box center [290, 14] width 23 height 23
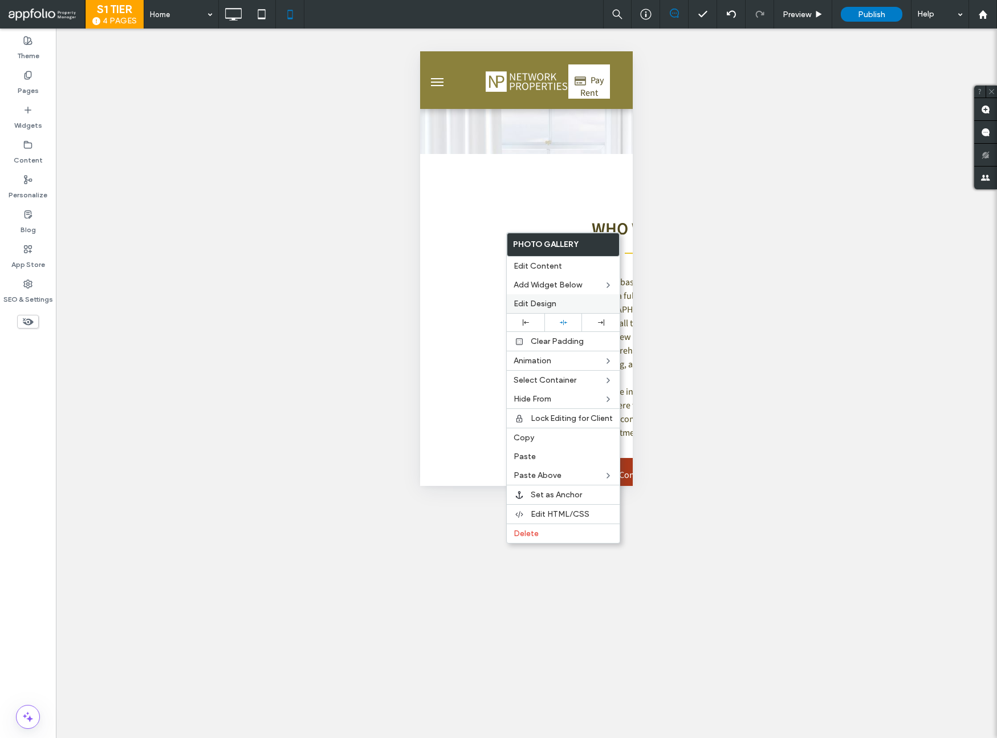
click at [544, 297] on div "Edit Design" at bounding box center [563, 303] width 113 height 19
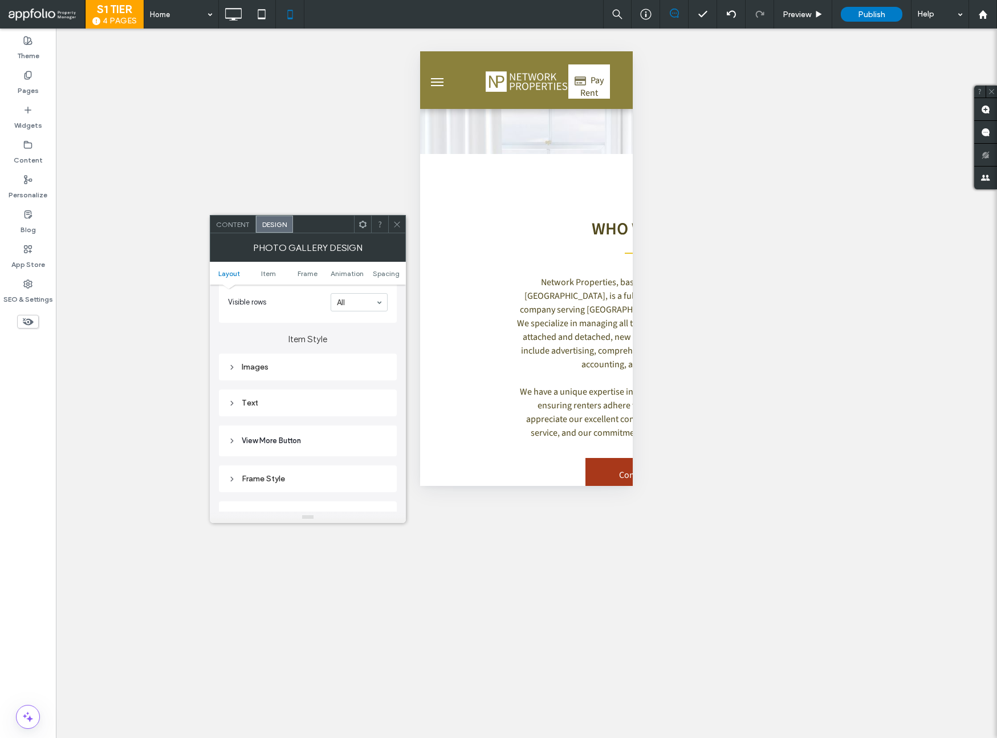
scroll to position [367, 0]
click at [356, 276] on span "Animation" at bounding box center [347, 273] width 33 height 9
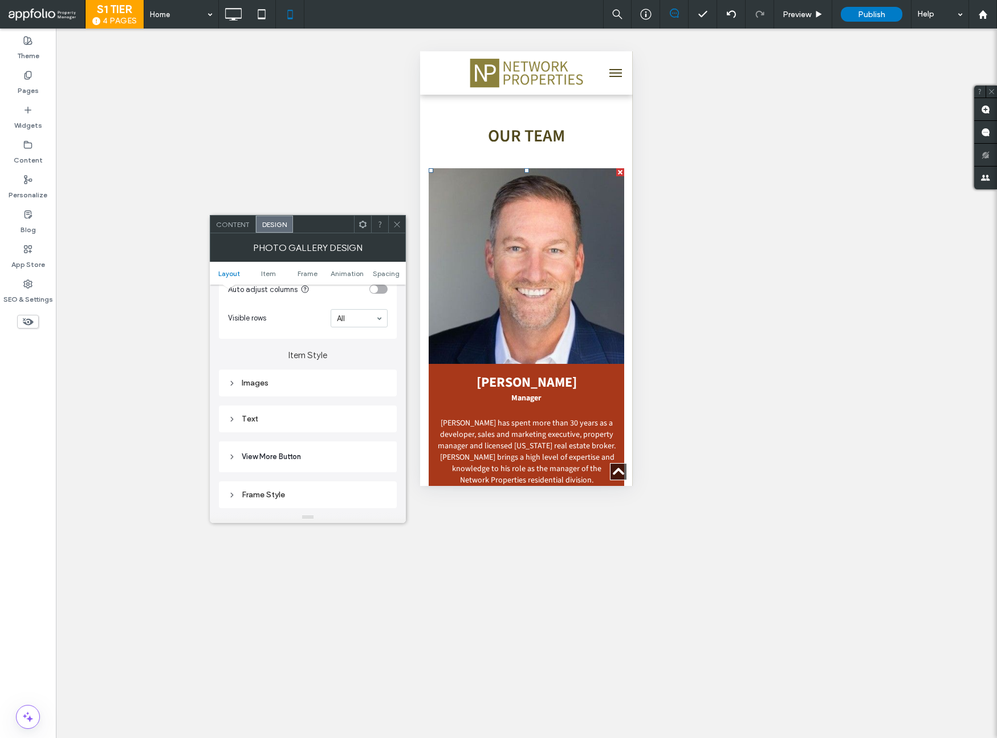
scroll to position [365, 0]
click at [303, 369] on div "Images" at bounding box center [308, 368] width 160 height 10
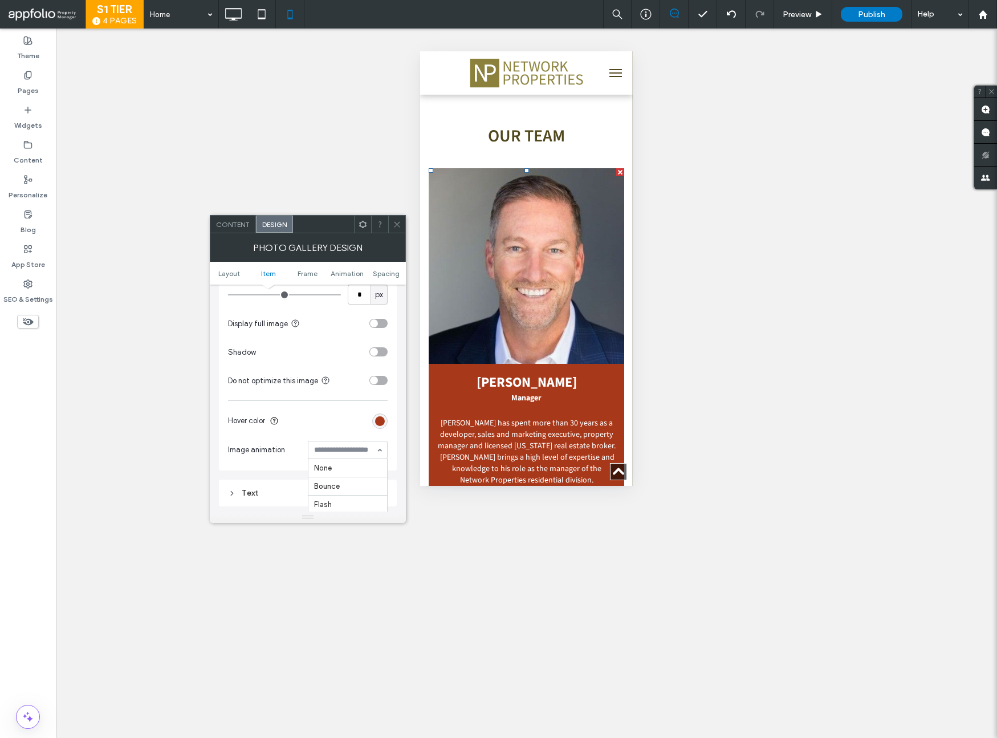
scroll to position [291, 0]
click at [325, 422] on section "Hover color" at bounding box center [308, 420] width 160 height 29
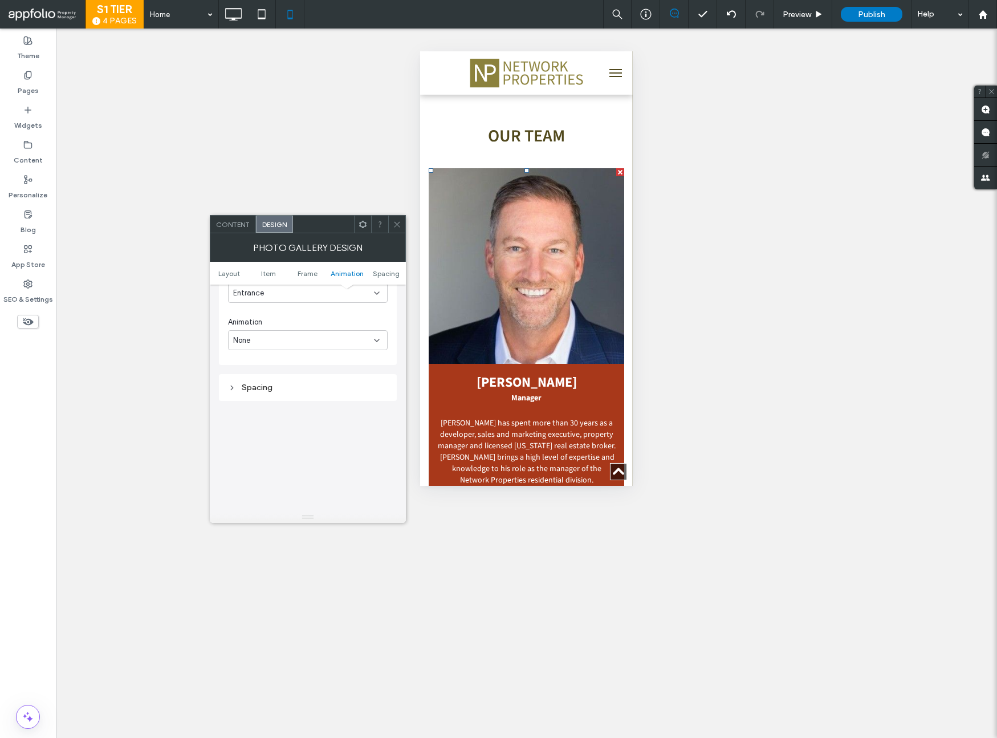
click at [401, 226] on icon at bounding box center [397, 224] width 9 height 9
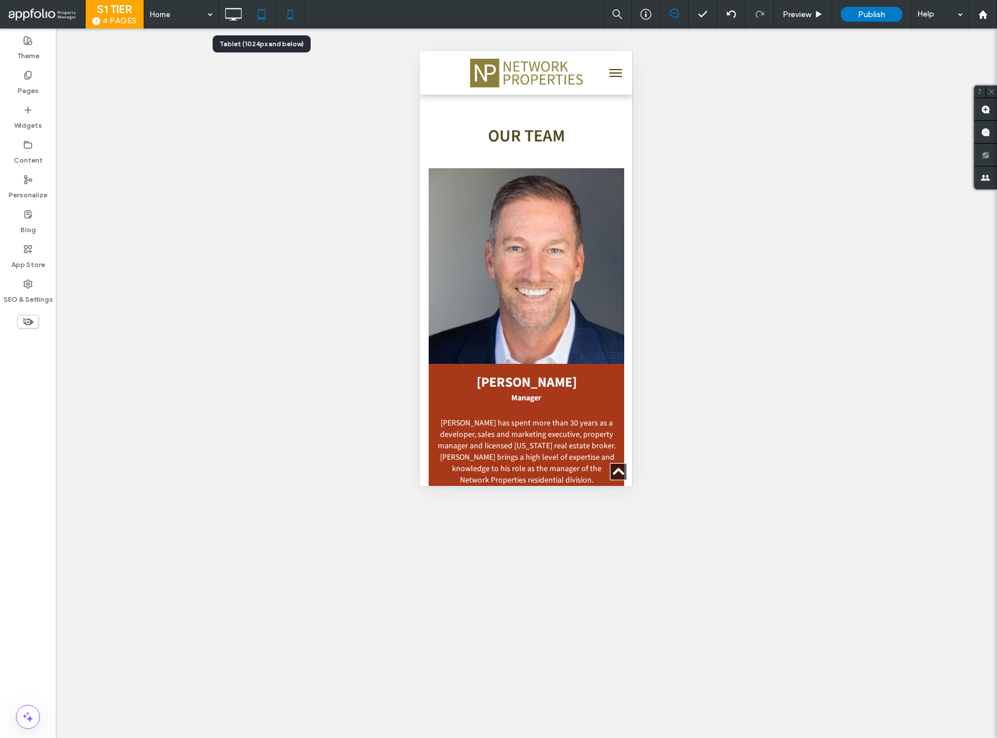
click at [265, 7] on icon at bounding box center [261, 14] width 23 height 23
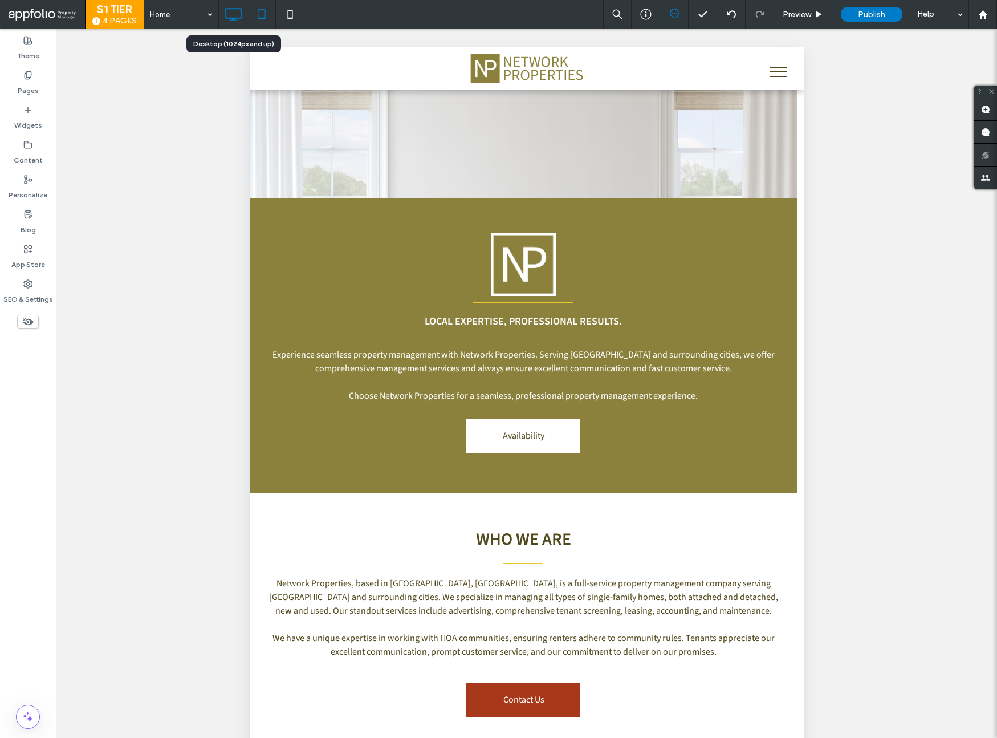
click at [237, 19] on icon at bounding box center [233, 14] width 23 height 23
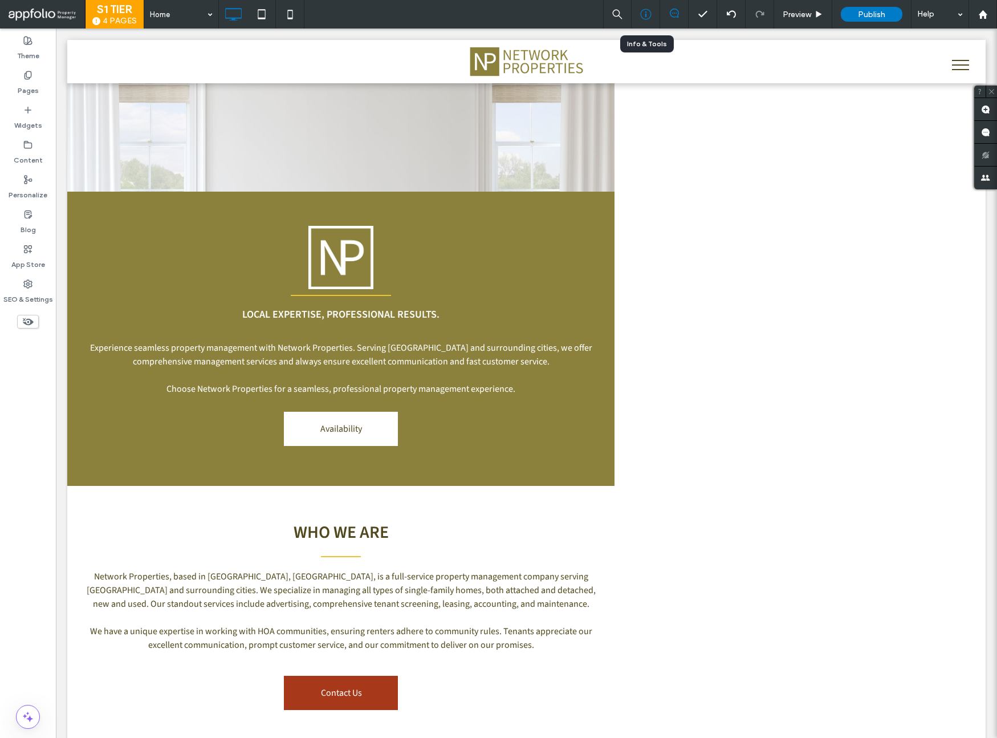
click at [646, 6] on div at bounding box center [646, 14] width 29 height 29
click at [650, 17] on icon at bounding box center [645, 14] width 11 height 11
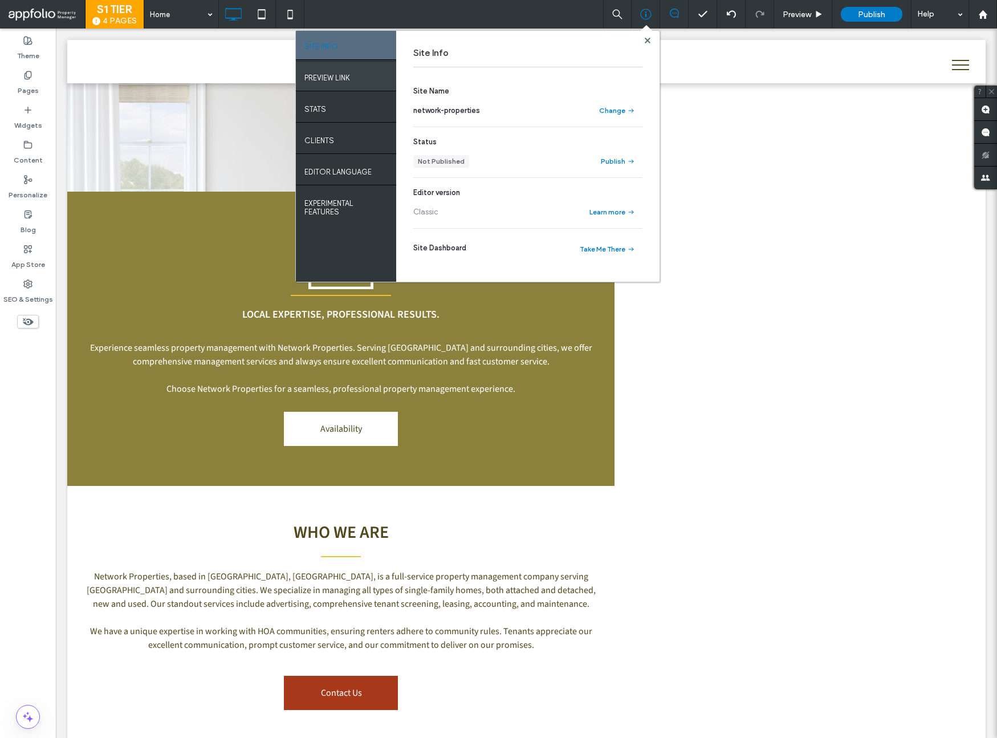
click at [355, 78] on div "PREVIEW LINK" at bounding box center [346, 76] width 100 height 29
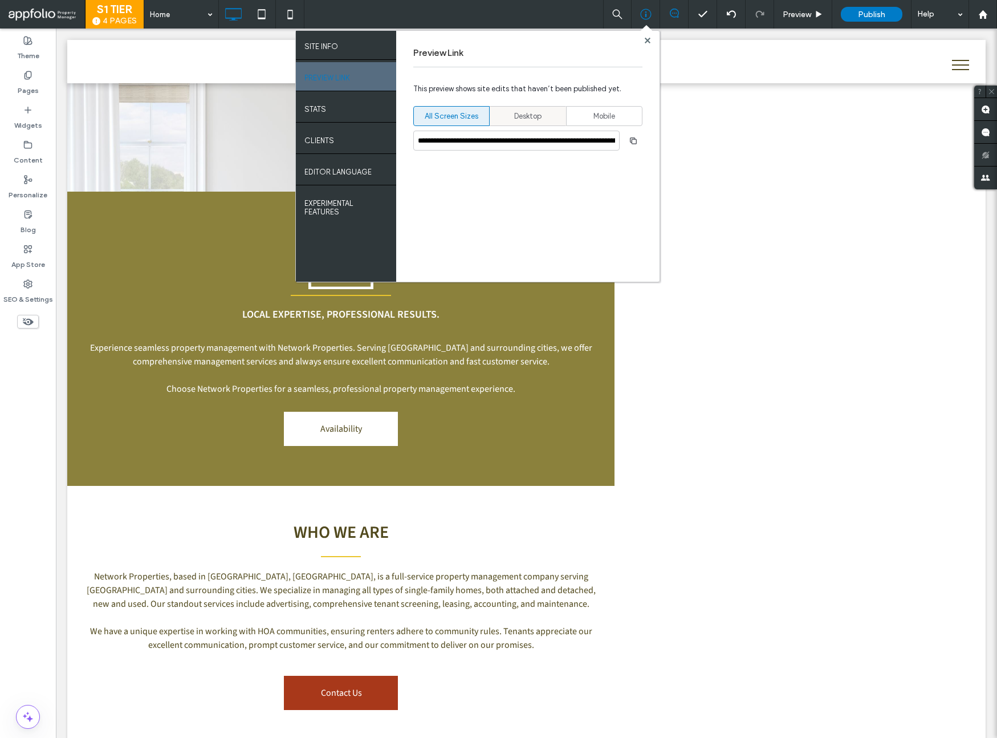
click at [545, 123] on div "Desktop" at bounding box center [528, 116] width 62 height 19
type input "**********"
click at [632, 145] on span "button" at bounding box center [633, 141] width 18 height 18
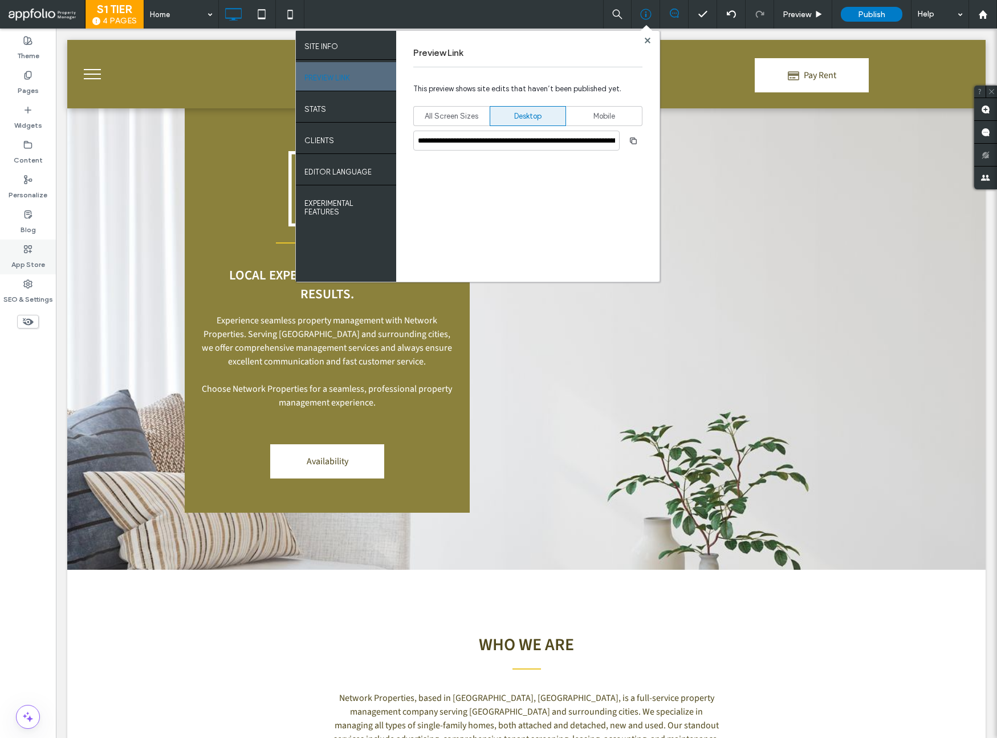
scroll to position [452, 0]
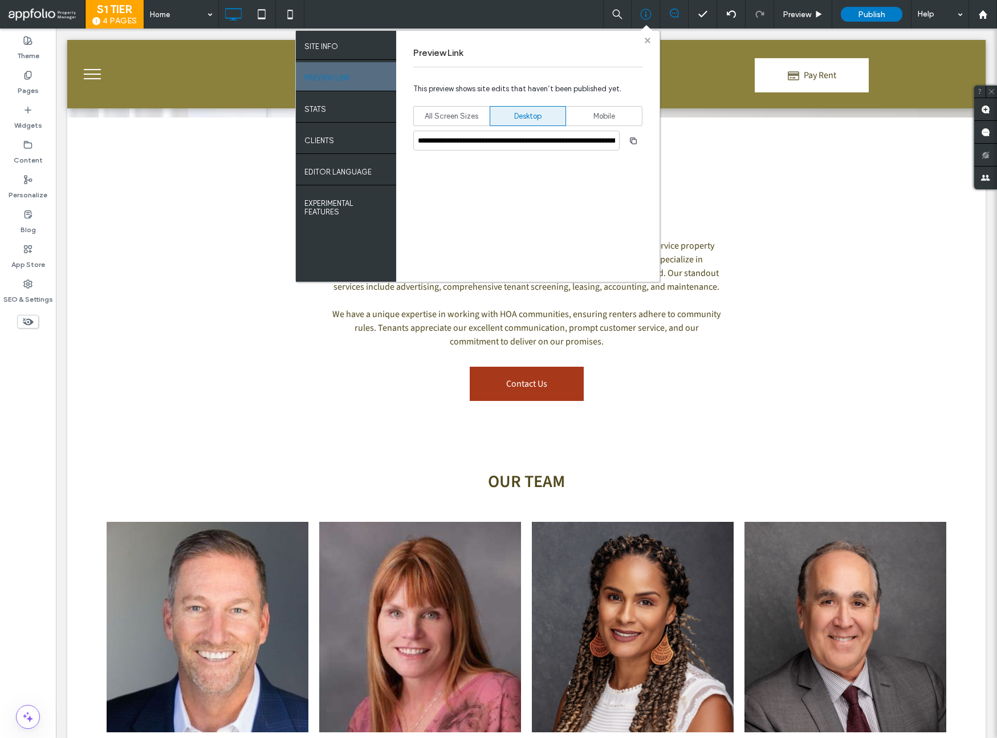
click at [649, 40] on use at bounding box center [647, 40] width 6 height 6
